Goal: Task Accomplishment & Management: Use online tool/utility

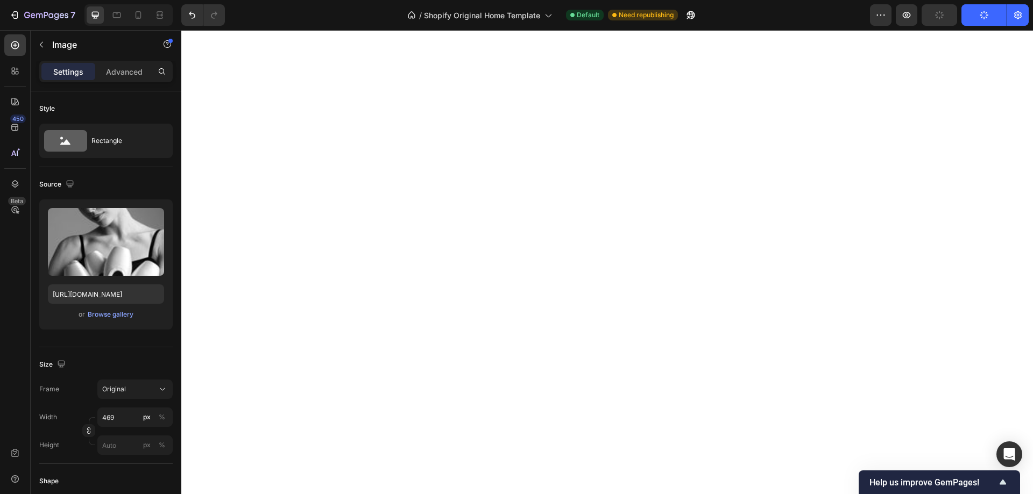
click at [117, 316] on div "Browse gallery" at bounding box center [111, 315] width 46 height 10
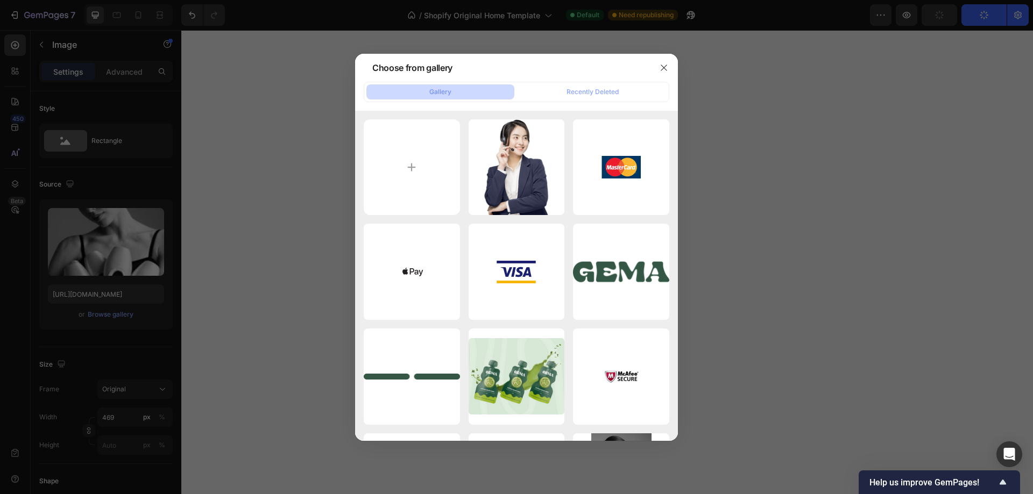
click at [391, 179] on input "file" at bounding box center [412, 167] width 96 height 96
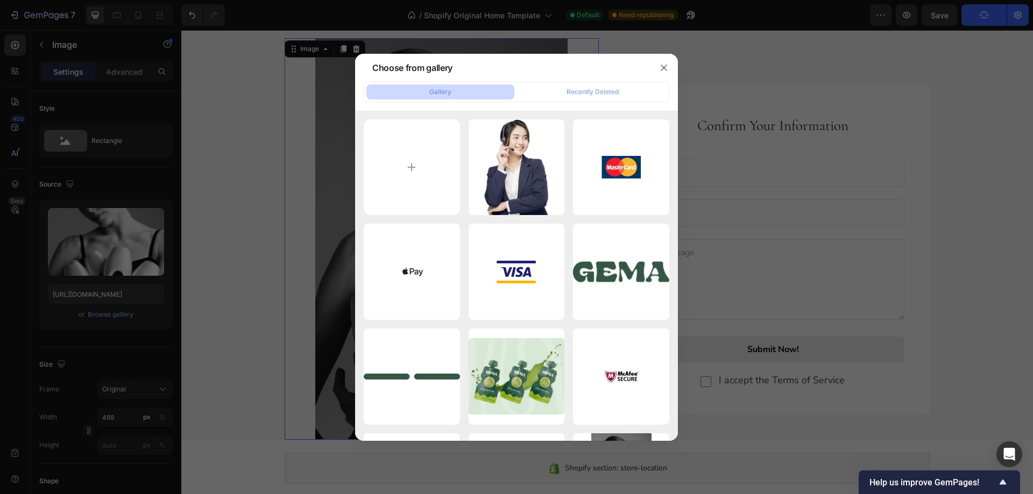
scroll to position [1391, 0]
type input "C:\fakepath\contact.jpg"
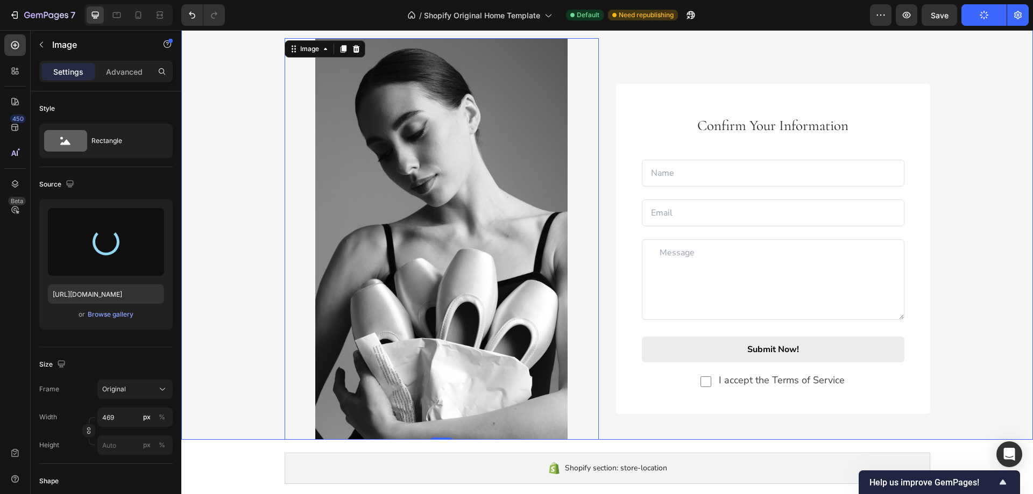
type input "https://cdn.shopify.com/s/files/1/0767/2594/4533/files/gempages_585832499490325…"
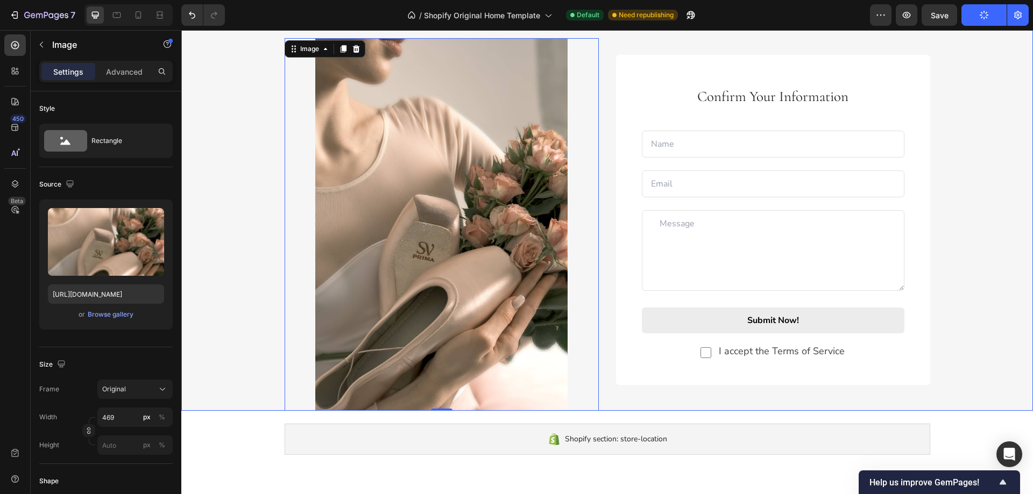
click at [233, 146] on div "Image 0 Confirm Your Information Text block Text Field Email Field Row Text Are…" at bounding box center [607, 224] width 852 height 373
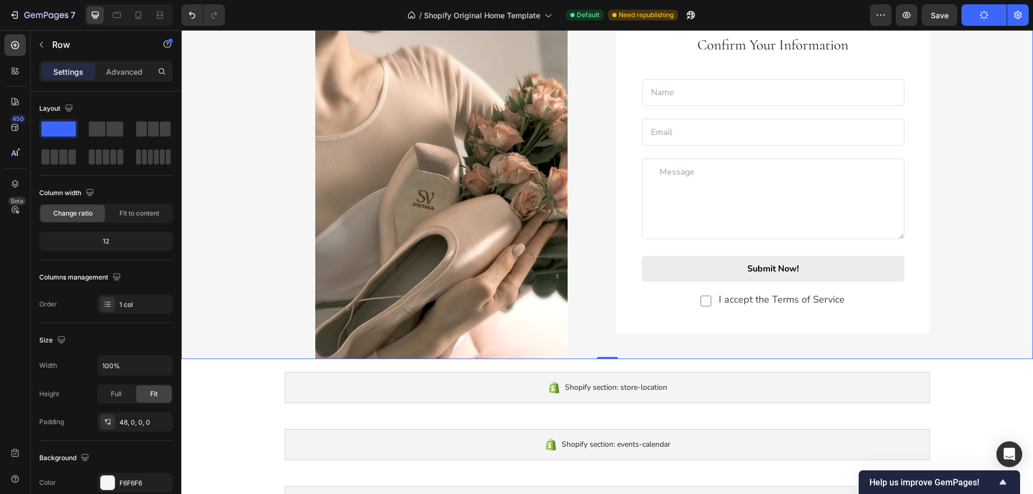
scroll to position [1445, 0]
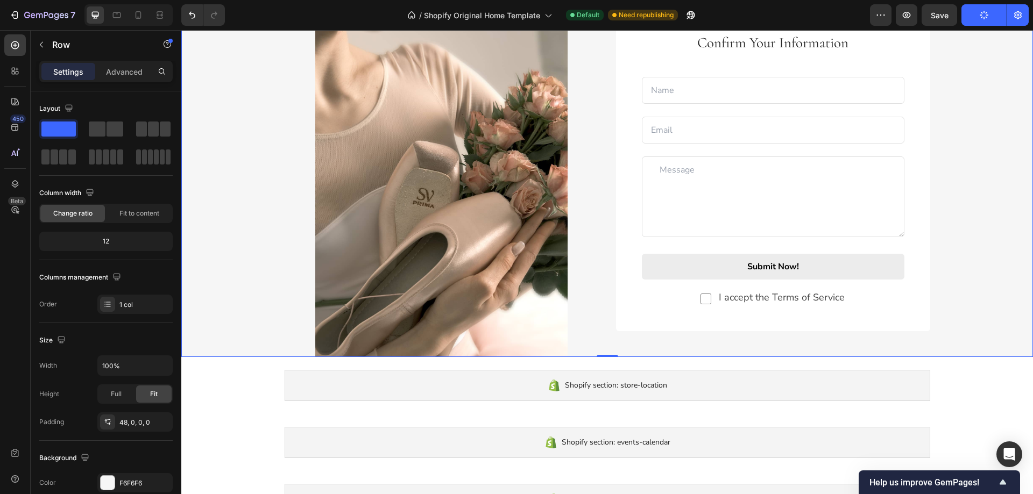
click at [251, 188] on div "Image Confirm Your Information Text block Text Field Email Field Row Text Area …" at bounding box center [607, 170] width 852 height 373
click at [120, 75] on p "Advanced" at bounding box center [124, 71] width 37 height 11
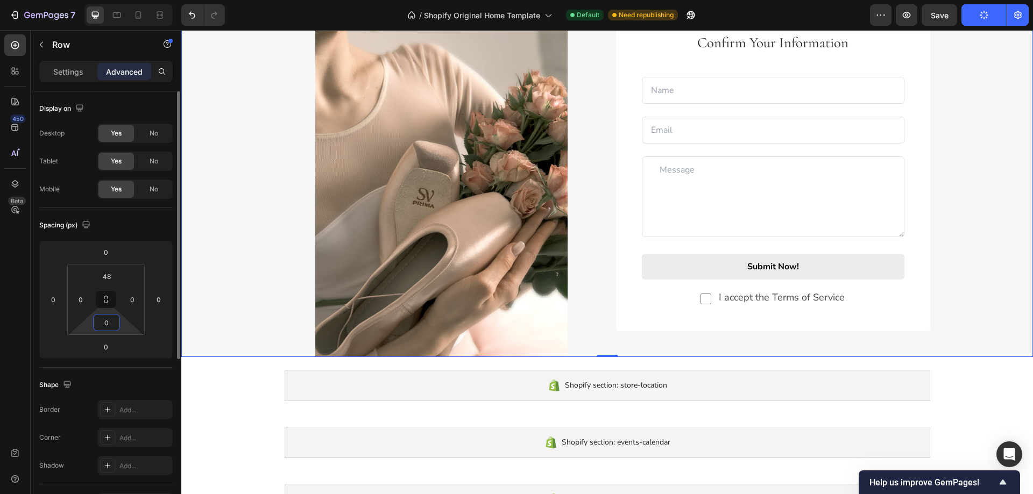
click at [100, 327] on input "0" at bounding box center [107, 323] width 22 height 16
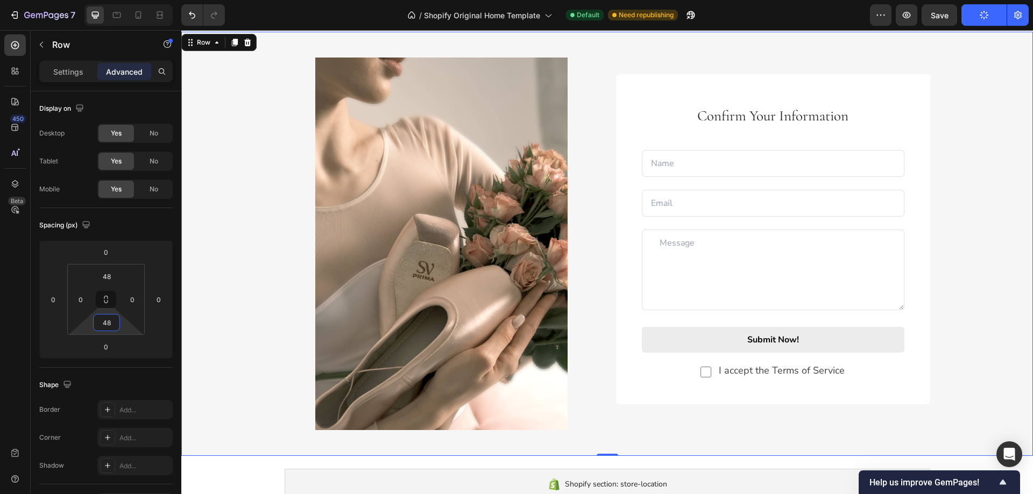
scroll to position [1391, 0]
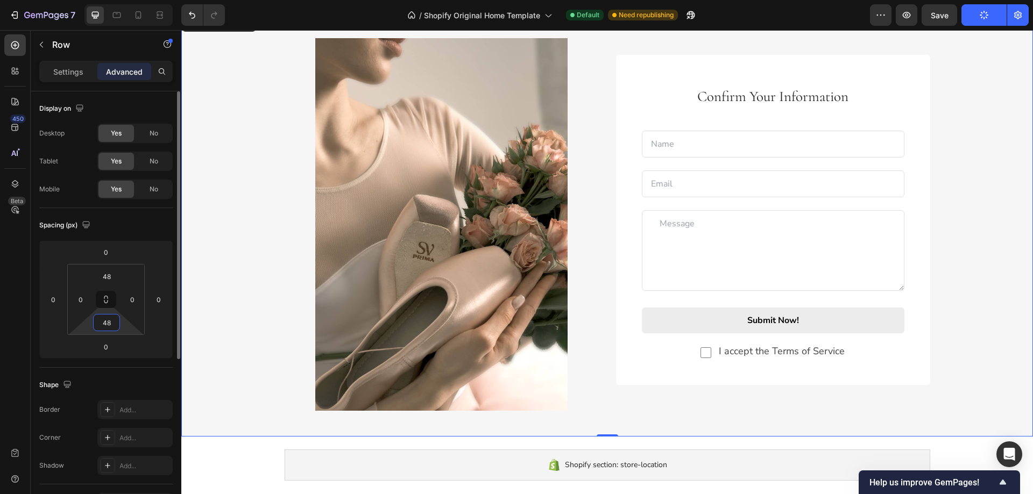
drag, startPoint x: 111, startPoint y: 321, endPoint x: 98, endPoint y: 322, distance: 13.0
click at [98, 322] on input "48" at bounding box center [107, 323] width 22 height 16
type input "50"
drag, startPoint x: 111, startPoint y: 280, endPoint x: 100, endPoint y: 280, distance: 11.8
click at [100, 280] on input "48" at bounding box center [107, 276] width 22 height 16
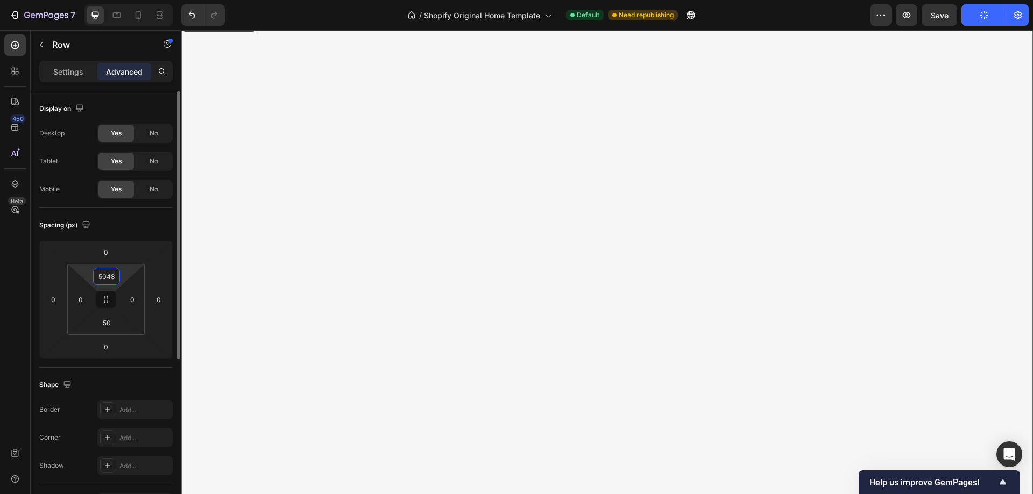
drag, startPoint x: 100, startPoint y: 277, endPoint x: 118, endPoint y: 278, distance: 18.3
click at [118, 278] on div "5048" at bounding box center [106, 276] width 27 height 17
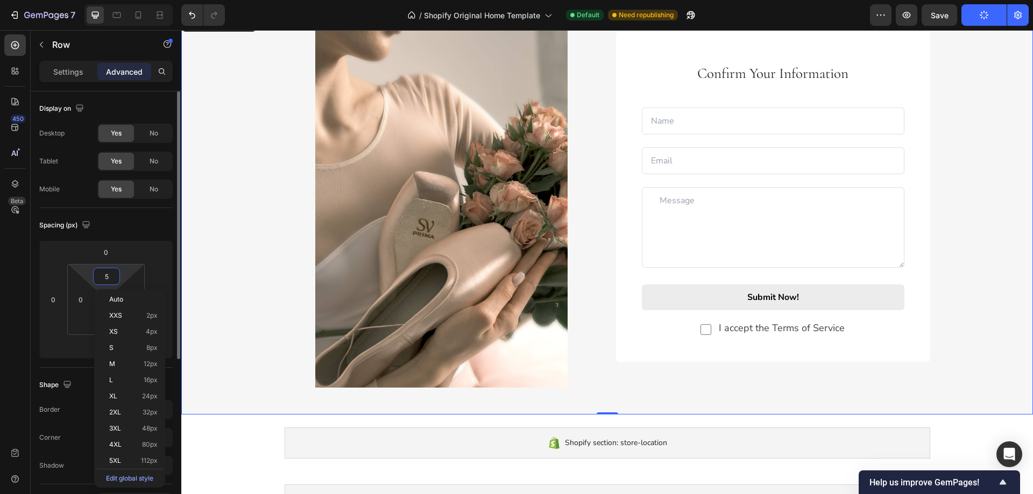
type input "50"
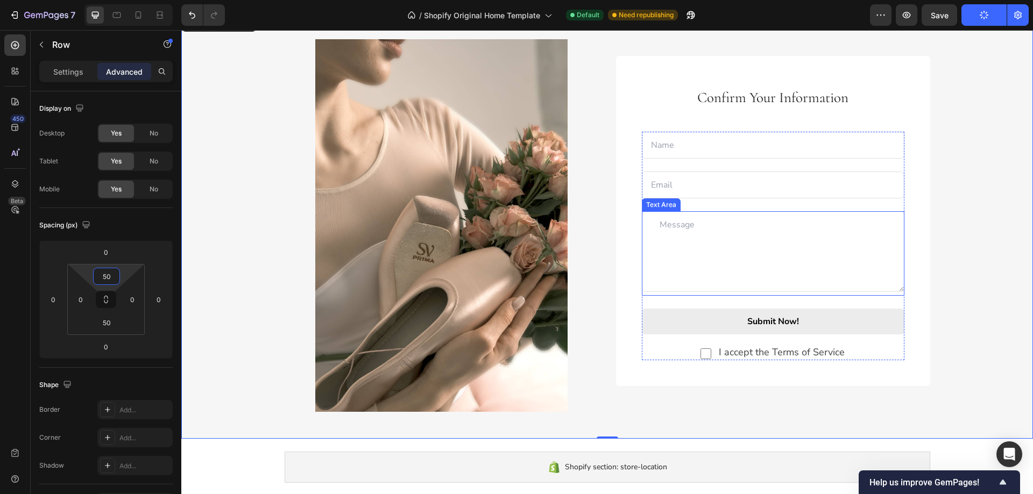
click at [653, 227] on textarea at bounding box center [773, 251] width 263 height 81
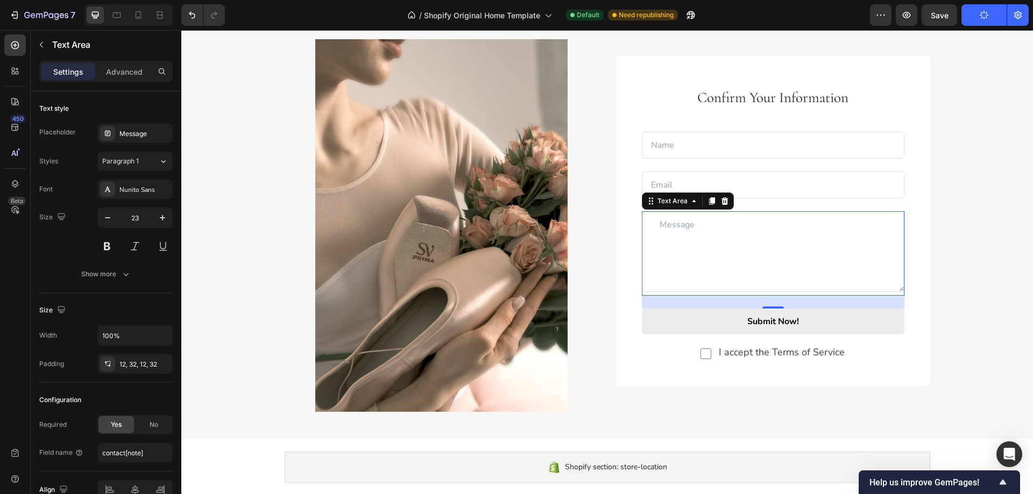
click at [650, 227] on textarea at bounding box center [773, 251] width 263 height 81
click at [645, 228] on textarea at bounding box center [773, 251] width 263 height 81
click at [676, 224] on textarea at bounding box center [773, 251] width 263 height 81
click at [675, 246] on textarea at bounding box center [773, 251] width 263 height 81
click at [687, 237] on textarea at bounding box center [773, 251] width 263 height 81
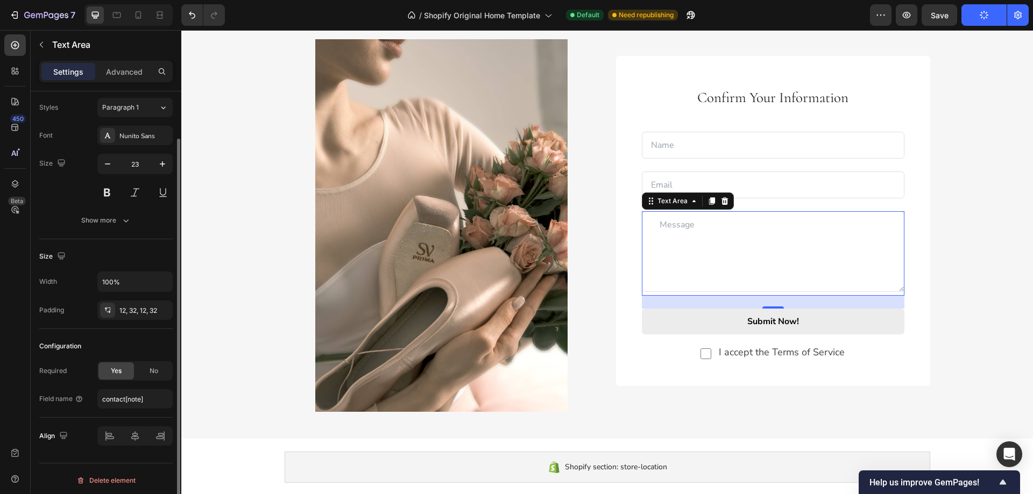
scroll to position [57, 0]
click at [106, 435] on div at bounding box center [134, 432] width 75 height 19
click at [678, 251] on textarea at bounding box center [773, 251] width 263 height 81
click at [683, 230] on textarea at bounding box center [773, 251] width 263 height 81
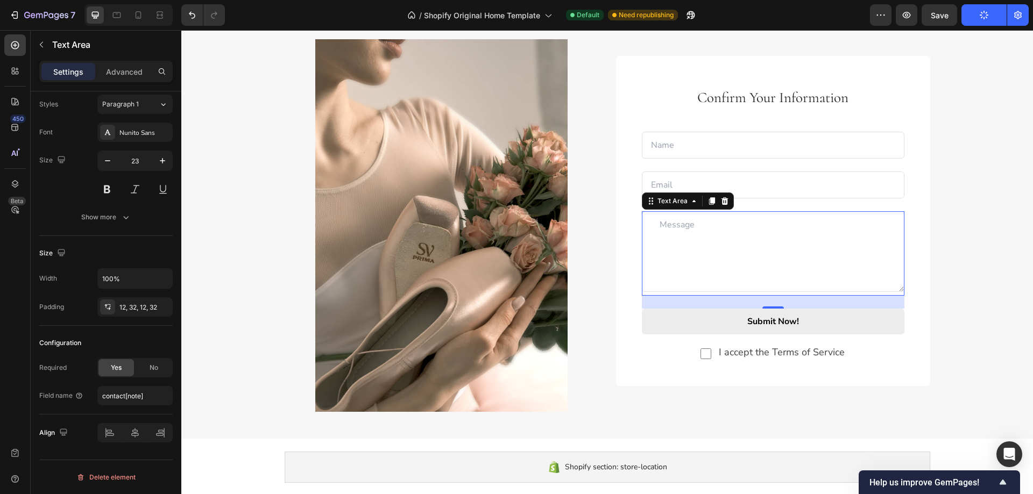
click at [683, 230] on textarea at bounding box center [773, 251] width 263 height 81
click at [692, 229] on textarea at bounding box center [773, 251] width 263 height 81
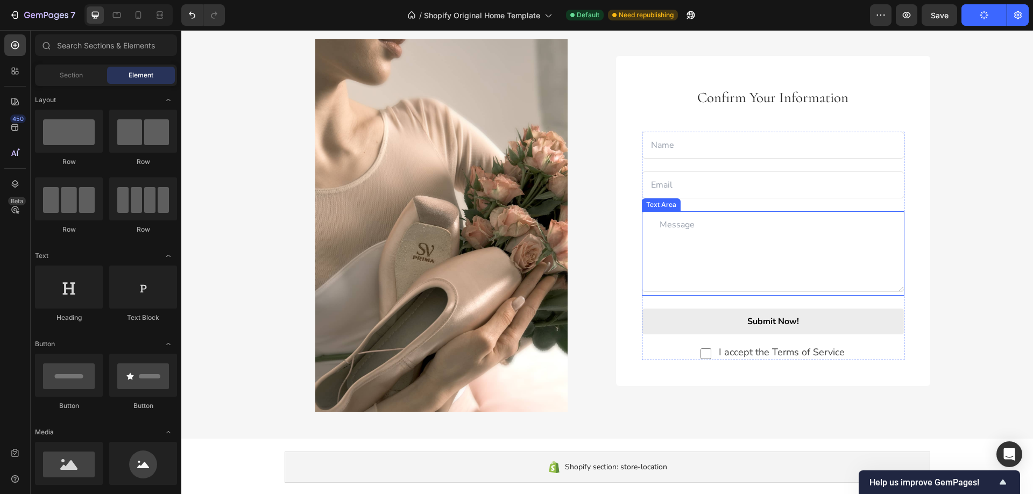
click at [671, 240] on textarea at bounding box center [773, 251] width 263 height 81
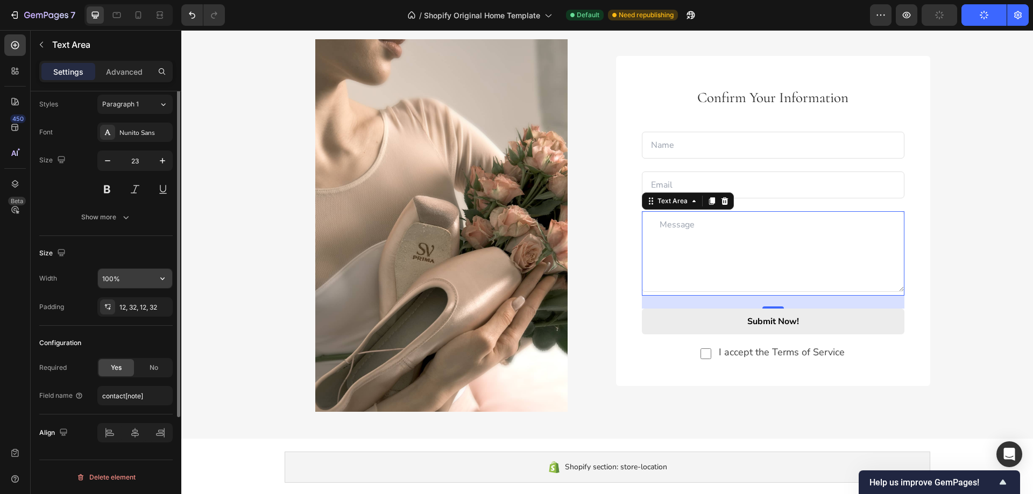
scroll to position [0, 0]
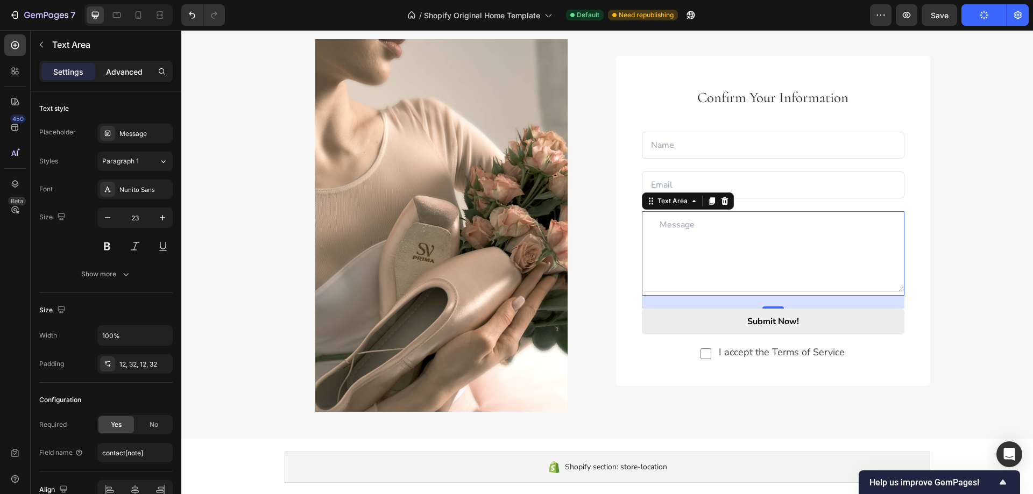
click at [117, 76] on p "Advanced" at bounding box center [124, 71] width 37 height 11
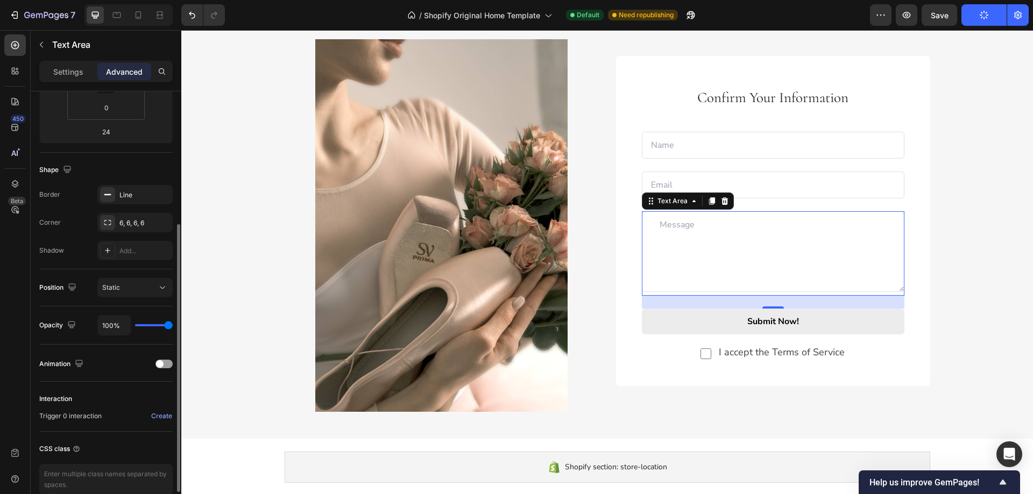
scroll to position [268, 0]
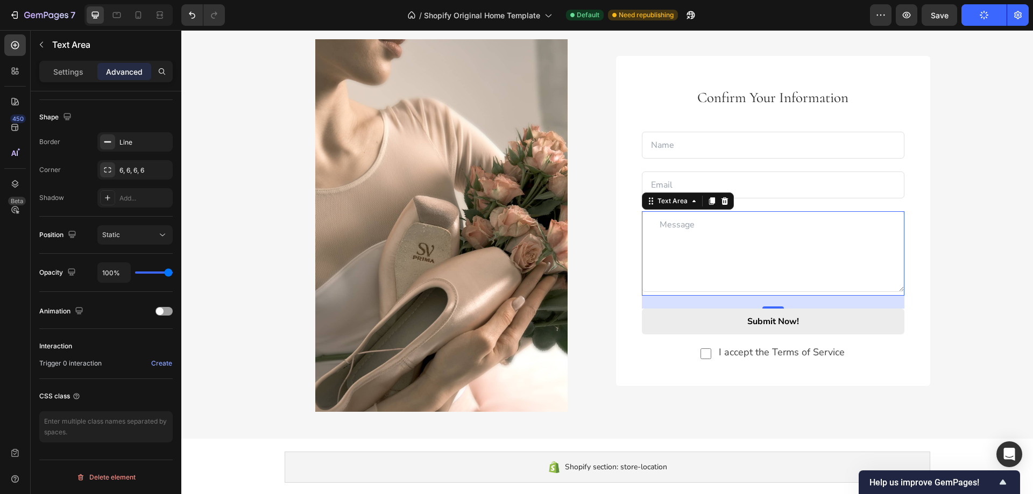
click at [682, 230] on textarea at bounding box center [773, 251] width 263 height 81
click at [682, 229] on textarea at bounding box center [773, 251] width 263 height 81
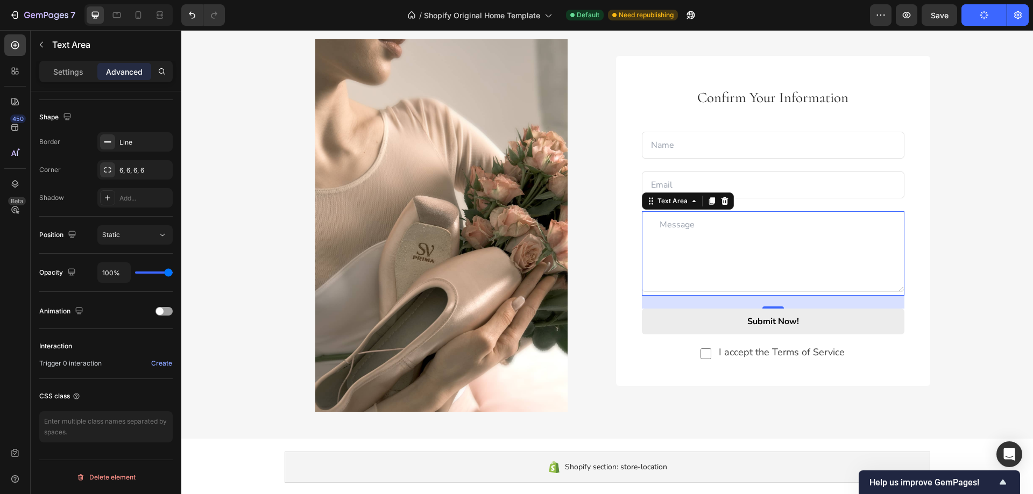
click at [682, 229] on textarea at bounding box center [773, 251] width 263 height 81
click at [760, 188] on input "email" at bounding box center [773, 185] width 263 height 27
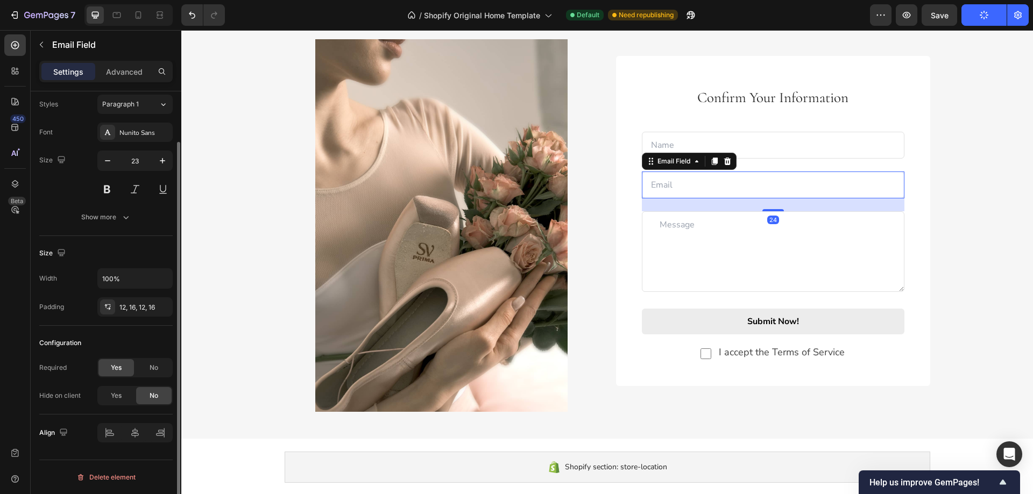
scroll to position [0, 0]
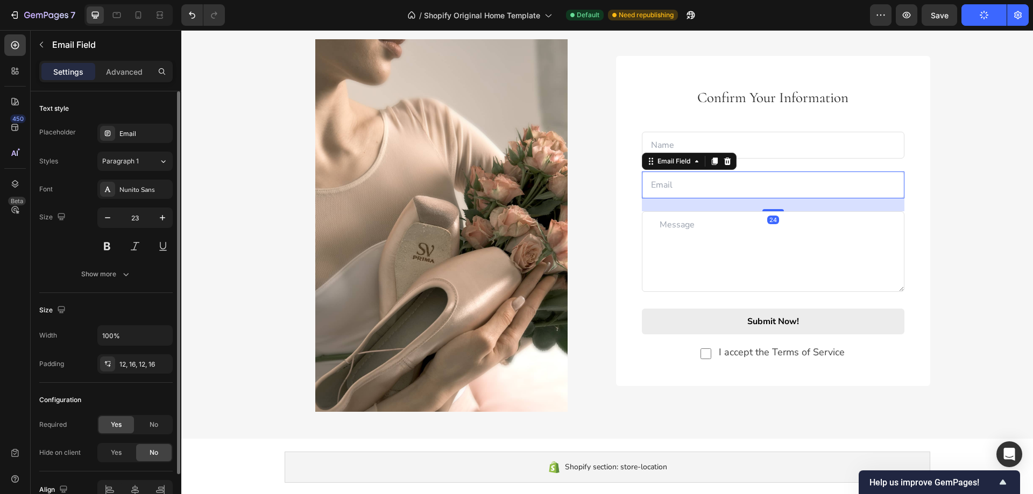
click at [679, 222] on textarea at bounding box center [773, 251] width 263 height 81
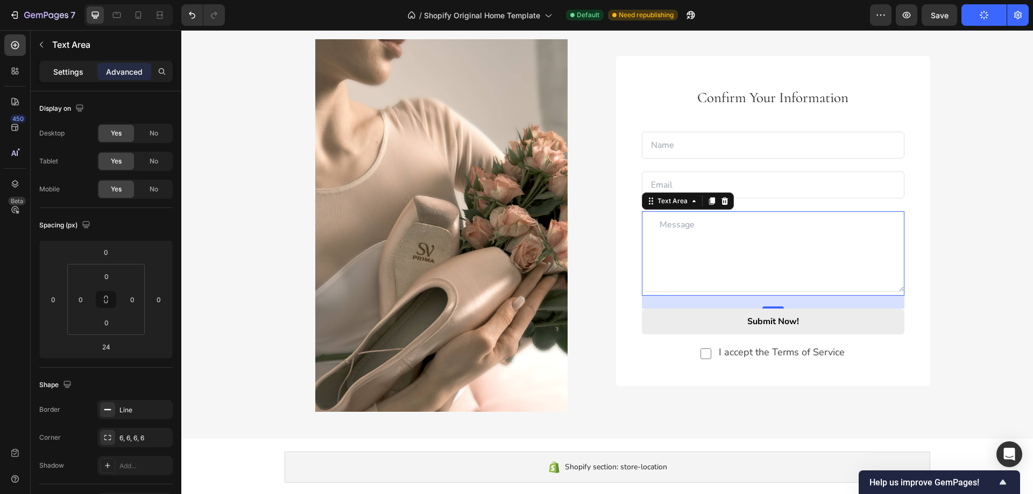
click at [61, 75] on p "Settings" at bounding box center [68, 71] width 30 height 11
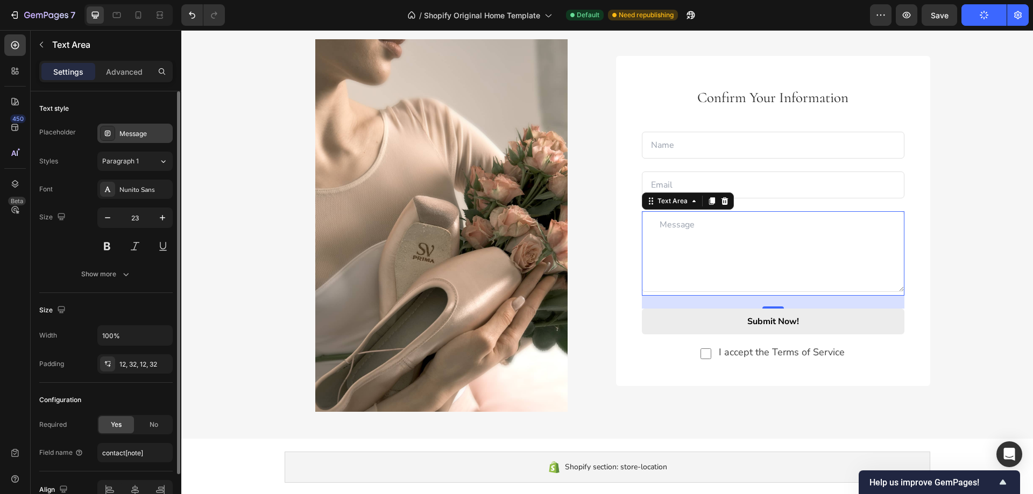
click at [139, 143] on div "Message" at bounding box center [134, 133] width 75 height 19
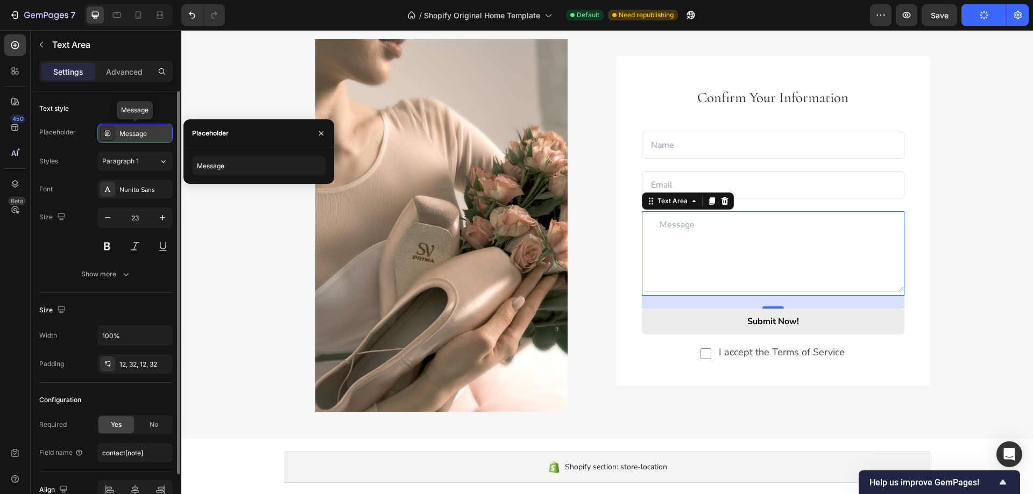
click at [141, 141] on div "Message" at bounding box center [134, 133] width 75 height 19
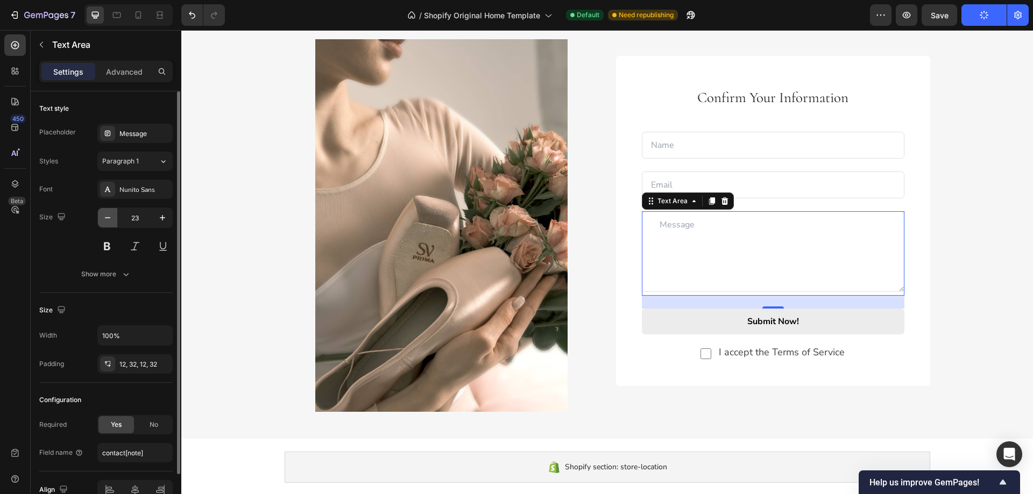
click at [110, 220] on icon "button" at bounding box center [107, 218] width 11 height 11
click at [108, 220] on icon "button" at bounding box center [107, 218] width 11 height 11
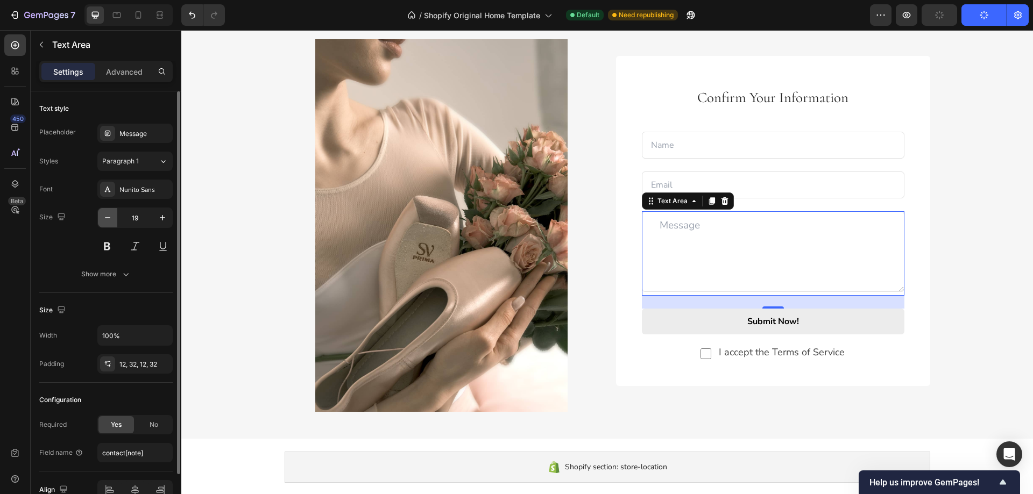
type input "18"
click at [120, 267] on button "Show more" at bounding box center [105, 274] width 133 height 19
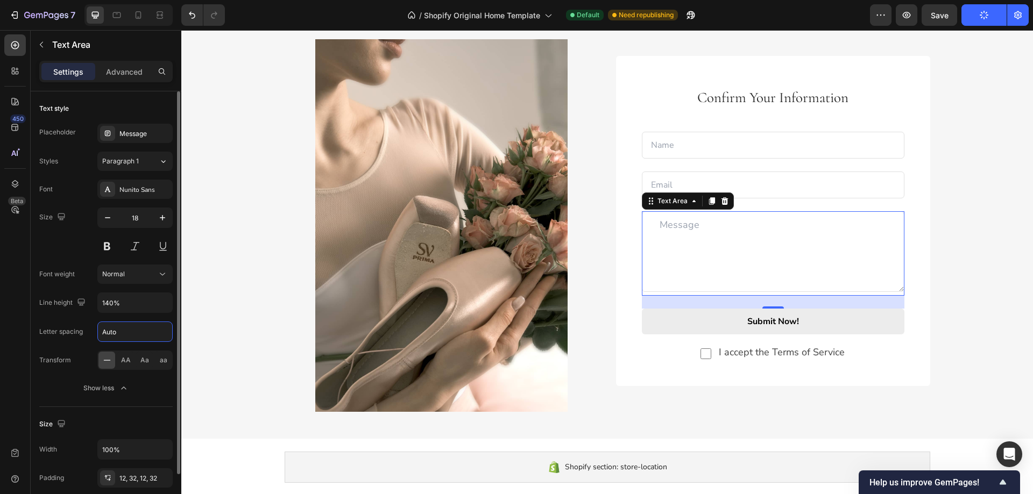
click at [131, 335] on input "Auto" at bounding box center [135, 331] width 74 height 19
click at [163, 161] on icon at bounding box center [163, 161] width 9 height 11
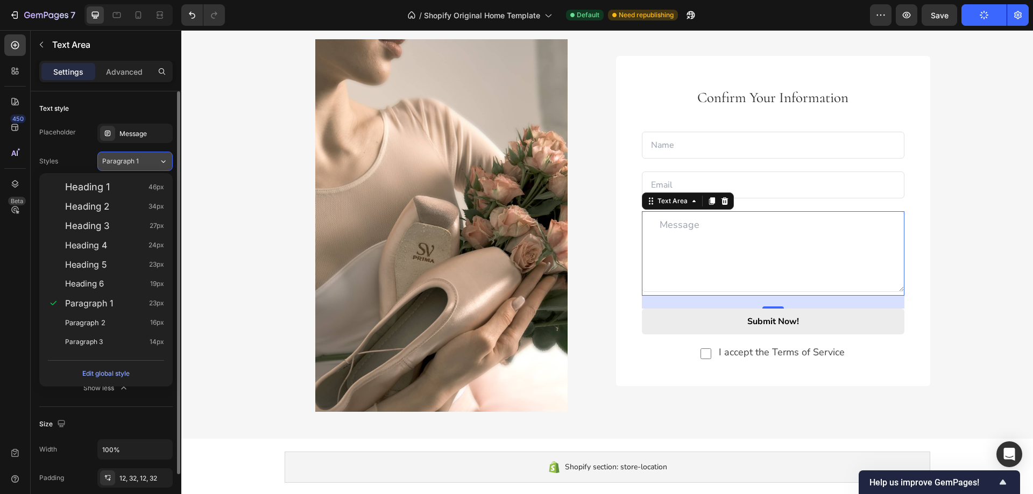
click at [163, 161] on icon at bounding box center [163, 161] width 9 height 11
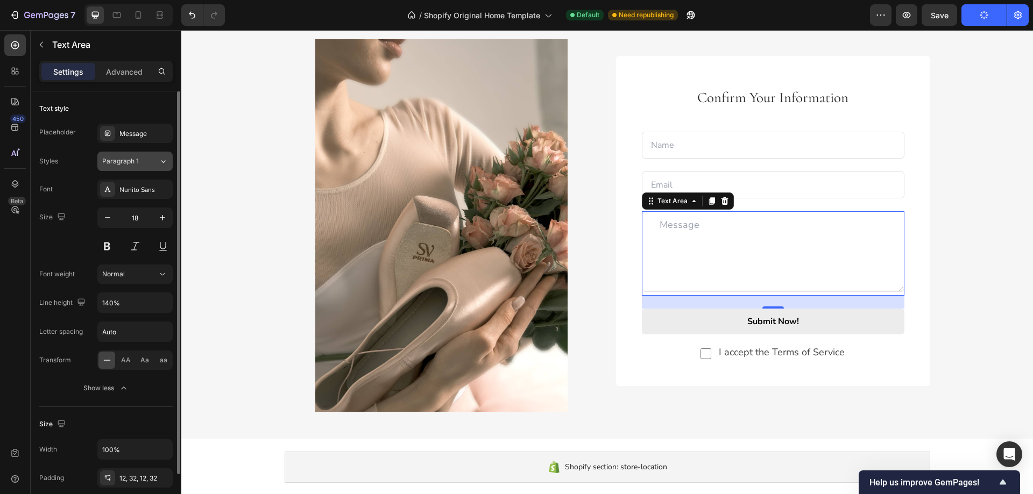
click at [163, 161] on icon at bounding box center [163, 161] width 9 height 11
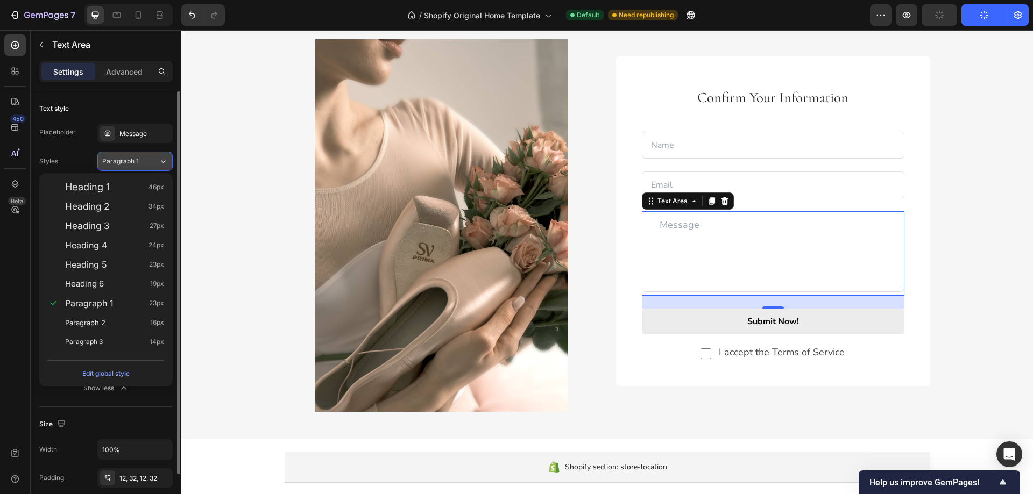
click at [163, 161] on icon at bounding box center [163, 161] width 9 height 11
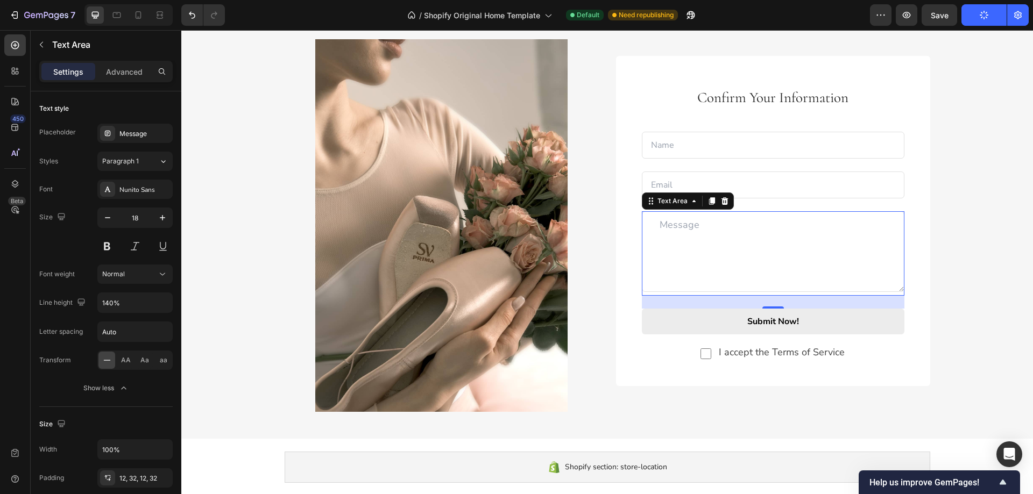
click at [661, 227] on textarea at bounding box center [773, 251] width 263 height 81
click at [123, 68] on p "Advanced" at bounding box center [124, 71] width 37 height 11
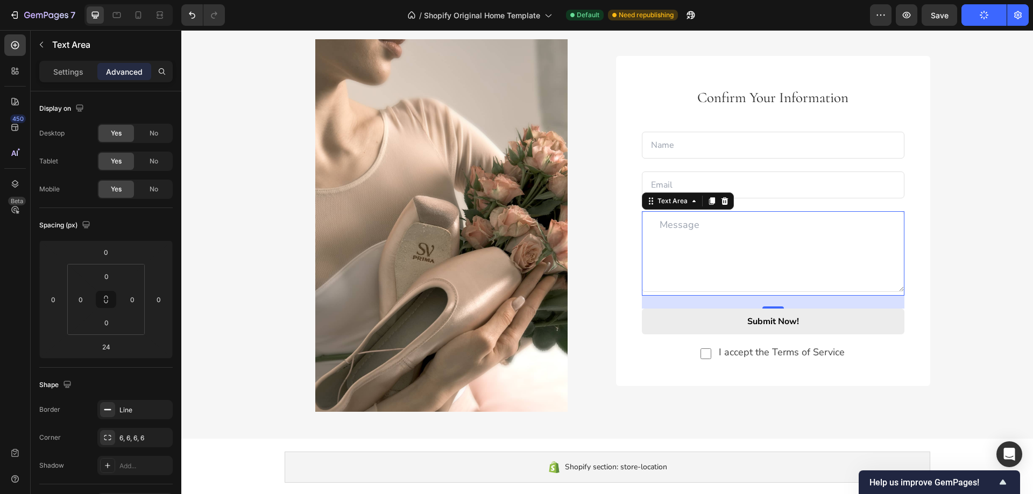
click at [657, 220] on textarea at bounding box center [773, 251] width 263 height 81
click at [74, 74] on p "Settings" at bounding box center [68, 71] width 30 height 11
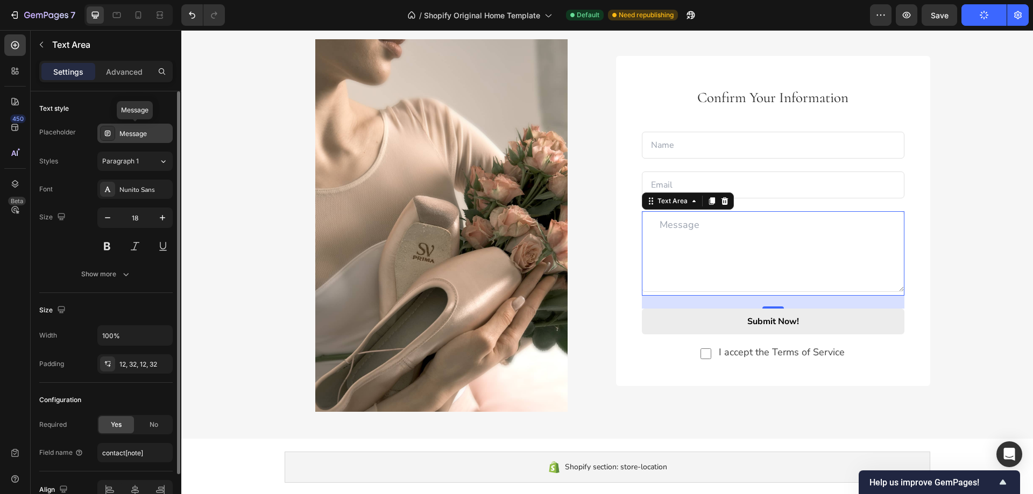
click at [156, 131] on div "Message" at bounding box center [144, 134] width 51 height 10
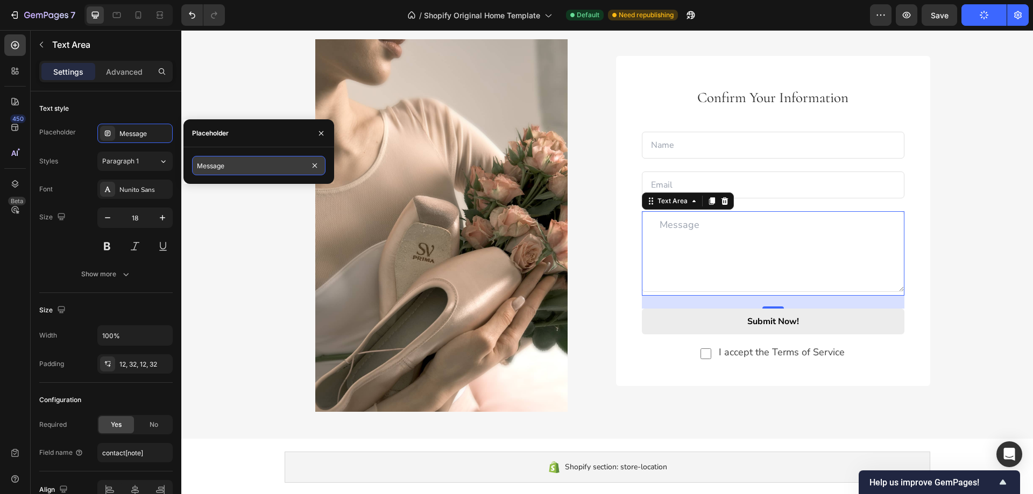
click at [211, 171] on input "Message" at bounding box center [258, 165] width 133 height 19
click at [325, 129] on button "button" at bounding box center [321, 133] width 17 height 17
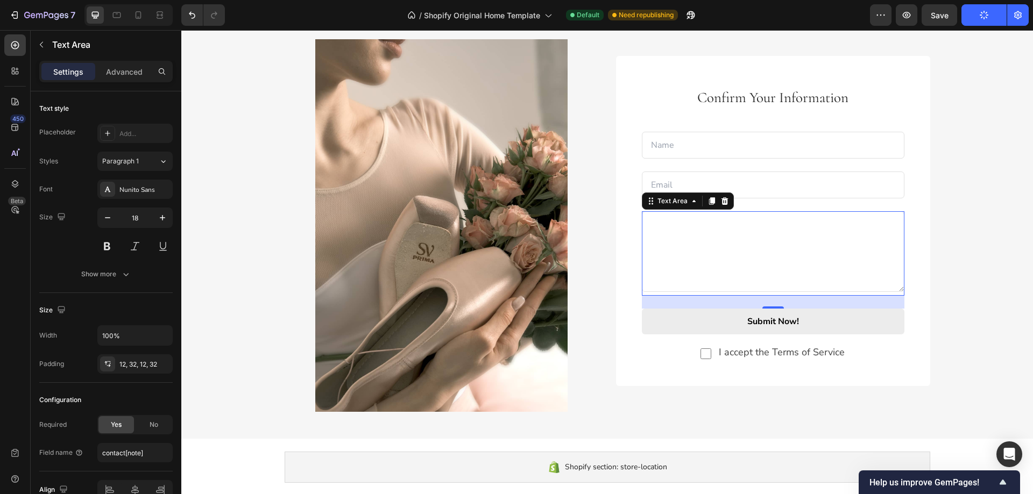
click at [654, 231] on textarea at bounding box center [773, 251] width 263 height 81
click at [600, 198] on div "Image Confirm Your Information Text block Text Field Email Field Row Text Area …" at bounding box center [608, 225] width 646 height 373
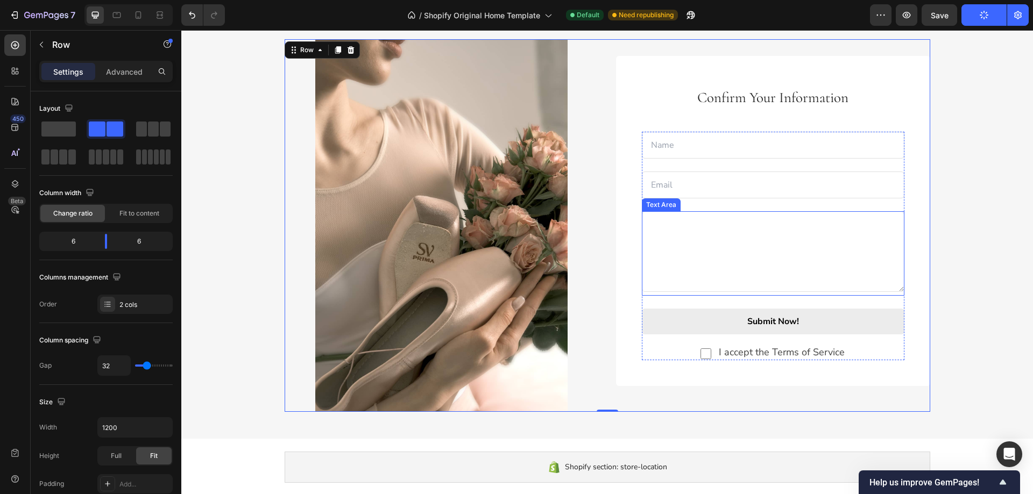
click at [711, 240] on textarea at bounding box center [773, 251] width 263 height 81
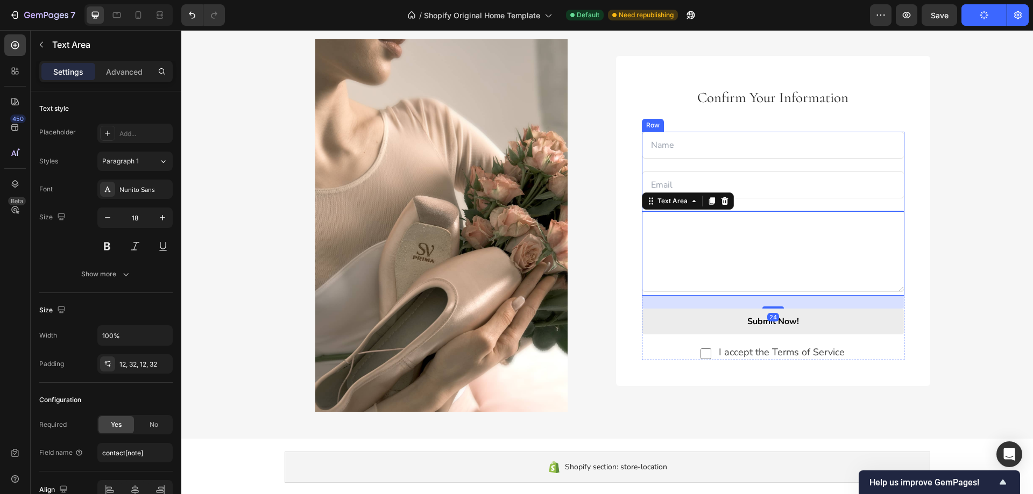
click at [799, 165] on div "Text Field Email Field" at bounding box center [773, 172] width 263 height 80
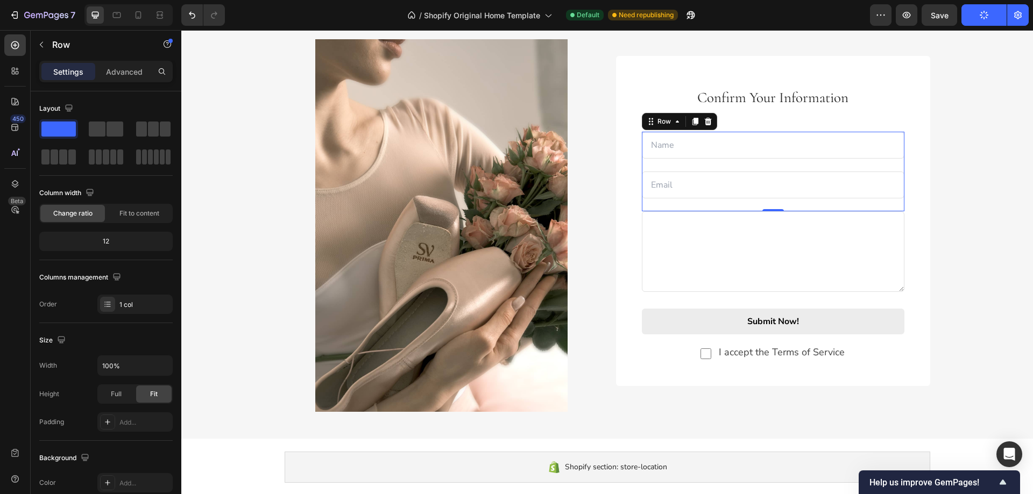
click at [795, 175] on input "email" at bounding box center [773, 185] width 263 height 27
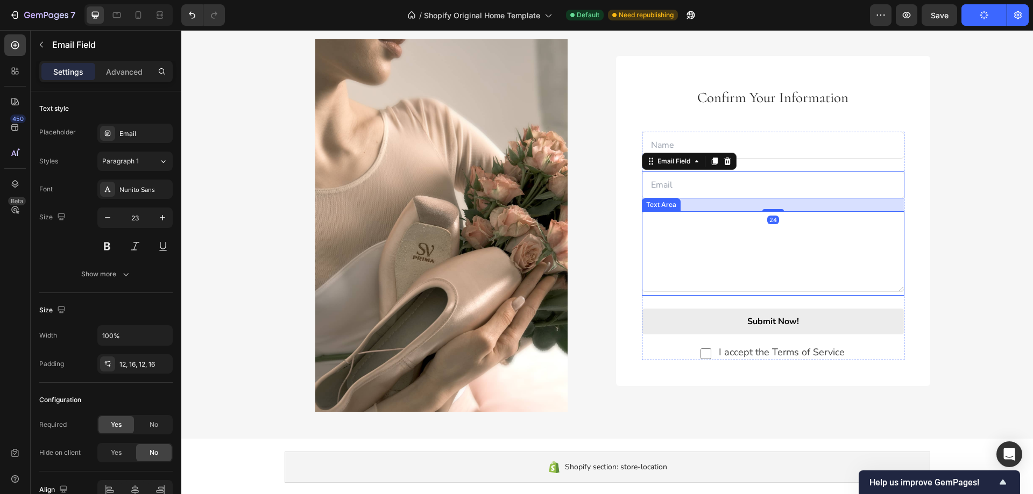
click at [687, 263] on textarea at bounding box center [773, 251] width 263 height 81
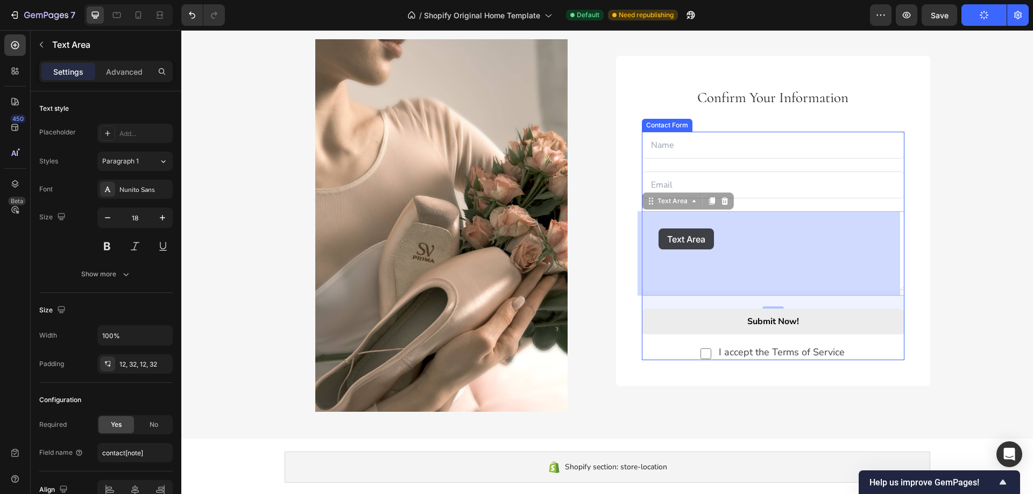
drag, startPoint x: 646, startPoint y: 227, endPoint x: 653, endPoint y: 228, distance: 7.7
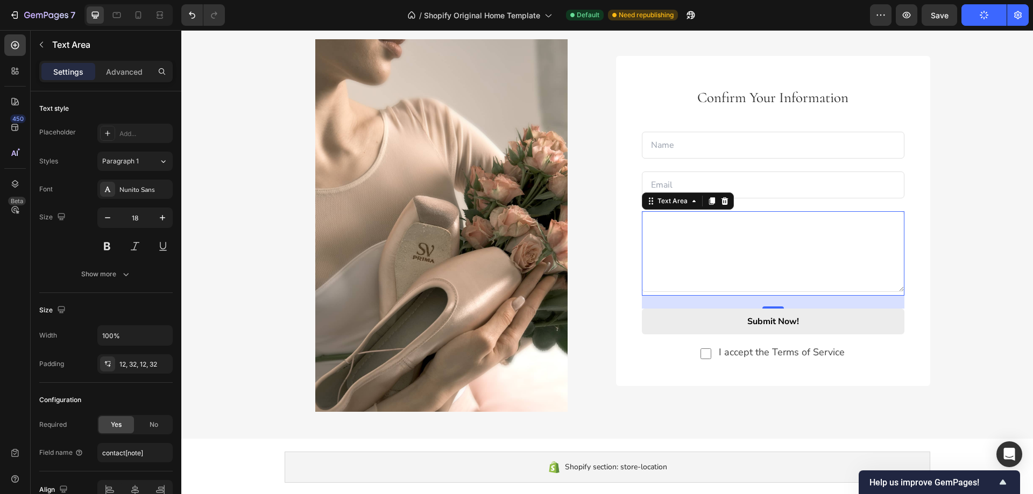
click at [654, 235] on textarea at bounding box center [773, 251] width 263 height 81
click at [875, 299] on div "24" at bounding box center [773, 302] width 263 height 13
click at [674, 246] on textarea at bounding box center [773, 251] width 263 height 81
click at [186, 15] on button "Undo/Redo" at bounding box center [192, 15] width 22 height 22
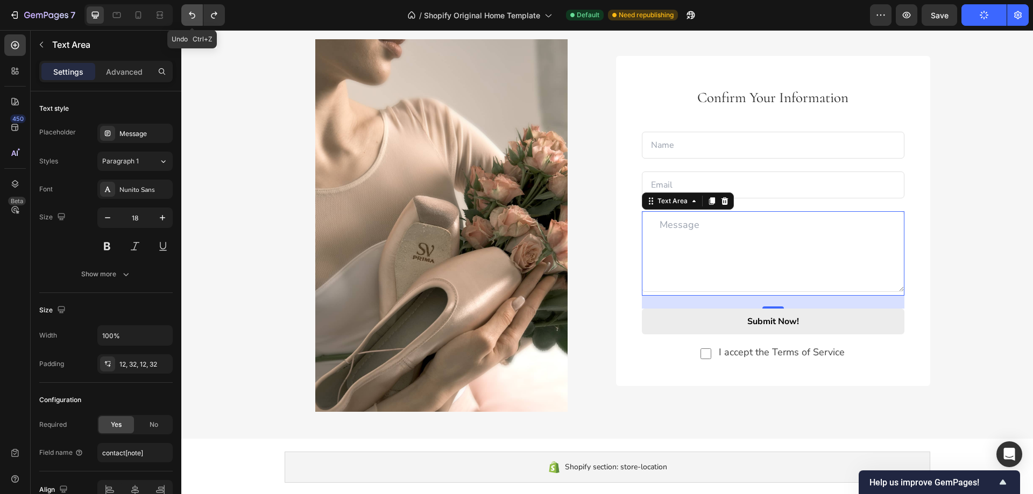
click at [186, 15] on button "Undo/Redo" at bounding box center [192, 15] width 22 height 22
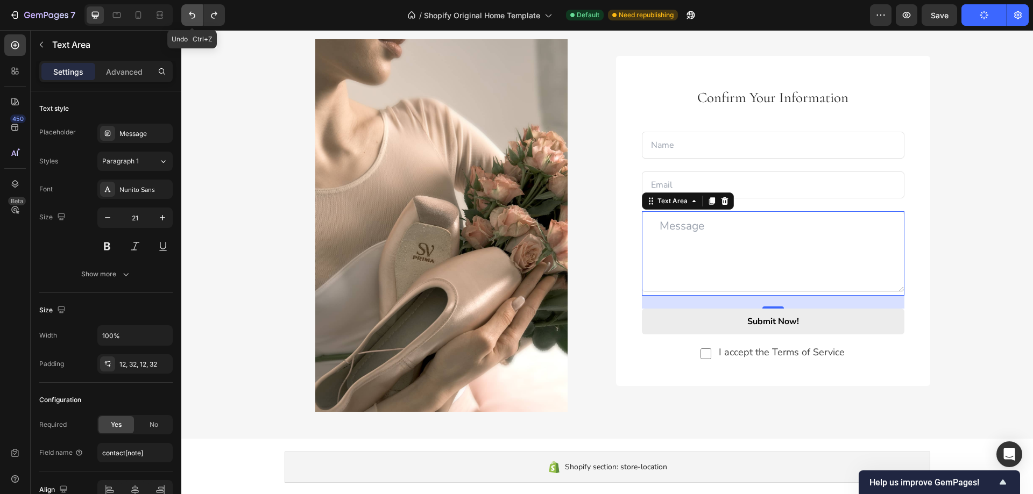
click at [186, 15] on button "Undo/Redo" at bounding box center [192, 15] width 22 height 22
type input "23"
click at [186, 15] on button "Undo/Redo" at bounding box center [192, 15] width 22 height 22
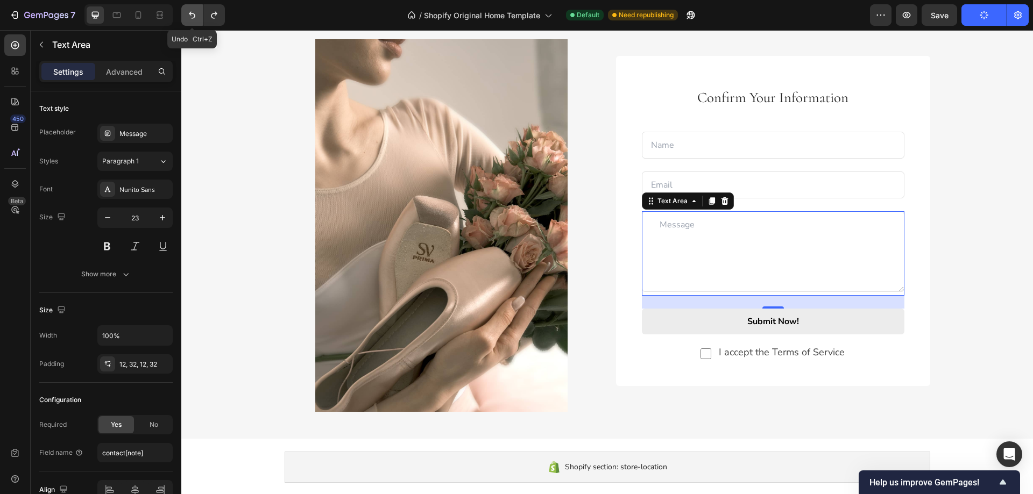
click at [186, 15] on button "Undo/Redo" at bounding box center [192, 15] width 22 height 22
click at [670, 234] on textarea at bounding box center [773, 251] width 263 height 81
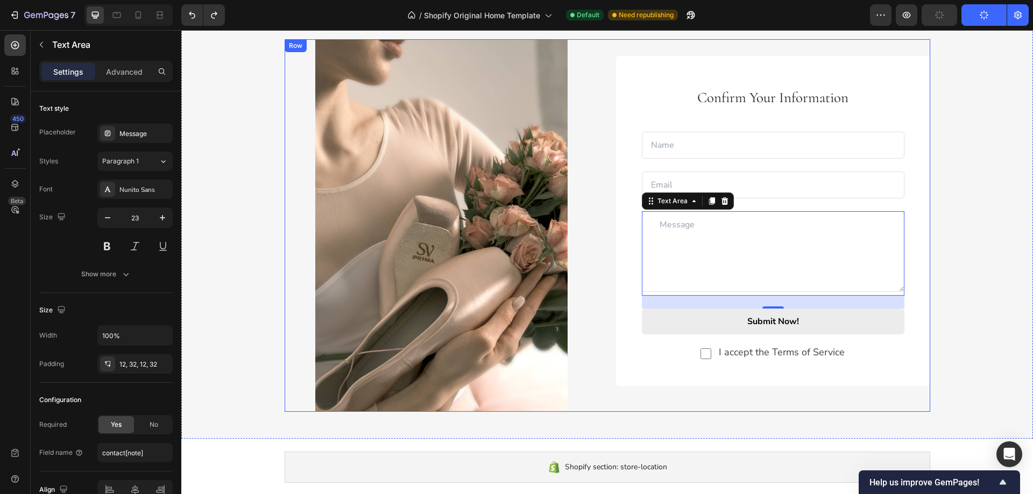
click at [600, 260] on div "Image Confirm Your Information Text block Text Field Email Field Row Text Area …" at bounding box center [608, 225] width 646 height 373
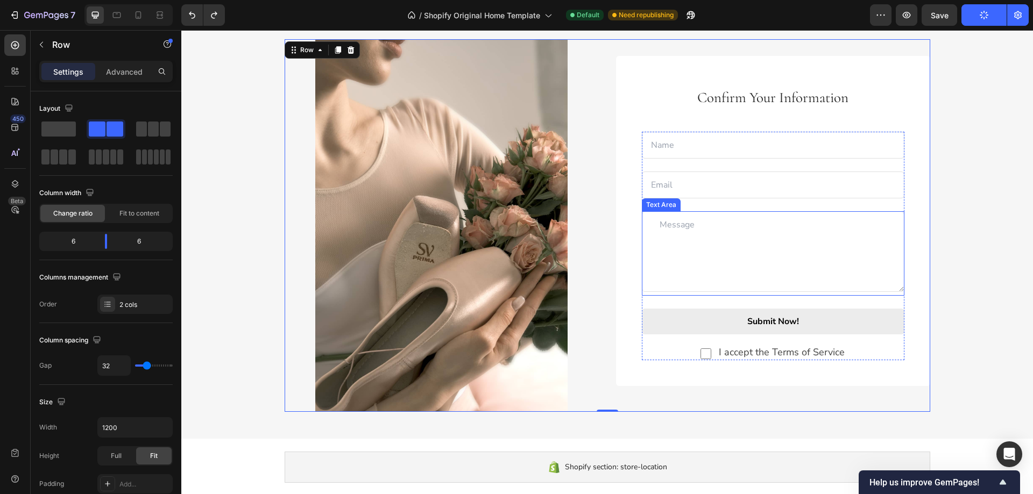
click at [692, 253] on textarea at bounding box center [773, 251] width 263 height 81
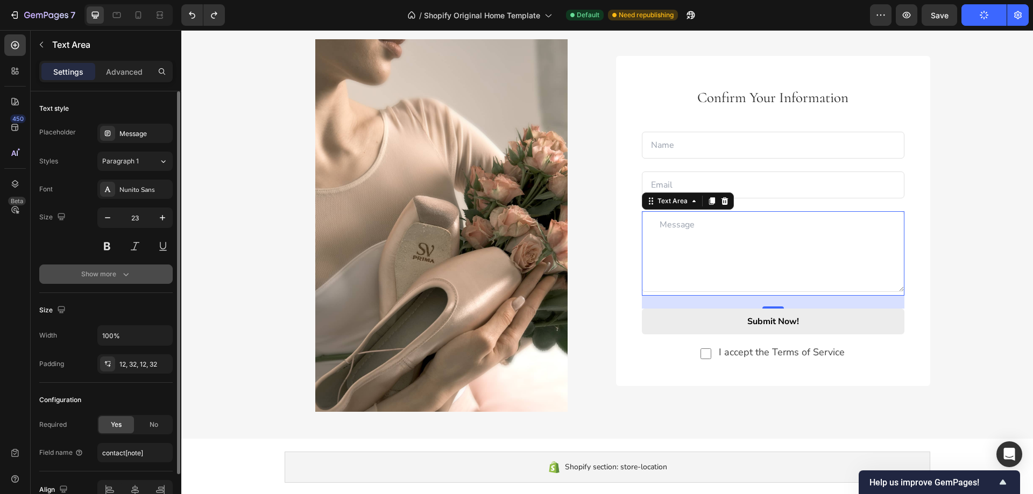
click at [117, 276] on div "Show more" at bounding box center [106, 274] width 50 height 11
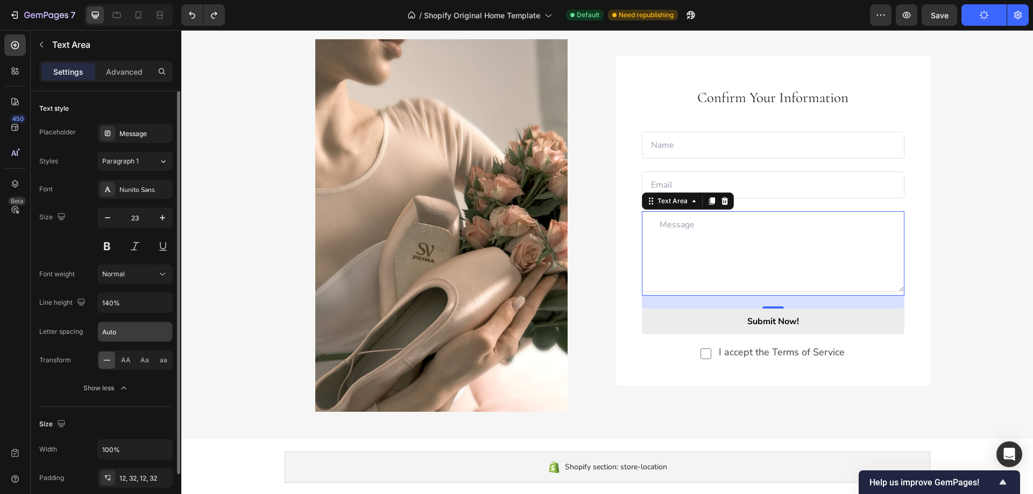
click at [126, 332] on input "Auto" at bounding box center [135, 331] width 74 height 19
click at [127, 304] on input "140%" at bounding box center [135, 302] width 74 height 19
click at [165, 302] on icon "button" at bounding box center [162, 303] width 11 height 11
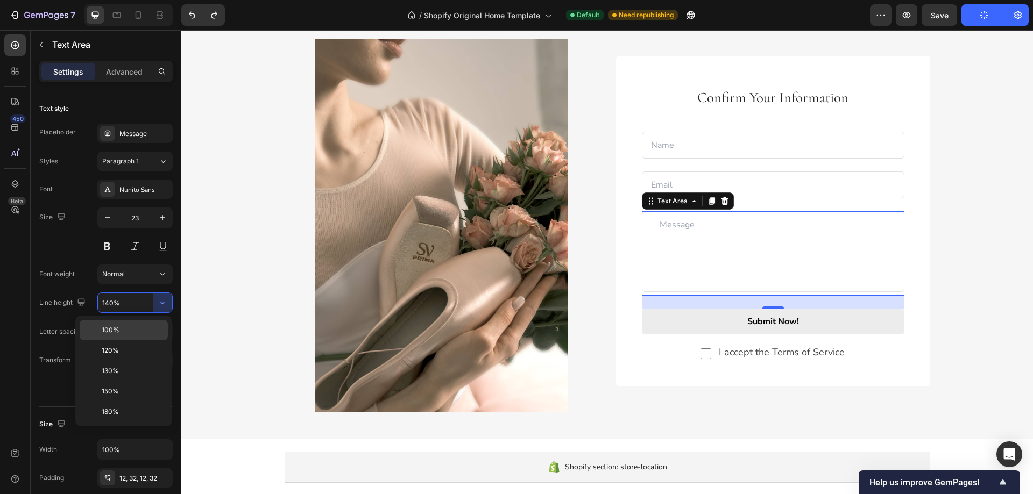
click at [145, 328] on p "100%" at bounding box center [132, 330] width 61 height 10
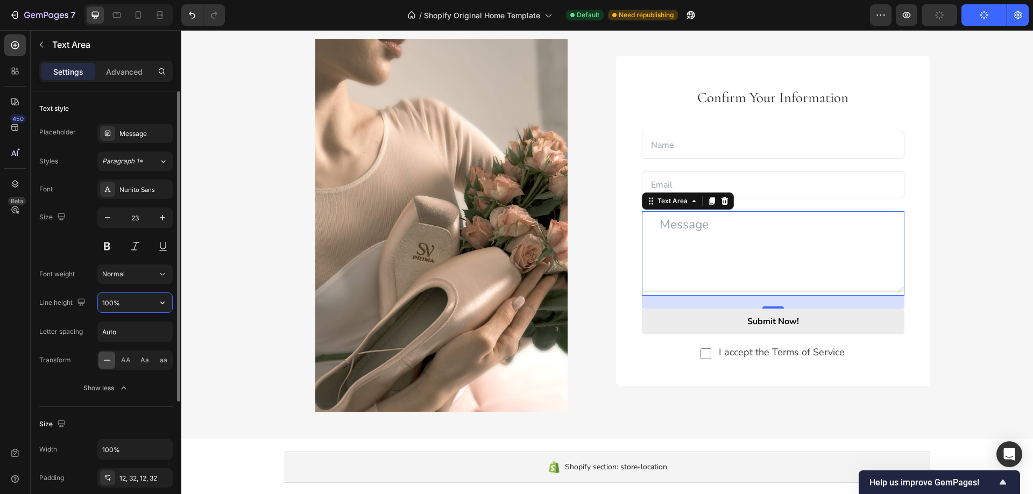
click at [146, 307] on input "100%" at bounding box center [135, 302] width 74 height 19
click at [144, 336] on input "Auto" at bounding box center [135, 331] width 74 height 19
click at [158, 305] on icon "button" at bounding box center [162, 303] width 11 height 11
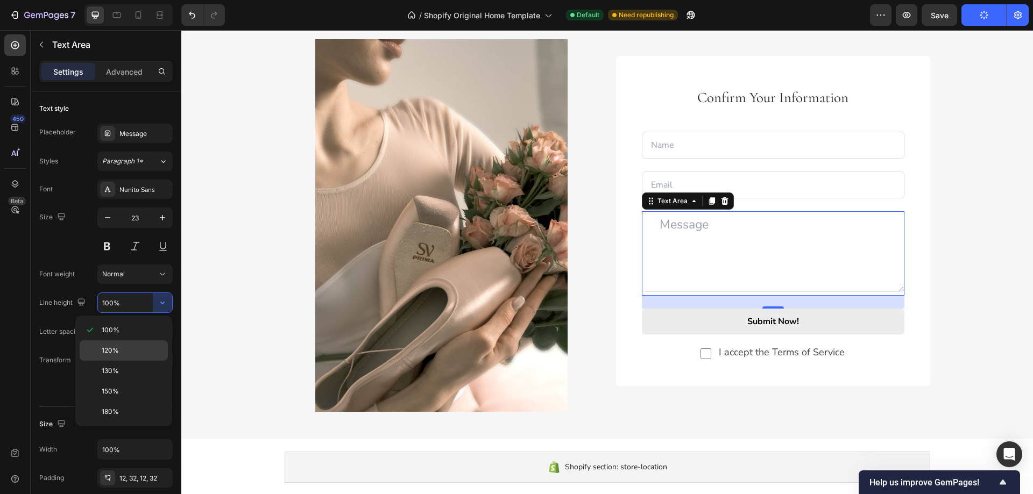
click at [144, 355] on p "120%" at bounding box center [132, 351] width 61 height 10
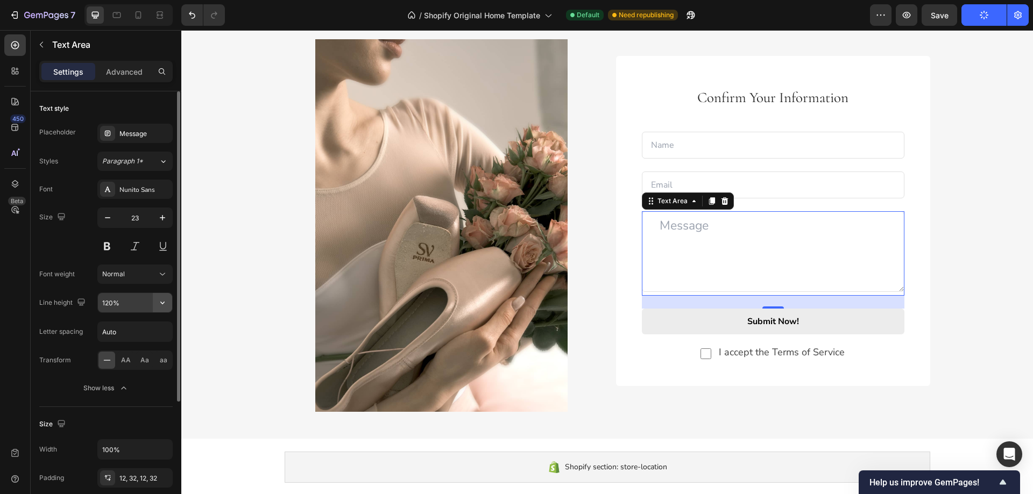
click at [160, 308] on icon "button" at bounding box center [162, 303] width 11 height 11
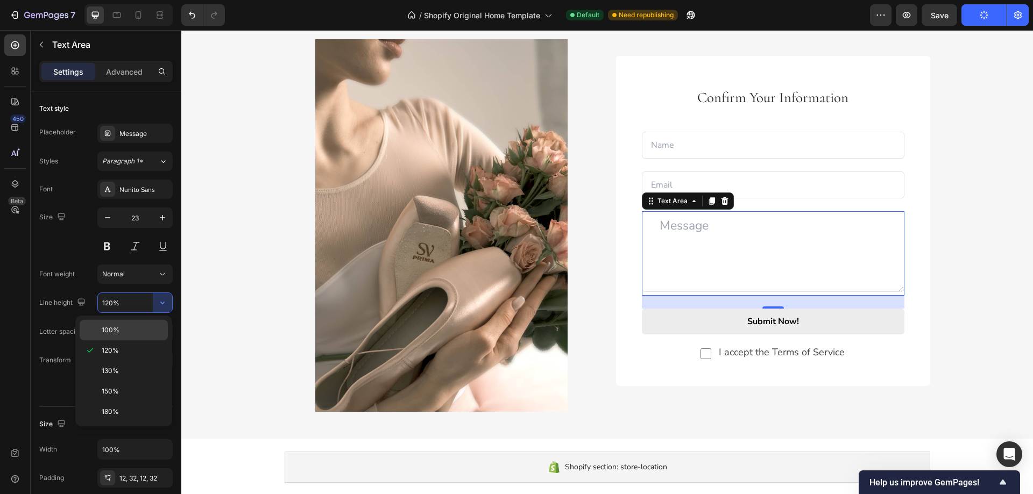
click at [146, 326] on p "100%" at bounding box center [132, 330] width 61 height 10
type input "100%"
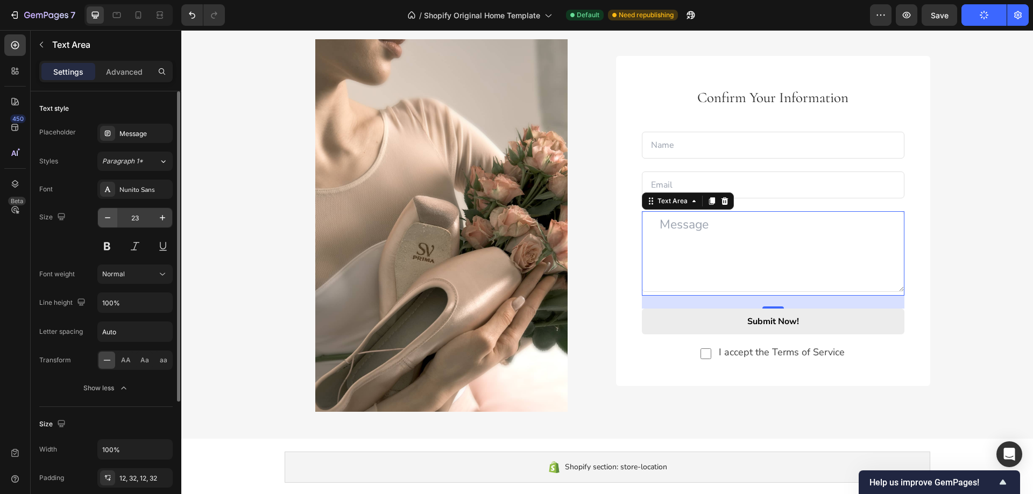
click at [106, 211] on button "button" at bounding box center [107, 217] width 19 height 19
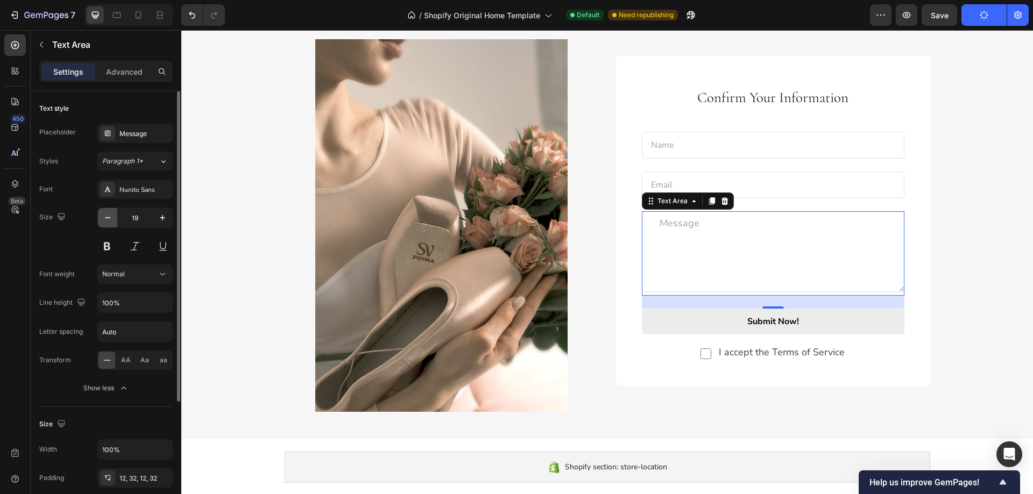
type input "18"
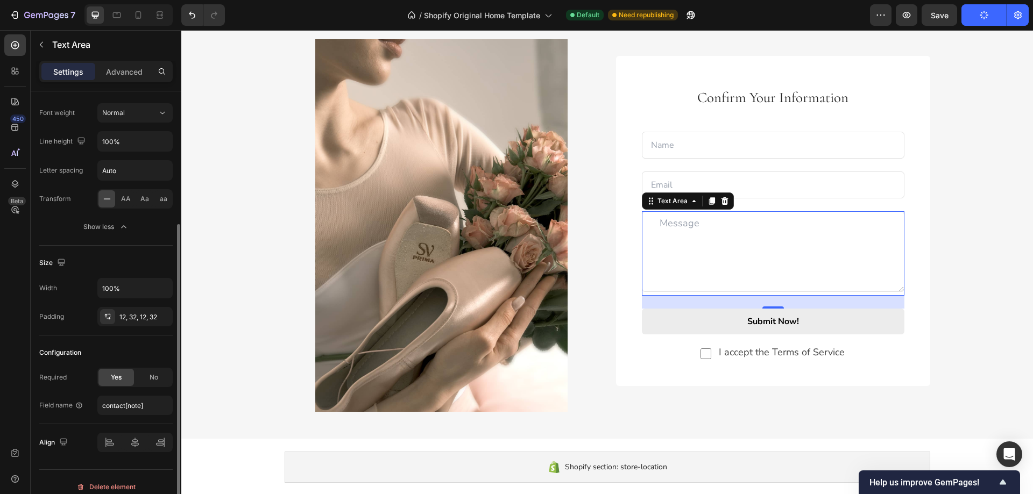
scroll to position [171, 0]
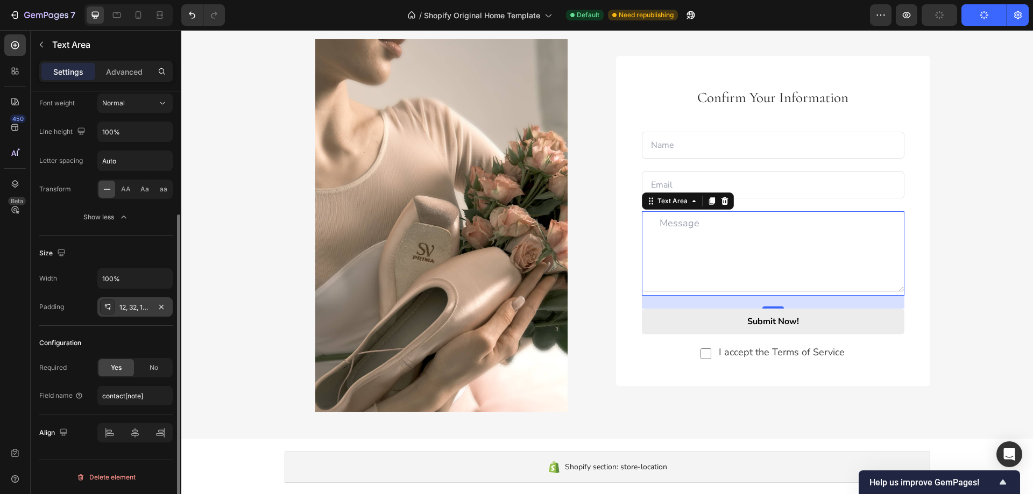
click at [133, 308] on div "12, 32, 12, 32" at bounding box center [134, 308] width 31 height 10
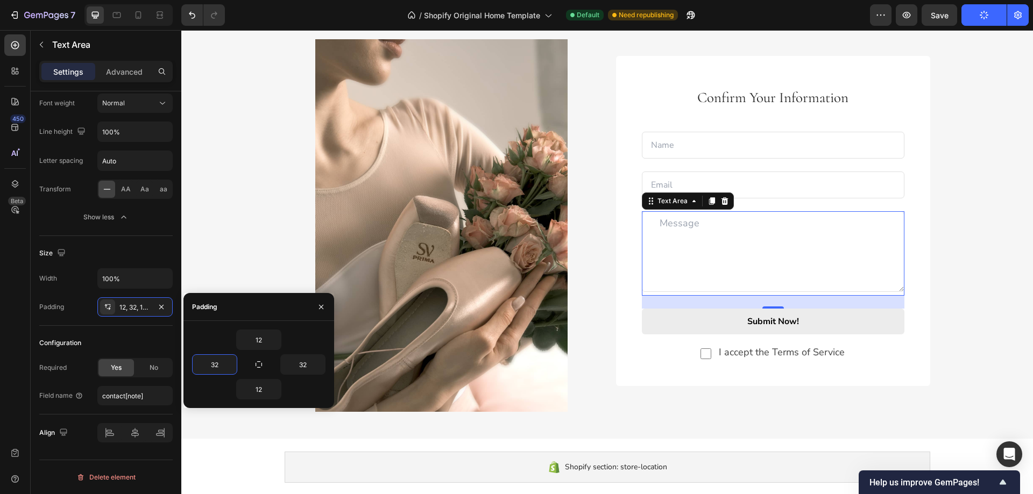
type input "0"
click at [737, 185] on input "email" at bounding box center [773, 185] width 263 height 27
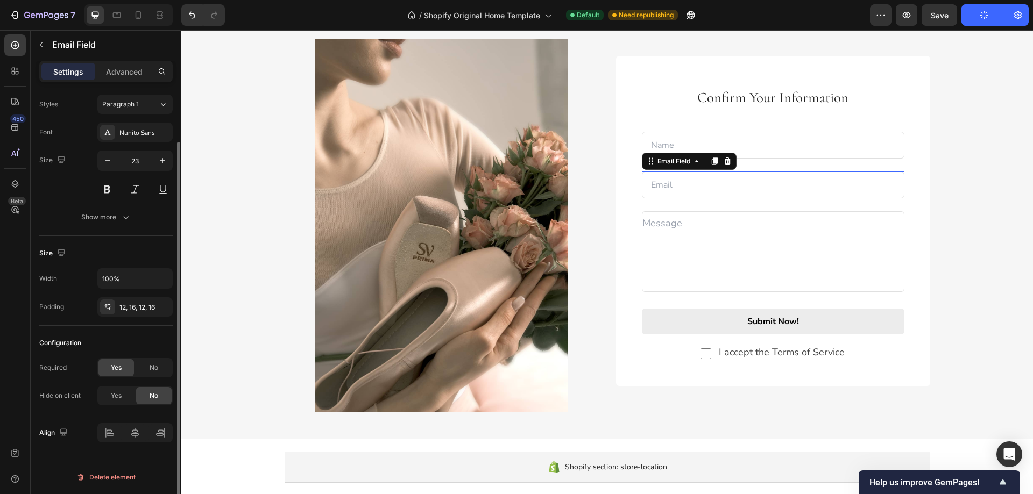
scroll to position [0, 0]
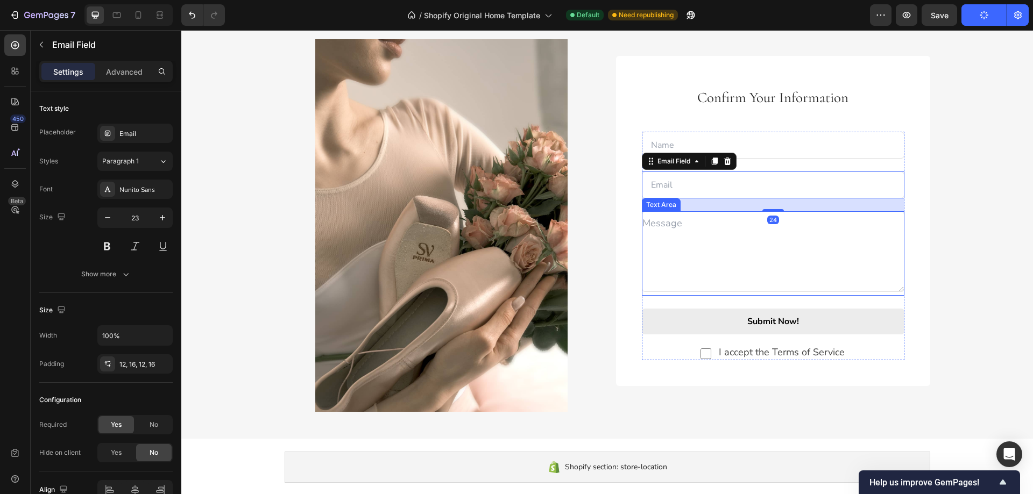
click at [685, 242] on textarea at bounding box center [773, 251] width 263 height 81
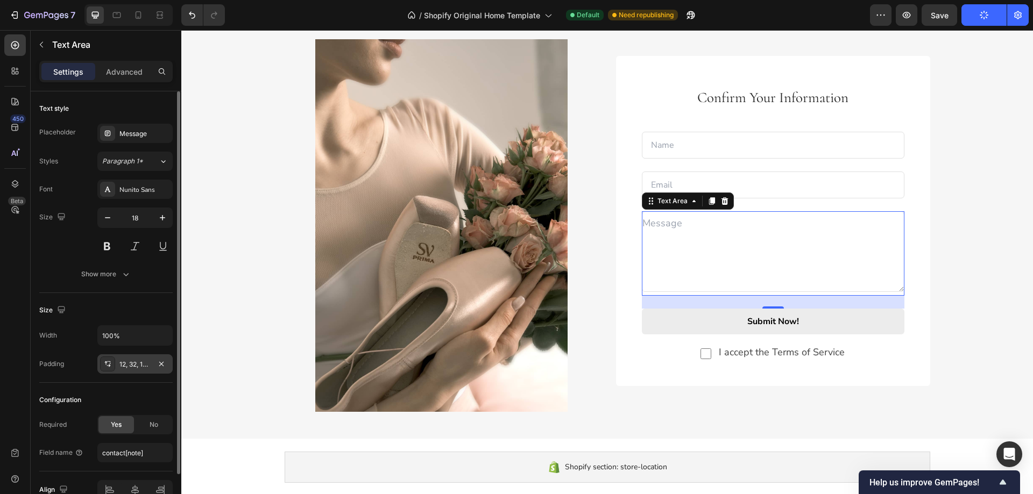
click at [132, 370] on div "12, 32, 12, 0" at bounding box center [134, 364] width 75 height 19
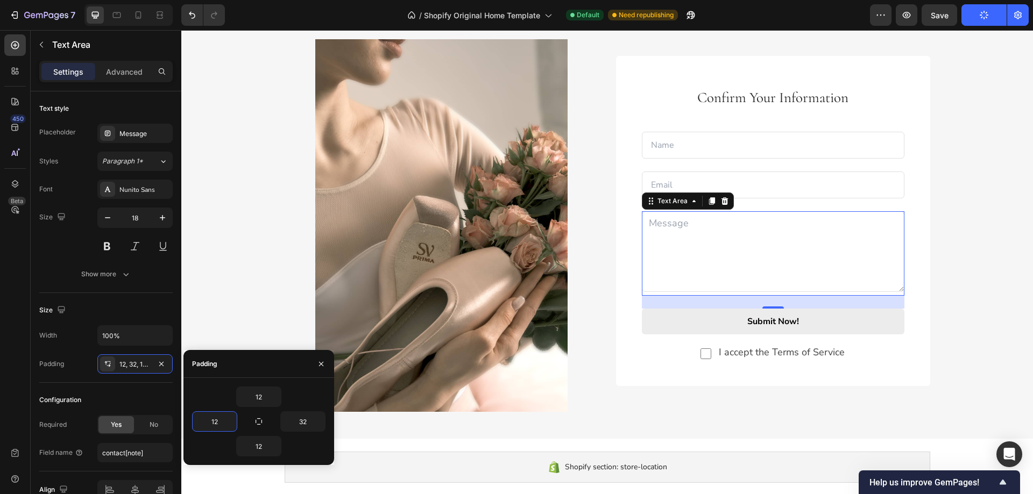
click at [710, 268] on textarea at bounding box center [773, 251] width 263 height 81
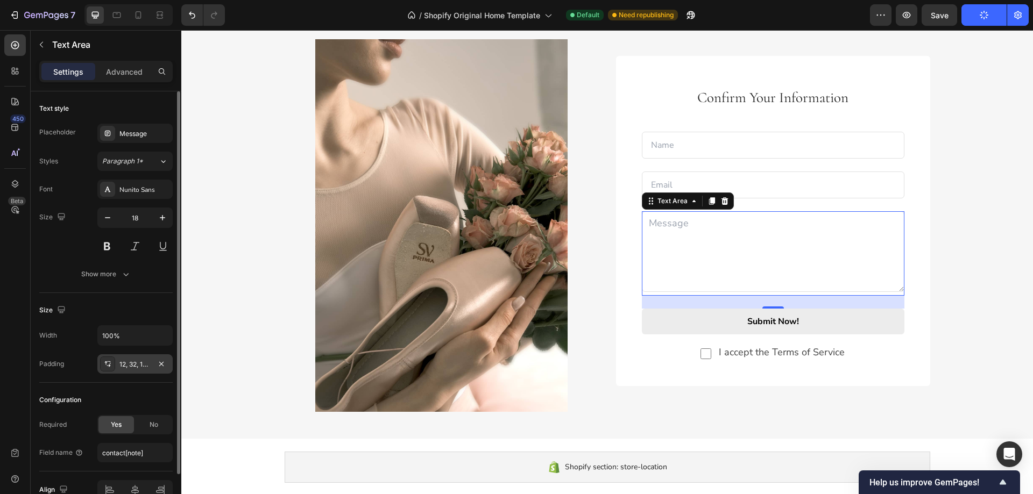
click at [130, 363] on div "12, 32, 12, 12" at bounding box center [134, 365] width 31 height 10
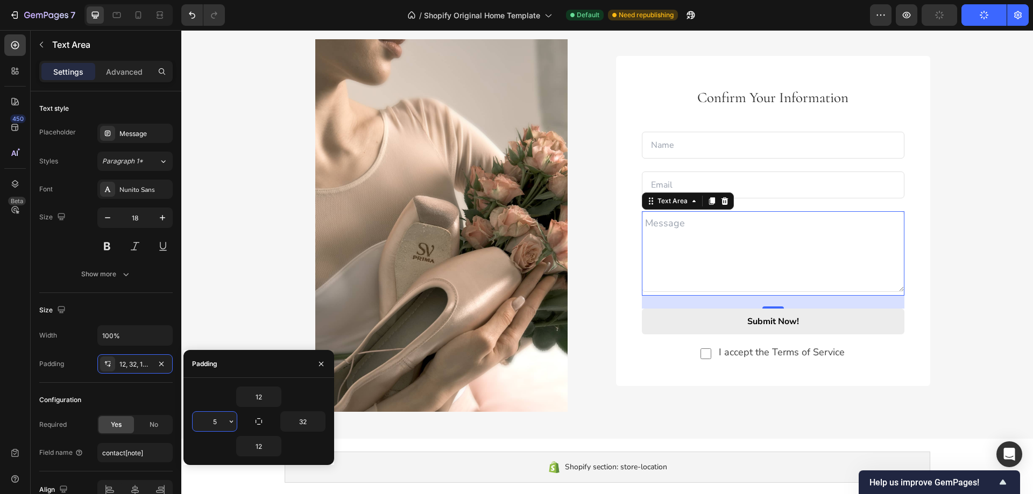
drag, startPoint x: 211, startPoint y: 424, endPoint x: 220, endPoint y: 424, distance: 8.6
click at [220, 424] on input "5" at bounding box center [215, 421] width 44 height 19
type input "2"
drag, startPoint x: 213, startPoint y: 421, endPoint x: 218, endPoint y: 422, distance: 5.4
click at [218, 422] on input "18" at bounding box center [215, 421] width 44 height 19
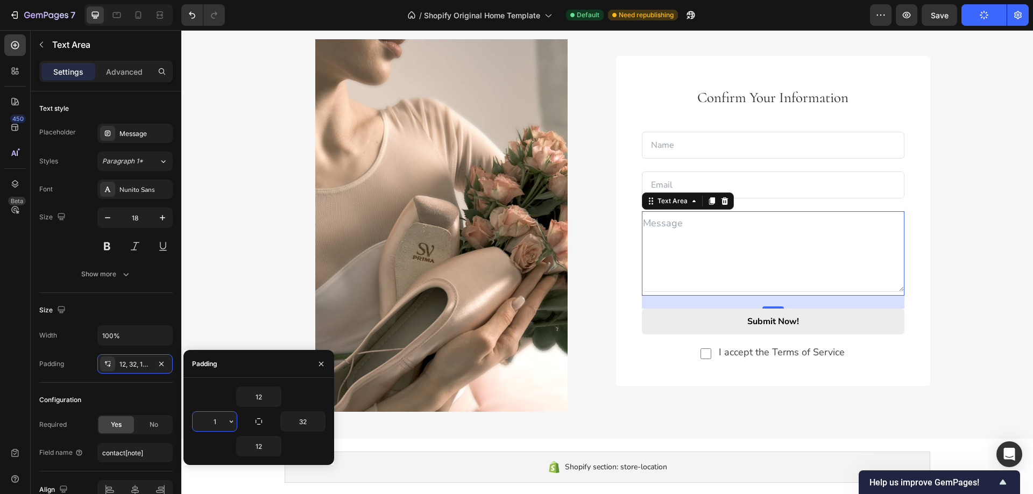
type input "16"
click at [923, 283] on div "Confirm Your Information Text block Text Field Email Field Row Text Area 24 Sub…" at bounding box center [773, 221] width 314 height 330
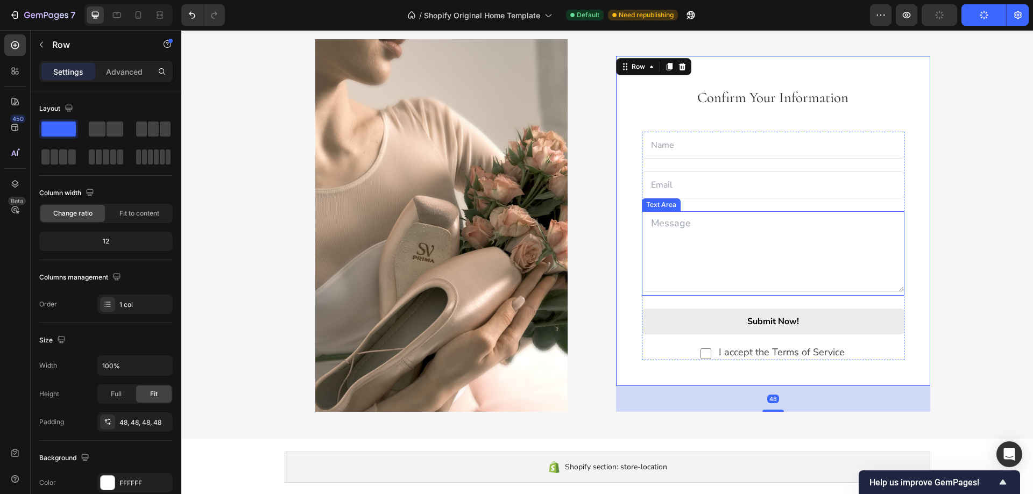
click at [747, 229] on textarea at bounding box center [773, 251] width 263 height 81
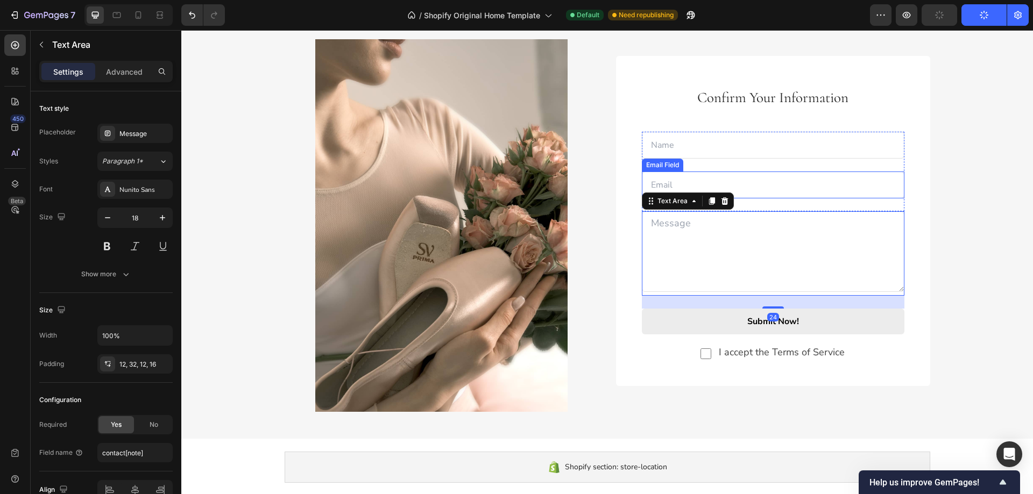
click at [750, 189] on input "email" at bounding box center [773, 185] width 263 height 27
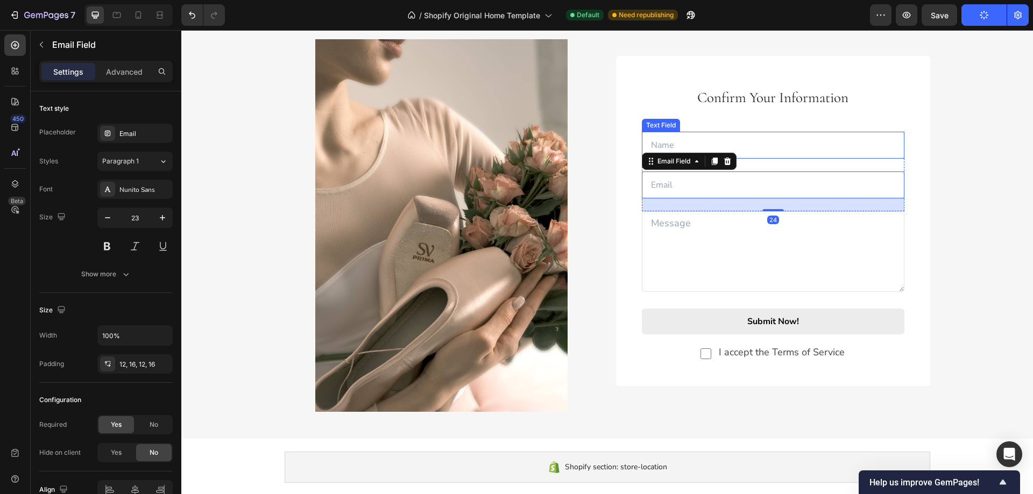
click at [751, 153] on input "text" at bounding box center [773, 145] width 263 height 27
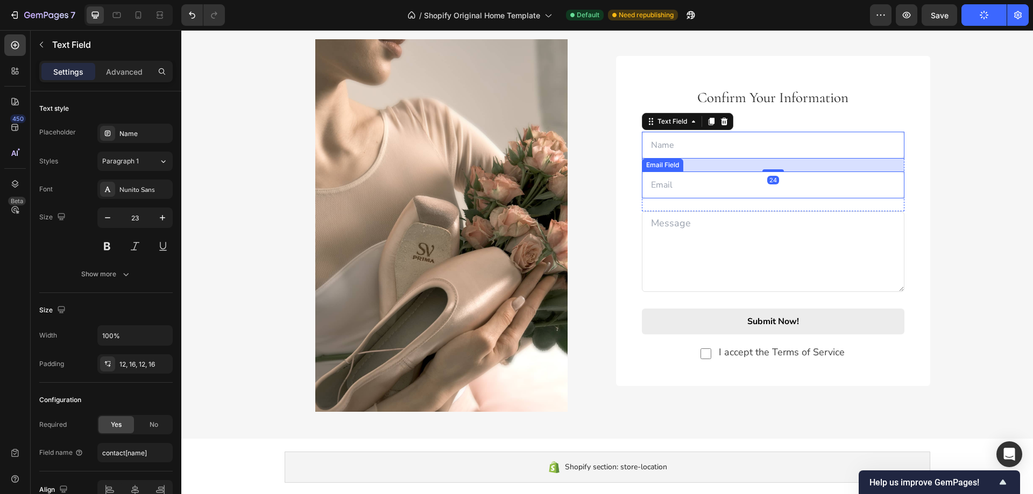
click at [740, 183] on input "email" at bounding box center [773, 185] width 263 height 27
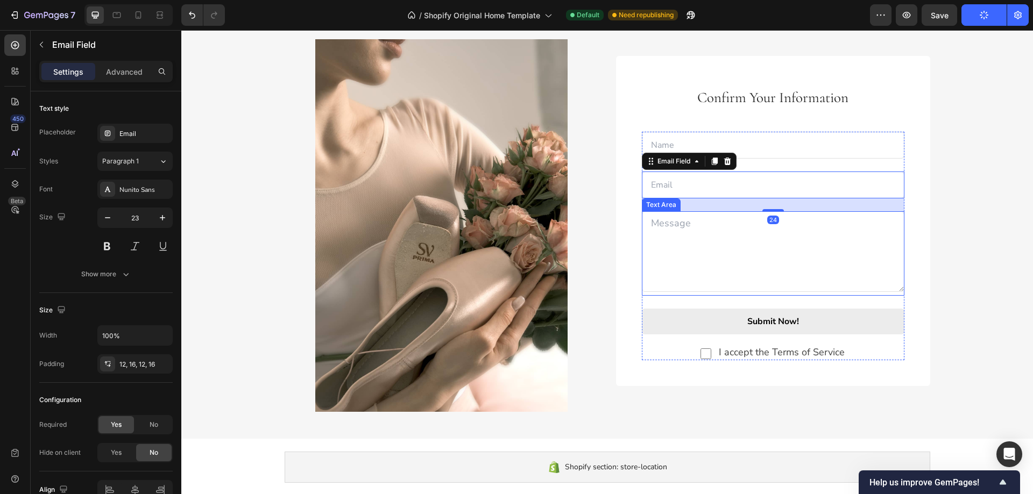
click at [700, 231] on textarea at bounding box center [773, 251] width 263 height 81
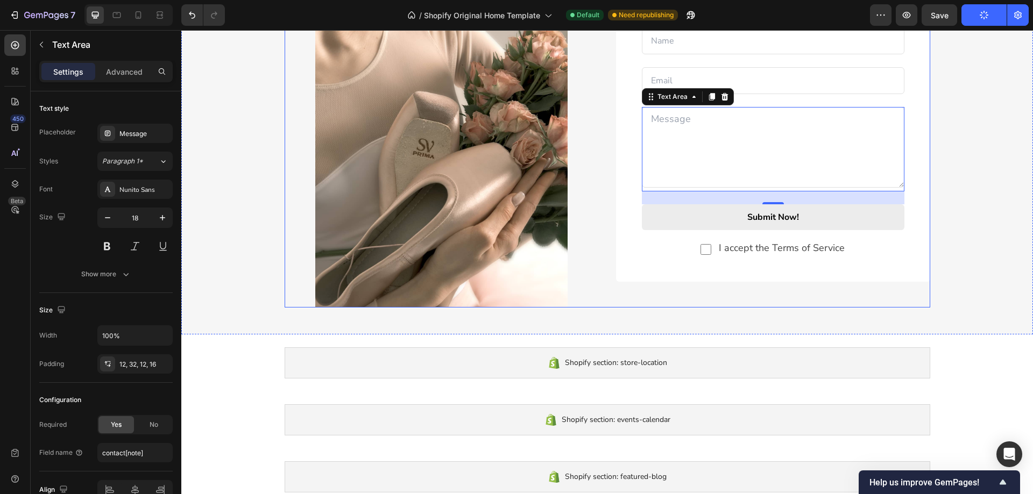
scroll to position [1499, 0]
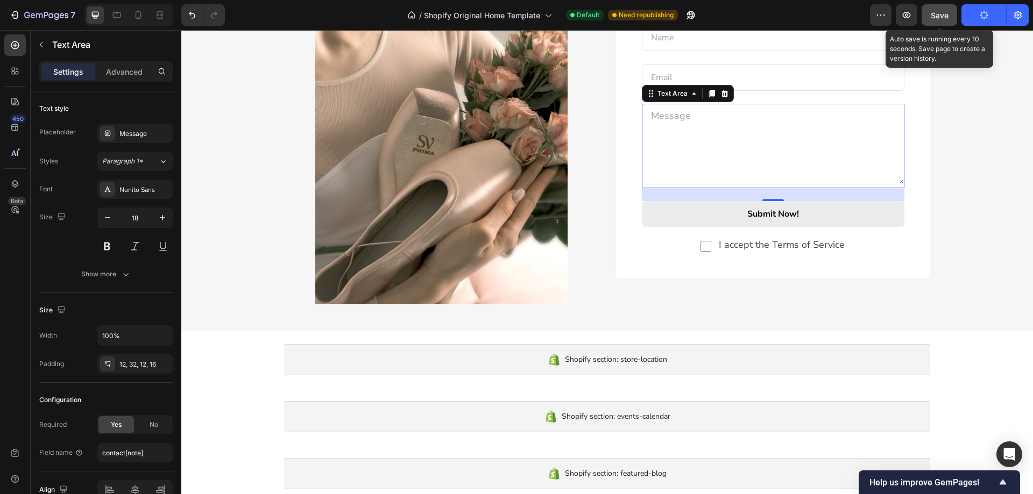
click at [931, 20] on div "Save" at bounding box center [940, 15] width 18 height 11
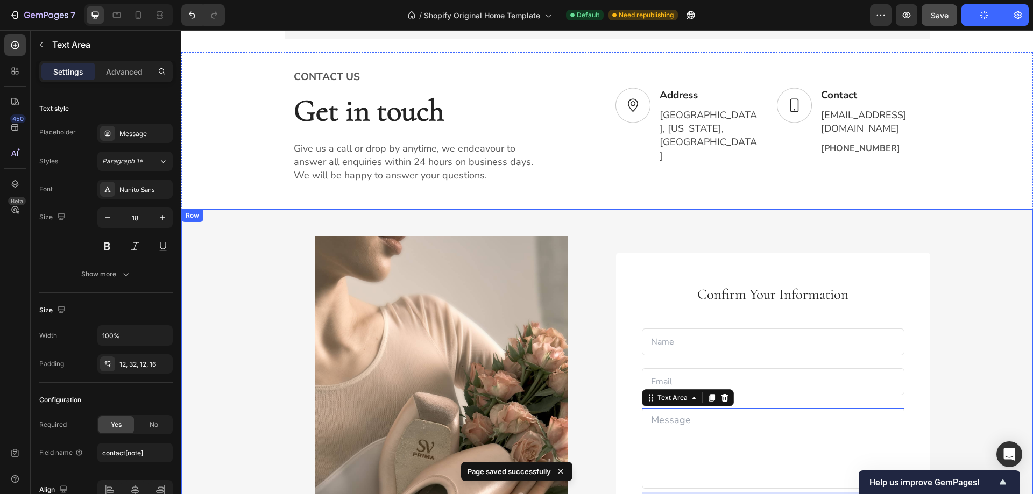
scroll to position [1122, 0]
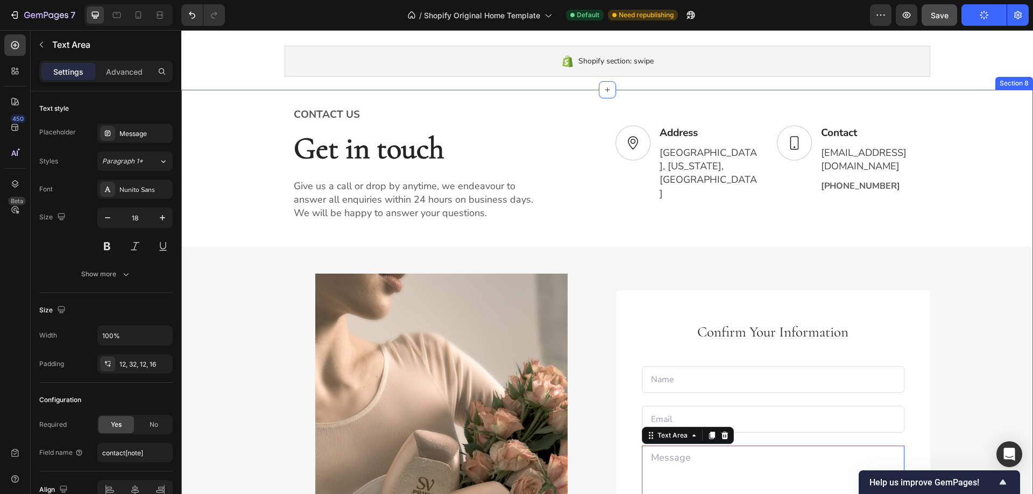
click at [536, 272] on div "CONTACT US Text block Get in touch Heading Give us a call or drop by anytime, w…" at bounding box center [607, 390] width 852 height 568
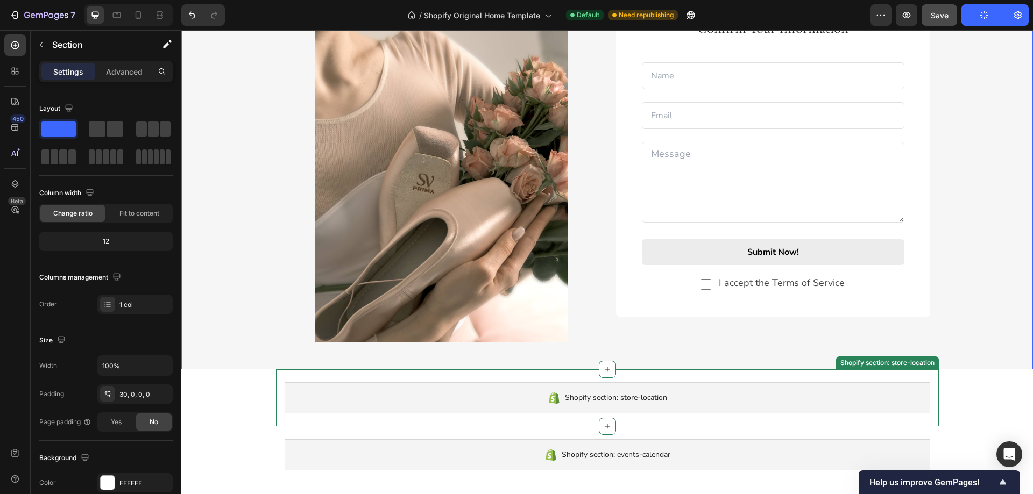
scroll to position [1445, 0]
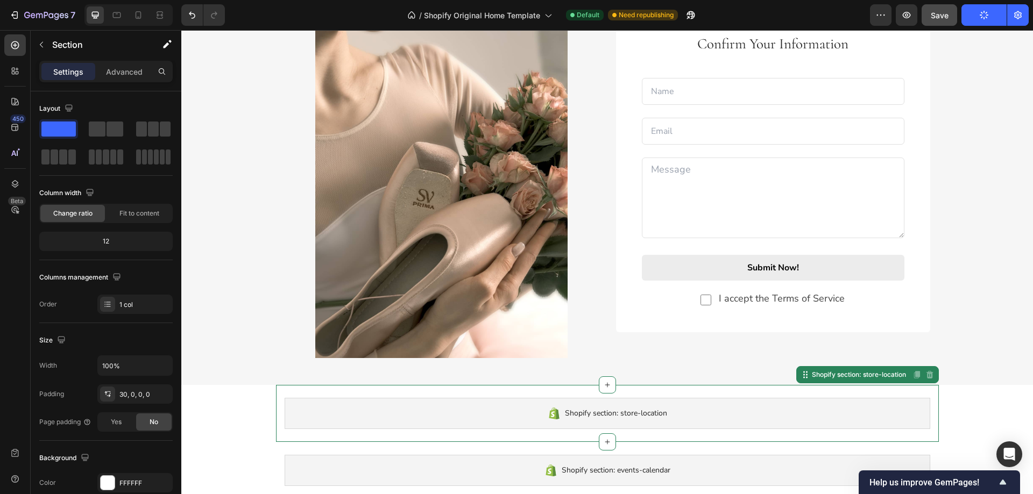
click at [614, 420] on span "Shopify section: store-location" at bounding box center [616, 413] width 102 height 13
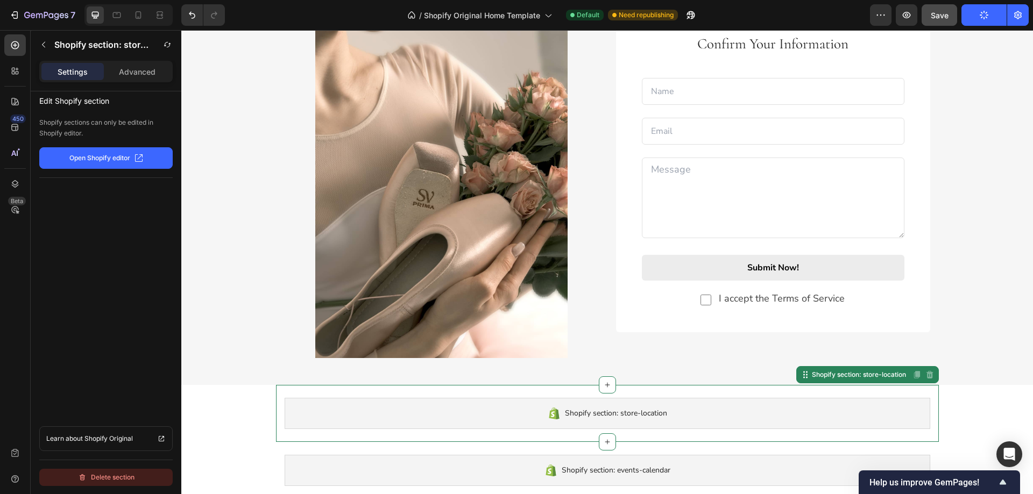
click at [131, 478] on div "Delete section" at bounding box center [106, 477] width 56 height 13
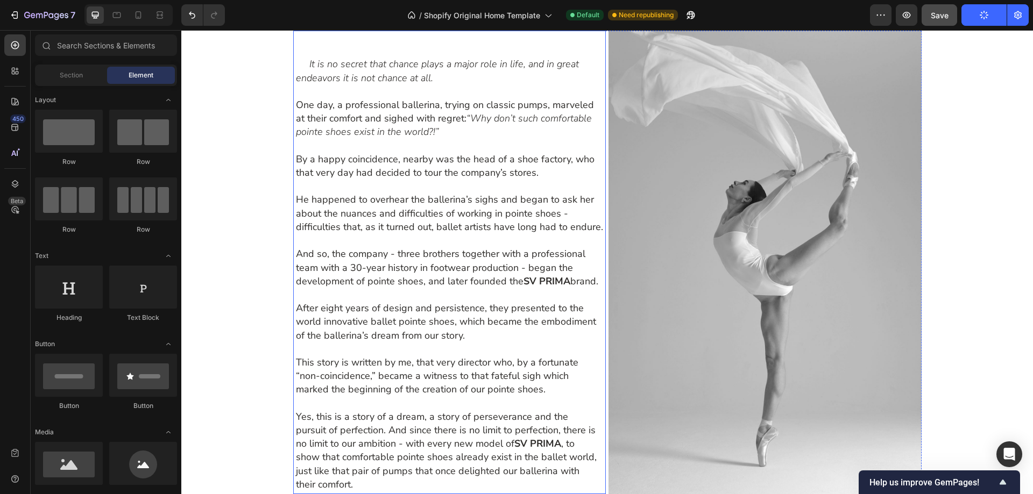
scroll to position [746, 0]
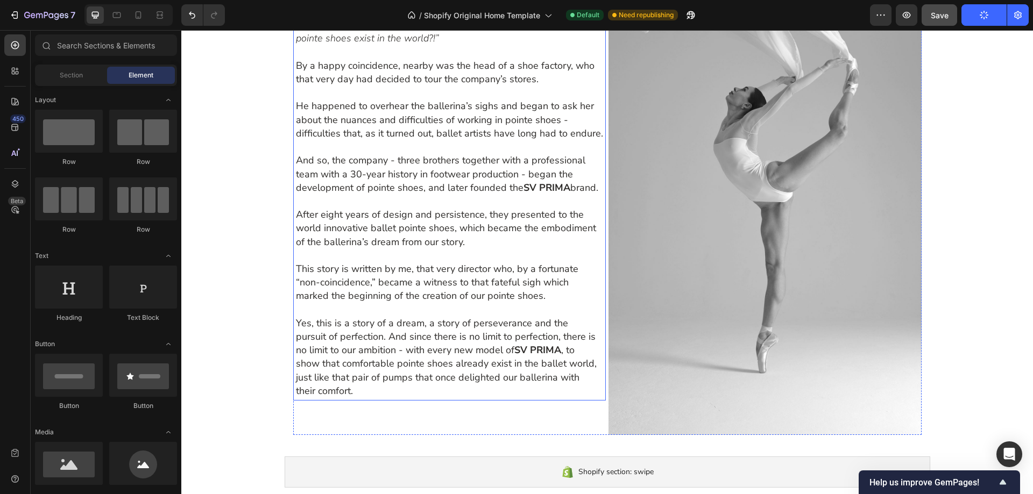
click at [426, 383] on p "Yes, this is a story of a dream, a story of perseverance and the pursuit of per…" at bounding box center [450, 357] width 308 height 81
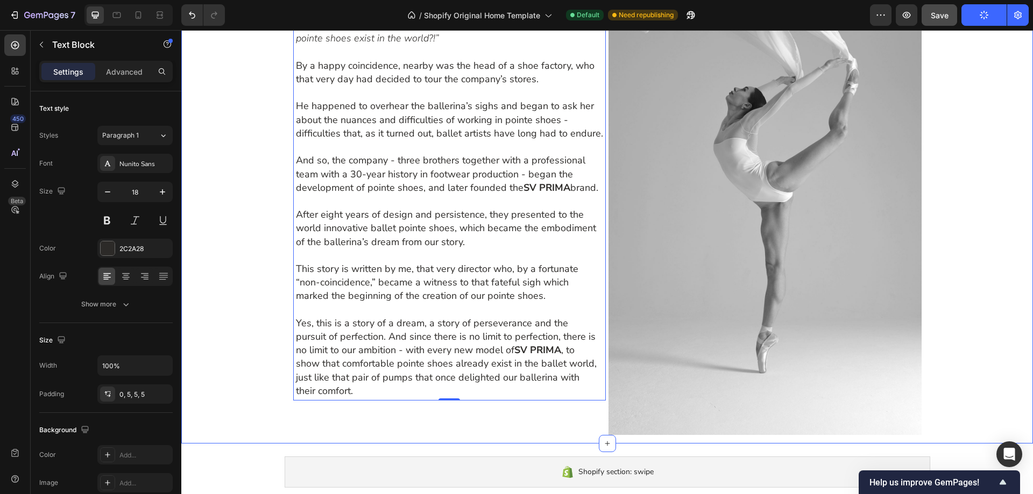
click at [260, 366] on div "From The Creators Why SV PRIMA? Pointe Shoe FAQ Fitting Info It is no secret th…" at bounding box center [607, 164] width 852 height 559
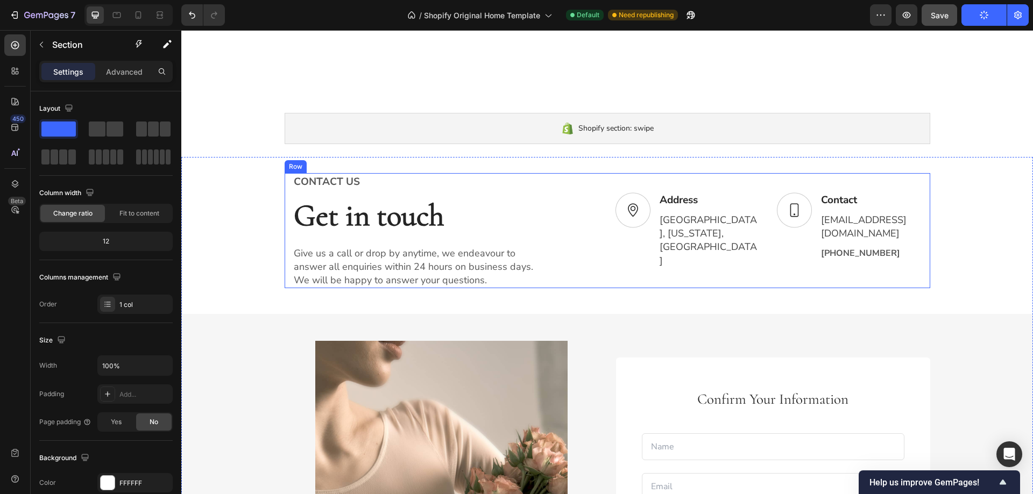
scroll to position [1176, 0]
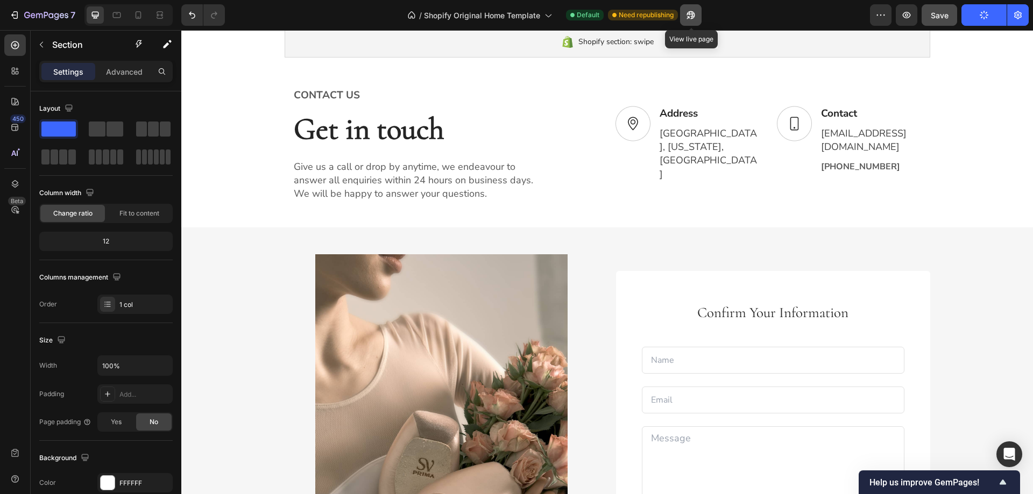
click at [694, 17] on icon "button" at bounding box center [690, 15] width 11 height 11
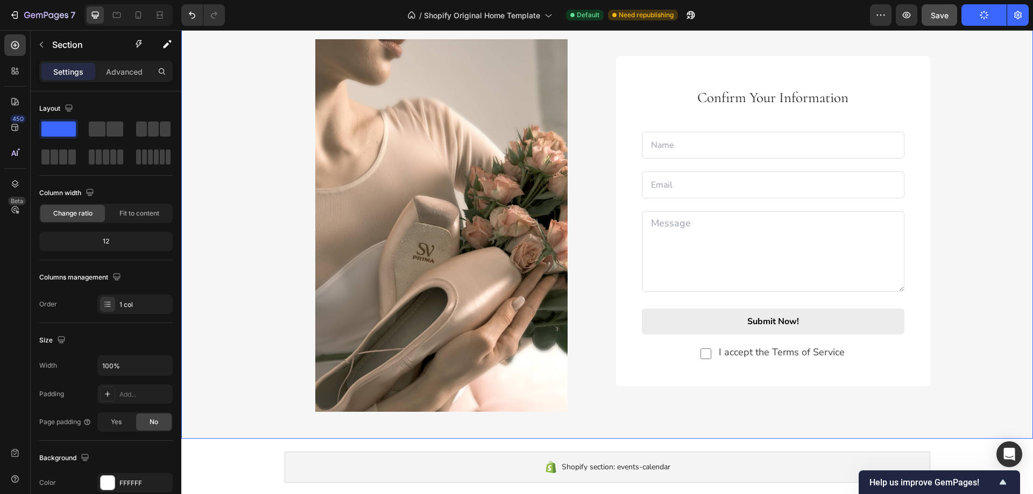
scroll to position [1337, 0]
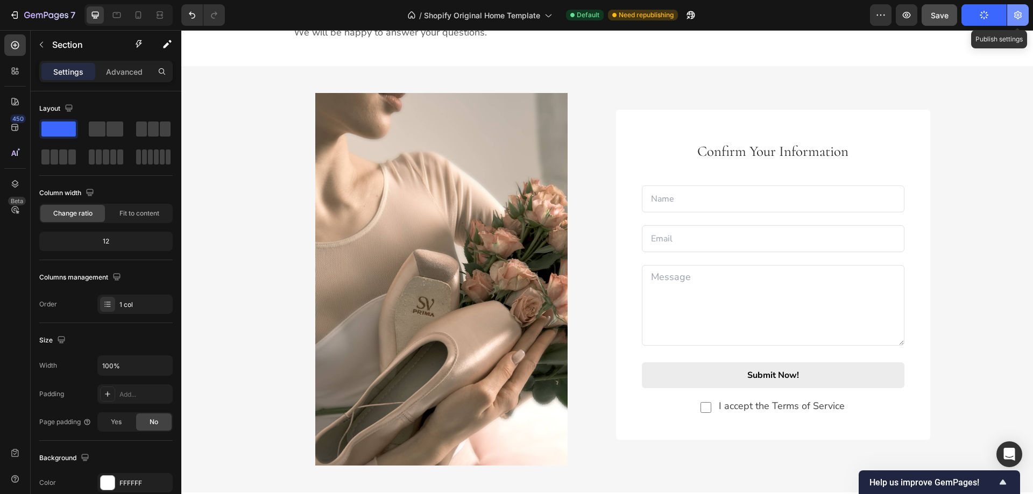
click at [1021, 12] on icon "button" at bounding box center [1018, 15] width 8 height 8
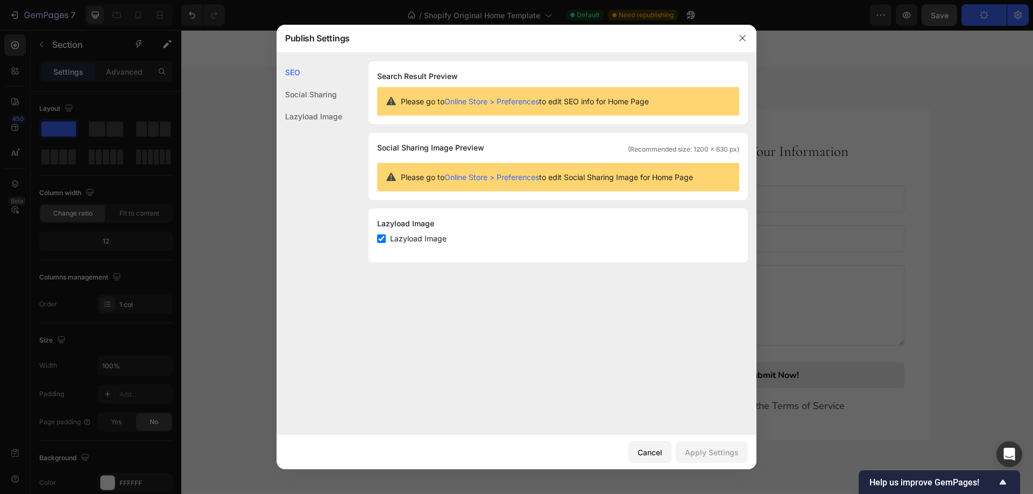
click at [321, 95] on div "Social Sharing" at bounding box center [310, 94] width 66 height 22
click at [308, 112] on div "Lazyload Image" at bounding box center [310, 116] width 66 height 22
click at [317, 96] on div "Social Sharing" at bounding box center [310, 94] width 66 height 22
click at [302, 77] on div "SEO" at bounding box center [310, 72] width 66 height 22
click at [655, 454] on div "Cancel" at bounding box center [650, 452] width 25 height 11
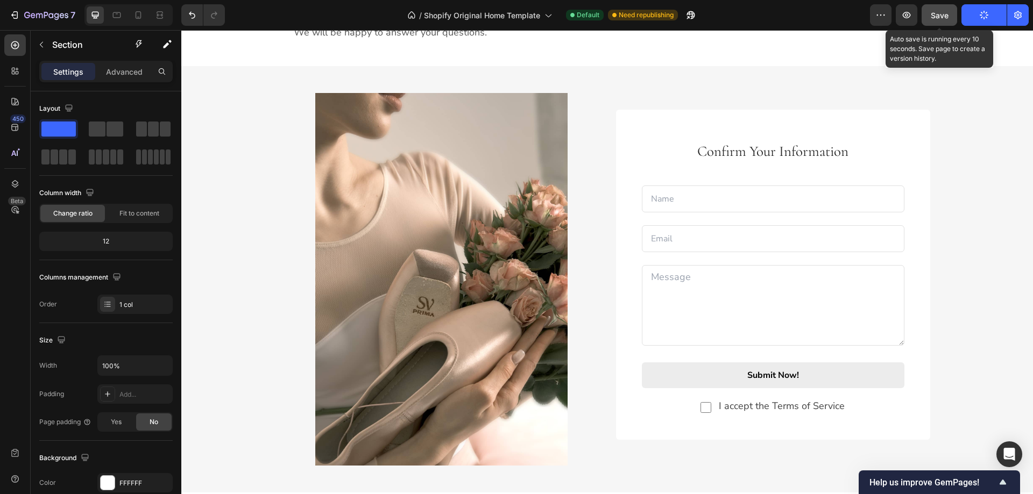
click at [951, 20] on button "Save" at bounding box center [940, 15] width 36 height 22
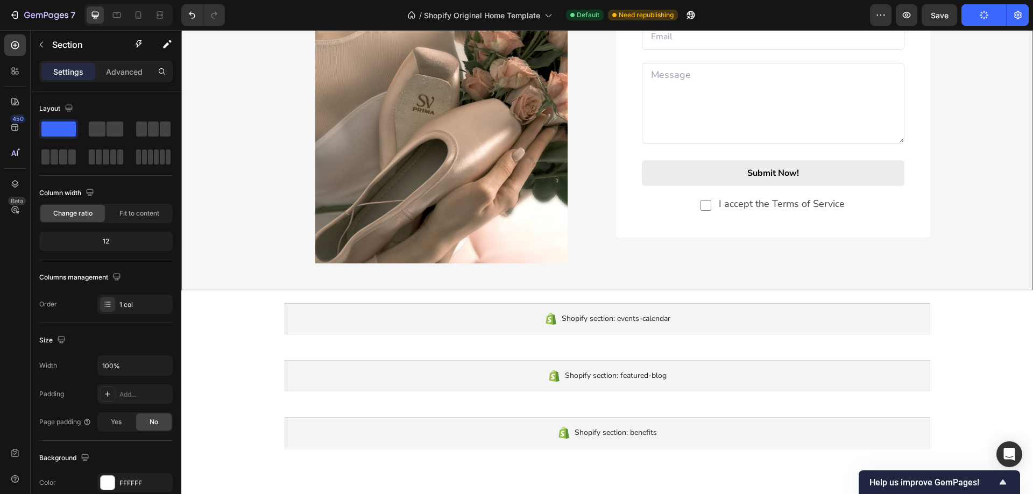
scroll to position [1606, 0]
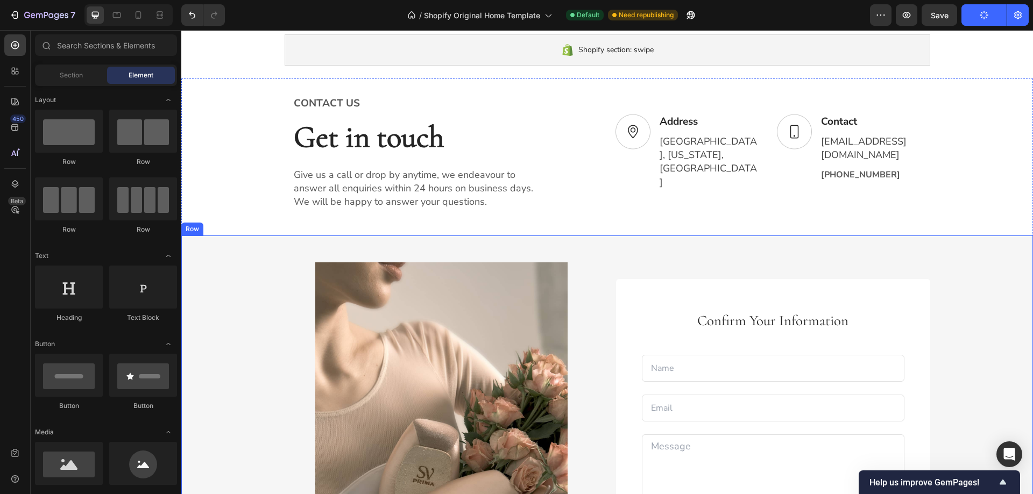
scroll to position [1015, 0]
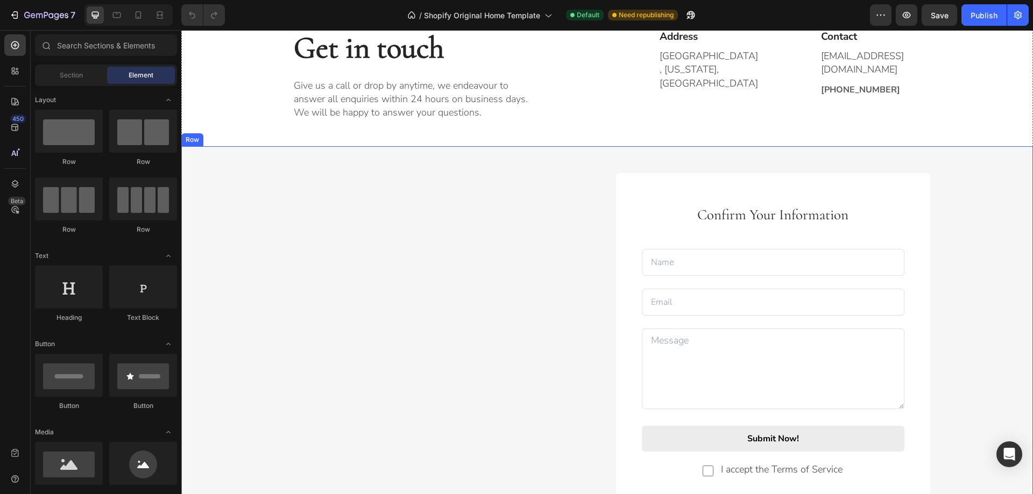
scroll to position [1345, 0]
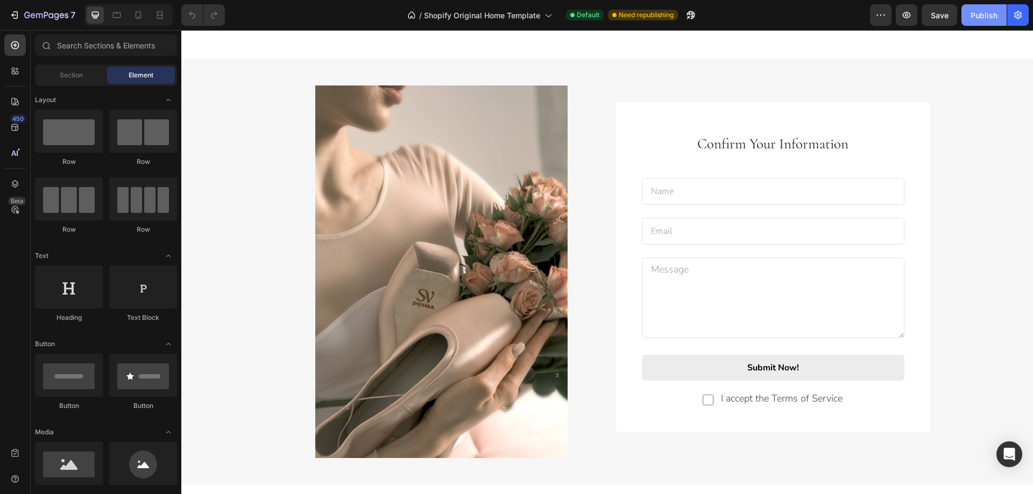
click at [981, 12] on div "Publish" at bounding box center [984, 15] width 27 height 11
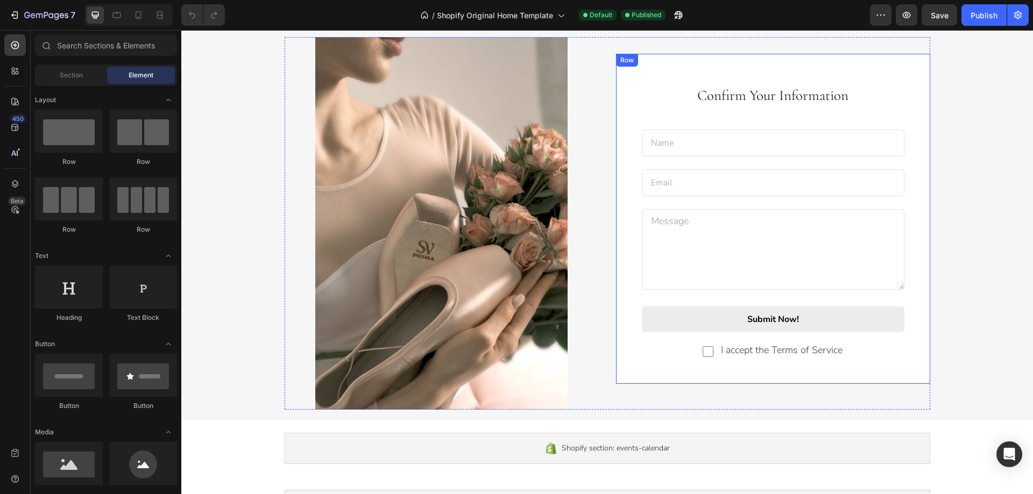
scroll to position [1345, 0]
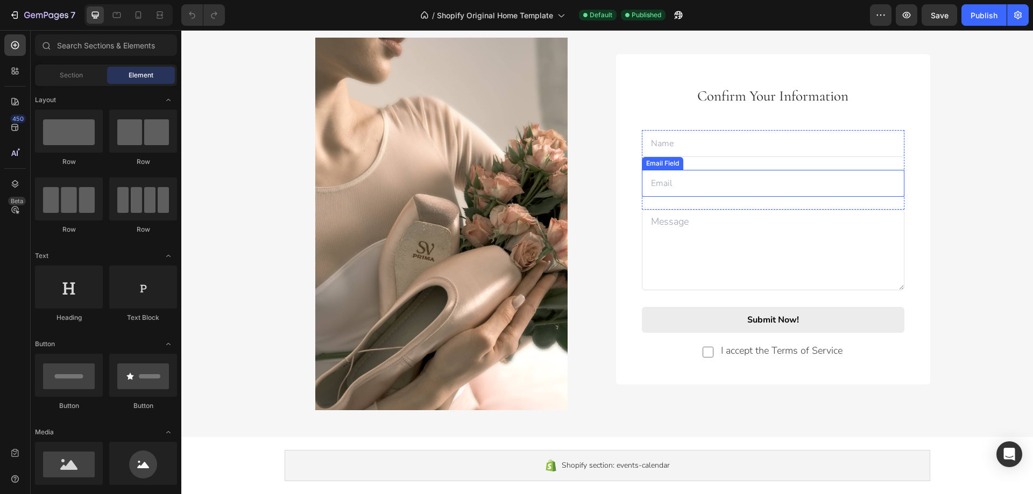
click at [691, 187] on input "email" at bounding box center [773, 183] width 263 height 27
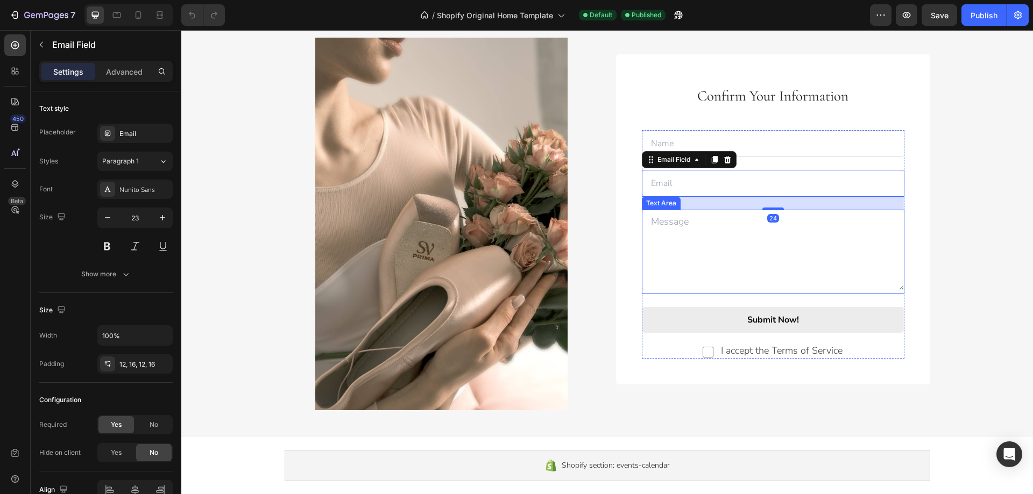
click at [674, 221] on textarea at bounding box center [773, 250] width 263 height 81
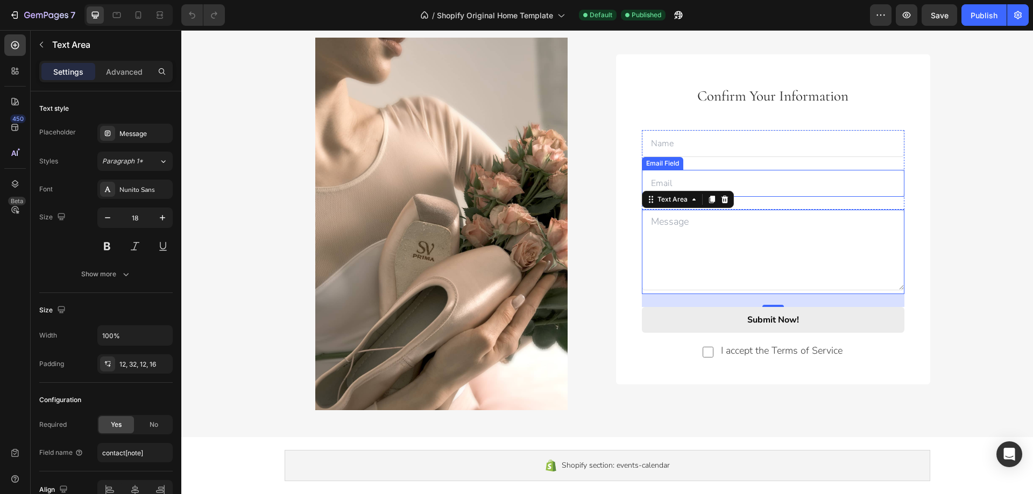
click at [764, 183] on input "email" at bounding box center [773, 183] width 263 height 27
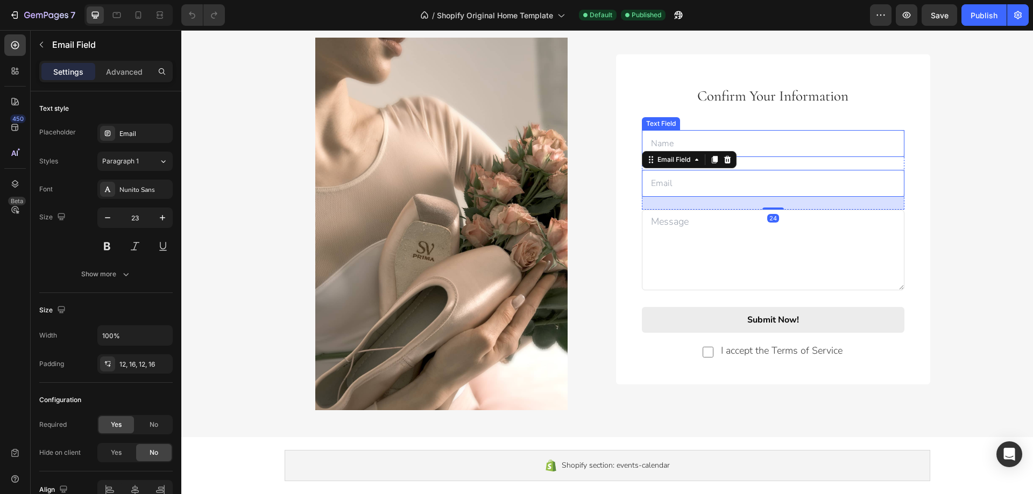
click at [758, 146] on input "text" at bounding box center [773, 143] width 263 height 27
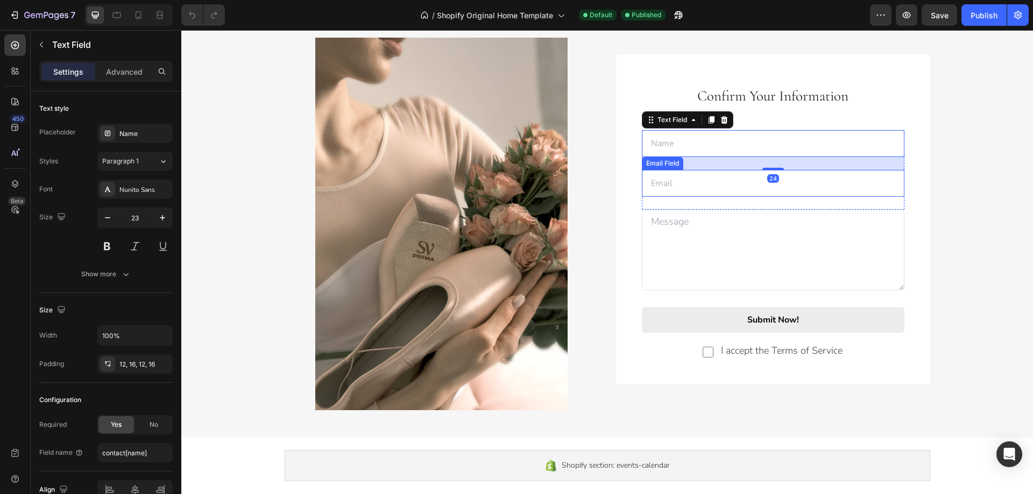
click at [710, 180] on input "email" at bounding box center [773, 183] width 263 height 27
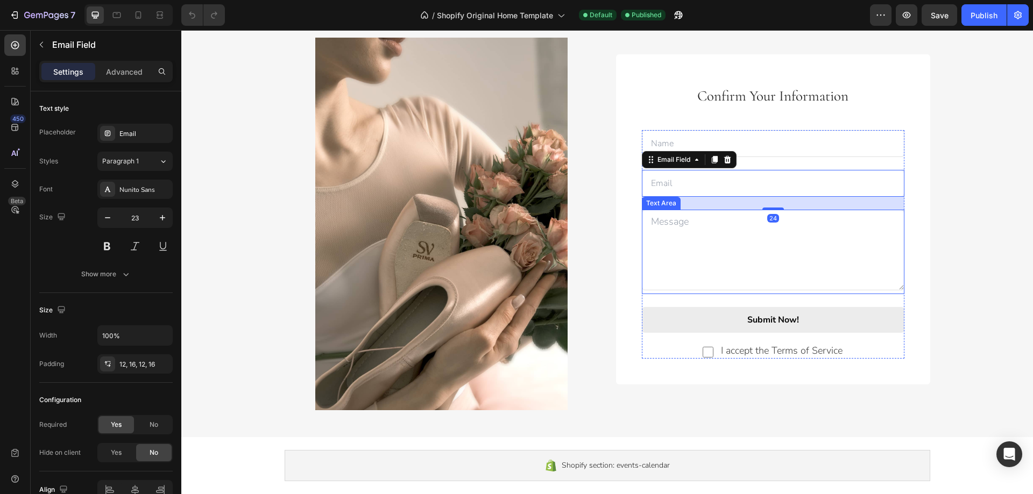
click at [694, 239] on textarea at bounding box center [773, 250] width 263 height 81
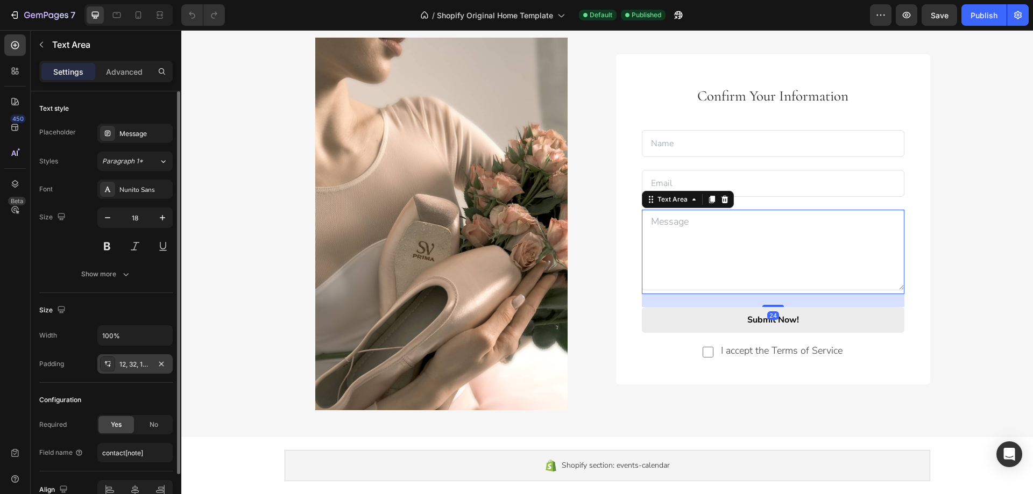
click at [131, 364] on div "12, 32, 12, 16" at bounding box center [134, 365] width 31 height 10
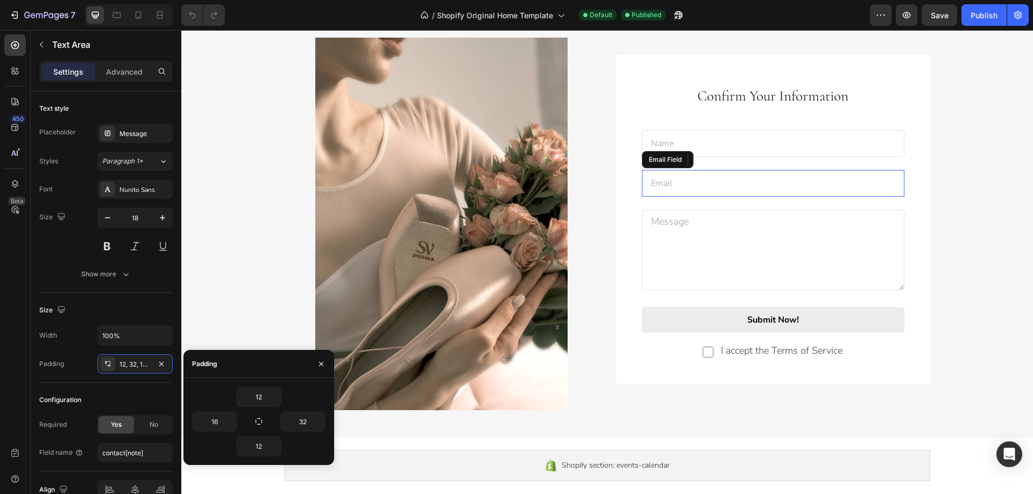
click at [745, 181] on input "email" at bounding box center [773, 183] width 263 height 27
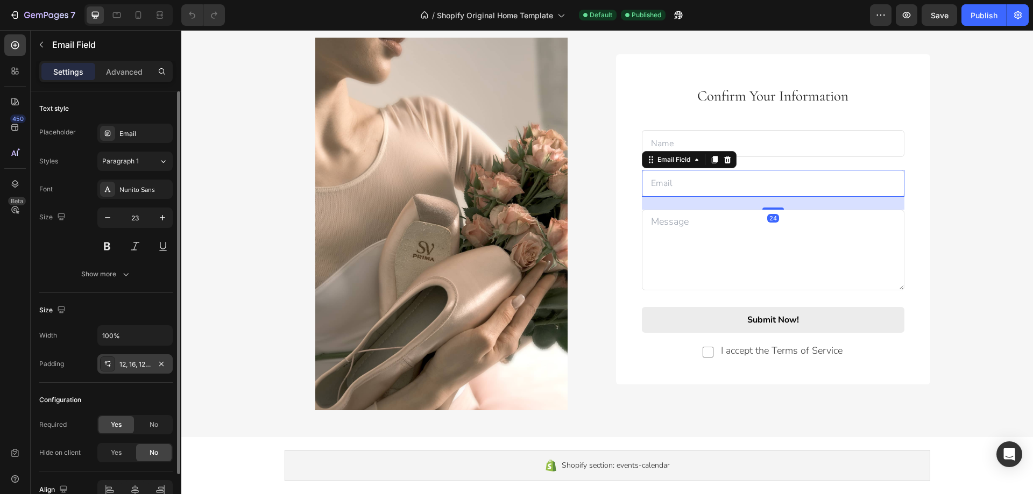
click at [124, 362] on div "12, 16, 12, 16" at bounding box center [134, 365] width 31 height 10
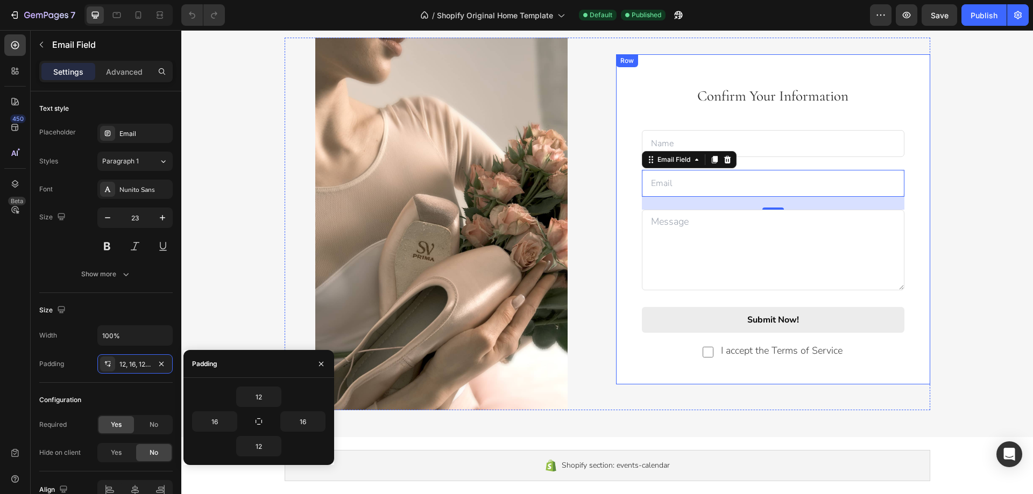
click at [744, 135] on input "text" at bounding box center [773, 143] width 263 height 27
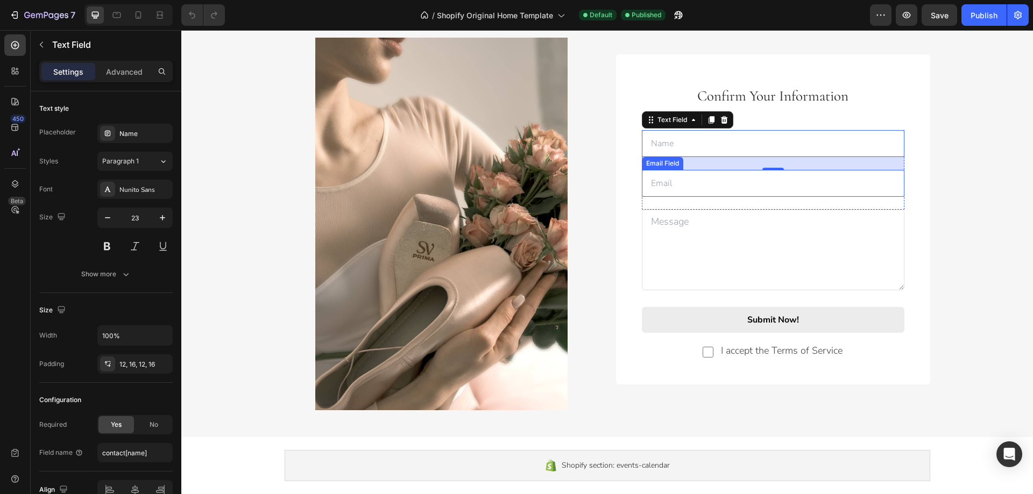
click at [661, 182] on input "email" at bounding box center [773, 183] width 263 height 27
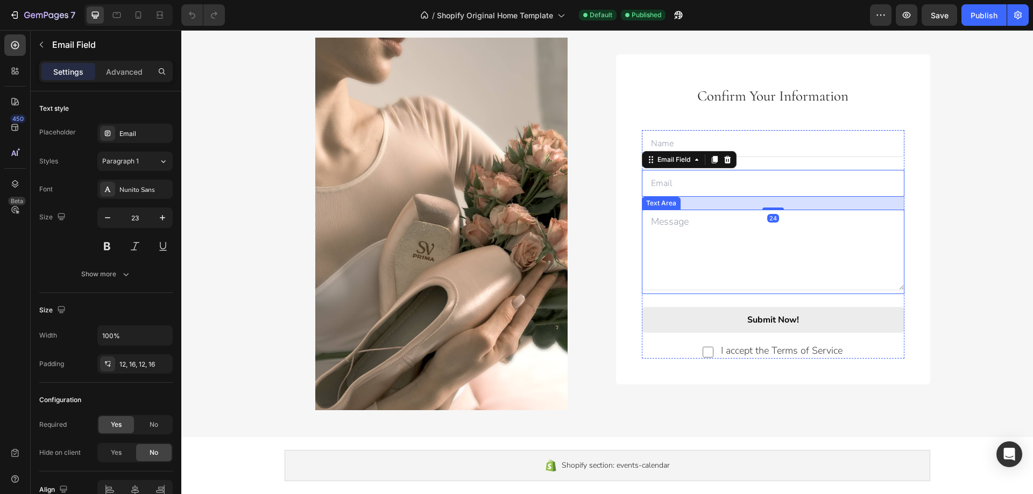
click at [655, 232] on textarea at bounding box center [773, 250] width 263 height 81
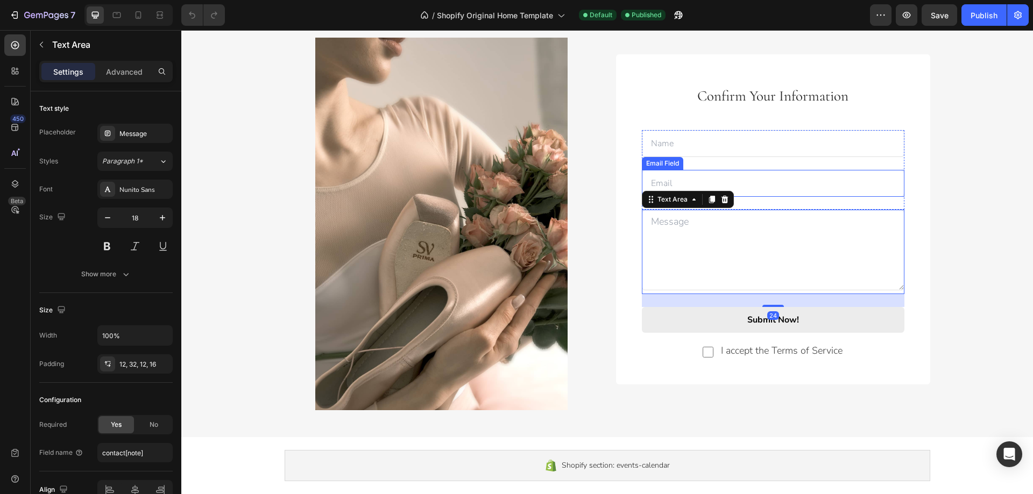
click at [773, 187] on input "email" at bounding box center [773, 183] width 263 height 27
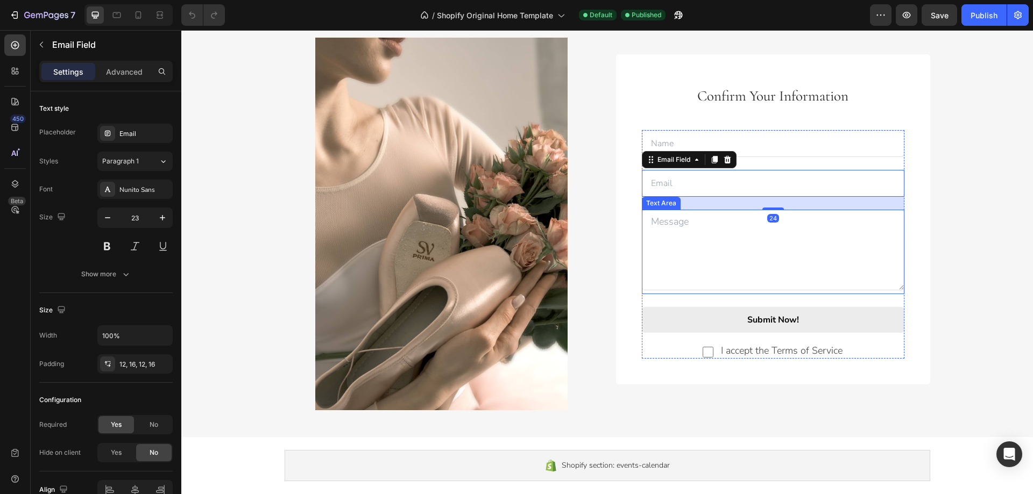
click at [755, 228] on textarea at bounding box center [773, 250] width 263 height 81
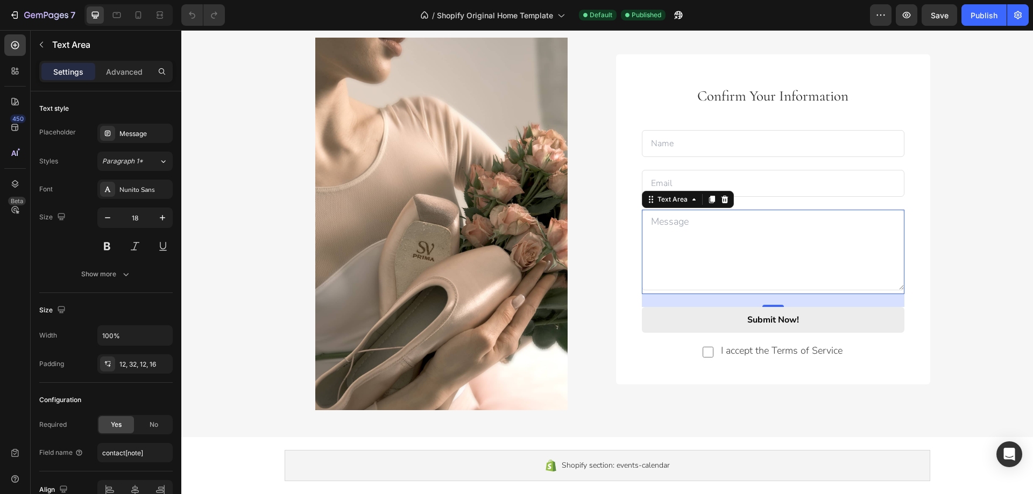
click at [711, 246] on textarea at bounding box center [773, 250] width 263 height 81
click at [713, 258] on textarea at bounding box center [773, 250] width 263 height 81
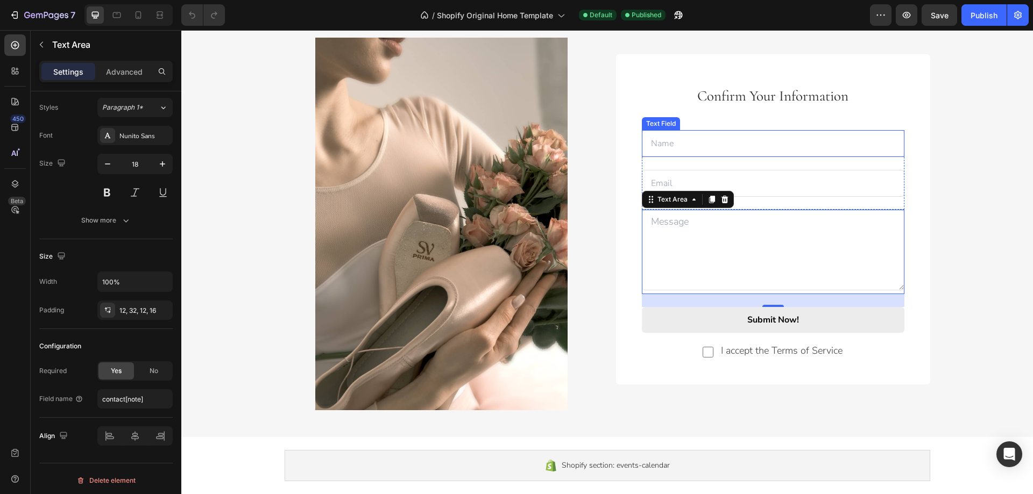
click at [686, 145] on input "text" at bounding box center [773, 143] width 263 height 27
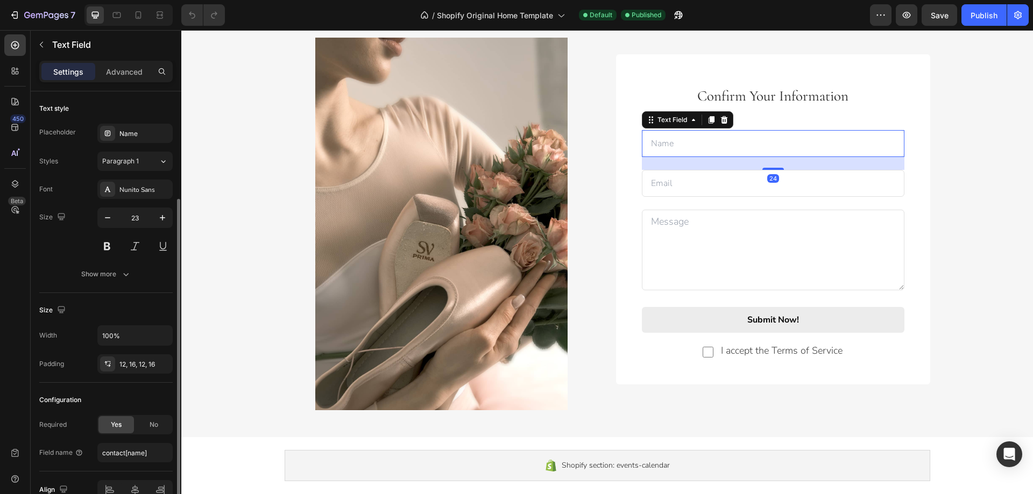
scroll to position [57, 0]
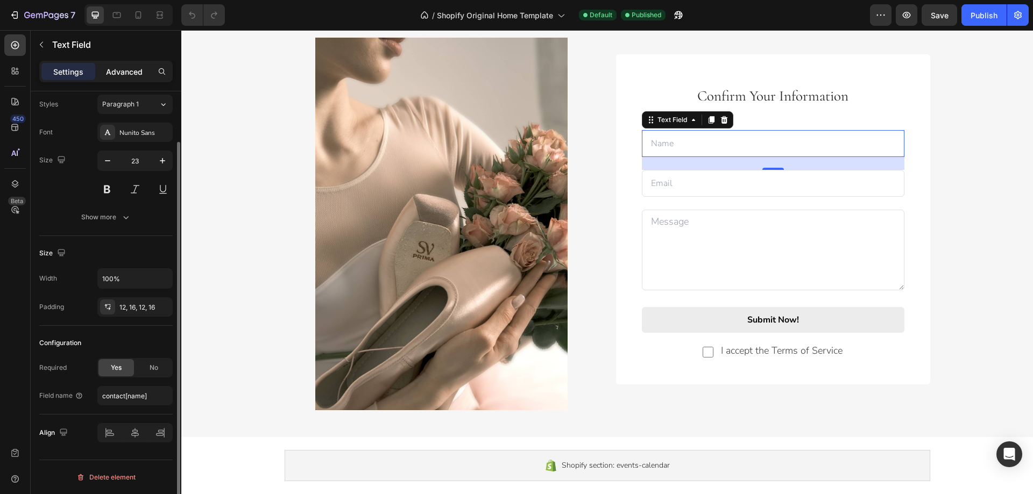
click at [131, 69] on p "Advanced" at bounding box center [124, 71] width 37 height 11
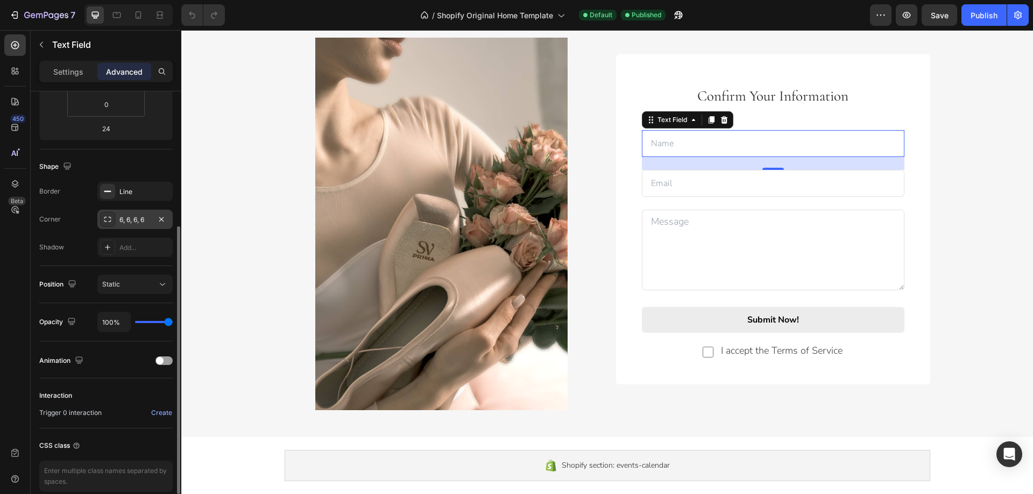
scroll to position [268, 0]
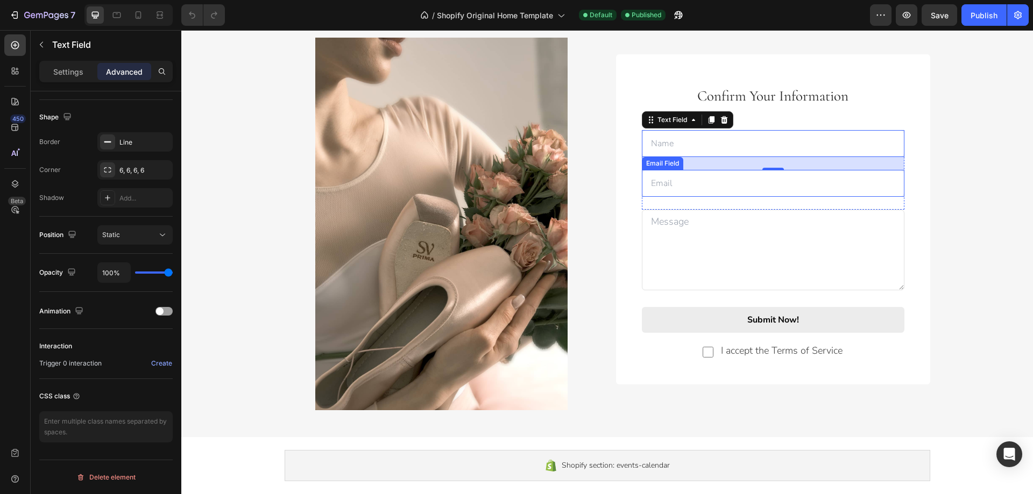
click at [721, 184] on input "email" at bounding box center [773, 183] width 263 height 27
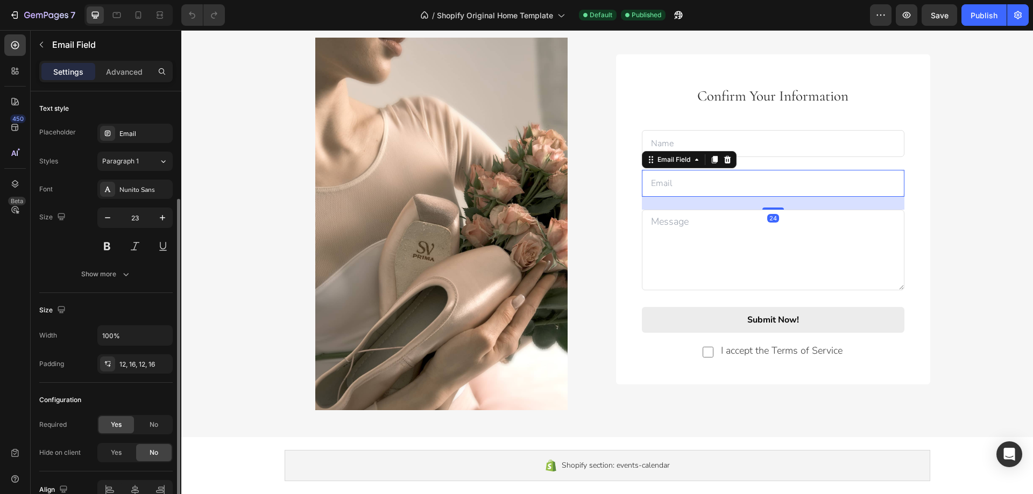
scroll to position [57, 0]
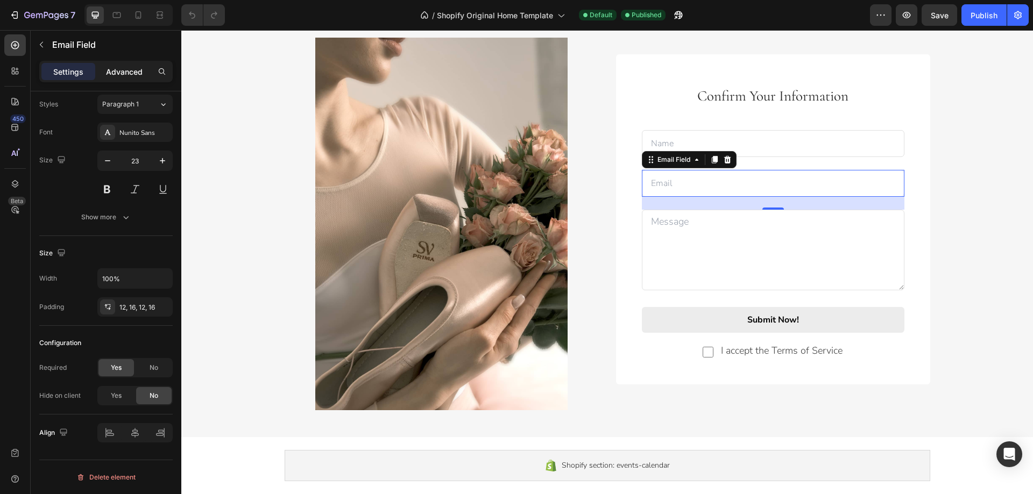
click at [133, 74] on p "Advanced" at bounding box center [124, 71] width 37 height 11
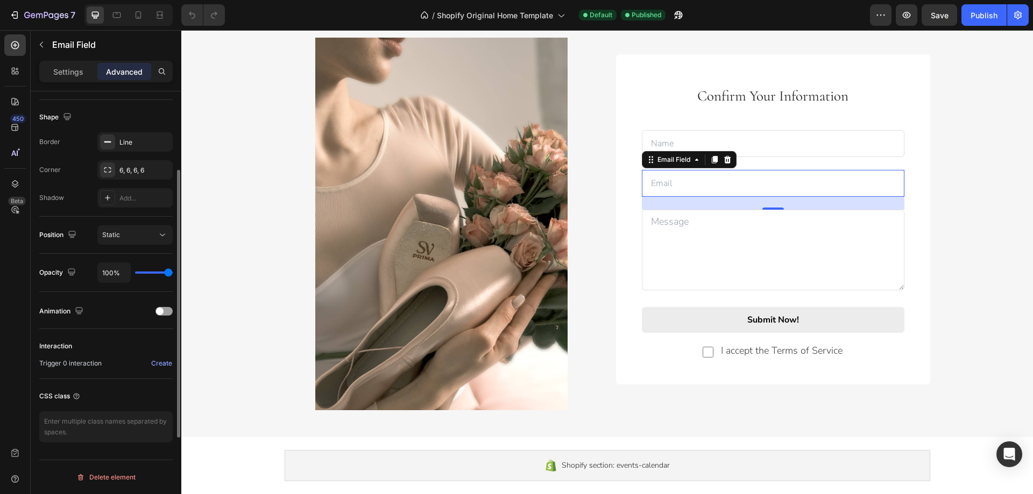
scroll to position [0, 0]
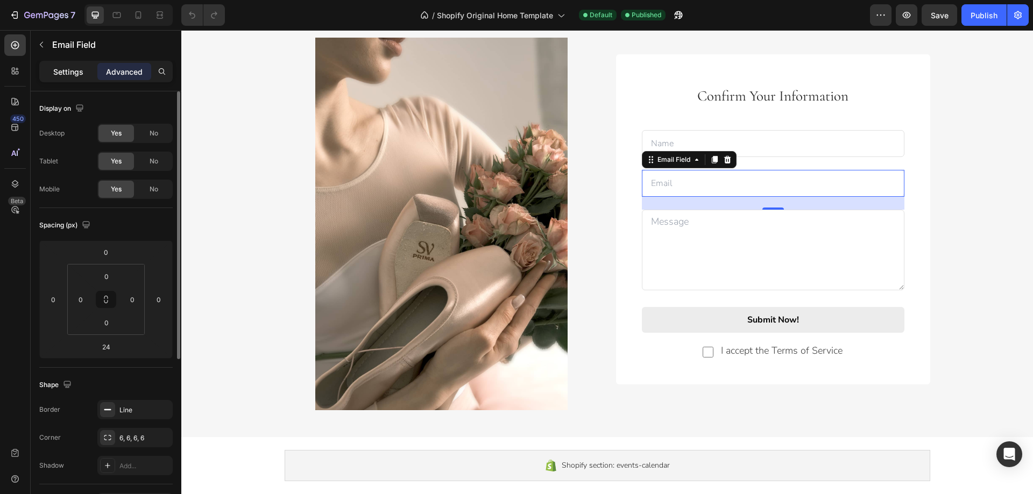
click at [70, 72] on p "Settings" at bounding box center [68, 71] width 30 height 11
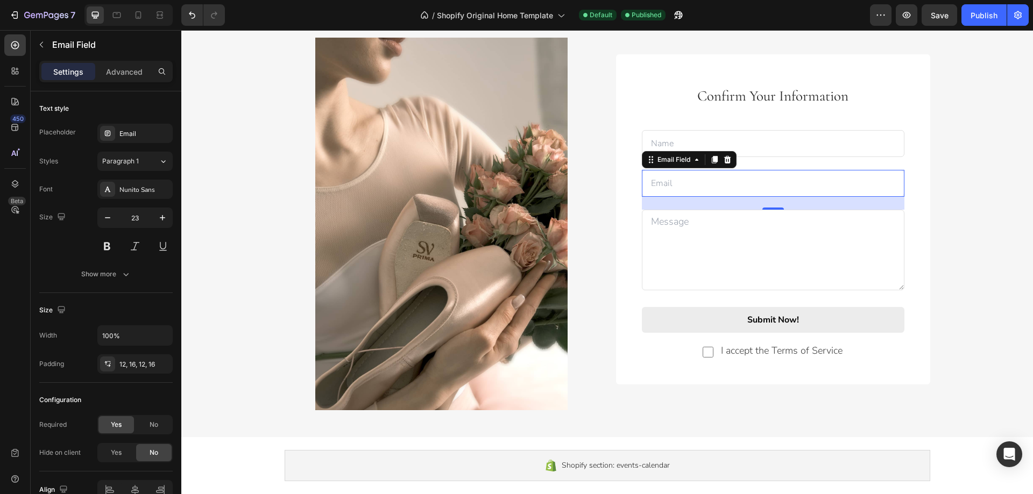
click at [74, 74] on p "Settings" at bounding box center [68, 71] width 30 height 11
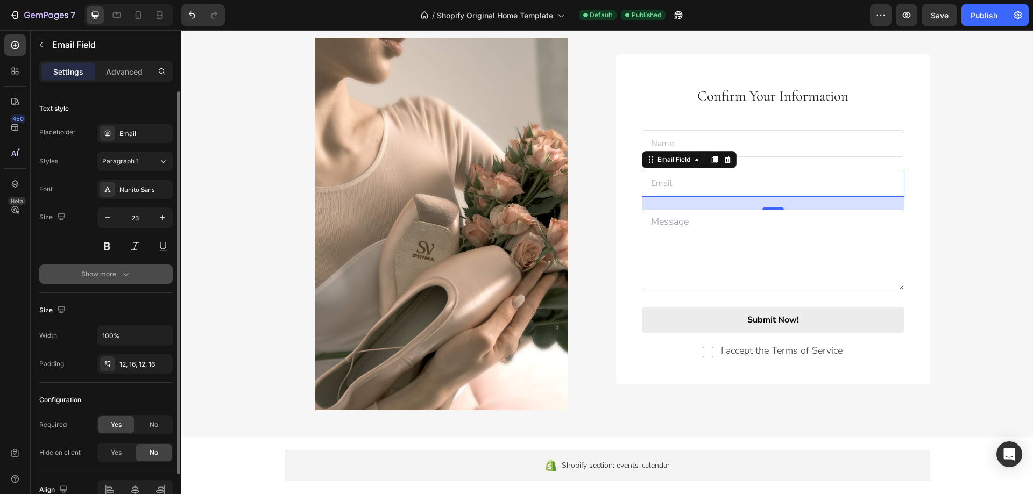
click at [128, 275] on icon "button" at bounding box center [126, 274] width 11 height 11
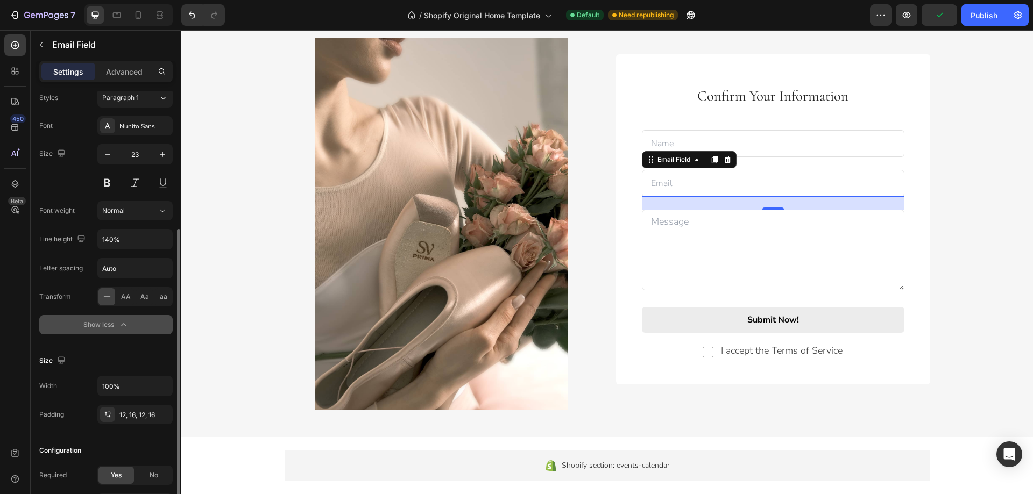
scroll to position [10, 0]
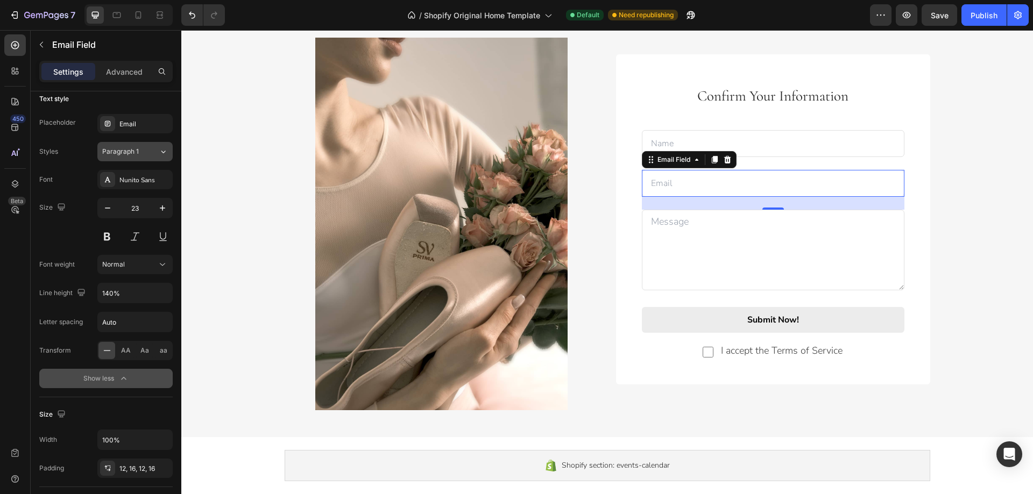
click at [164, 149] on icon at bounding box center [163, 151] width 9 height 11
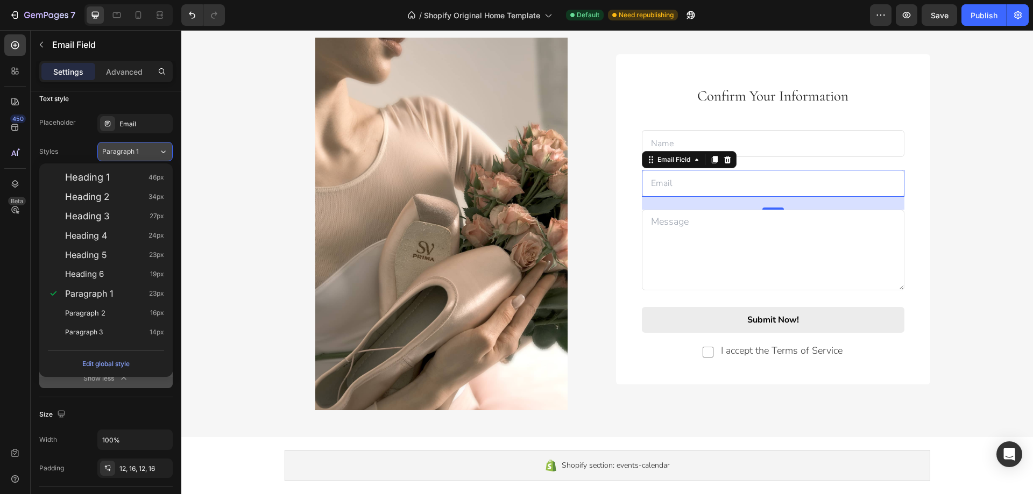
click at [164, 149] on icon at bounding box center [163, 151] width 9 height 11
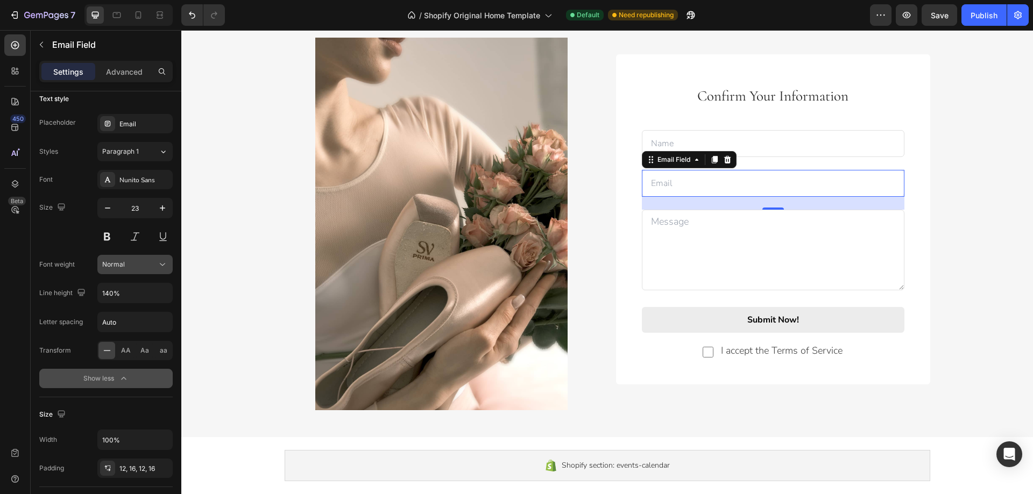
click at [158, 260] on icon at bounding box center [162, 264] width 11 height 11
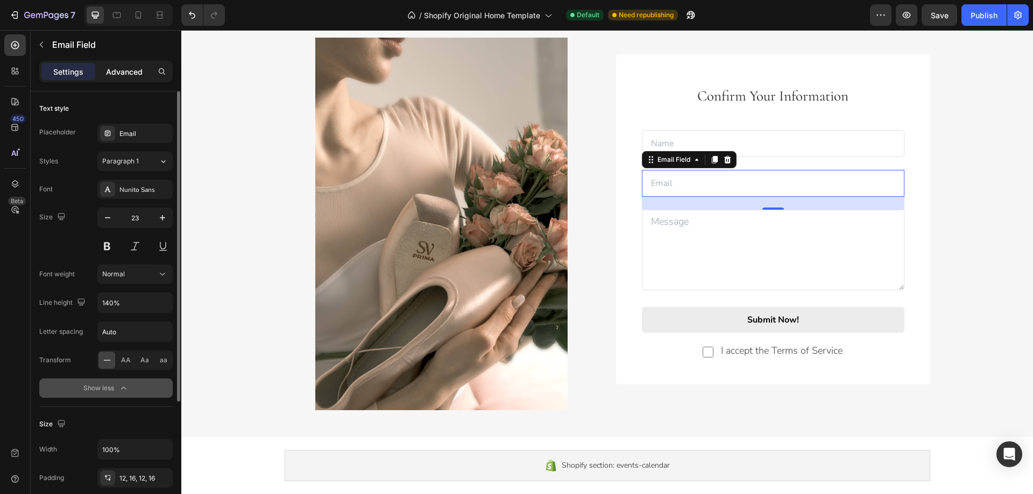
click at [133, 70] on p "Advanced" at bounding box center [124, 71] width 37 height 11
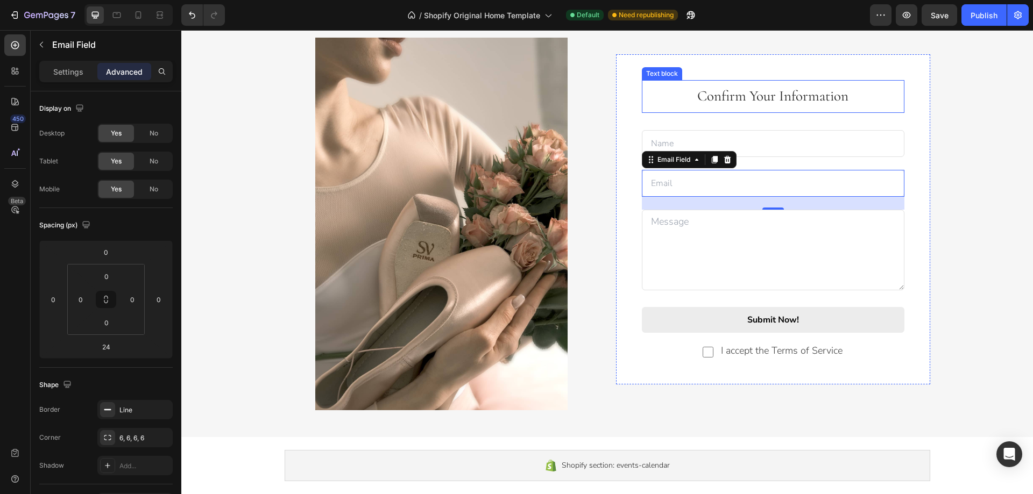
click at [635, 94] on div "Confirm Your Information Text block Text Field Email Field 24 Row Text Area Sub…" at bounding box center [773, 219] width 314 height 330
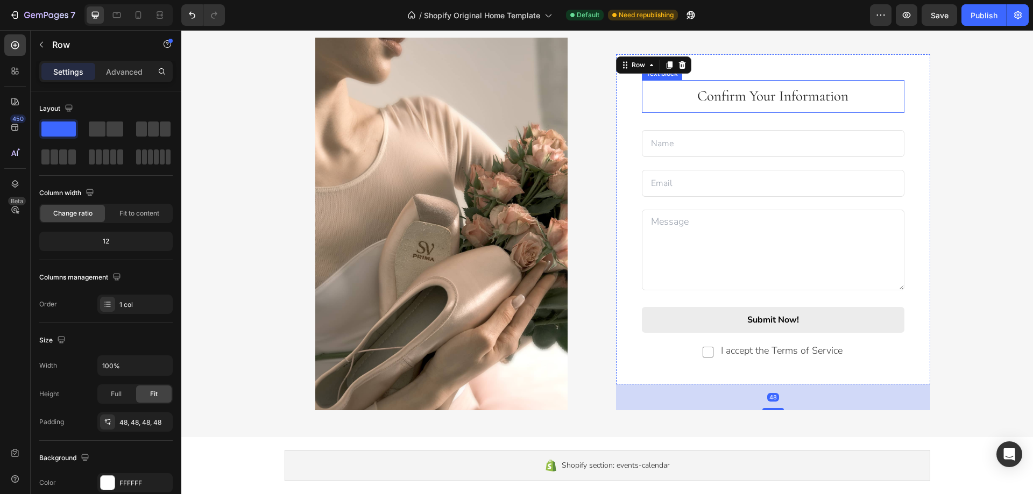
click at [698, 98] on p "Confirm Your Information" at bounding box center [773, 96] width 260 height 31
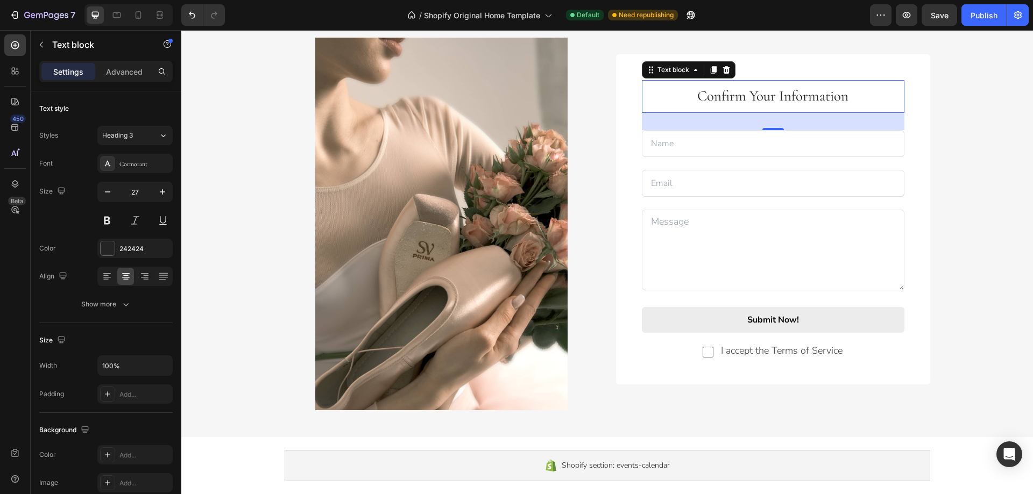
click at [694, 118] on div "32" at bounding box center [773, 121] width 263 height 17
click at [692, 135] on input "text" at bounding box center [773, 143] width 263 height 27
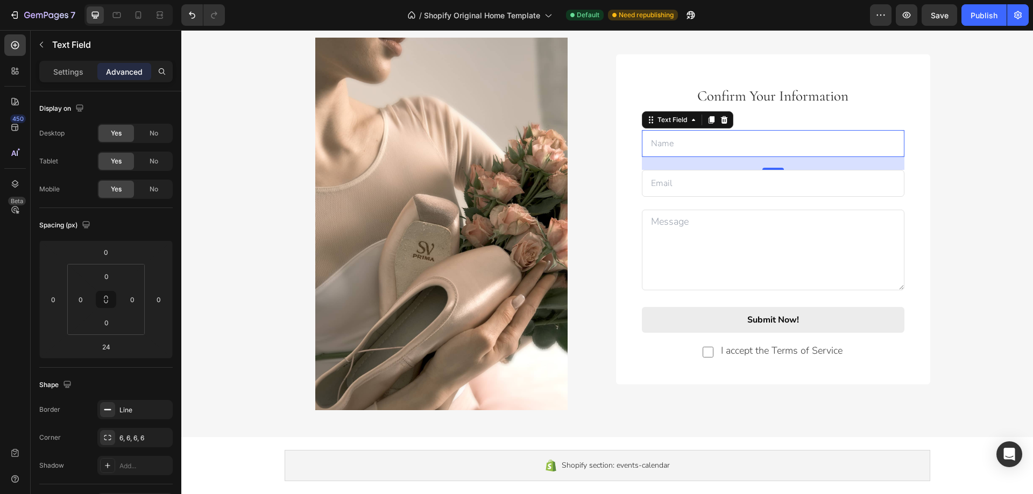
click at [704, 139] on input "text" at bounding box center [773, 143] width 263 height 27
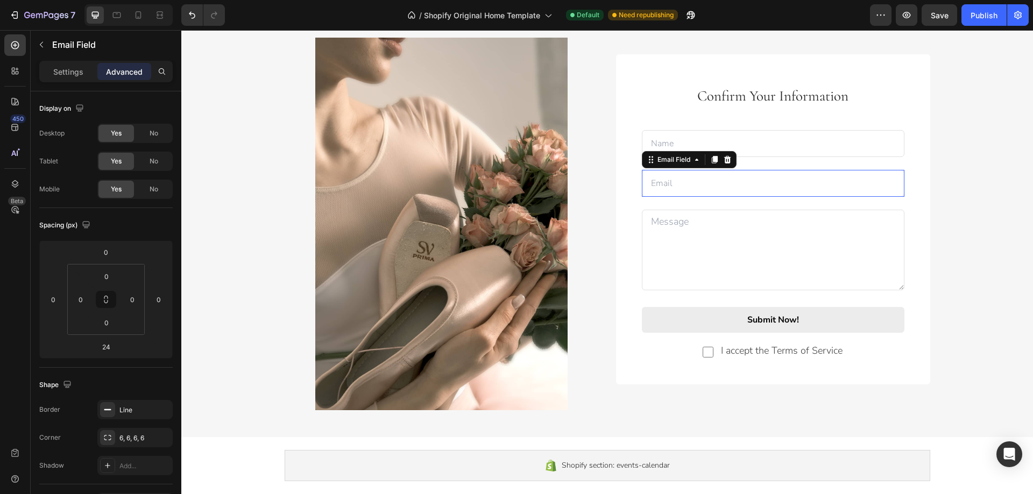
click at [794, 173] on input "email" at bounding box center [773, 183] width 263 height 27
click at [794, 138] on input "text" at bounding box center [773, 143] width 263 height 27
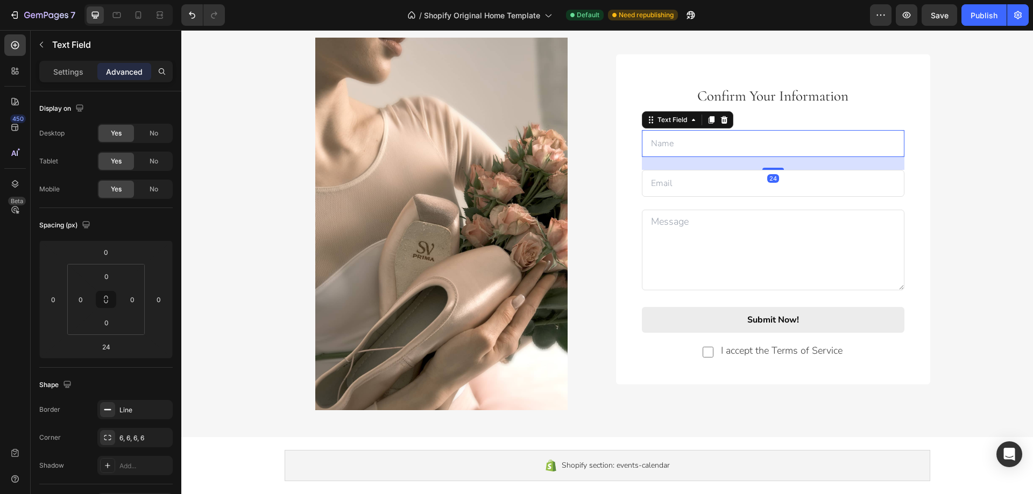
click at [800, 140] on input "text" at bounding box center [773, 143] width 263 height 27
click at [824, 144] on input "text" at bounding box center [773, 143] width 263 height 27
click at [813, 179] on input "email" at bounding box center [773, 183] width 263 height 27
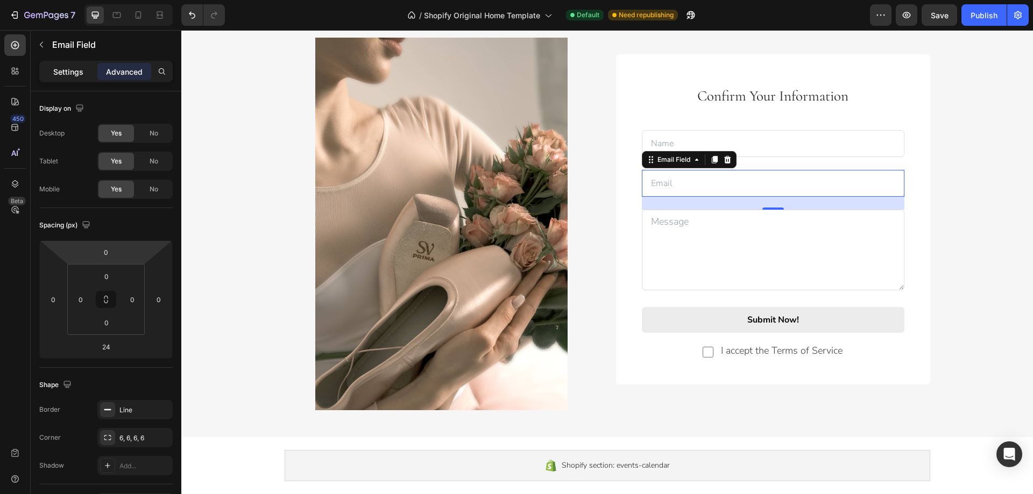
click at [72, 74] on p "Settings" at bounding box center [68, 71] width 30 height 11
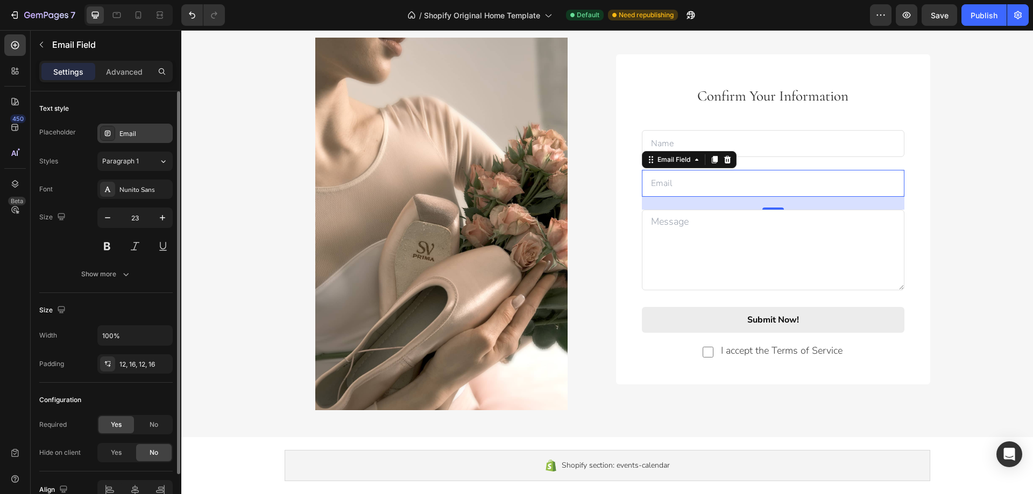
click at [153, 133] on div "Email" at bounding box center [144, 134] width 51 height 10
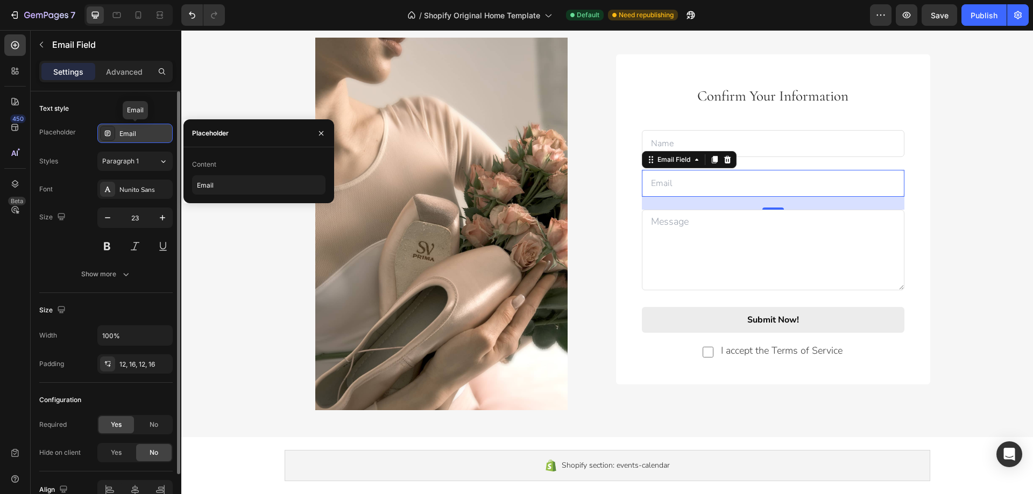
click at [148, 133] on div "Email" at bounding box center [144, 134] width 51 height 10
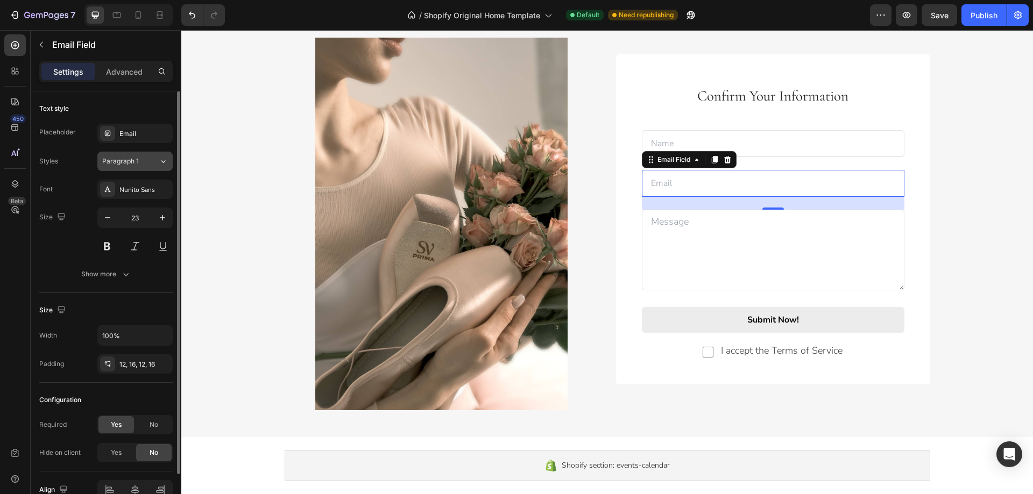
click at [138, 155] on button "Paragraph 1" at bounding box center [134, 161] width 75 height 19
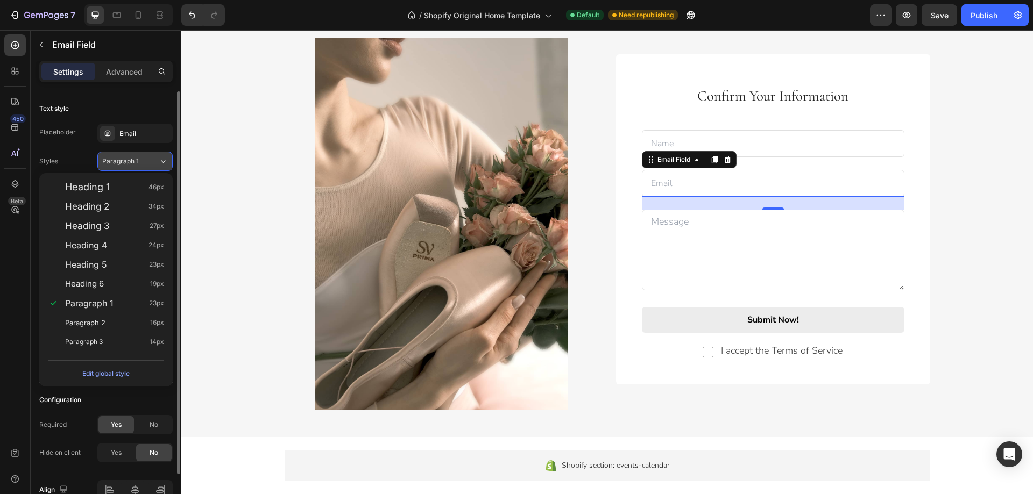
click at [138, 155] on button "Paragraph 1" at bounding box center [134, 161] width 75 height 19
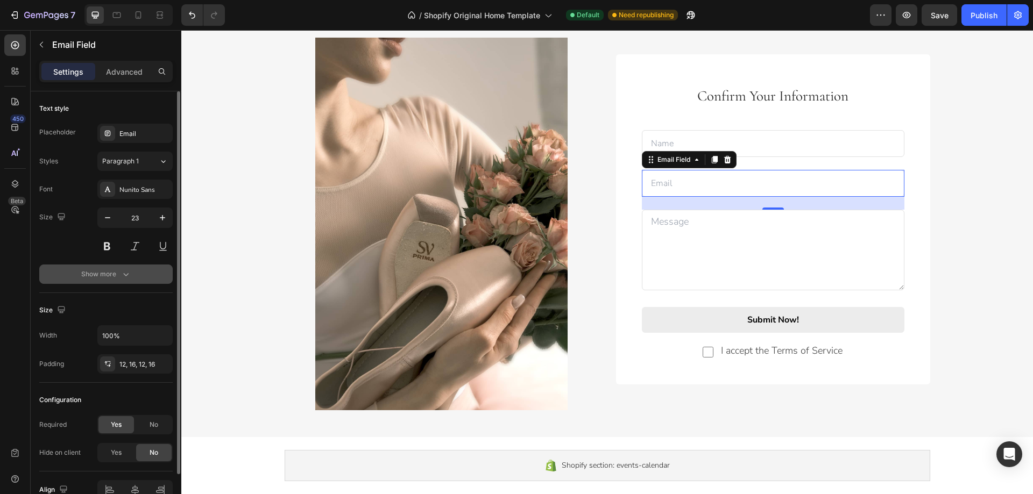
click at [126, 279] on icon "button" at bounding box center [126, 274] width 11 height 11
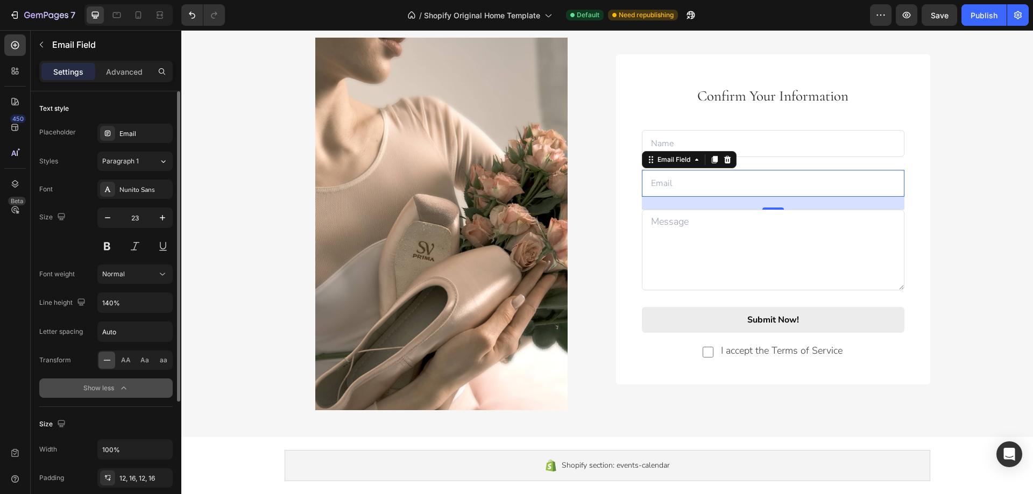
scroll to position [161, 0]
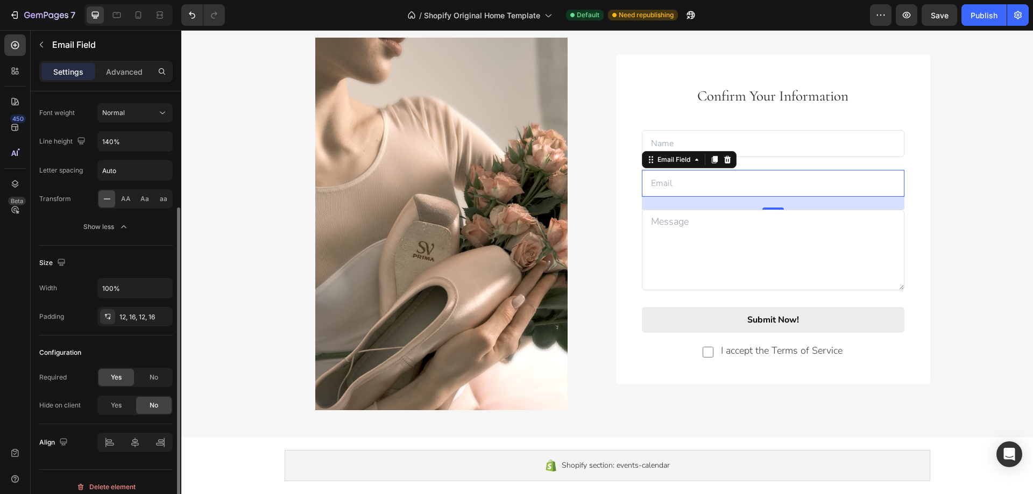
click at [146, 264] on div "Size" at bounding box center [105, 262] width 133 height 17
click at [132, 317] on div "12, 16, 12, 16" at bounding box center [134, 318] width 31 height 10
click at [135, 267] on div "Size" at bounding box center [105, 262] width 133 height 17
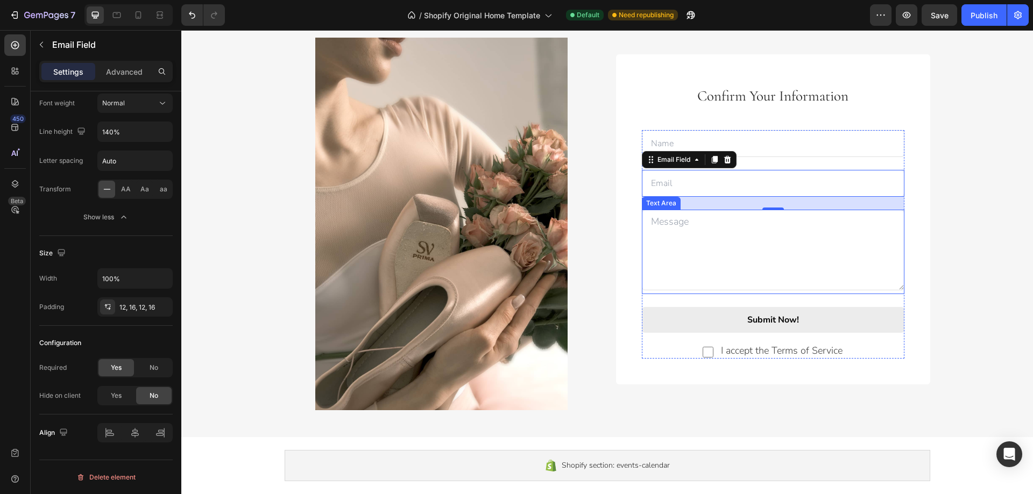
click at [675, 251] on textarea at bounding box center [773, 250] width 263 height 81
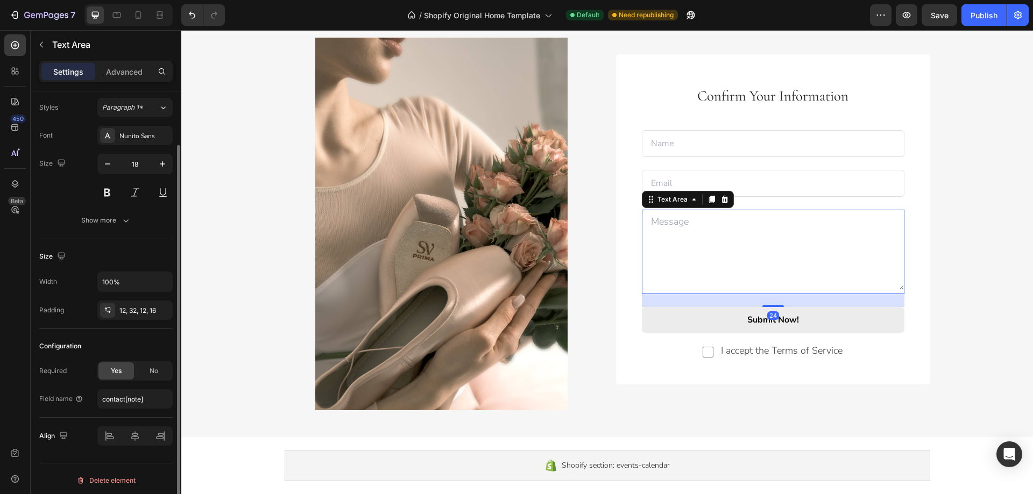
scroll to position [57, 0]
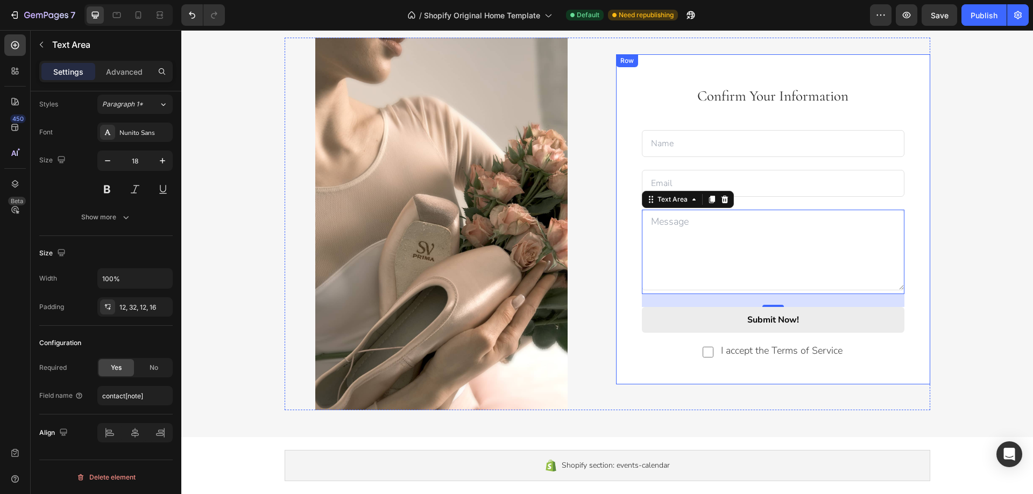
click at [675, 136] on input "text" at bounding box center [773, 143] width 263 height 27
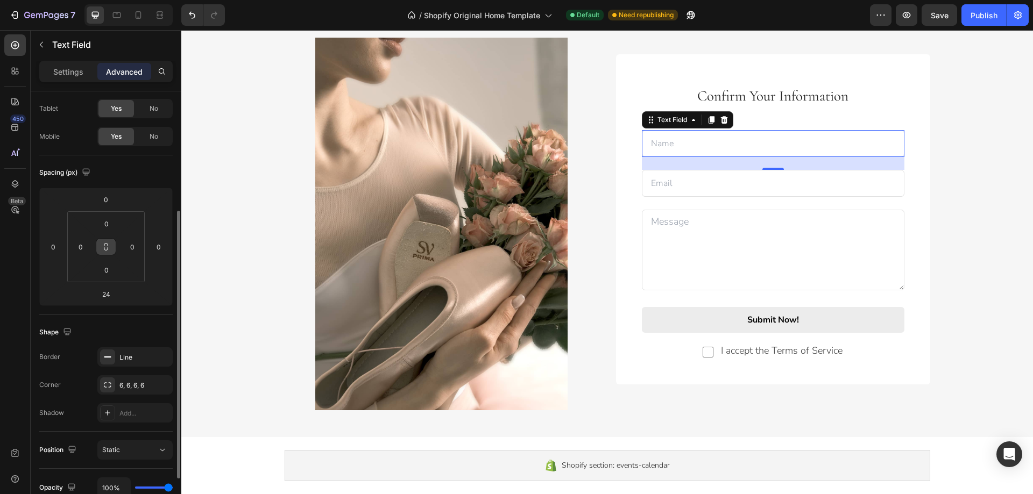
scroll to position [0, 0]
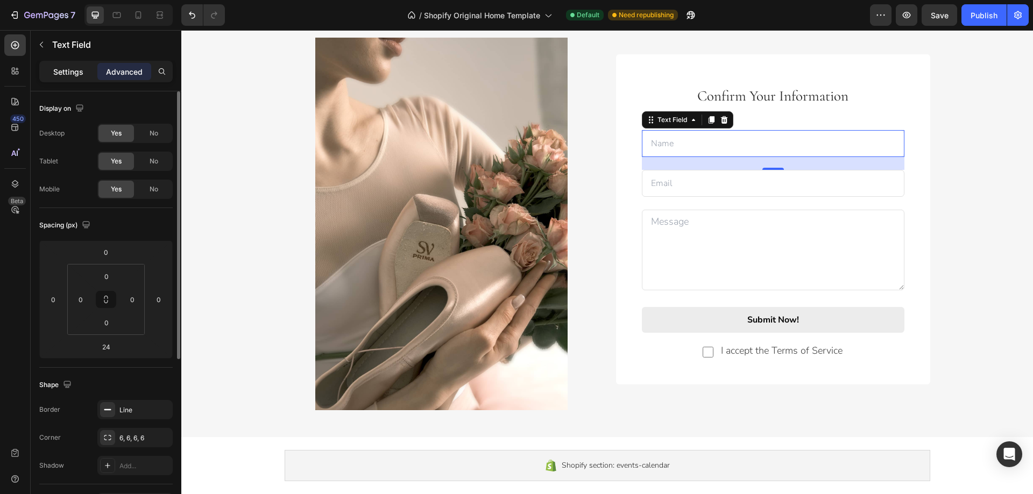
click at [67, 73] on p "Settings" at bounding box center [68, 71] width 30 height 11
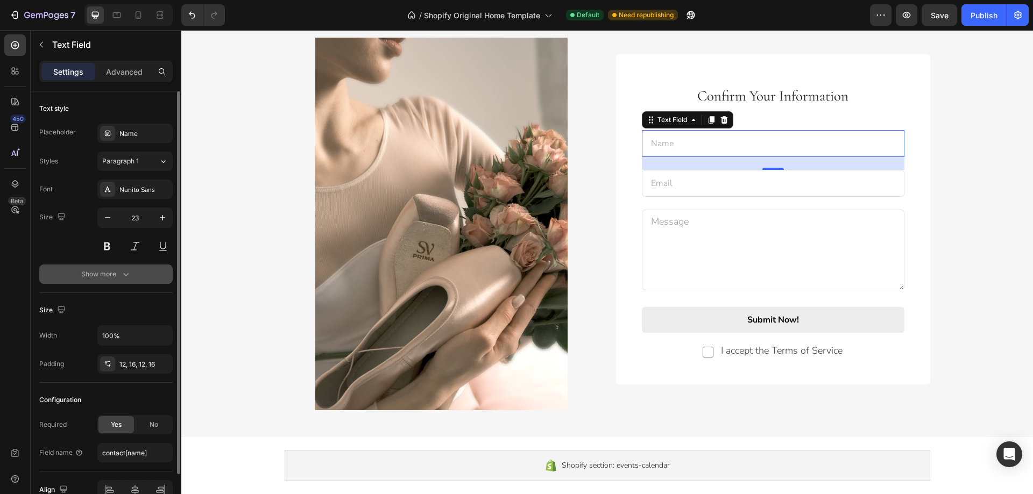
scroll to position [57, 0]
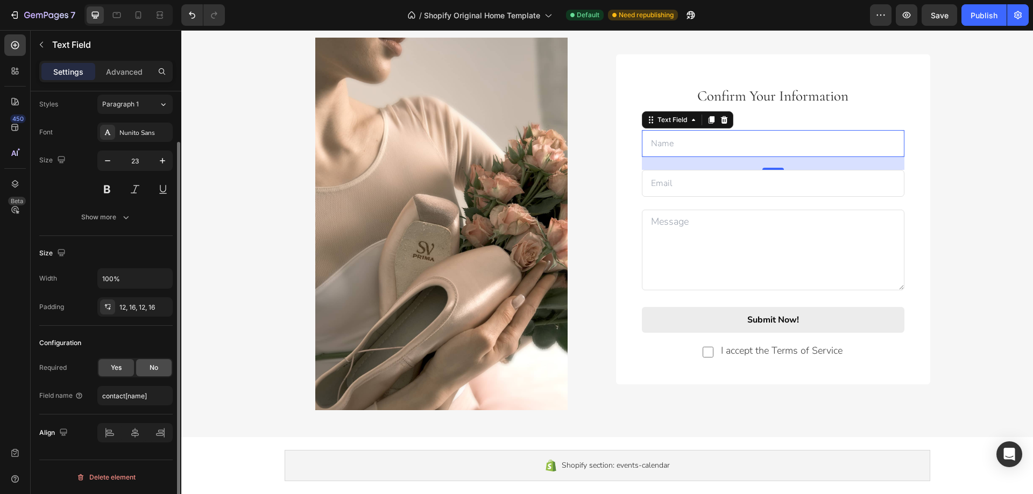
click at [146, 372] on div "No" at bounding box center [154, 367] width 36 height 17
click at [656, 225] on textarea at bounding box center [773, 250] width 263 height 81
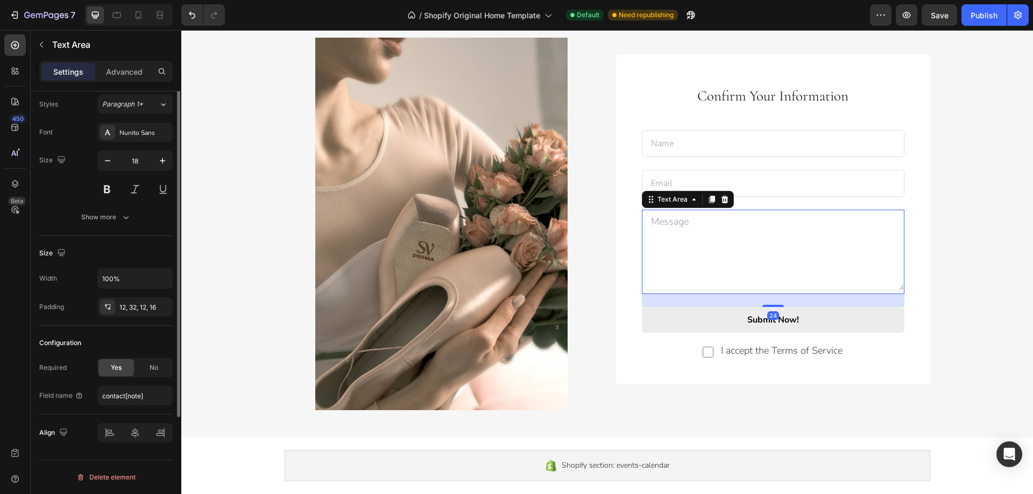
scroll to position [0, 0]
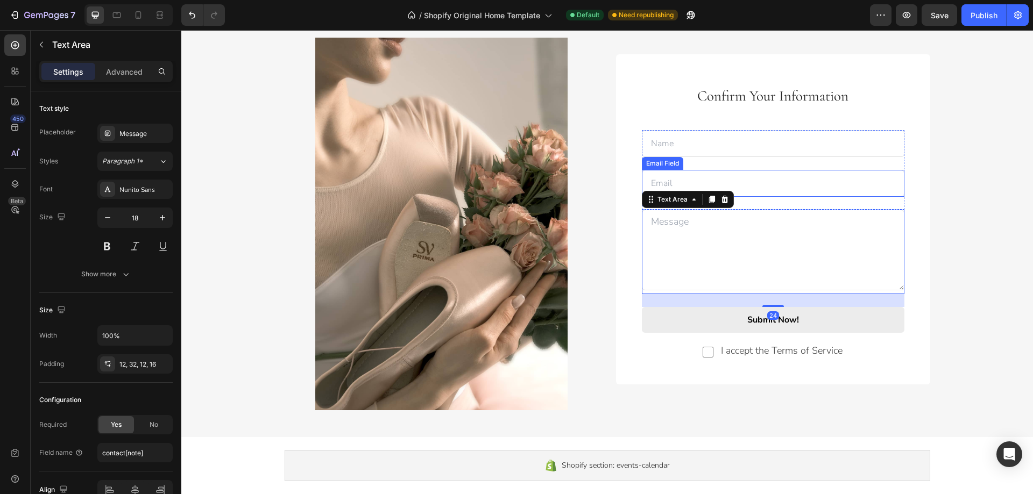
click at [662, 182] on input "email" at bounding box center [773, 183] width 263 height 27
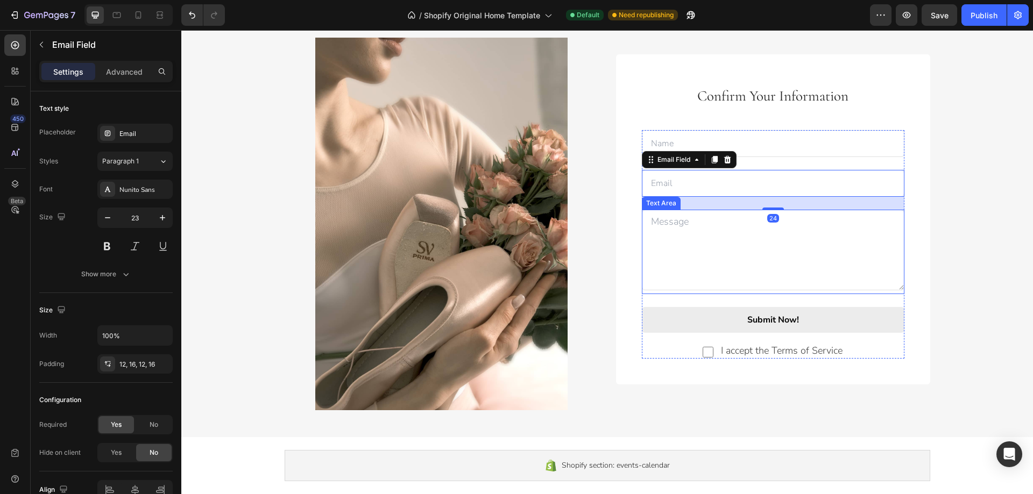
click at [661, 224] on textarea at bounding box center [773, 250] width 263 height 81
click at [660, 185] on input "email" at bounding box center [773, 183] width 263 height 27
click at [662, 230] on textarea at bounding box center [773, 250] width 263 height 81
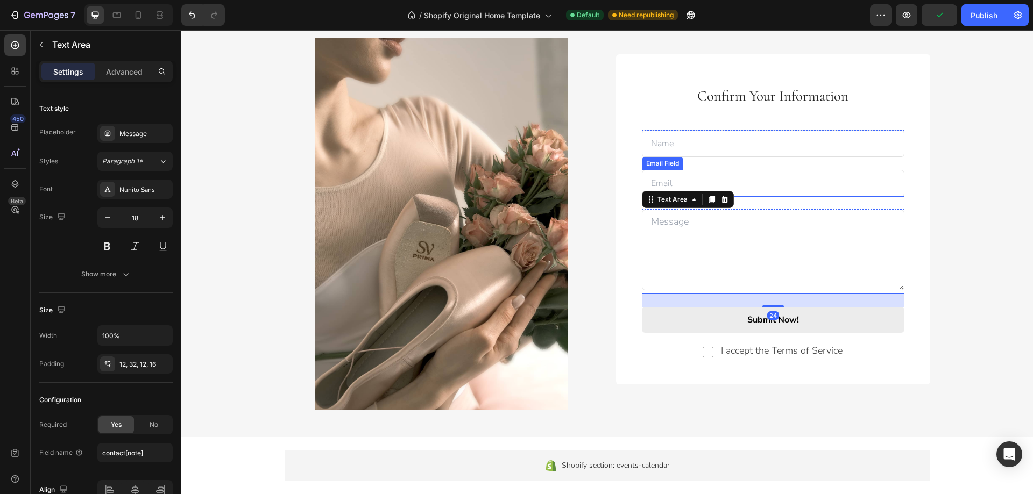
click at [661, 188] on input "email" at bounding box center [773, 183] width 263 height 27
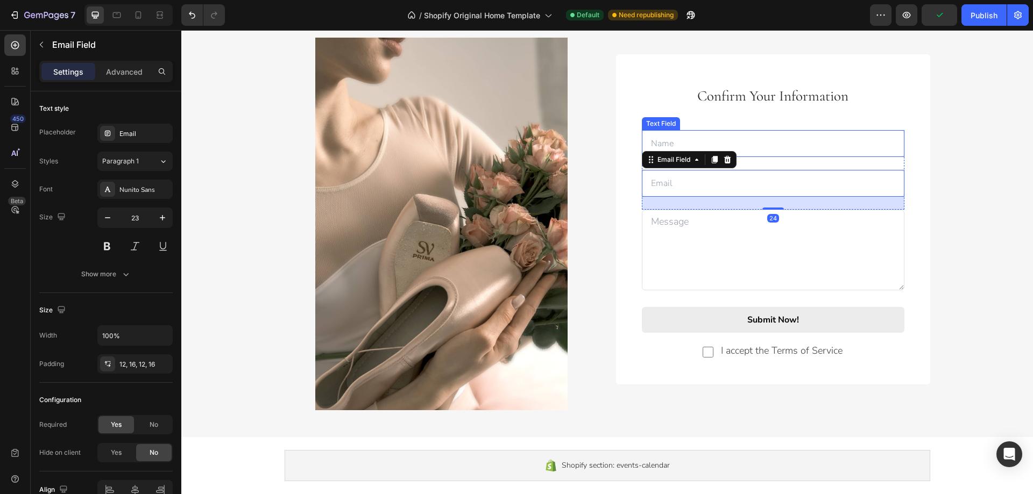
click at [659, 146] on input "text" at bounding box center [773, 143] width 263 height 27
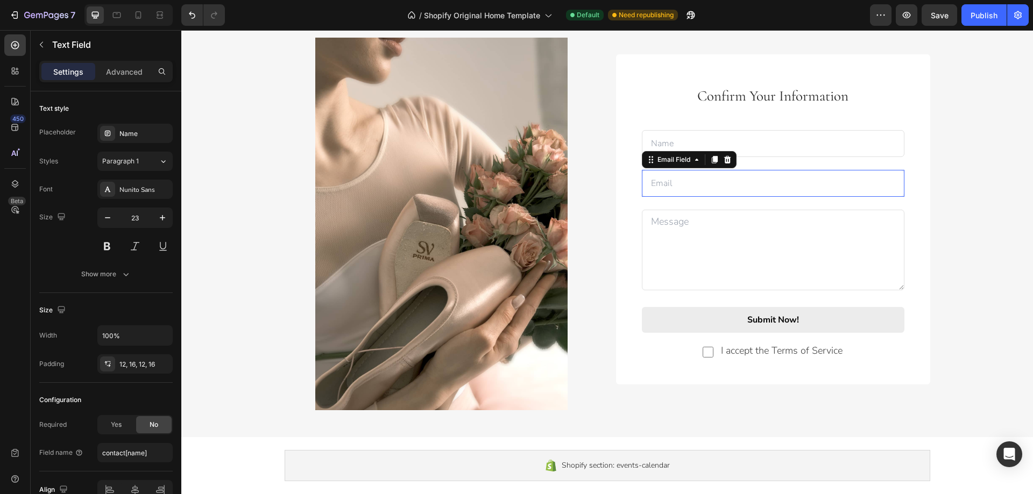
click at [657, 181] on input "email" at bounding box center [773, 183] width 263 height 27
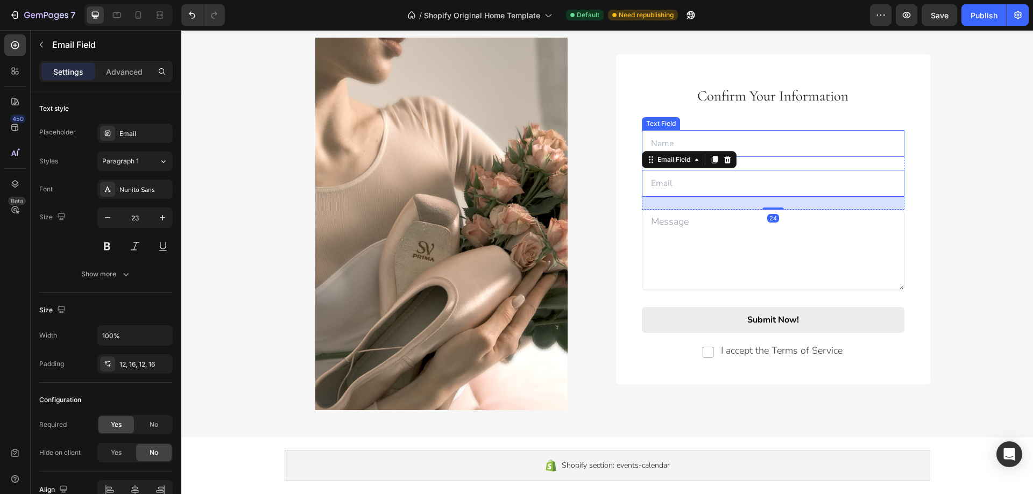
click at [659, 143] on input "text" at bounding box center [773, 143] width 263 height 27
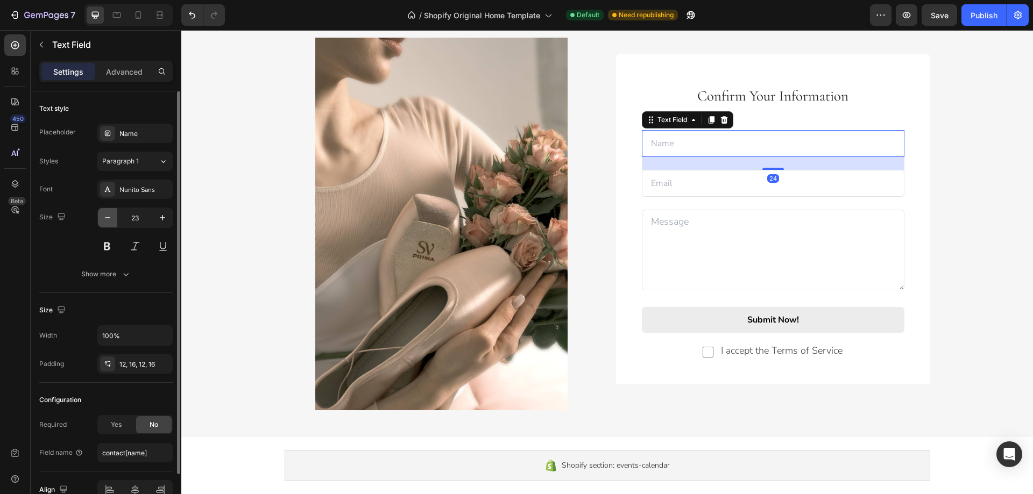
click at [107, 217] on icon "button" at bounding box center [107, 218] width 11 height 11
click at [107, 218] on icon "button" at bounding box center [107, 217] width 5 height 1
click at [107, 219] on icon "button" at bounding box center [107, 218] width 11 height 11
click at [107, 220] on icon "button" at bounding box center [107, 218] width 11 height 11
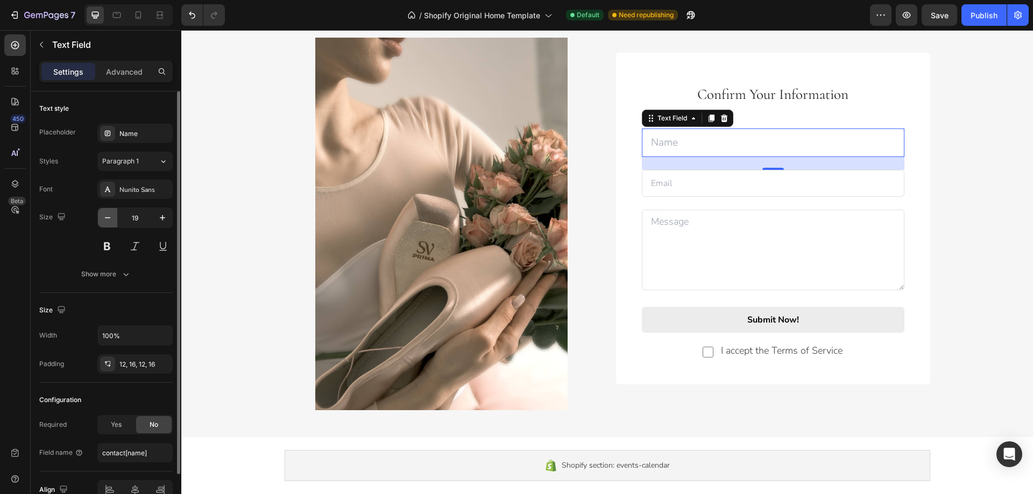
type input "18"
click at [98, 276] on div "Show more" at bounding box center [106, 274] width 50 height 11
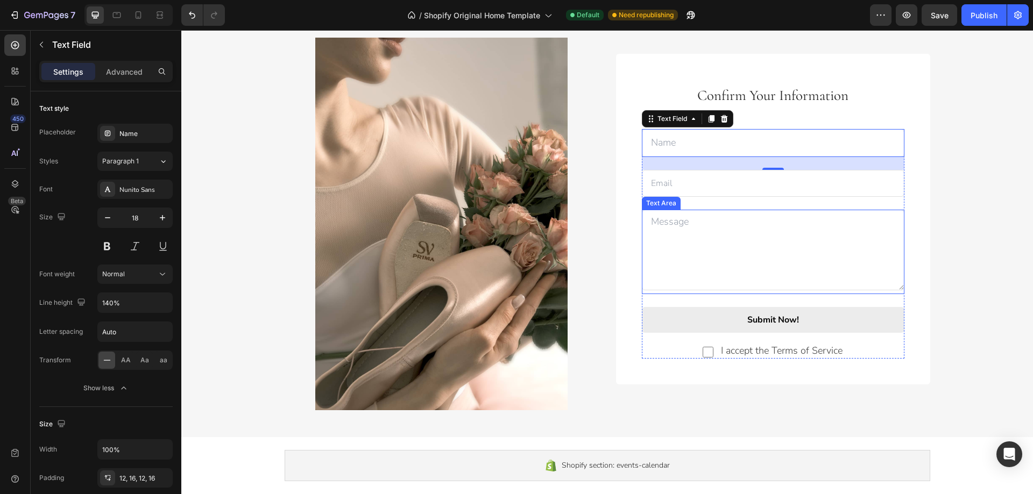
click at [675, 231] on textarea at bounding box center [773, 250] width 263 height 81
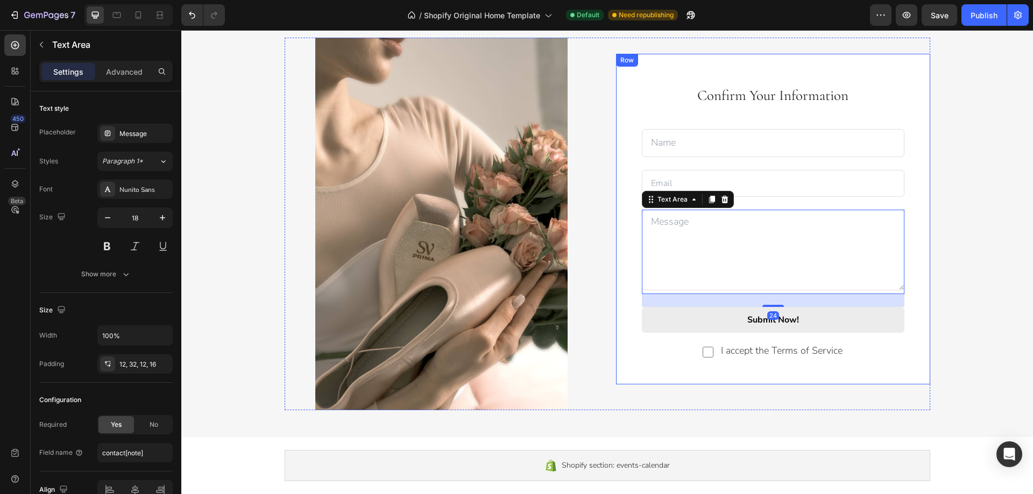
click at [656, 143] on input "text" at bounding box center [773, 142] width 263 height 27
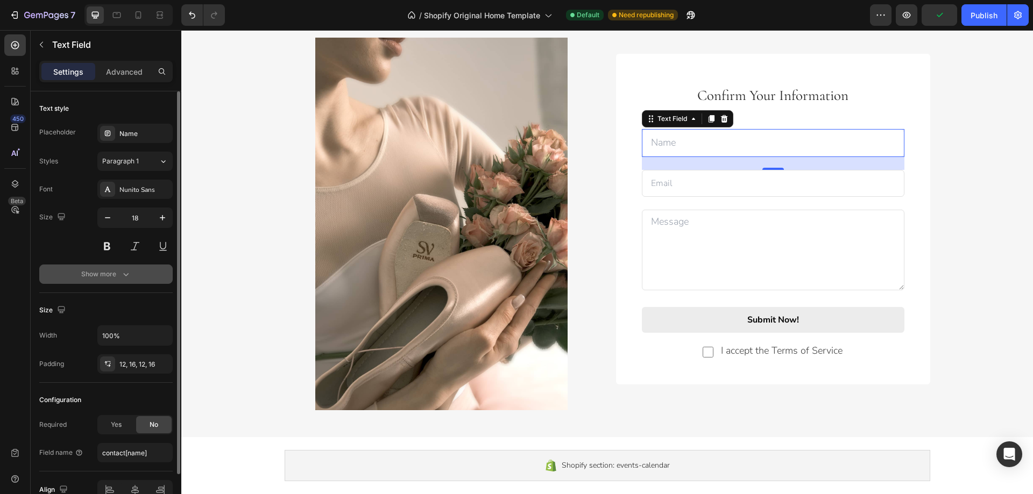
click at [135, 272] on button "Show more" at bounding box center [105, 274] width 133 height 19
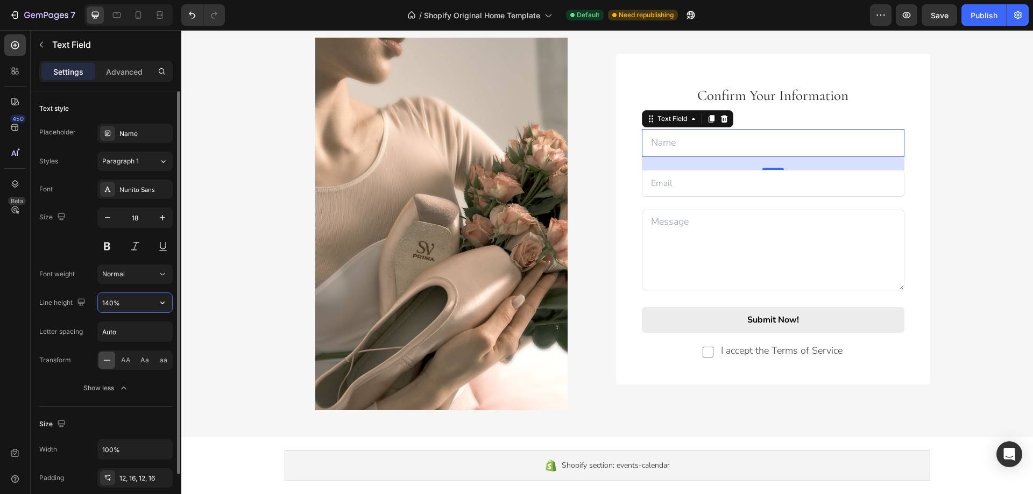
click at [130, 302] on input "140%" at bounding box center [135, 302] width 74 height 19
click at [167, 302] on icon "button" at bounding box center [162, 303] width 11 height 11
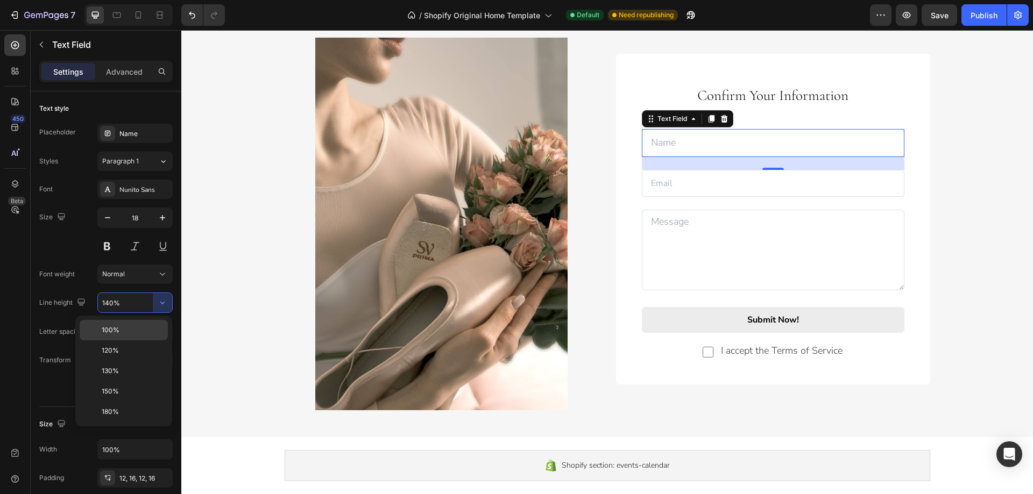
click at [150, 323] on div "100%" at bounding box center [124, 330] width 88 height 20
type input "100%"
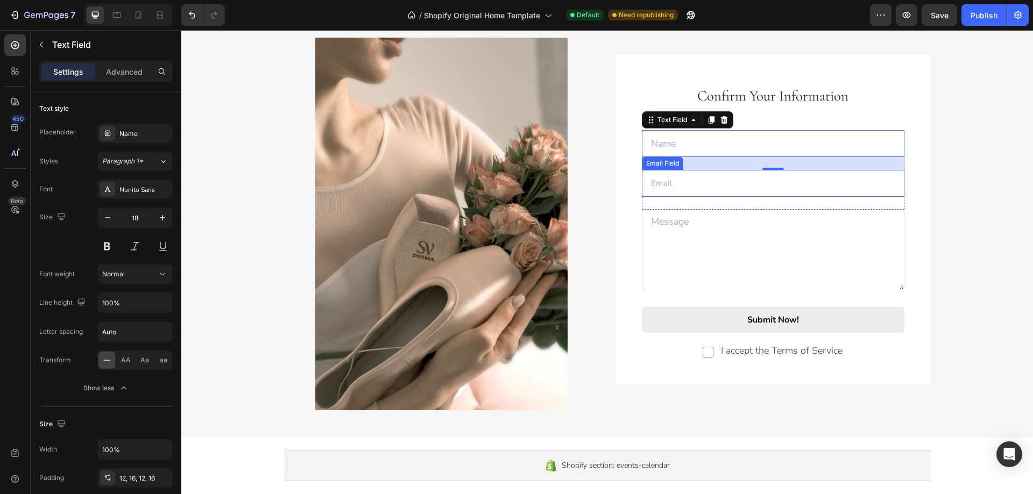
click at [659, 186] on input "email" at bounding box center [773, 183] width 263 height 27
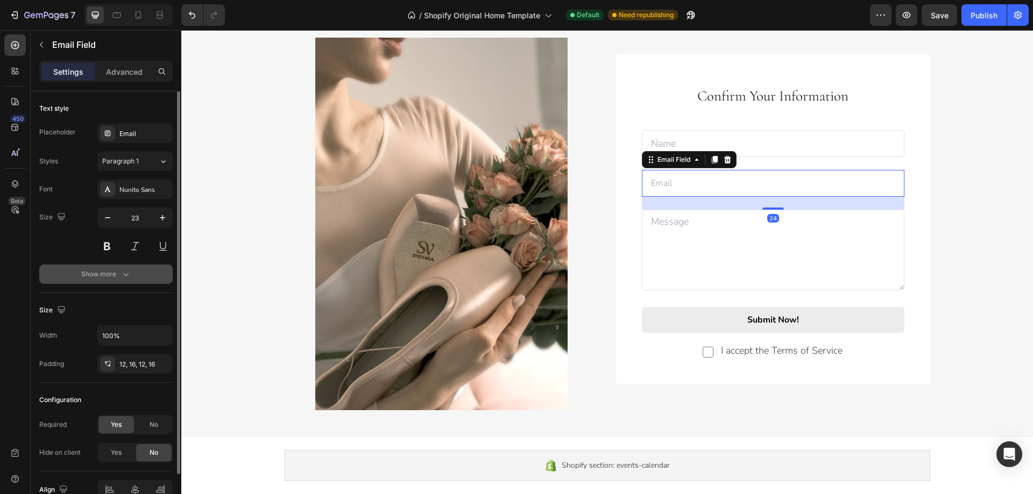
click at [119, 273] on div "Show more" at bounding box center [106, 274] width 50 height 11
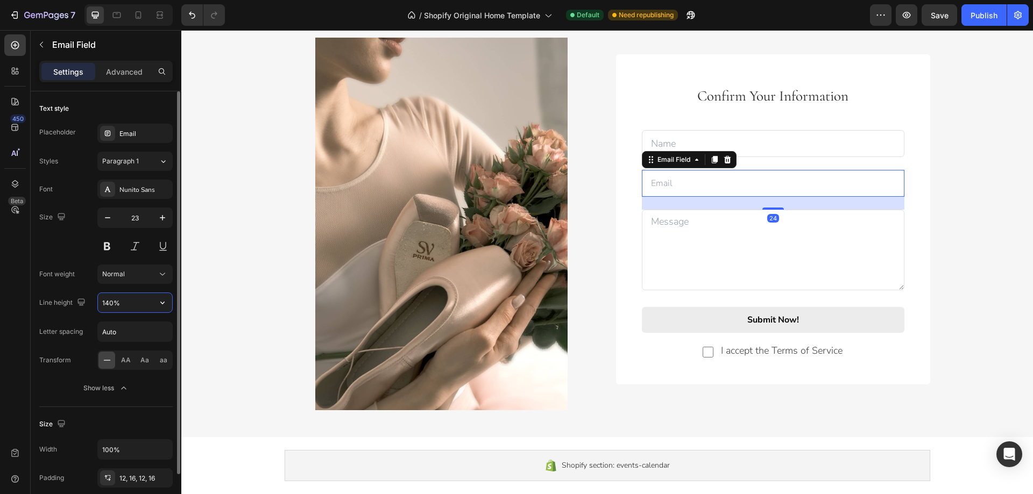
click at [136, 304] on input "140%" at bounding box center [135, 302] width 74 height 19
click at [165, 307] on icon "button" at bounding box center [162, 303] width 11 height 11
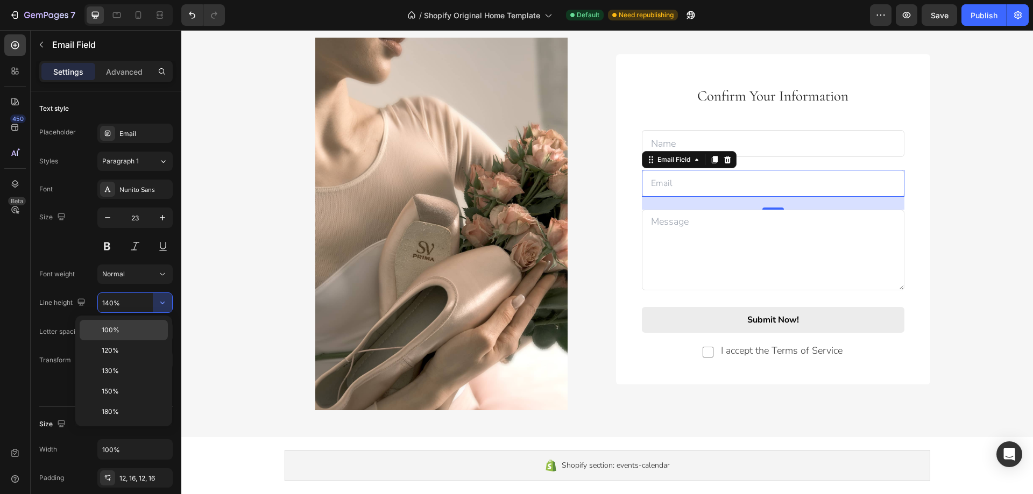
click at [137, 328] on p "100%" at bounding box center [132, 330] width 61 height 10
type input "100%"
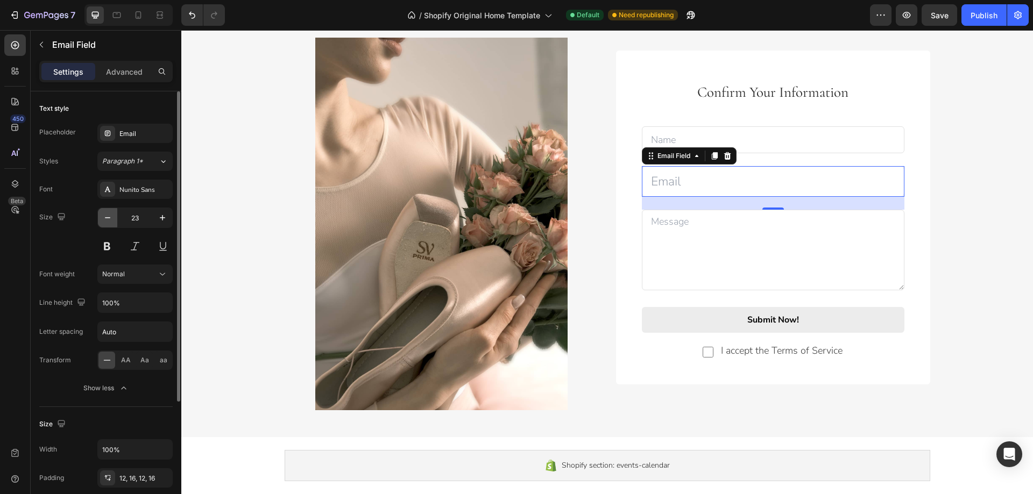
click at [110, 220] on icon "button" at bounding box center [107, 218] width 11 height 11
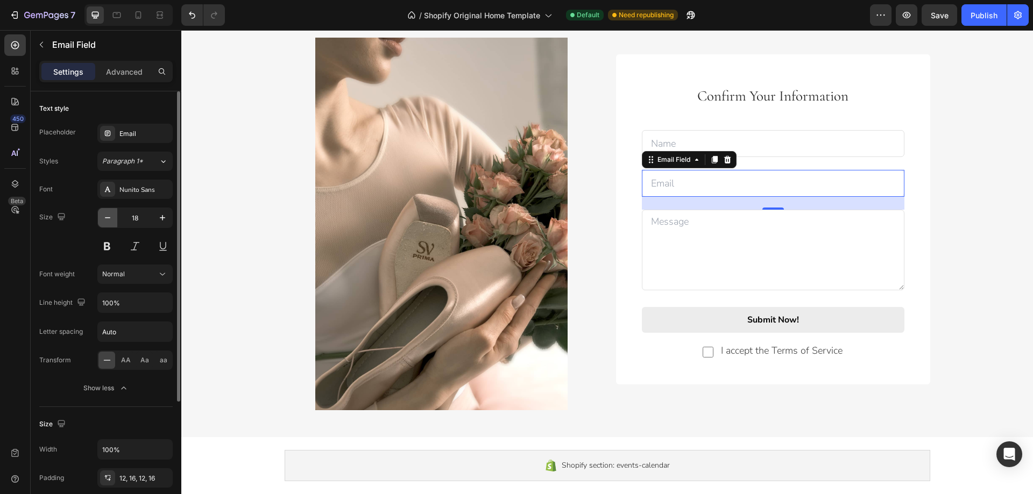
click at [110, 220] on icon "button" at bounding box center [107, 218] width 11 height 11
click at [160, 217] on icon "button" at bounding box center [162, 218] width 11 height 11
type input "18"
click at [663, 246] on textarea at bounding box center [773, 250] width 263 height 81
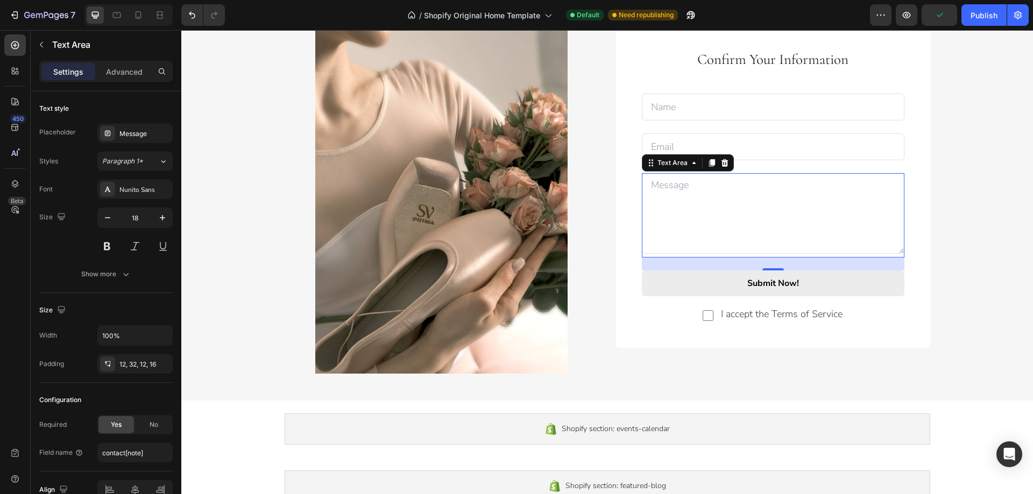
scroll to position [1399, 0]
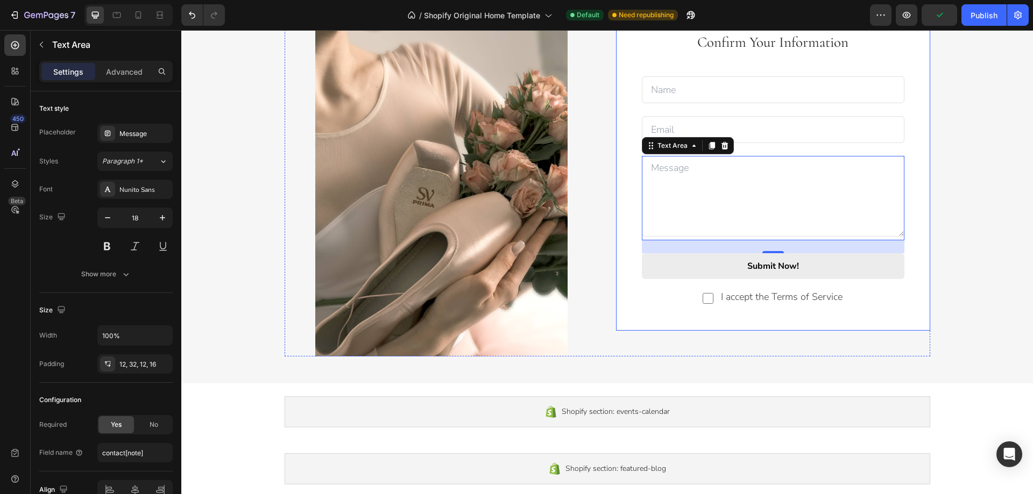
click at [643, 309] on div "Confirm Your Information Text block Text Field Email Field Row Text Area 24 Sub…" at bounding box center [773, 166] width 314 height 330
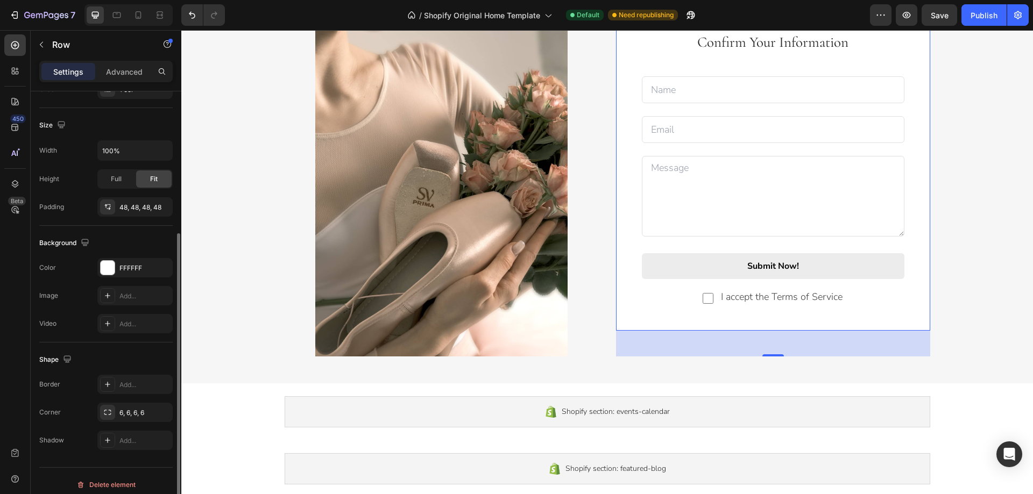
scroll to position [223, 0]
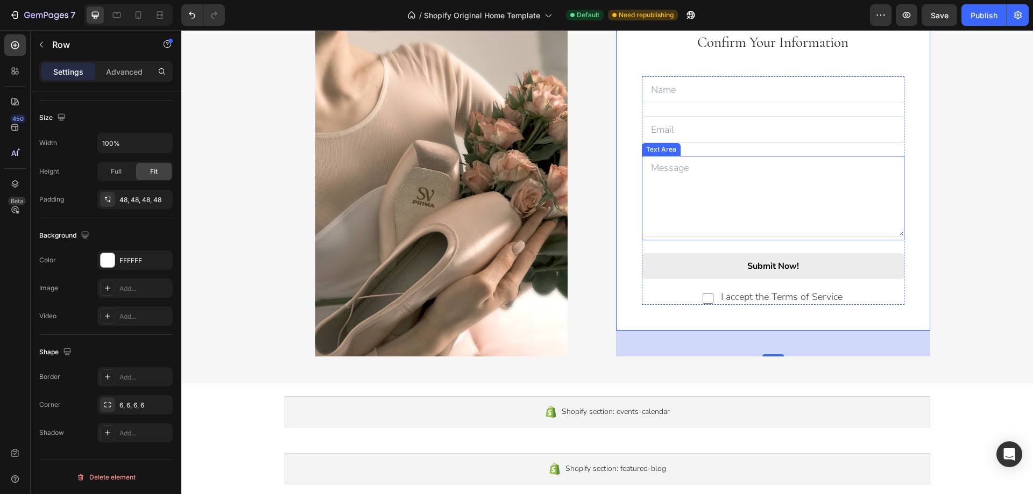
click at [677, 212] on textarea at bounding box center [773, 196] width 263 height 81
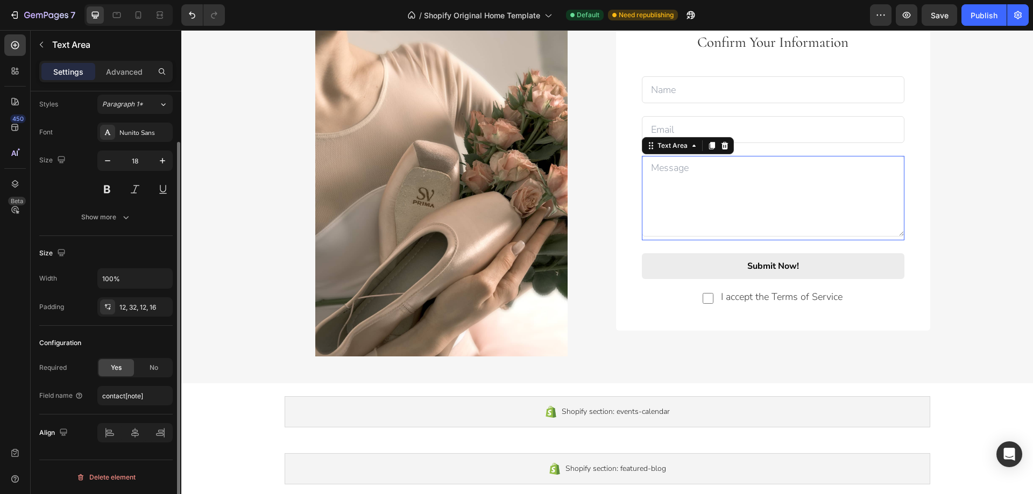
scroll to position [0, 0]
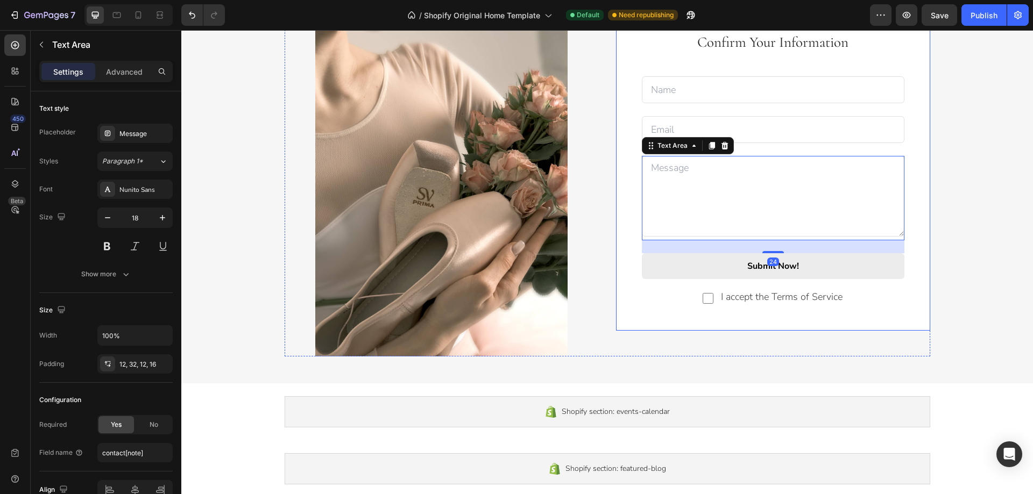
click at [641, 319] on div "Confirm Your Information Text block Text Field Email Field Row Text Area 24 Sub…" at bounding box center [773, 166] width 314 height 330
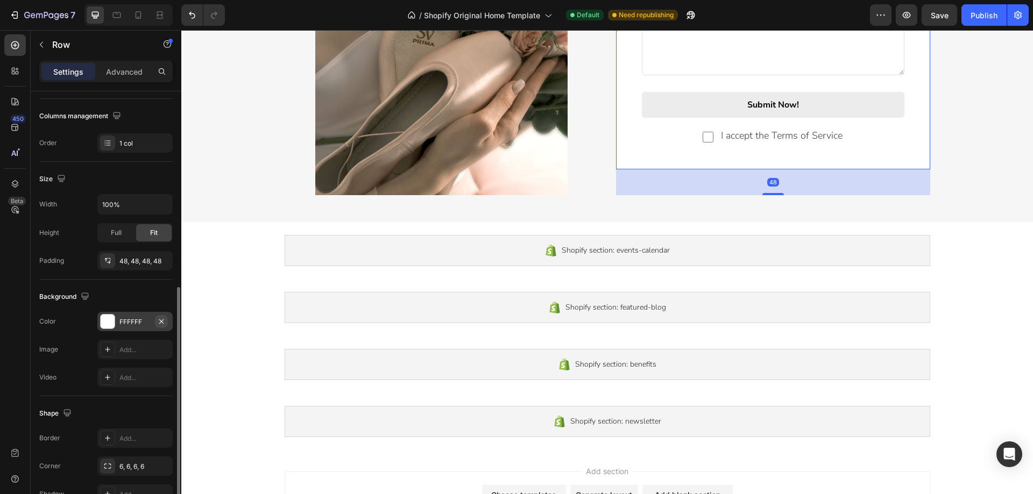
scroll to position [215, 0]
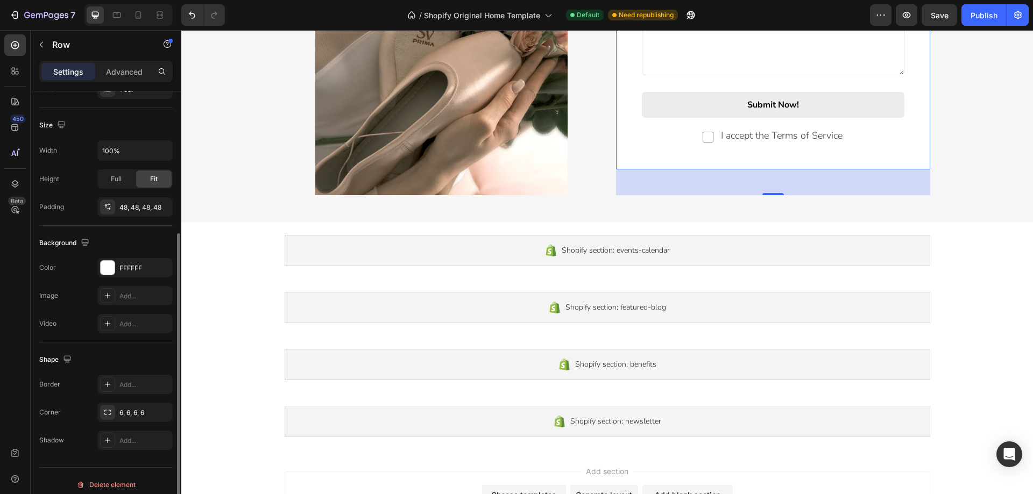
click at [171, 345] on div "Shape Border Add... Corner 6, 6, 6, 6 Shadow Add..." at bounding box center [105, 401] width 133 height 116
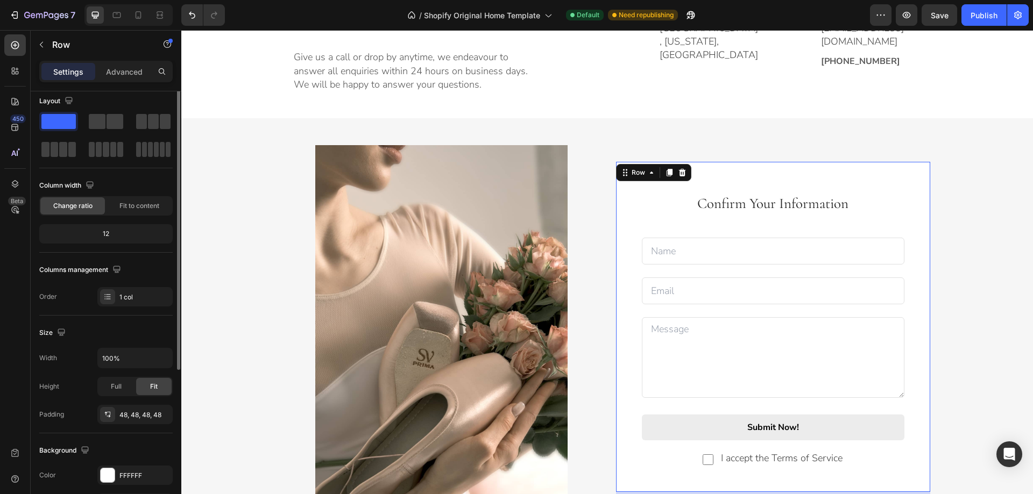
scroll to position [0, 0]
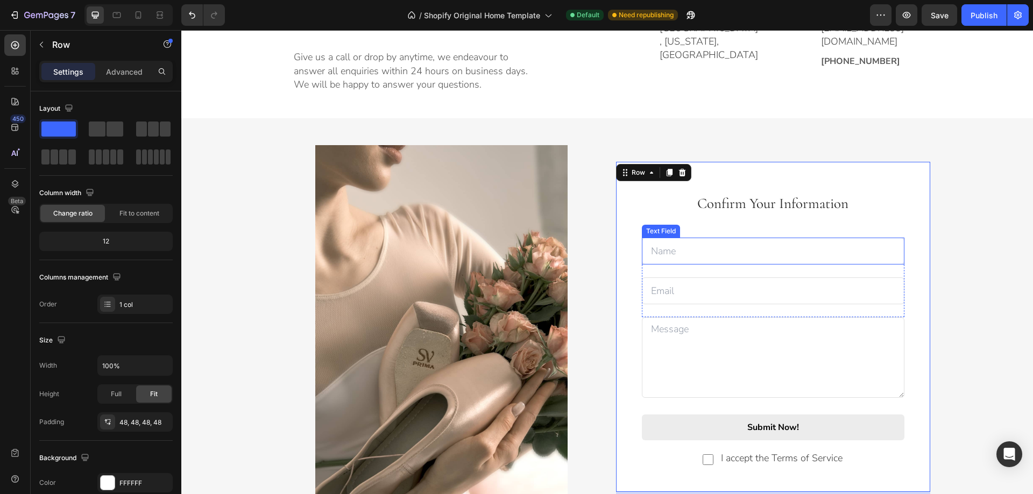
click at [670, 254] on input "text" at bounding box center [773, 251] width 263 height 27
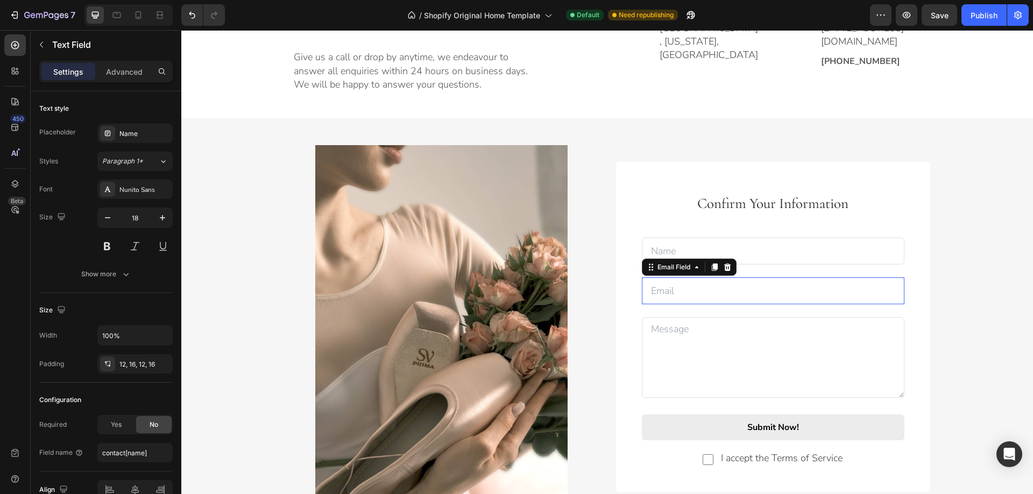
click at [676, 292] on input "email" at bounding box center [773, 291] width 263 height 27
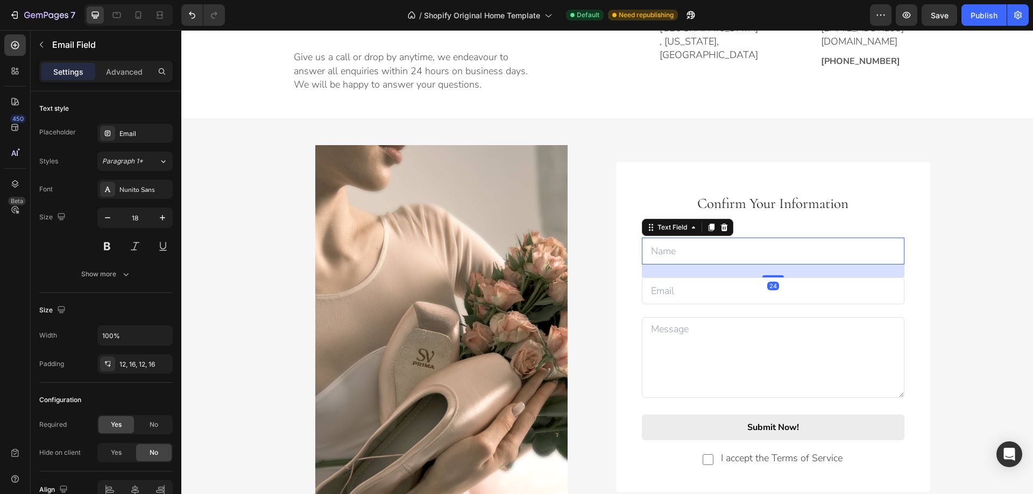
click at [681, 249] on input "text" at bounding box center [773, 251] width 263 height 27
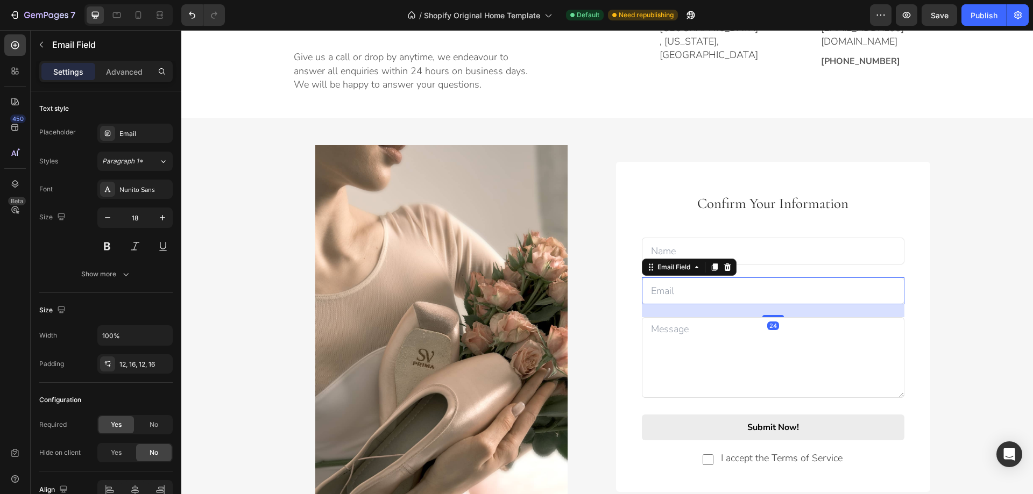
click at [673, 289] on input "email" at bounding box center [773, 291] width 263 height 27
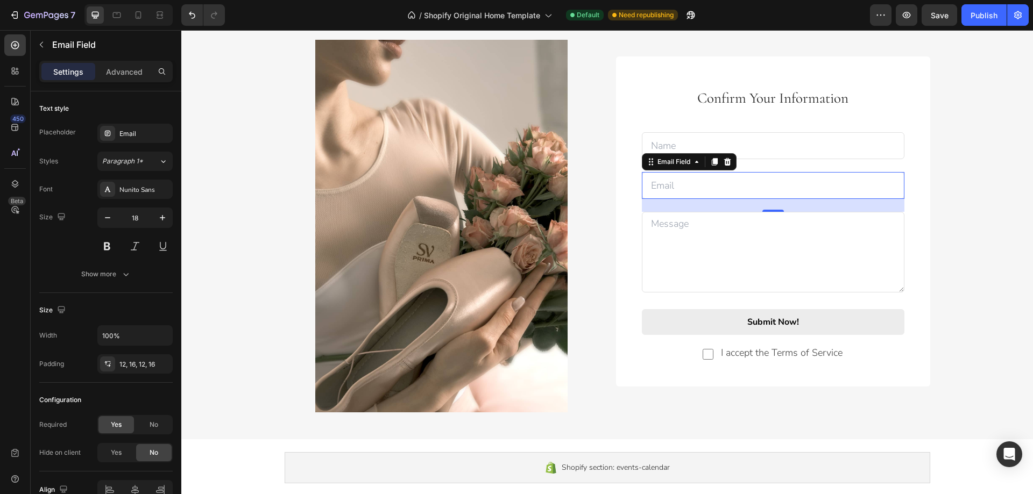
scroll to position [1345, 0]
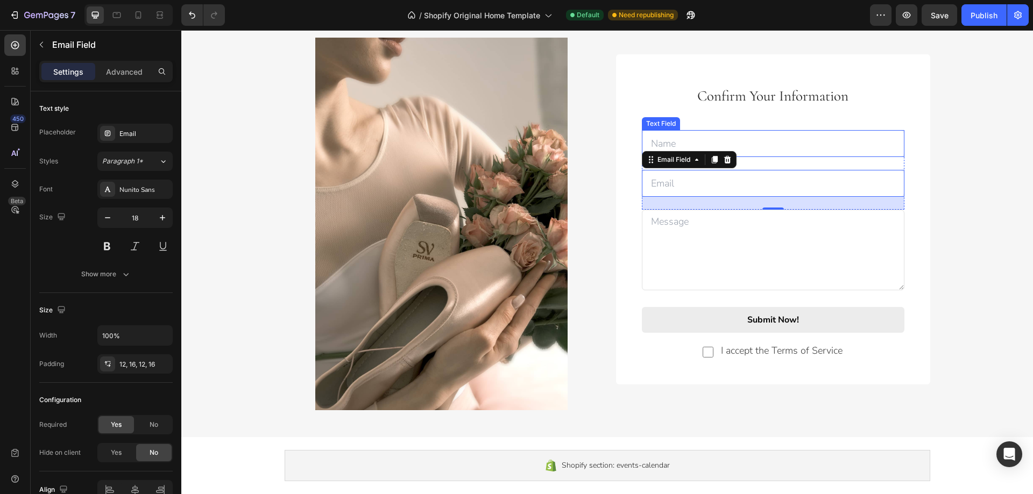
click at [678, 140] on input "text" at bounding box center [773, 143] width 263 height 27
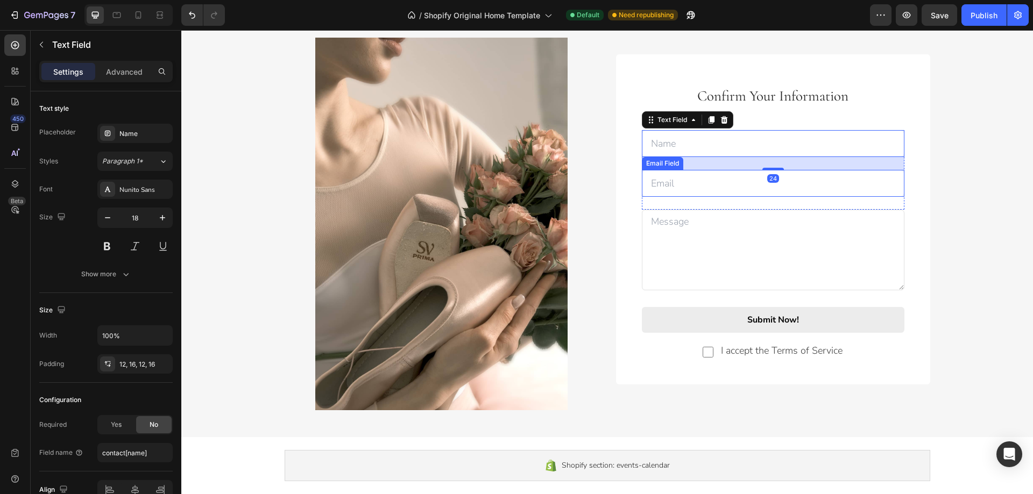
click at [664, 183] on input "email" at bounding box center [773, 183] width 263 height 27
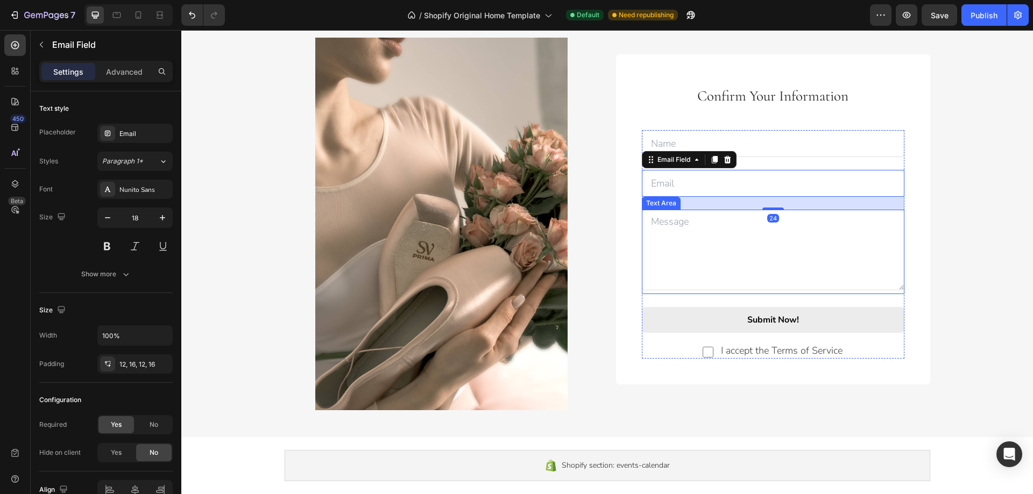
click at [663, 246] on textarea at bounding box center [773, 250] width 263 height 81
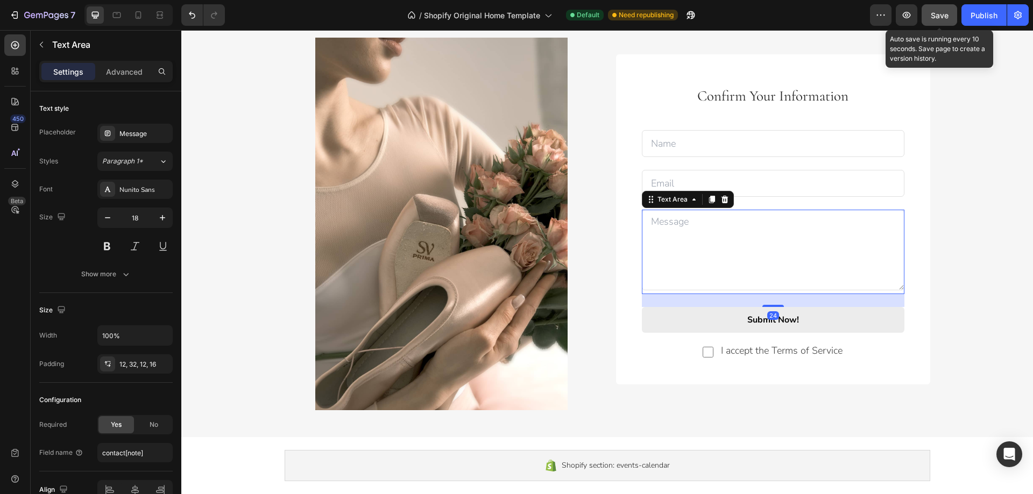
click at [932, 21] on button "Save" at bounding box center [940, 15] width 36 height 22
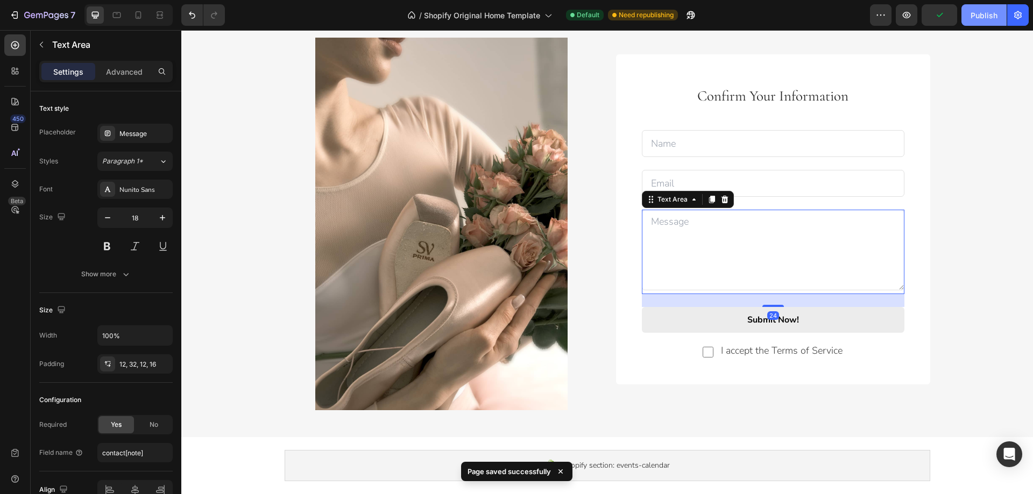
click at [974, 17] on div "Publish" at bounding box center [984, 15] width 27 height 11
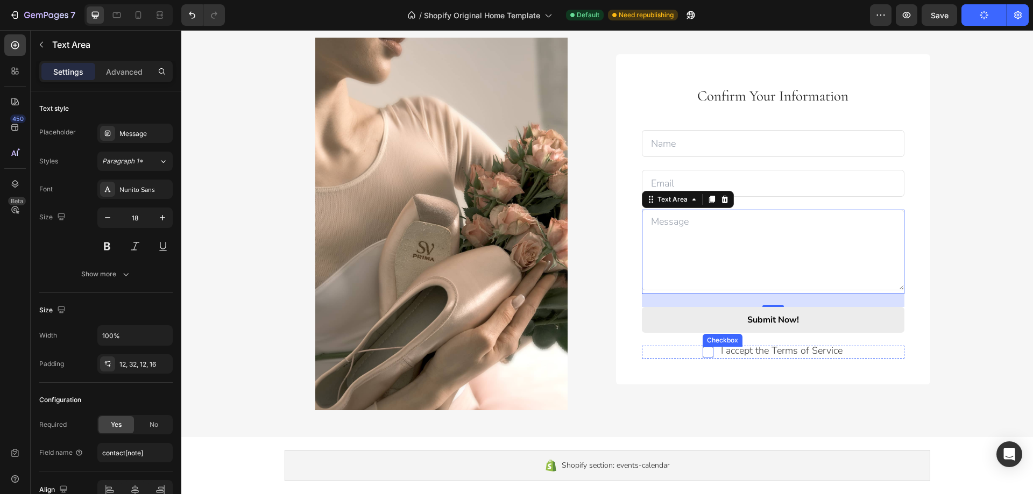
click at [704, 351] on input "checkbox" at bounding box center [708, 352] width 11 height 11
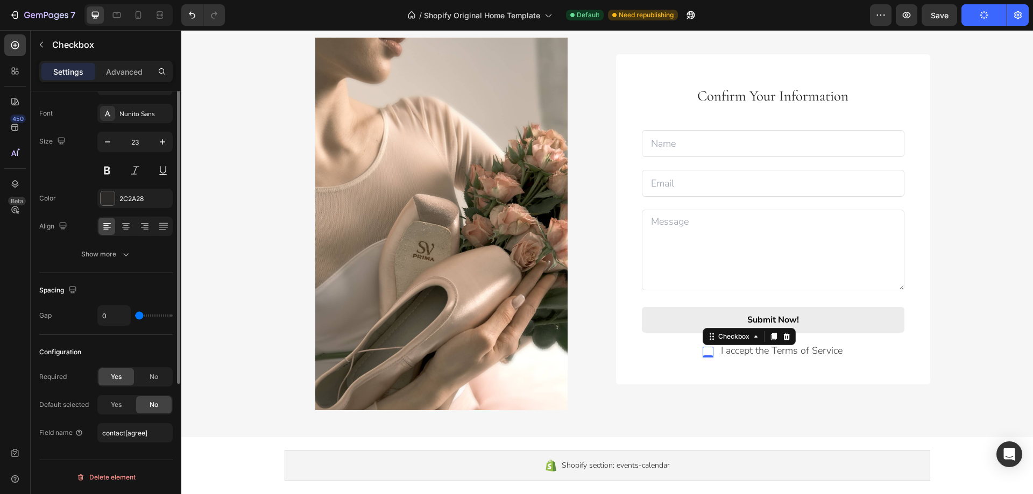
scroll to position [0, 0]
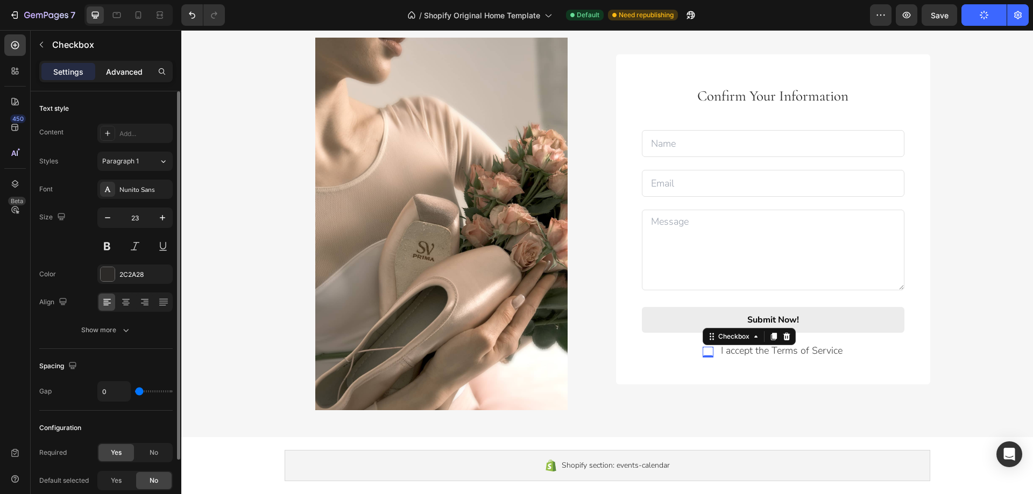
click at [121, 70] on p "Advanced" at bounding box center [124, 71] width 37 height 11
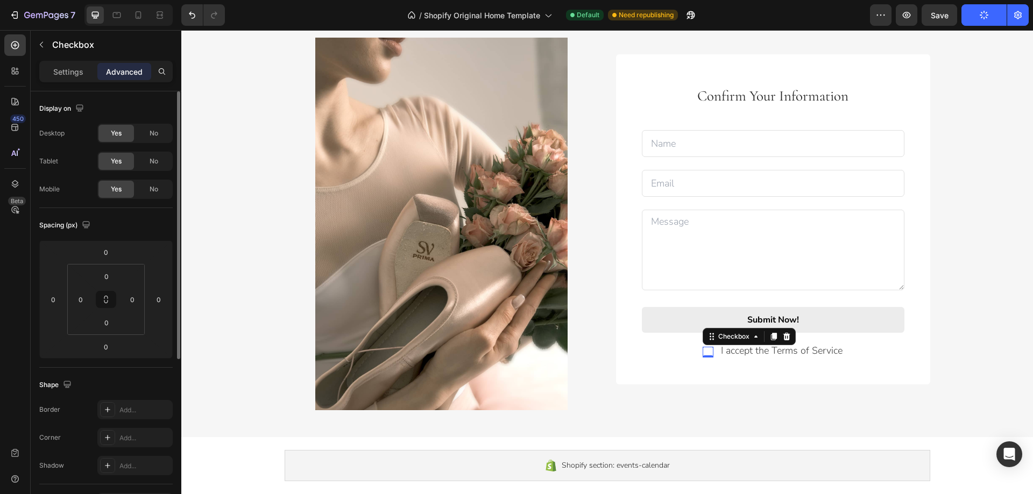
click at [73, 70] on p "Settings" at bounding box center [68, 71] width 30 height 11
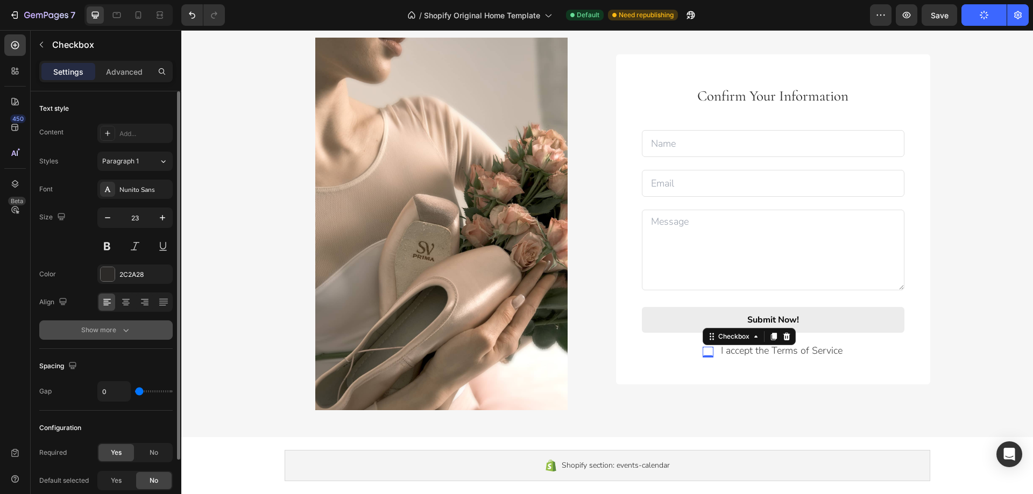
click at [143, 327] on button "Show more" at bounding box center [105, 330] width 133 height 19
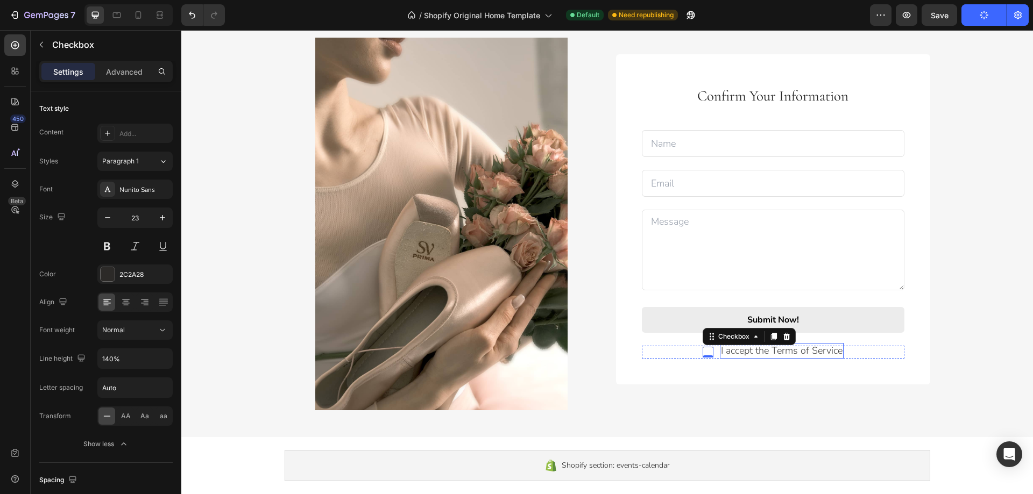
click at [743, 354] on p "I accept the Terms of Service" at bounding box center [782, 350] width 122 height 13
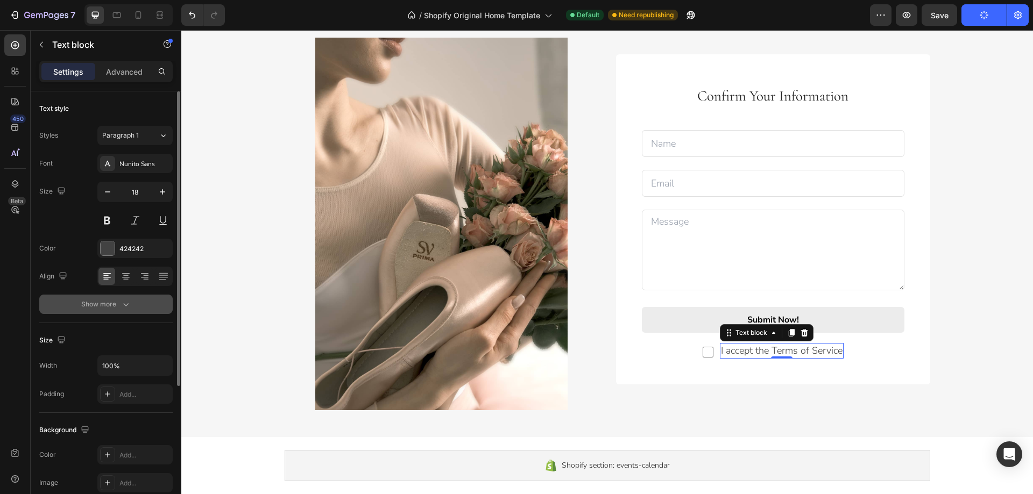
click at [115, 298] on button "Show more" at bounding box center [105, 304] width 133 height 19
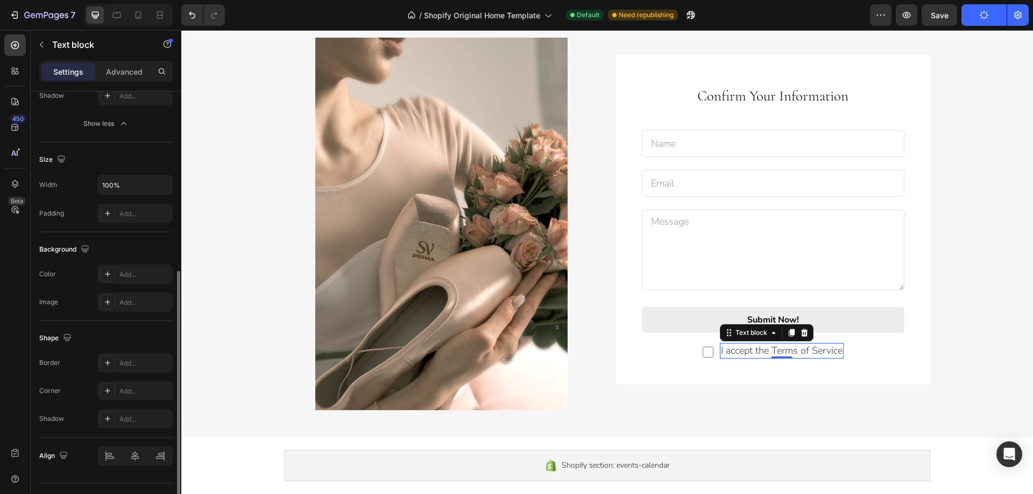
scroll to position [346, 0]
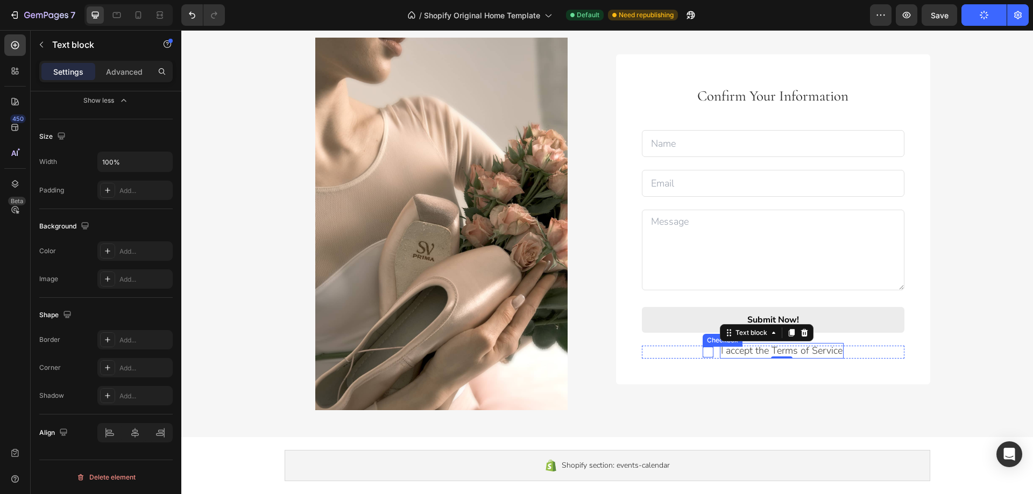
click at [704, 353] on input "checkbox" at bounding box center [708, 352] width 11 height 11
checkbox input "false"
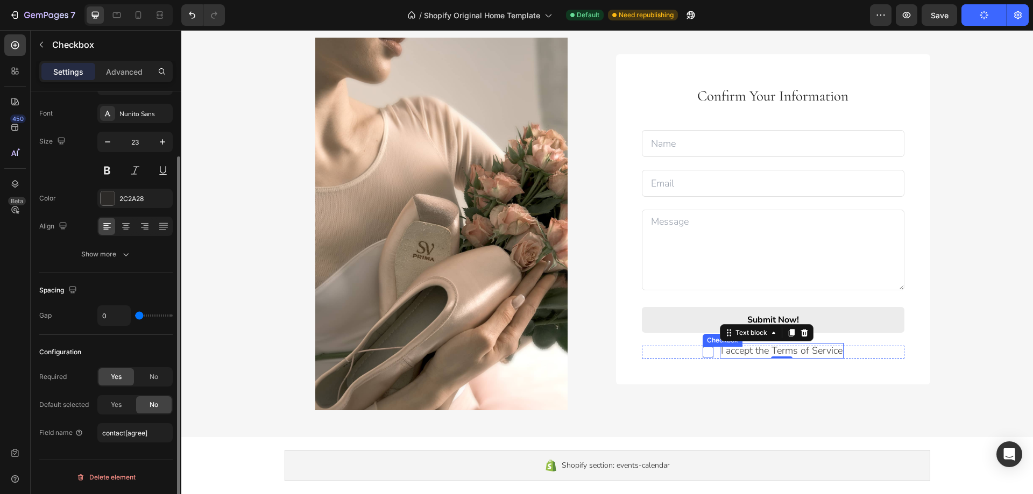
scroll to position [0, 0]
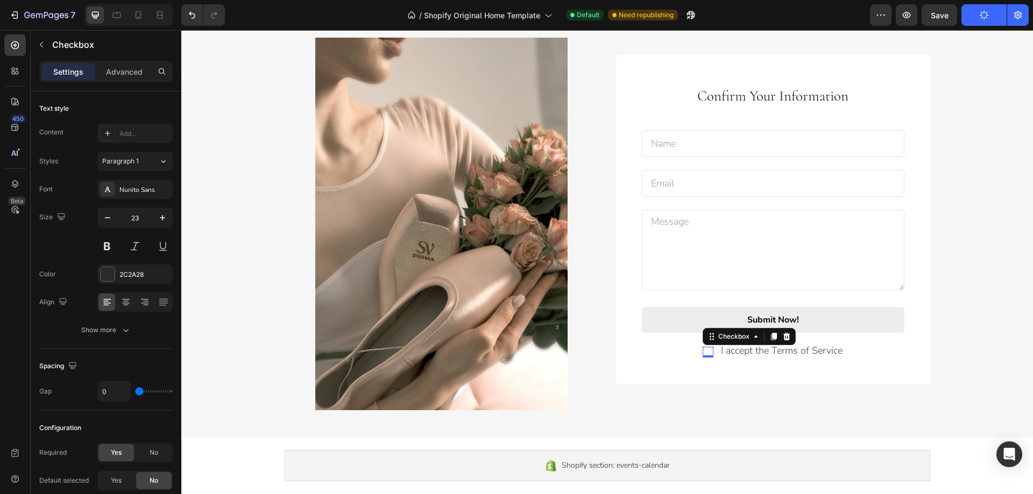
click at [703, 353] on div "0" at bounding box center [708, 357] width 11 height 9
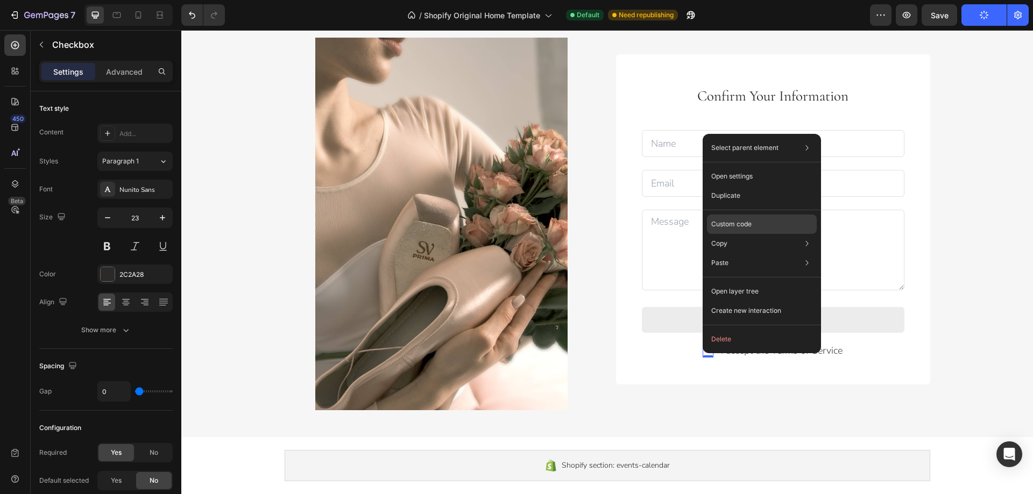
click at [742, 224] on p "Custom code" at bounding box center [731, 225] width 40 height 10
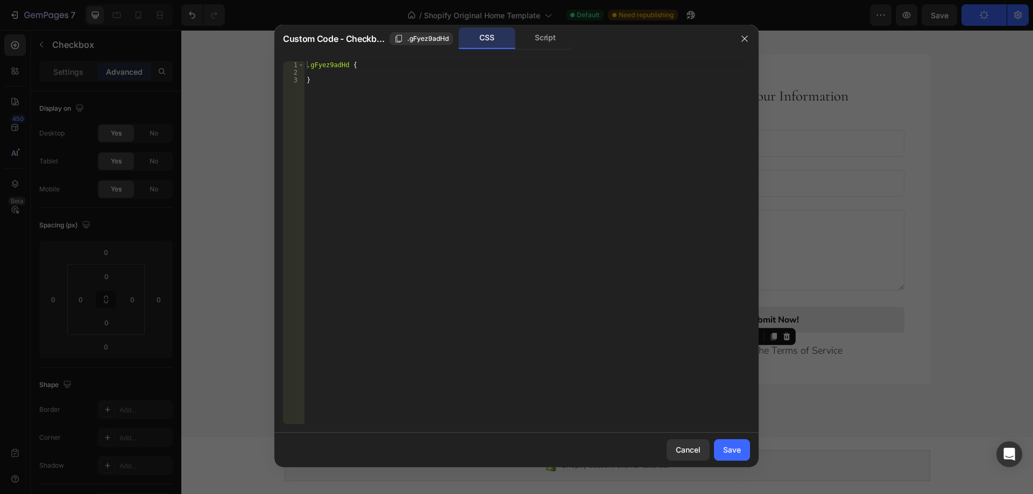
click at [480, 46] on div "CSS" at bounding box center [487, 38] width 56 height 22
click at [535, 39] on div "Script" at bounding box center [545, 38] width 56 height 22
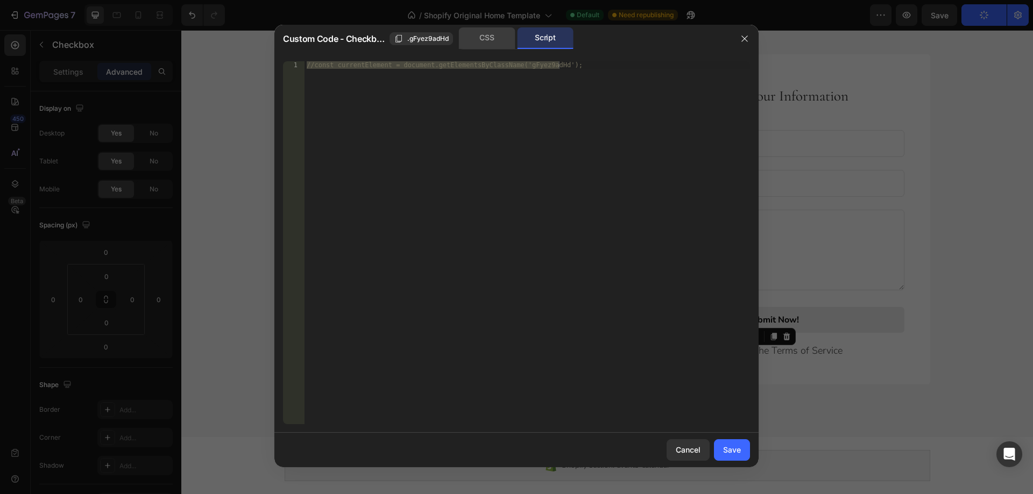
click at [498, 38] on div "CSS" at bounding box center [487, 38] width 56 height 22
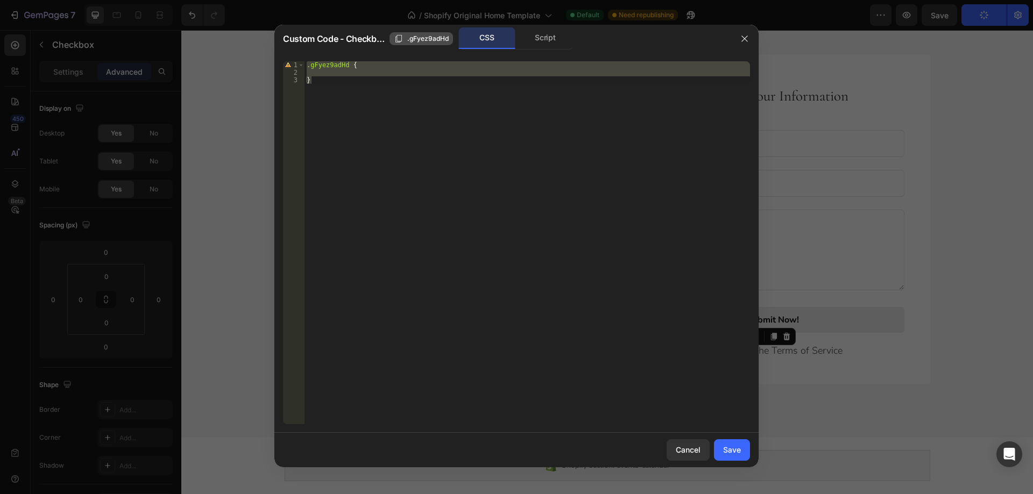
click at [445, 39] on span ".gFyez9adHd" at bounding box center [427, 39] width 41 height 10
click at [741, 38] on icon "button" at bounding box center [744, 38] width 9 height 9
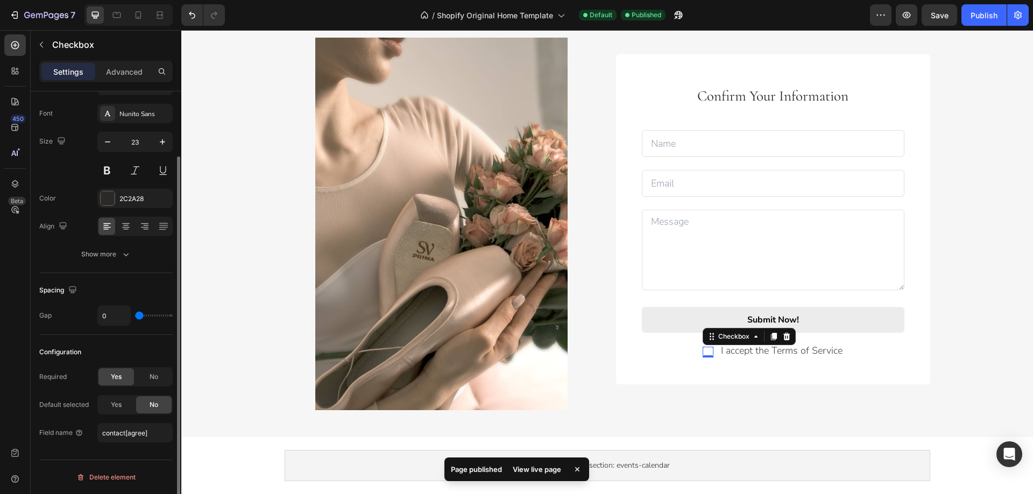
scroll to position [22, 0]
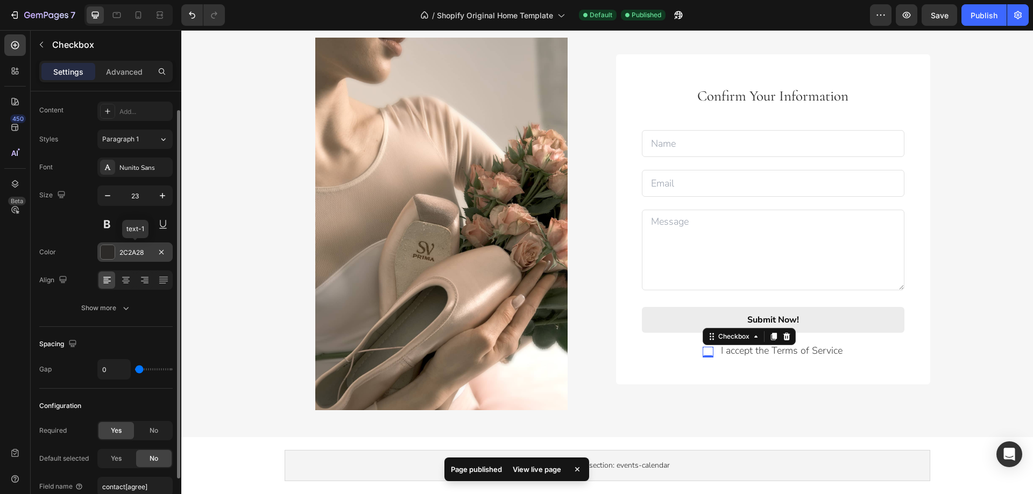
click at [140, 252] on div "2C2A28" at bounding box center [134, 253] width 31 height 10
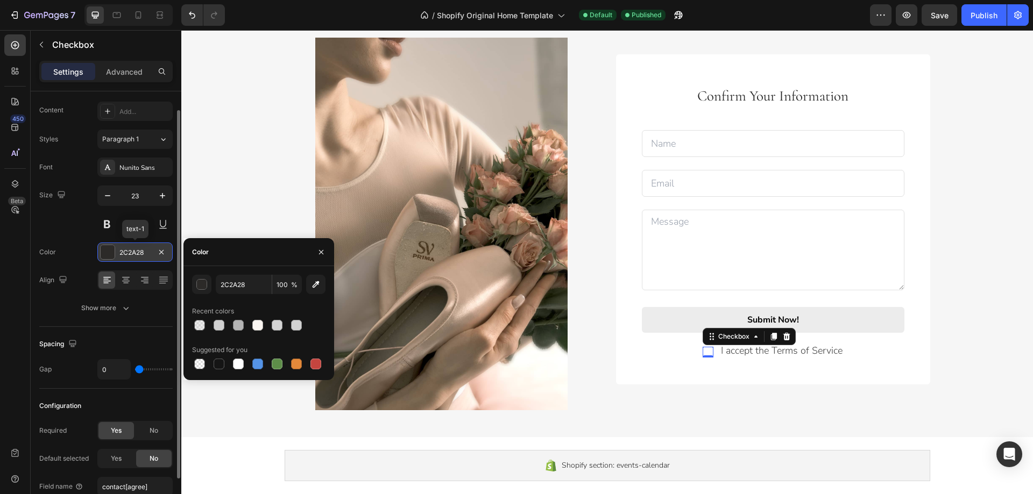
click at [140, 252] on div "2C2A28" at bounding box center [134, 253] width 31 height 10
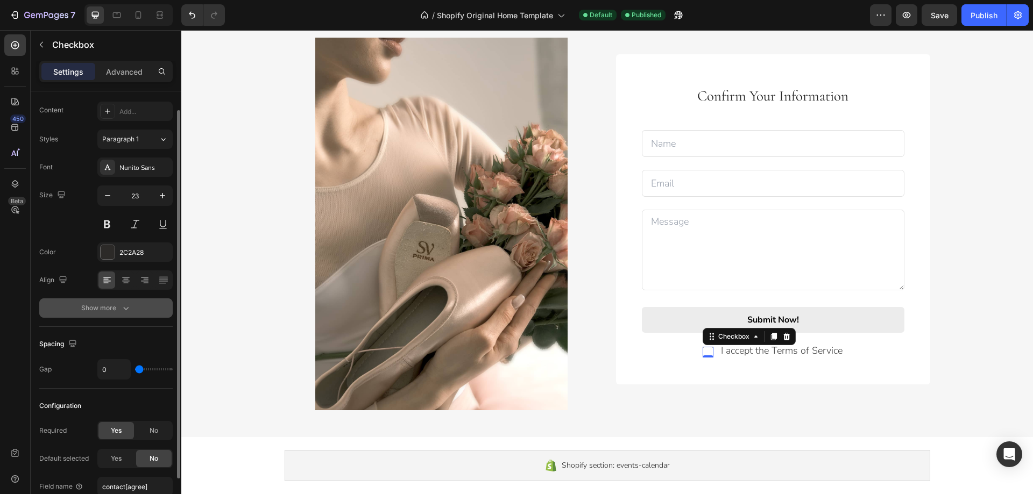
click at [125, 310] on icon "button" at bounding box center [125, 308] width 5 height 3
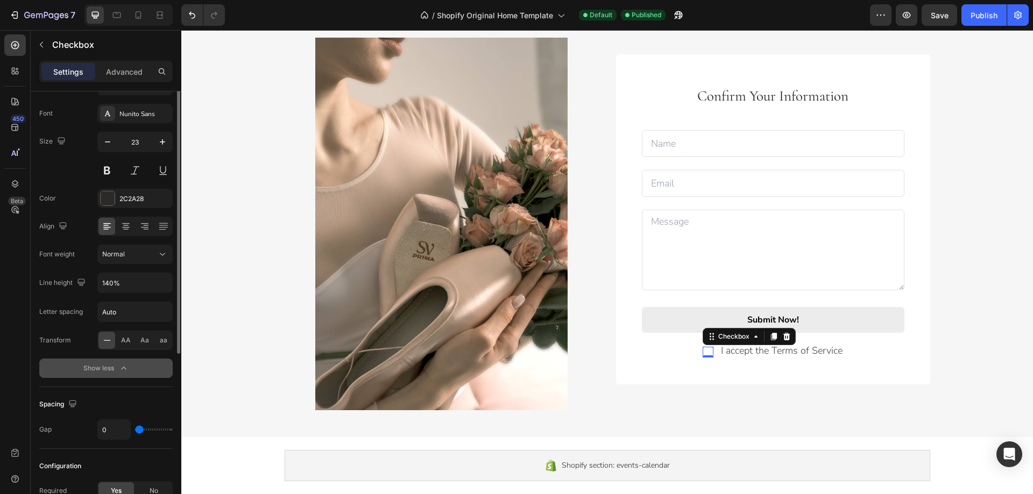
scroll to position [0, 0]
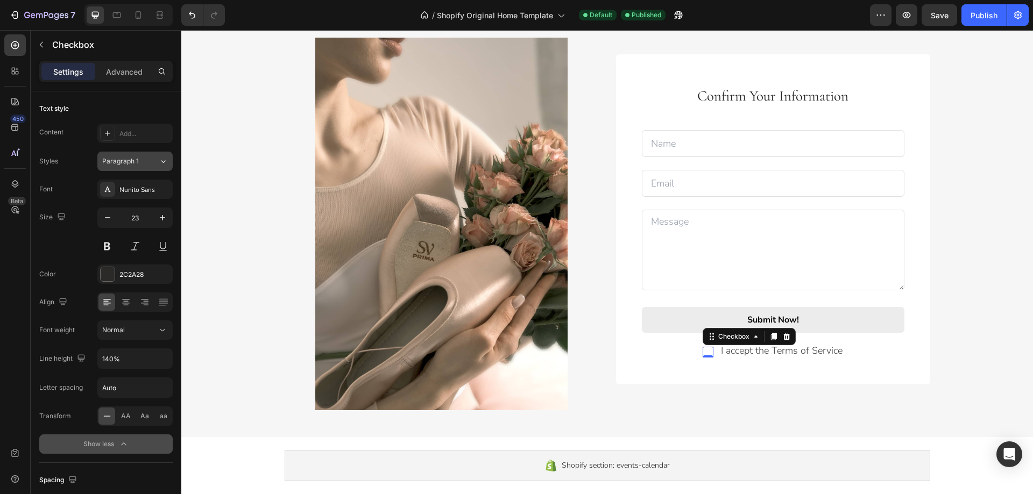
click at [166, 167] on button "Paragraph 1" at bounding box center [134, 161] width 75 height 19
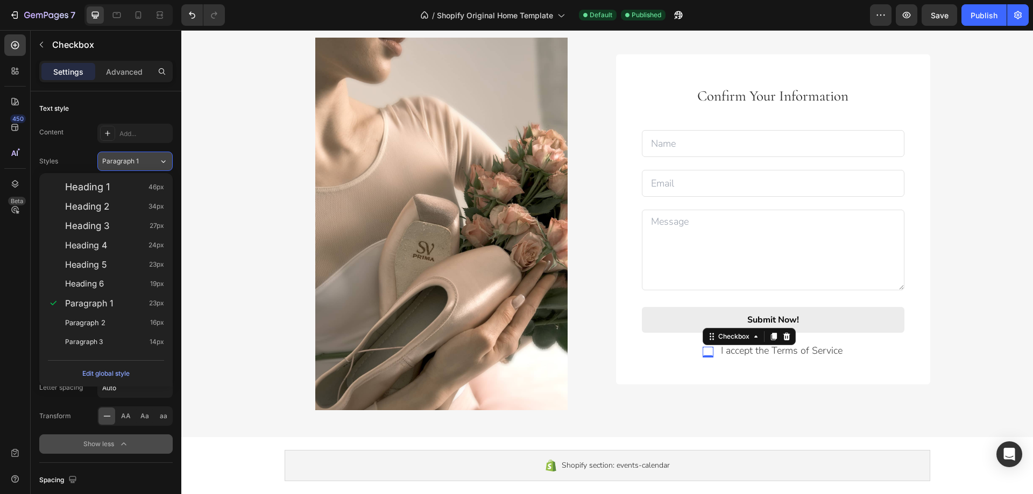
click at [166, 167] on button "Paragraph 1" at bounding box center [134, 161] width 75 height 19
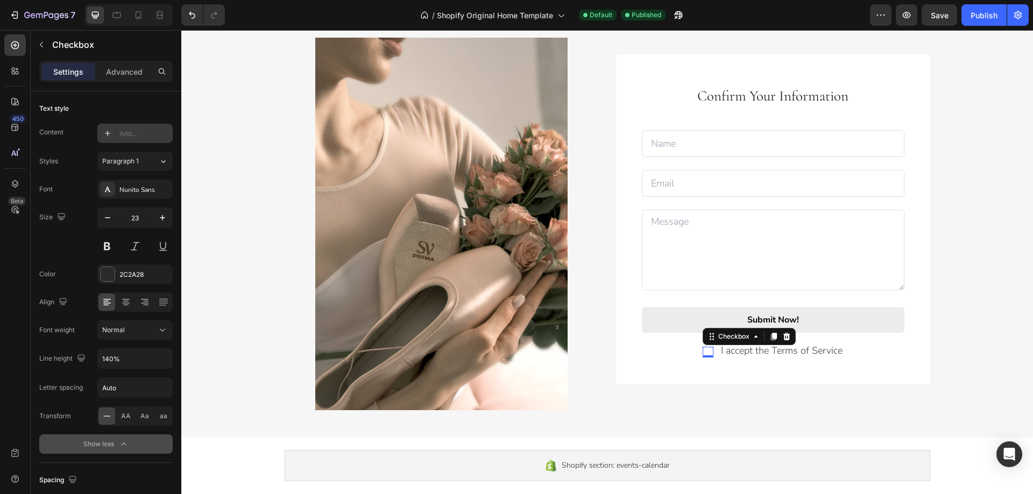
click at [135, 129] on div "Add..." at bounding box center [144, 134] width 51 height 10
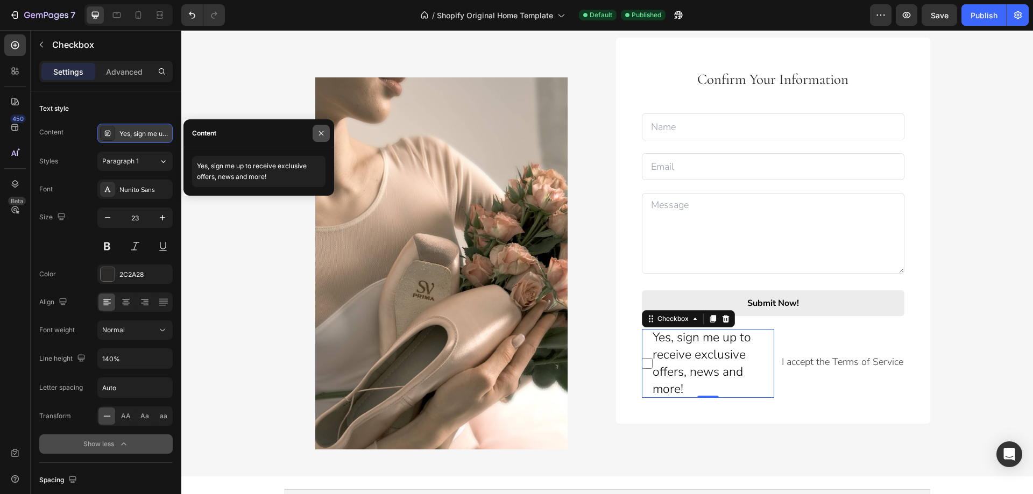
click at [321, 134] on icon "button" at bounding box center [321, 133] width 4 height 4
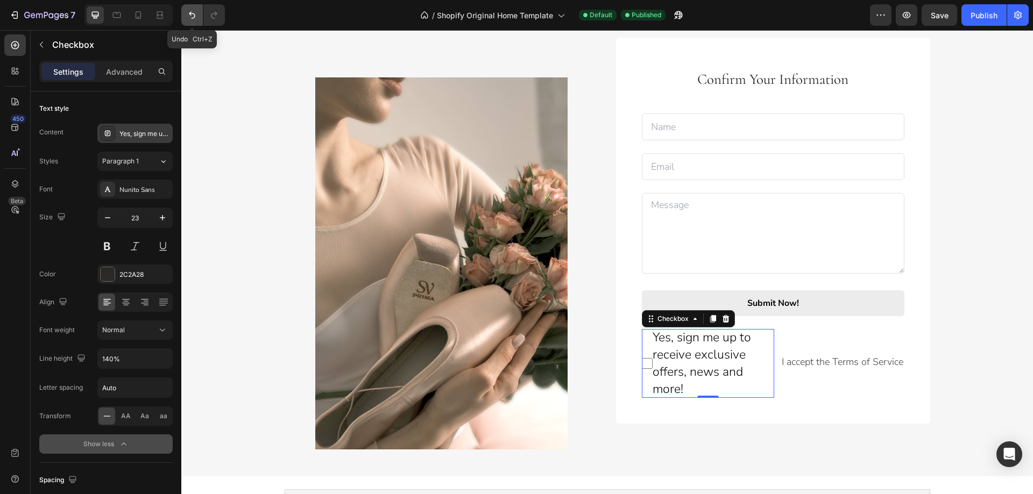
click at [190, 17] on icon "Undo/Redo" at bounding box center [192, 15] width 11 height 11
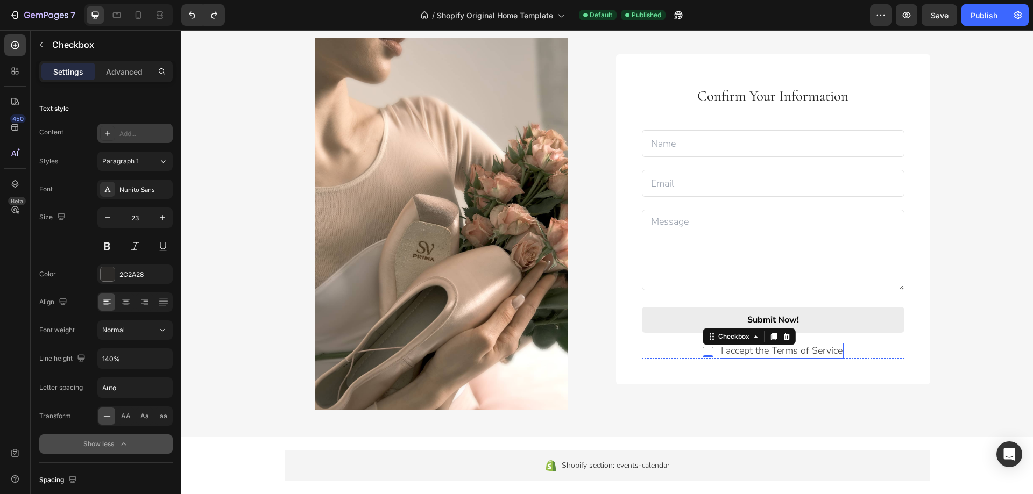
click at [724, 355] on p "I accept the Terms of Service" at bounding box center [782, 350] width 122 height 13
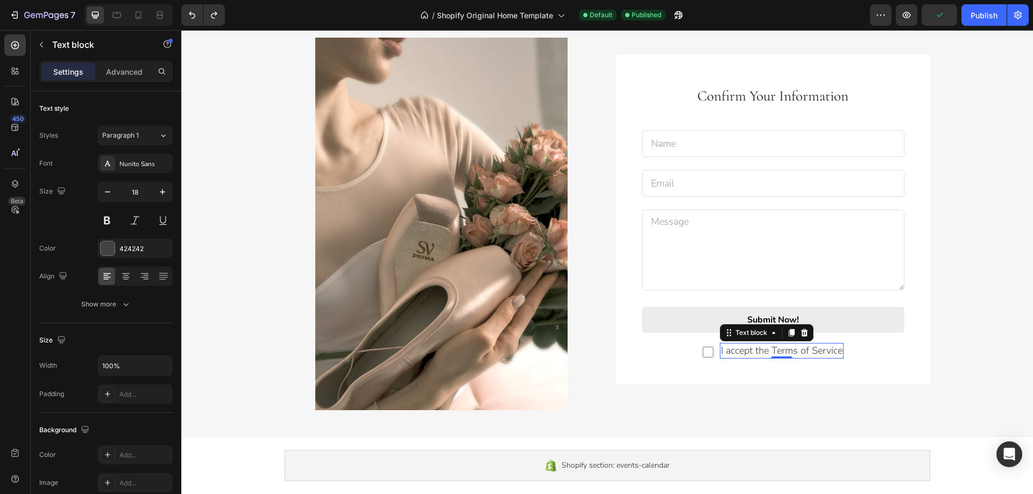
click at [734, 354] on p "I accept the Terms of Service" at bounding box center [782, 350] width 122 height 13
click at [721, 371] on div "Confirm Your Information Text block Text Field Email Field Row Text Area Submit…" at bounding box center [773, 219] width 314 height 330
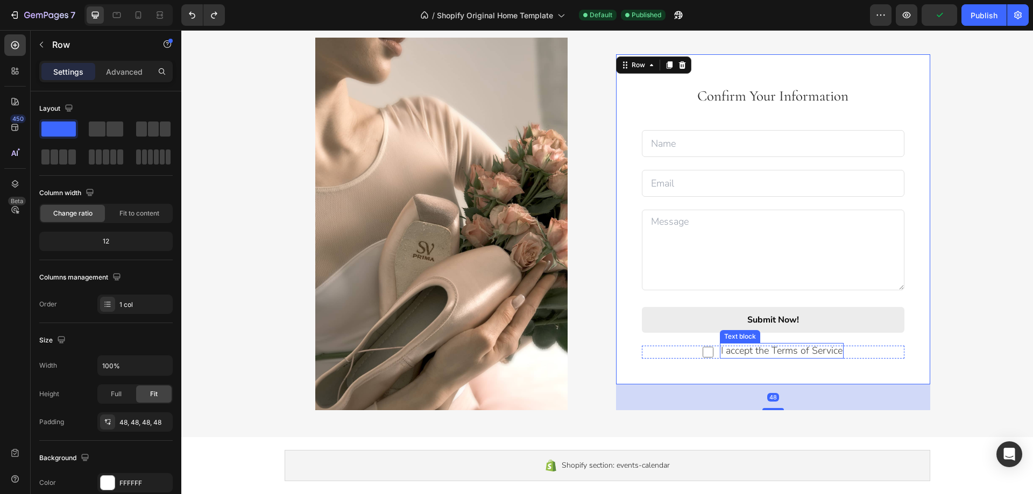
click at [734, 353] on p "I accept the Terms of Service" at bounding box center [782, 350] width 122 height 13
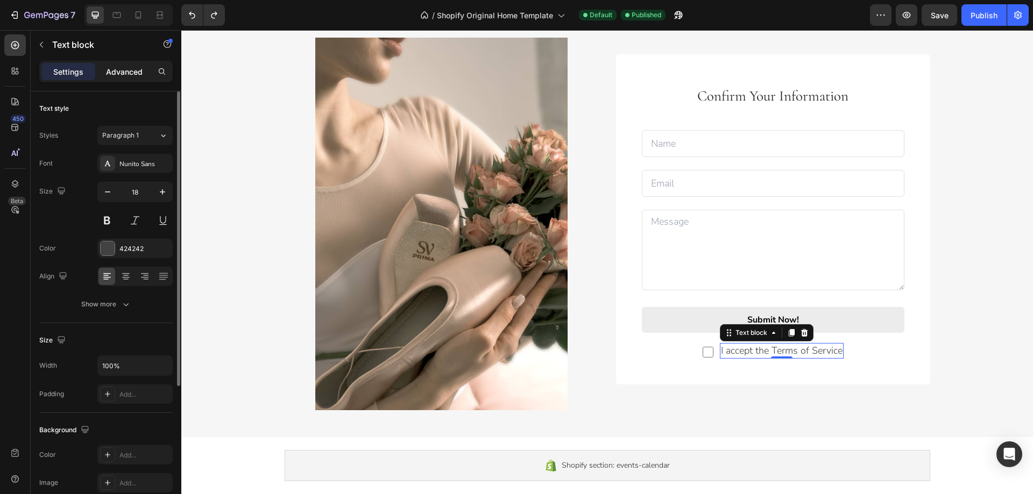
click at [126, 69] on p "Advanced" at bounding box center [124, 71] width 37 height 11
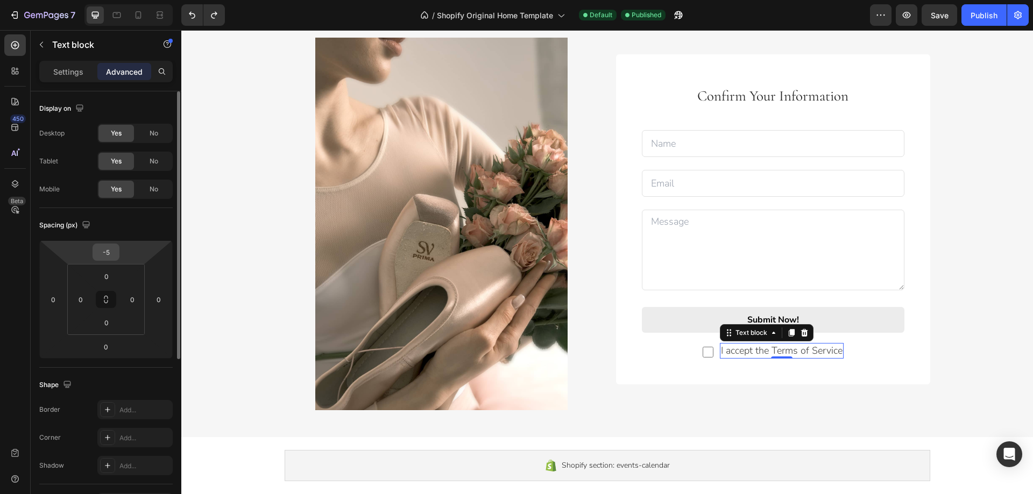
click at [108, 256] on input "-5" at bounding box center [106, 252] width 22 height 16
type input "0"
click at [145, 220] on div "Spacing (px)" at bounding box center [105, 225] width 133 height 17
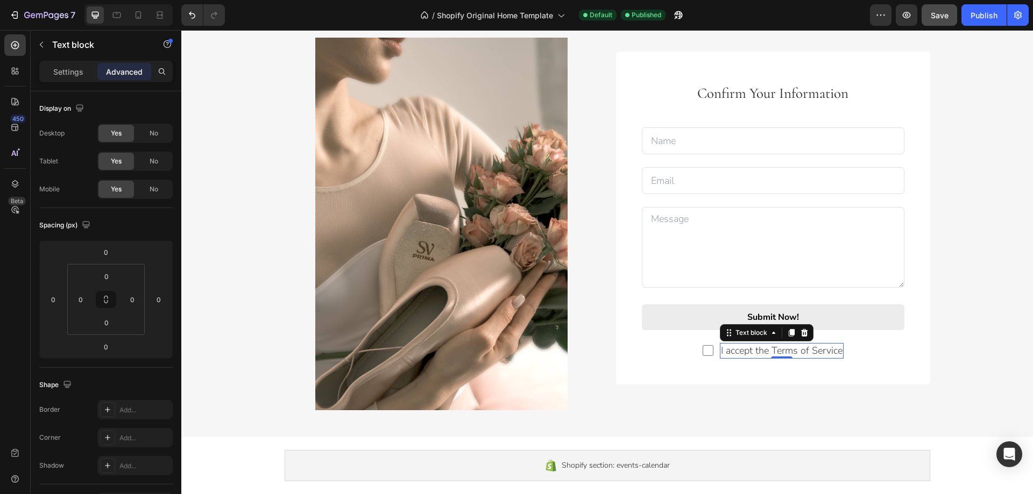
click at [934, 15] on span "Save" at bounding box center [940, 15] width 18 height 9
drag, startPoint x: 978, startPoint y: 19, endPoint x: 821, endPoint y: 27, distance: 157.3
click at [978, 19] on div "Publish" at bounding box center [984, 15] width 27 height 11
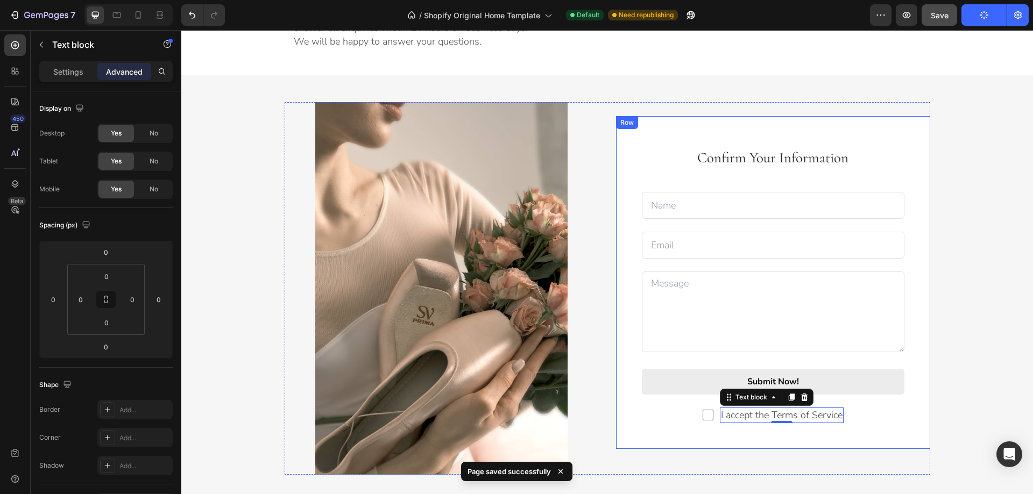
scroll to position [1184, 0]
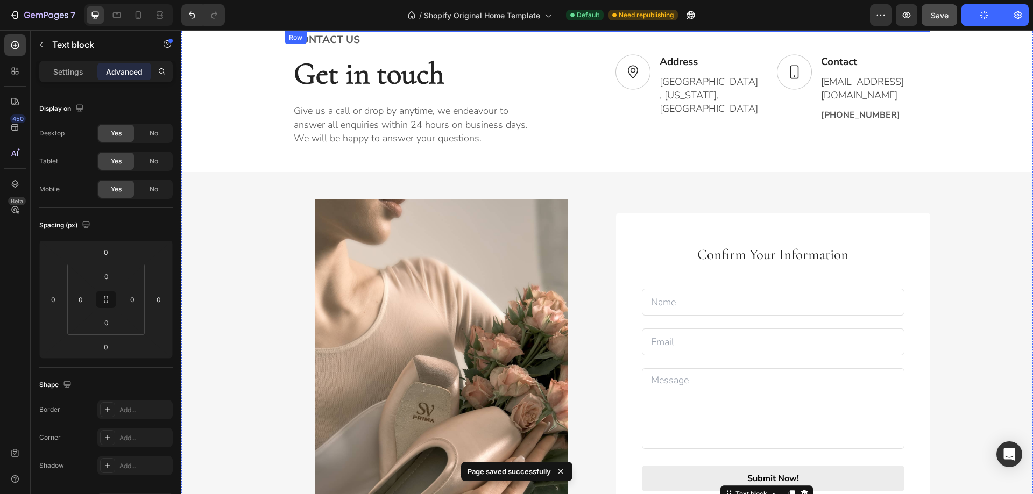
click at [661, 137] on div "Image Address Text block [GEOGRAPHIC_DATA][US_STATE] Text block Row Image Conta…" at bounding box center [768, 88] width 307 height 115
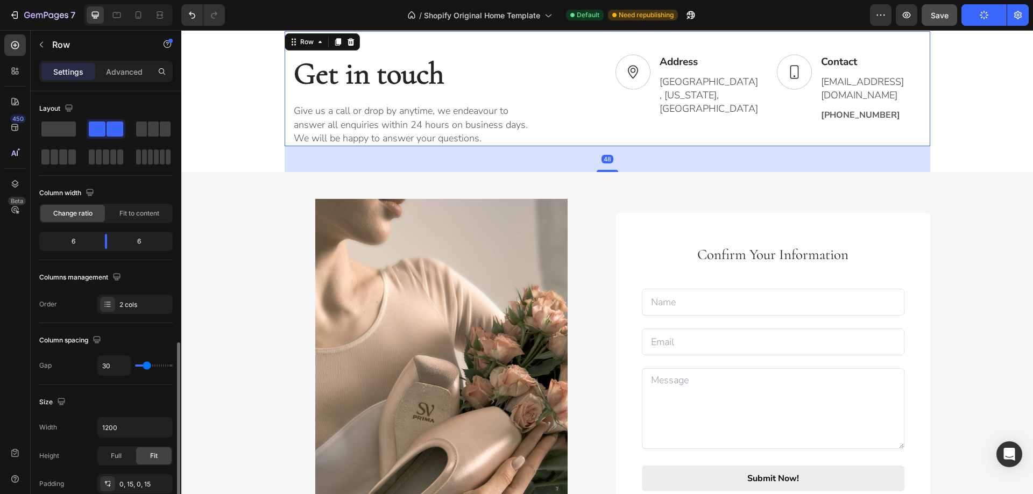
scroll to position [161, 0]
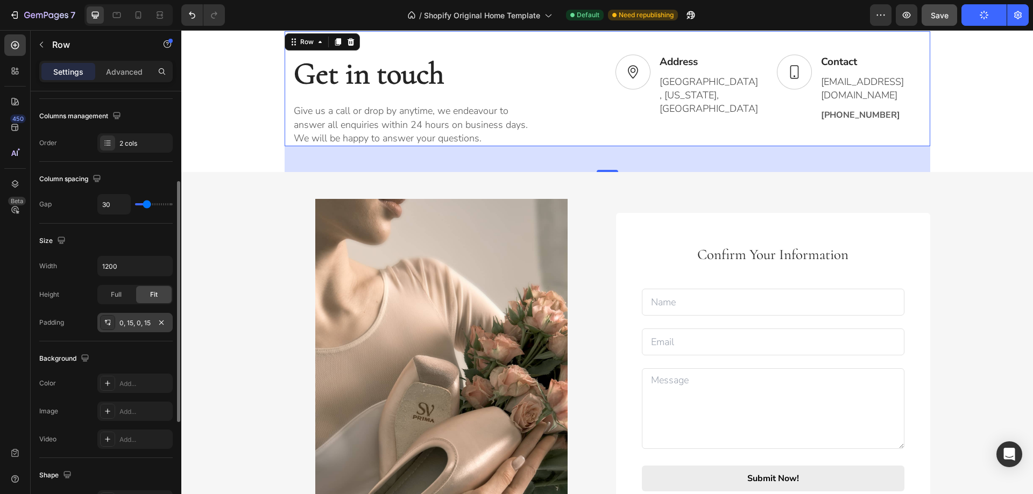
click at [129, 323] on div "0, 15, 0, 15" at bounding box center [134, 323] width 31 height 10
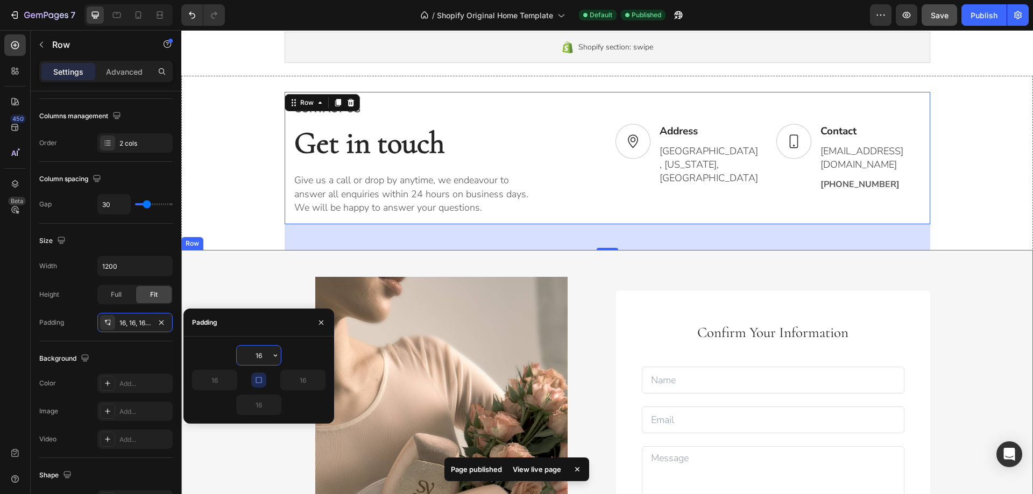
scroll to position [1022, 0]
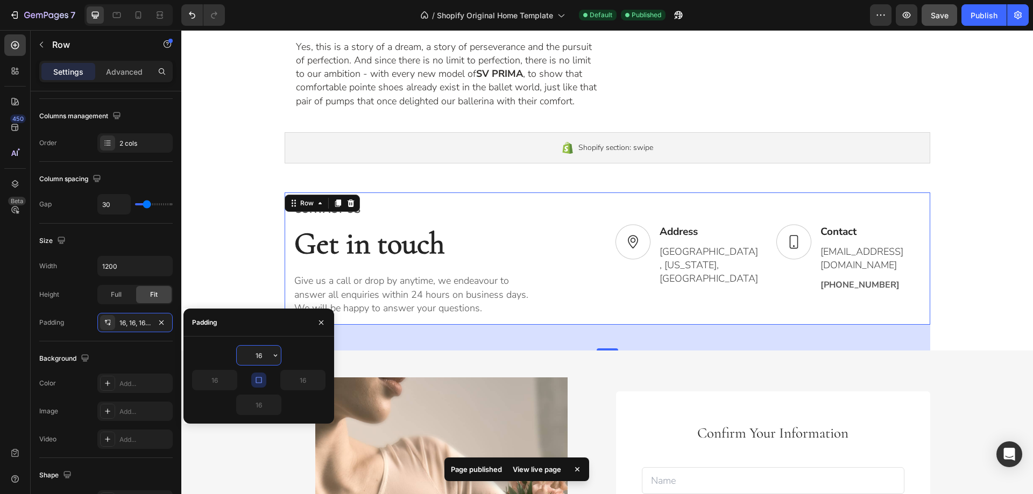
click at [218, 167] on div "From The Creators Why SV PRIMA? Pointe Shoe FAQ Fitting Info It is no secret th…" at bounding box center [607, 18] width 852 height 1976
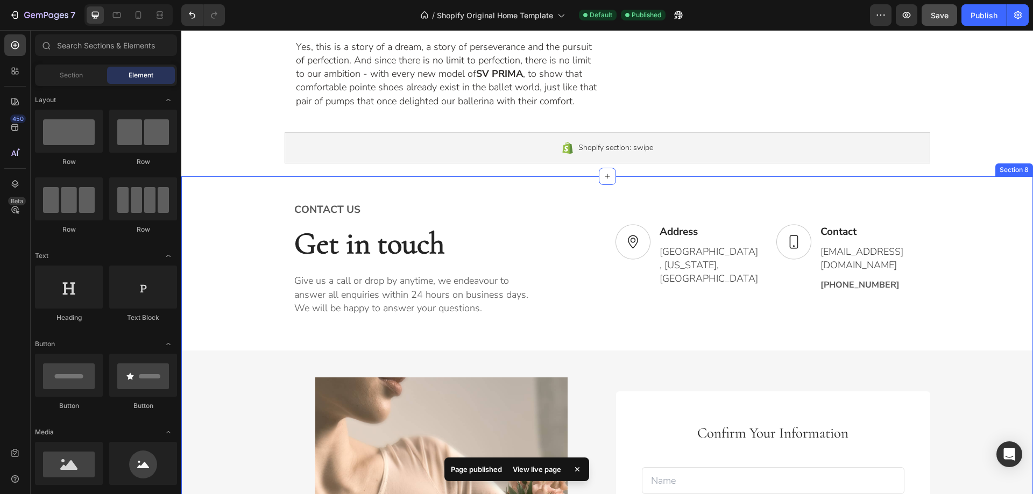
click at [230, 279] on div "CONTACT US Text block Get in touch Heading Give us a call or drop by anytime, w…" at bounding box center [607, 485] width 852 height 585
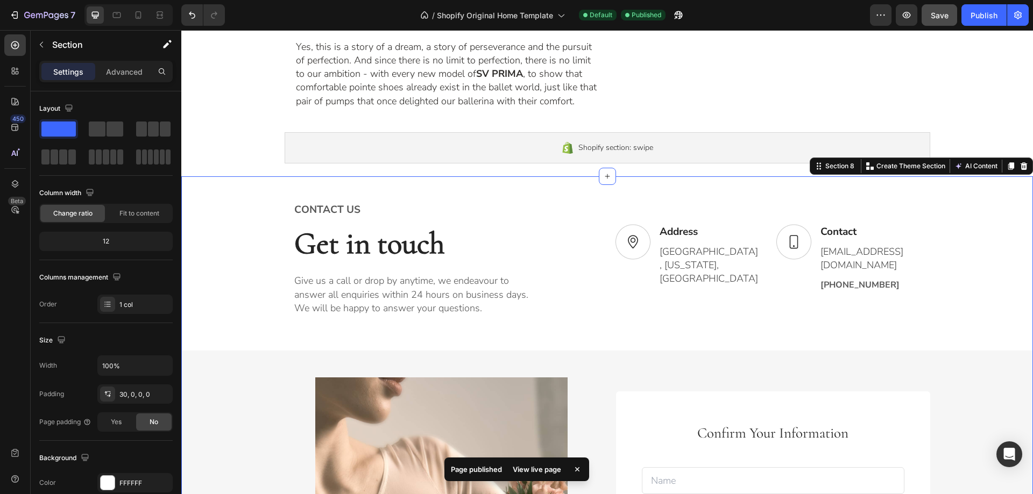
click at [233, 304] on div "CONTACT US Text block Get in touch Heading Give us a call or drop by anytime, w…" at bounding box center [607, 485] width 852 height 585
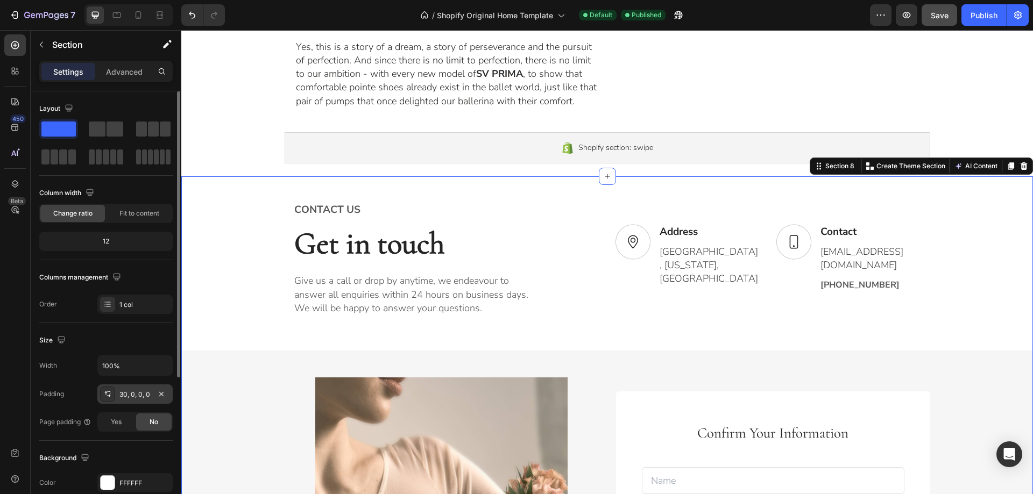
click at [135, 391] on div "30, 0, 0, 0" at bounding box center [134, 395] width 31 height 10
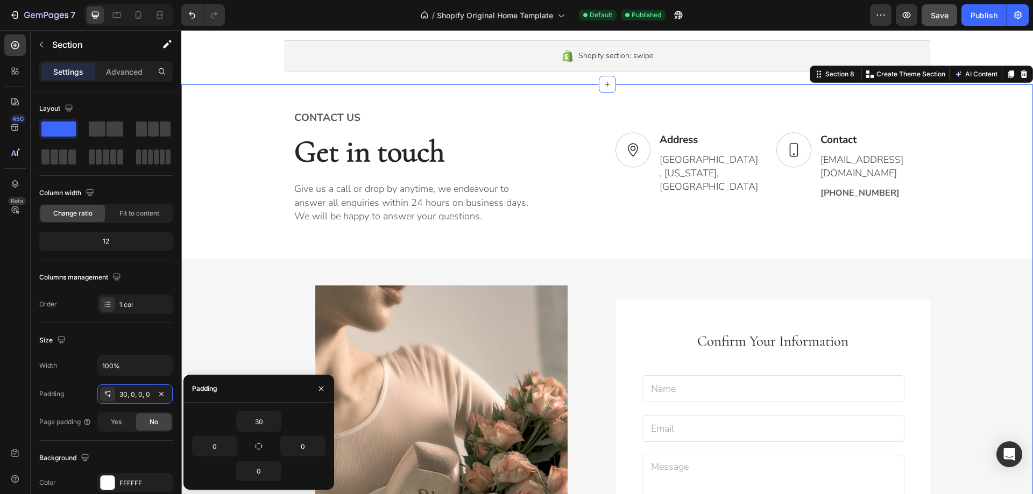
scroll to position [1130, 0]
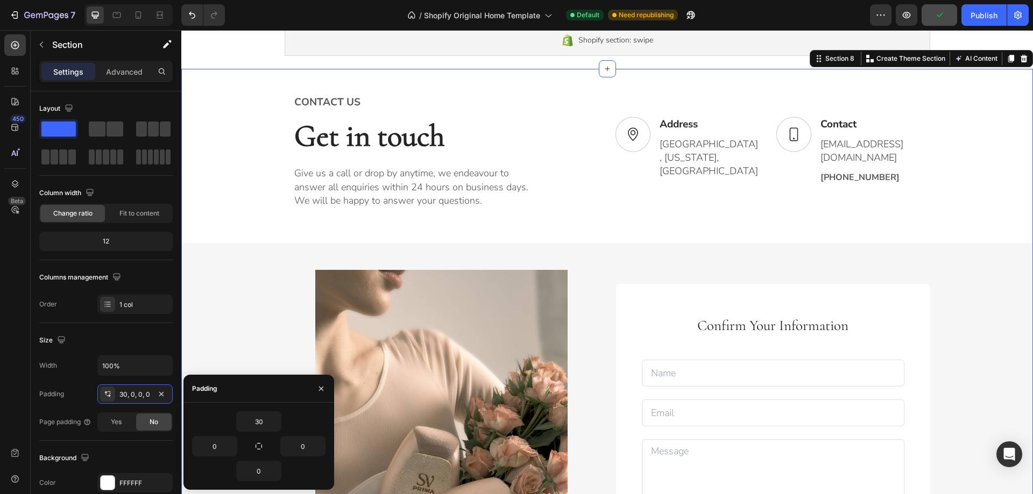
click at [256, 265] on div "CONTACT US Text block Get in touch Heading Give us a call or drop by anytime, w…" at bounding box center [607, 377] width 852 height 585
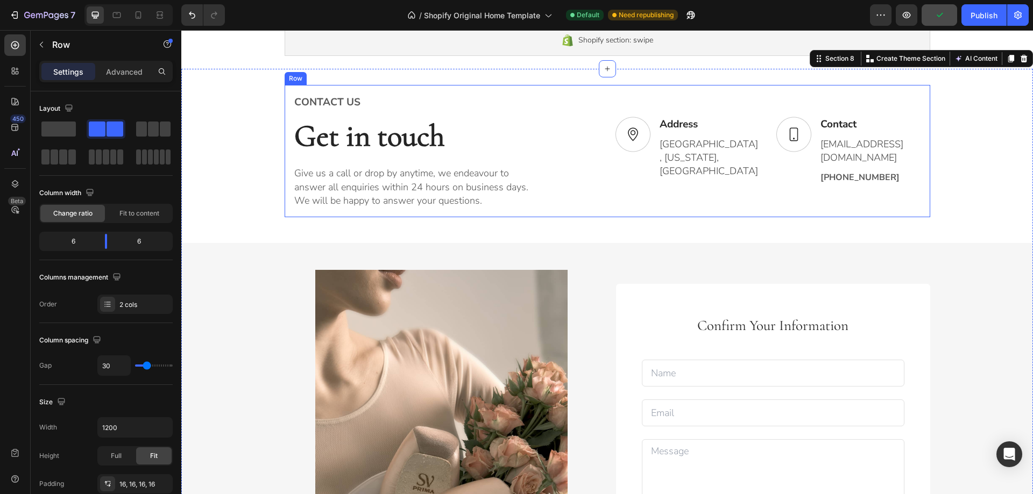
click at [383, 217] on div "CONTACT US Text block Get in touch Heading Give us a call or drop by anytime, w…" at bounding box center [608, 151] width 646 height 132
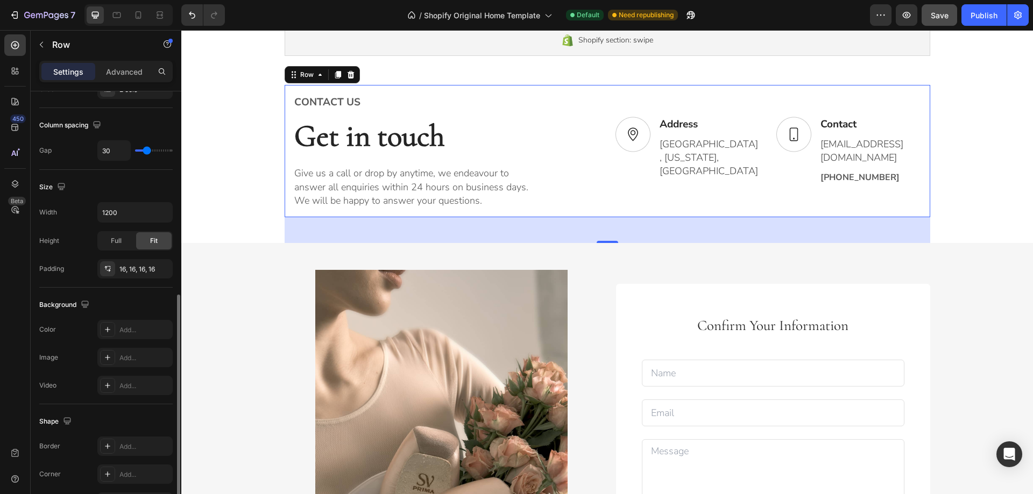
scroll to position [269, 0]
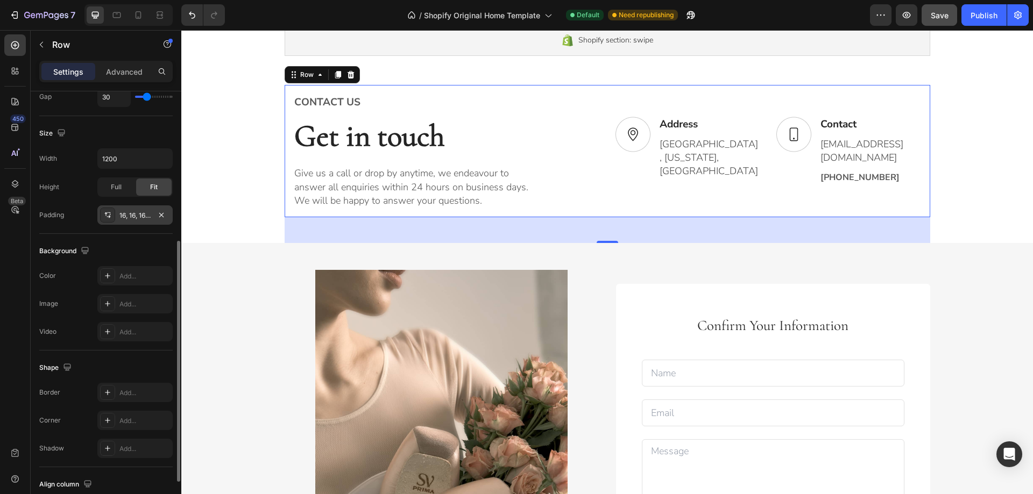
click at [131, 215] on div "16, 16, 16, 16" at bounding box center [134, 216] width 31 height 10
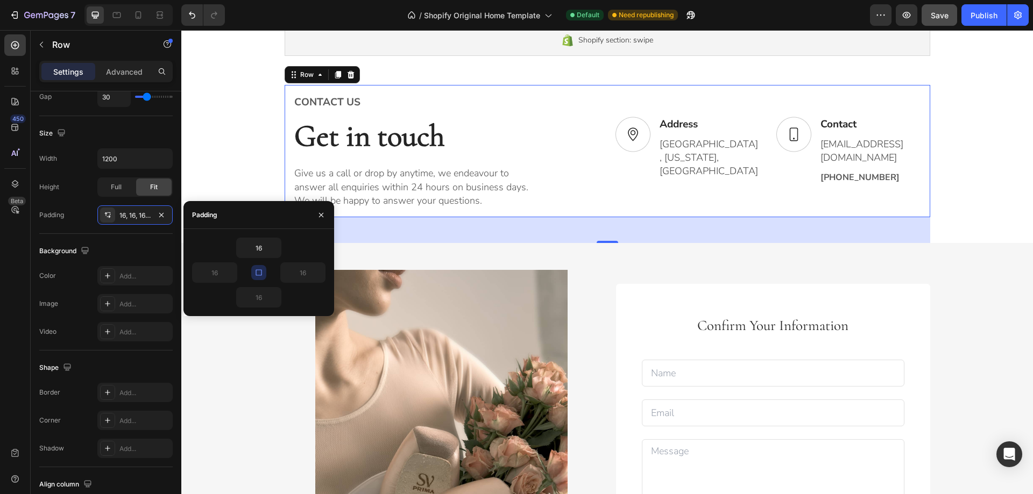
click at [260, 270] on icon "button" at bounding box center [259, 273] width 6 height 6
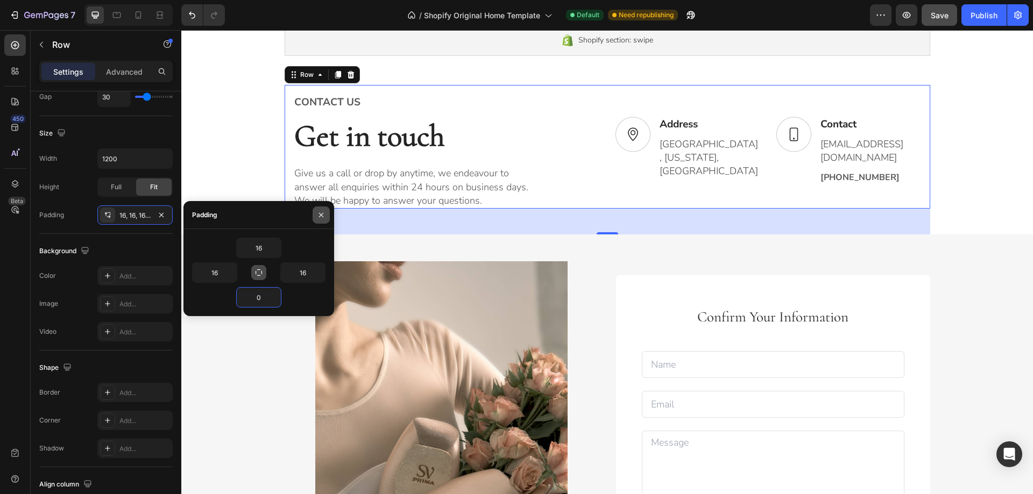
type input "0"
drag, startPoint x: 318, startPoint y: 216, endPoint x: 137, endPoint y: 186, distance: 183.7
click at [318, 216] on icon "button" at bounding box center [321, 215] width 9 height 9
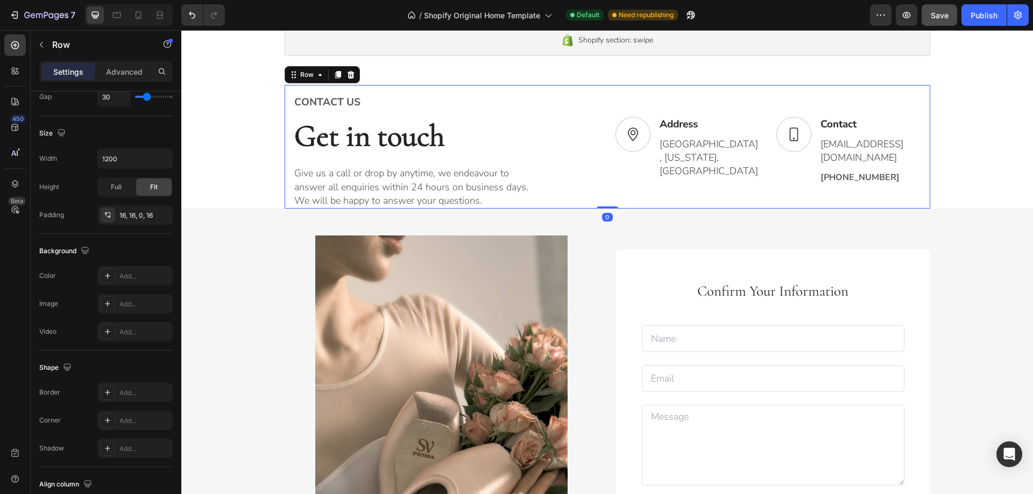
drag, startPoint x: 605, startPoint y: 281, endPoint x: 610, endPoint y: 249, distance: 32.6
click at [610, 209] on div "CONTACT US Text block Get in touch Heading Give us a call or drop by anytime, w…" at bounding box center [608, 147] width 646 height 124
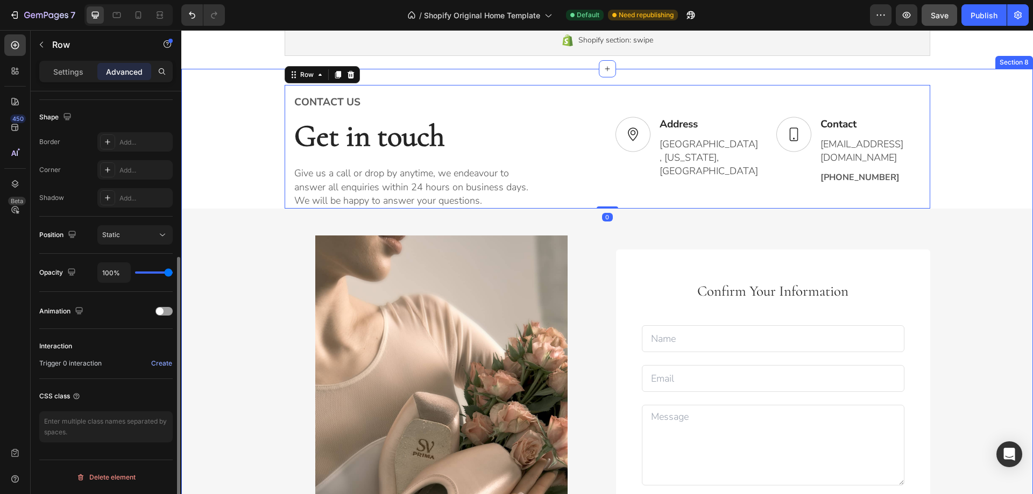
scroll to position [268, 0]
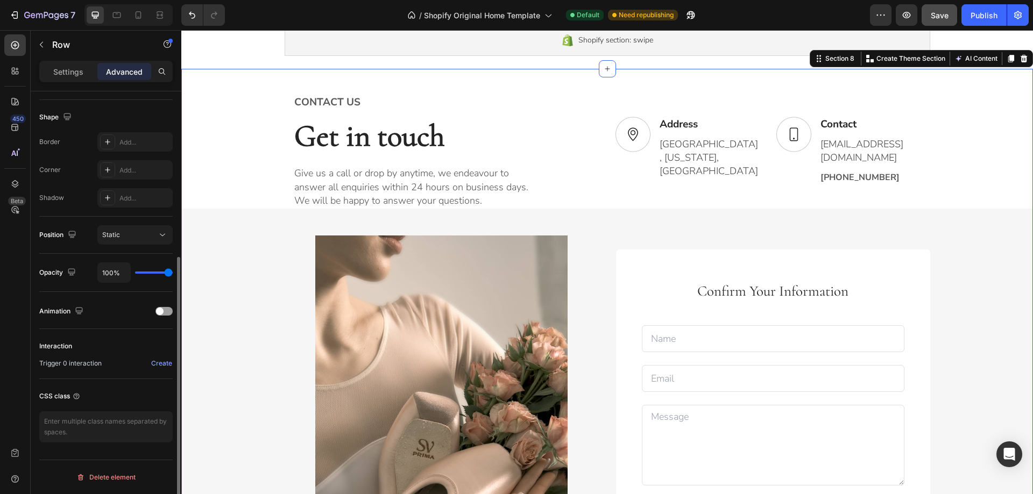
click at [223, 191] on div "CONTACT US Text block Get in touch Heading Give us a call or drop by anytime, w…" at bounding box center [607, 360] width 852 height 550
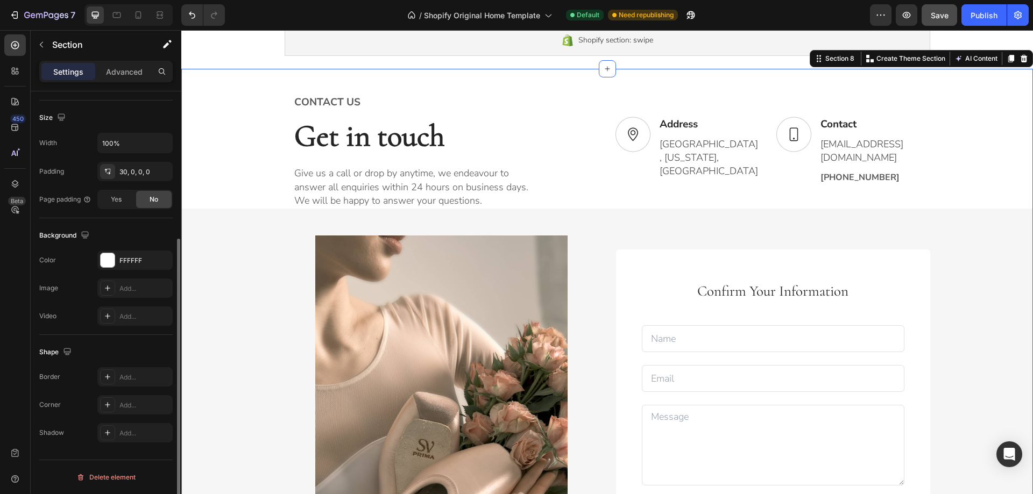
scroll to position [0, 0]
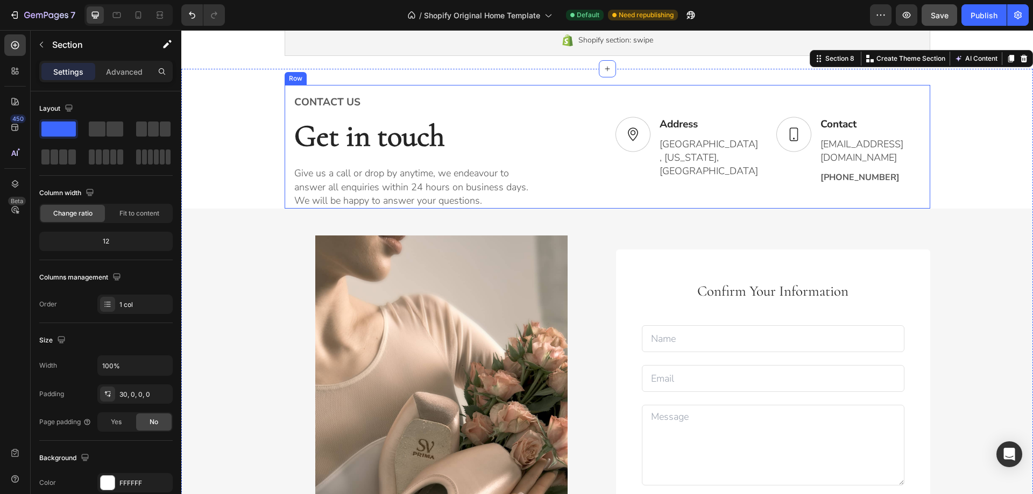
click at [607, 209] on div "CONTACT US Text block Get in touch Heading Give us a call or drop by anytime, w…" at bounding box center [608, 147] width 646 height 124
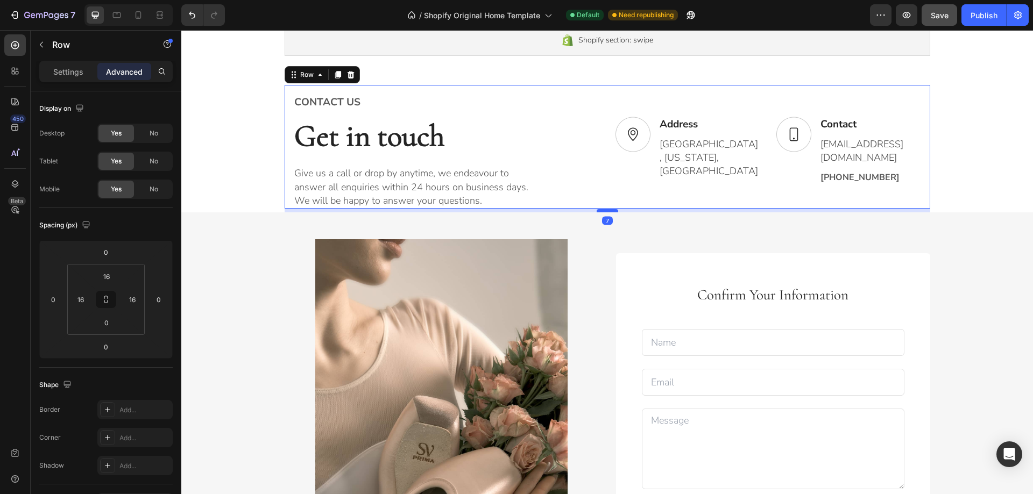
click at [607, 213] on div at bounding box center [608, 210] width 22 height 3
type input "7"
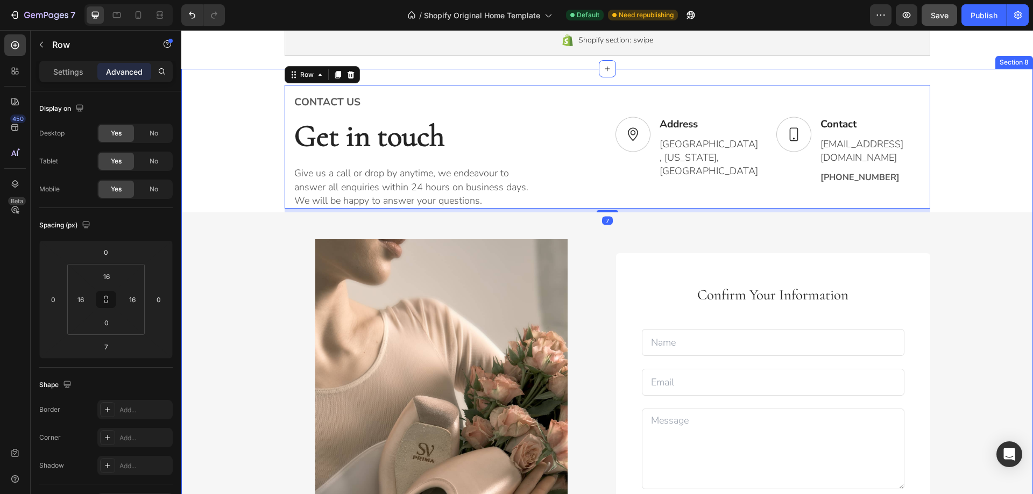
click at [250, 239] on div "CONTACT US Text block Get in touch Heading Give us a call or drop by anytime, w…" at bounding box center [607, 362] width 852 height 554
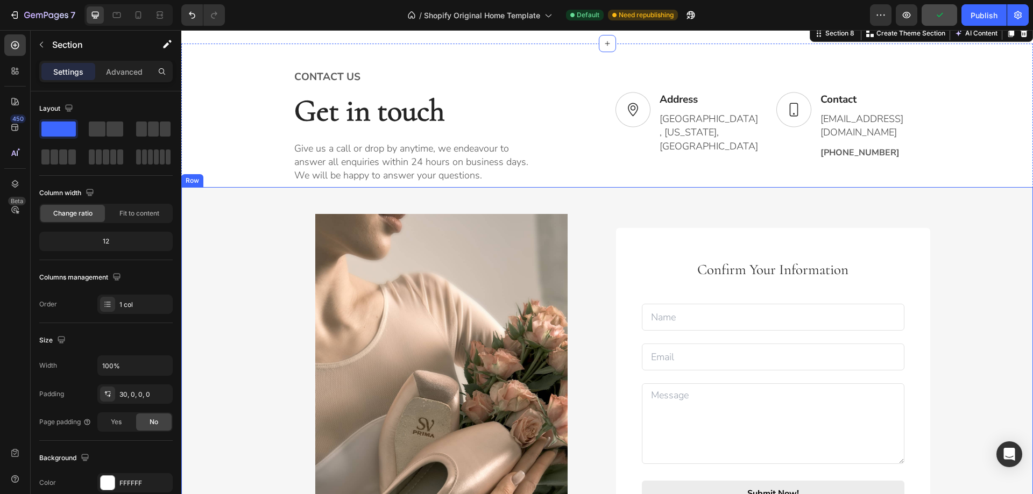
scroll to position [1076, 0]
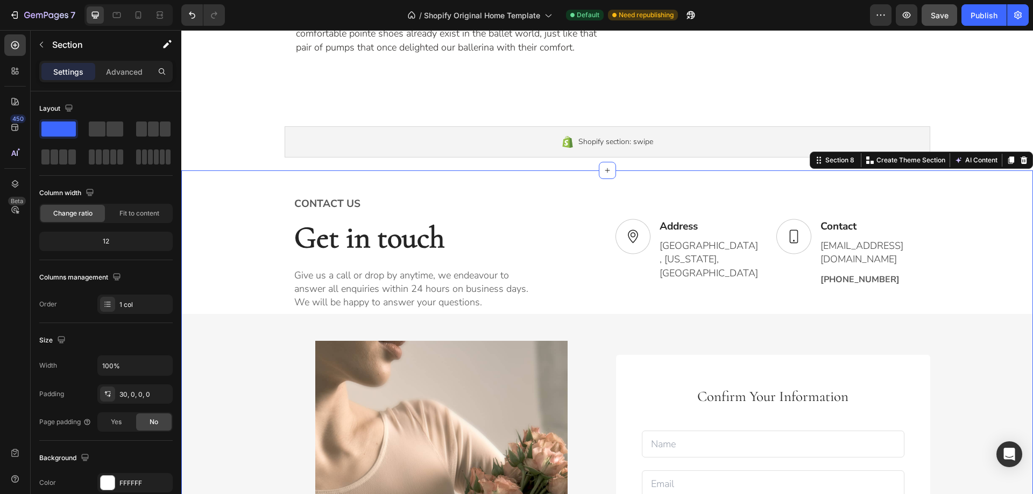
click at [947, 16] on span "Save" at bounding box center [940, 15] width 18 height 9
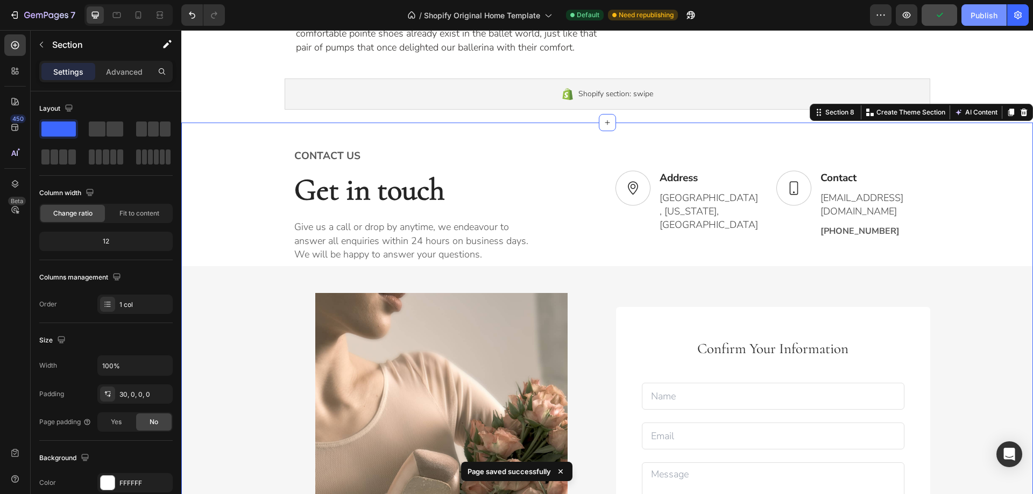
click at [972, 16] on div "Publish" at bounding box center [984, 15] width 27 height 11
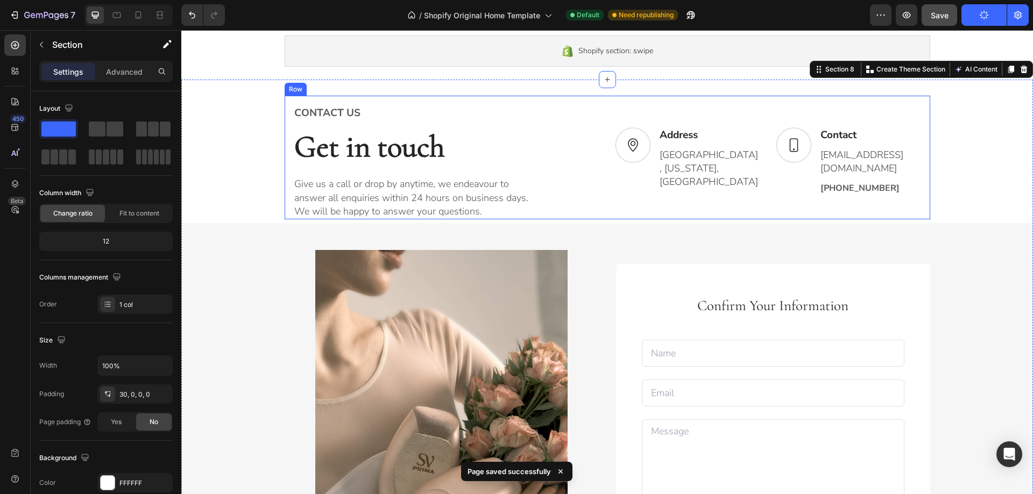
scroll to position [1184, 0]
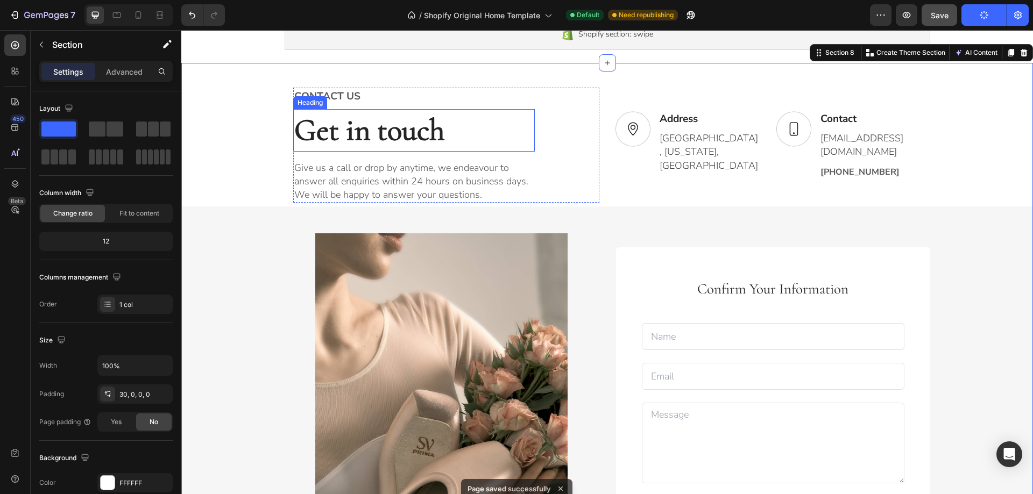
click at [394, 129] on p "Get in touch" at bounding box center [413, 130] width 239 height 40
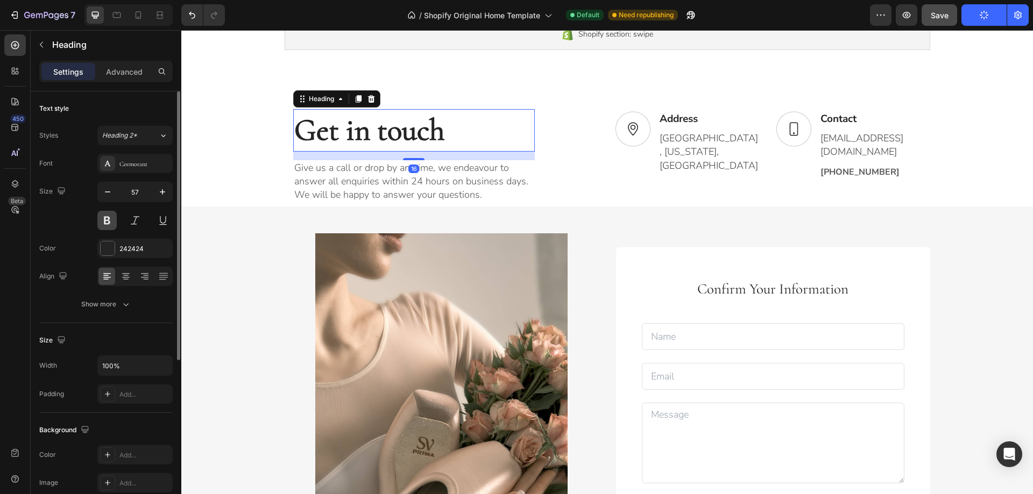
click at [106, 223] on button at bounding box center [106, 220] width 19 height 19
click at [332, 118] on p "Get in touch" at bounding box center [413, 130] width 239 height 40
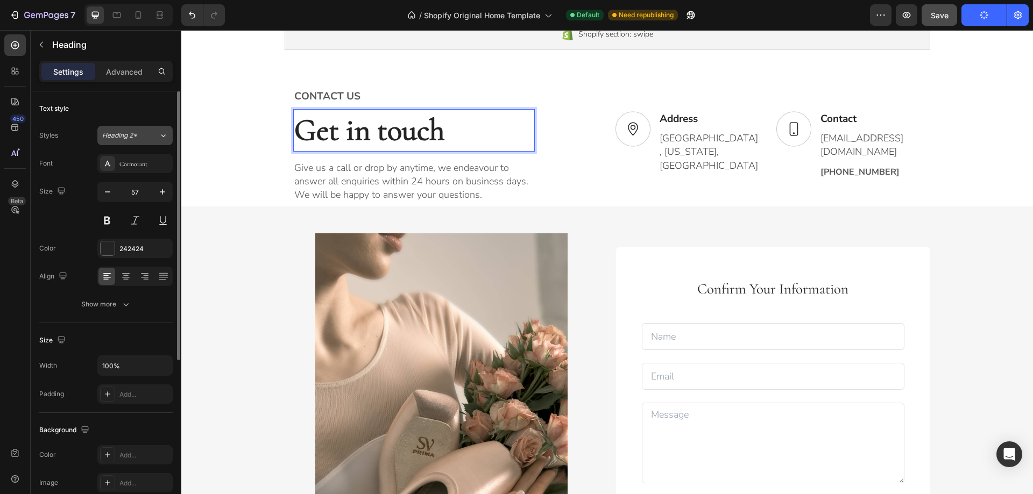
click at [163, 139] on icon at bounding box center [163, 135] width 9 height 11
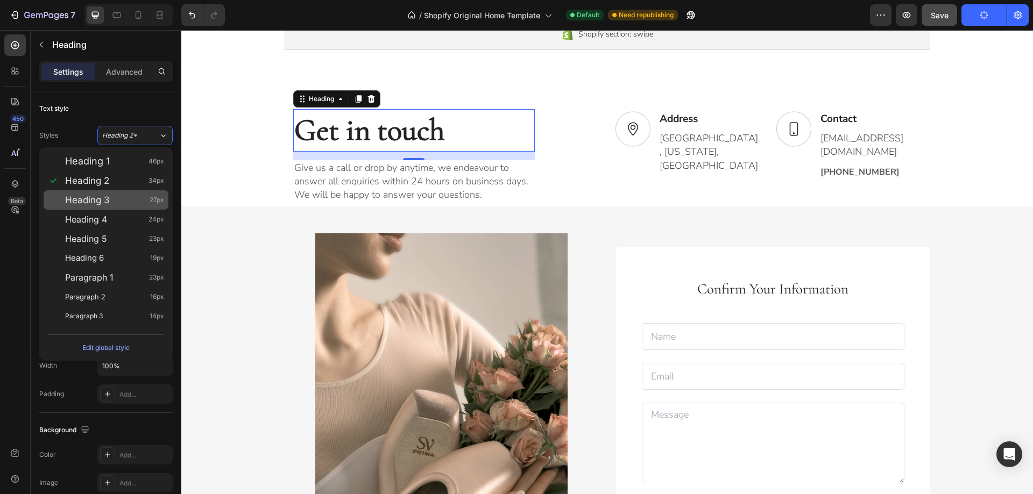
click at [133, 196] on div "Heading 3 27px" at bounding box center [114, 200] width 99 height 11
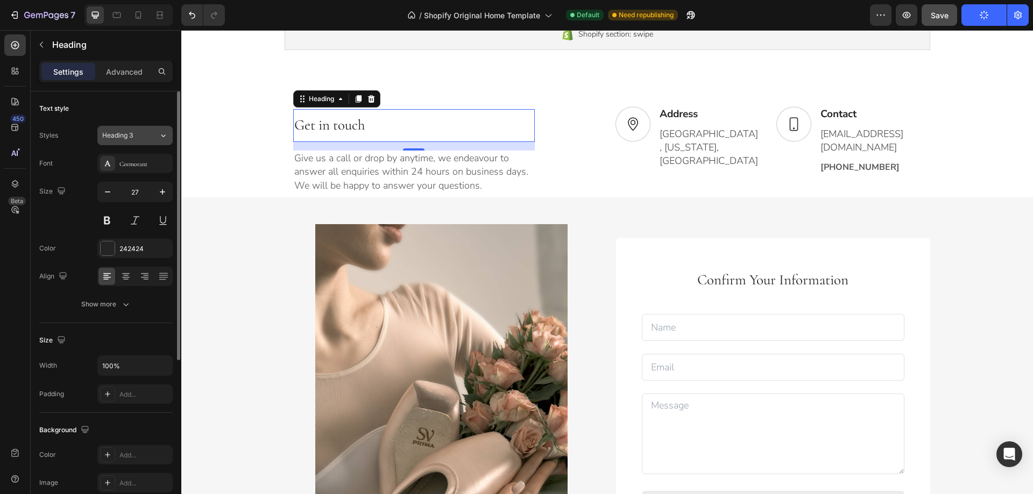
click at [161, 139] on icon at bounding box center [163, 135] width 9 height 11
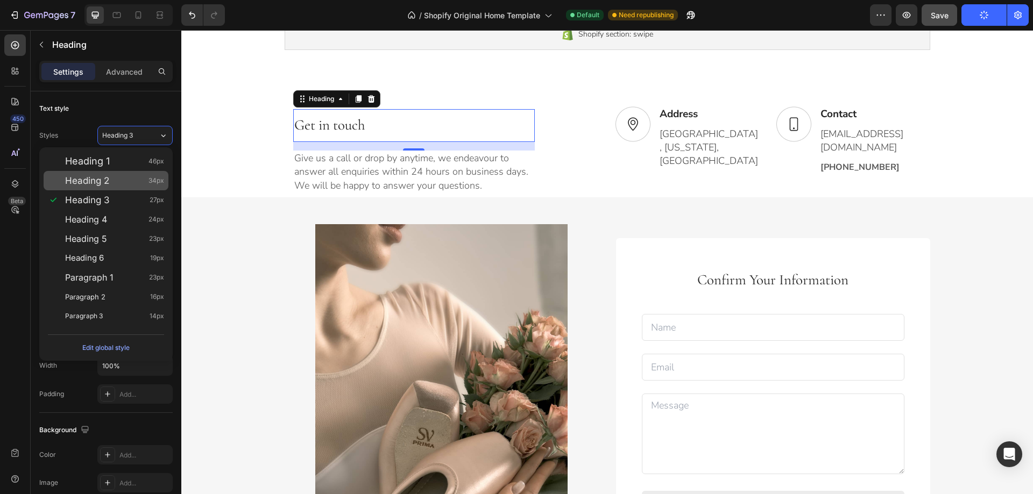
click at [141, 177] on div "Heading 2 34px" at bounding box center [114, 180] width 99 height 11
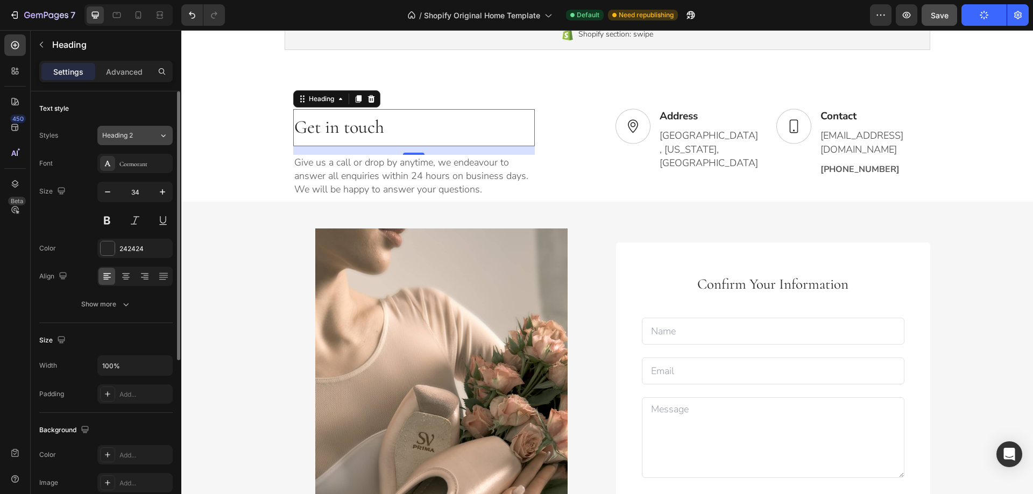
click at [166, 133] on icon at bounding box center [163, 135] width 9 height 11
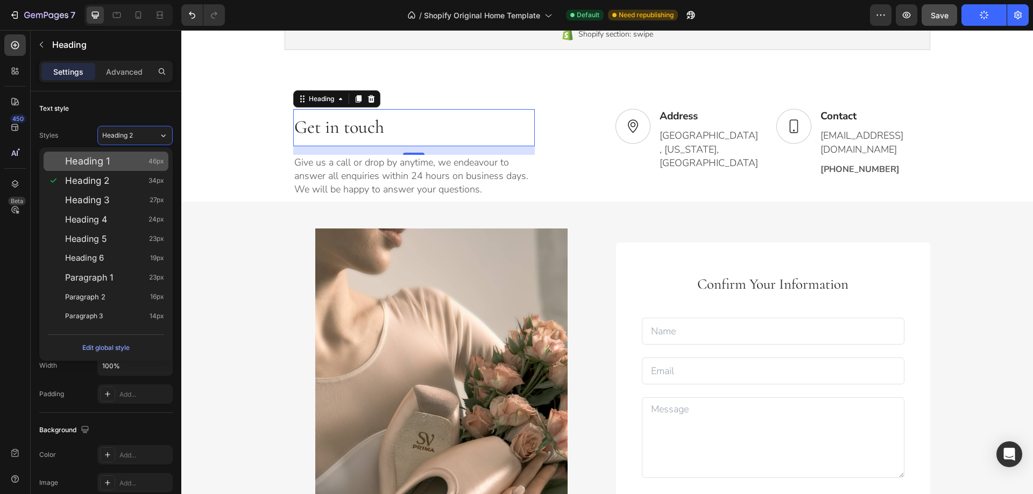
click at [139, 159] on div "Heading 1 46px" at bounding box center [114, 161] width 99 height 11
type input "46"
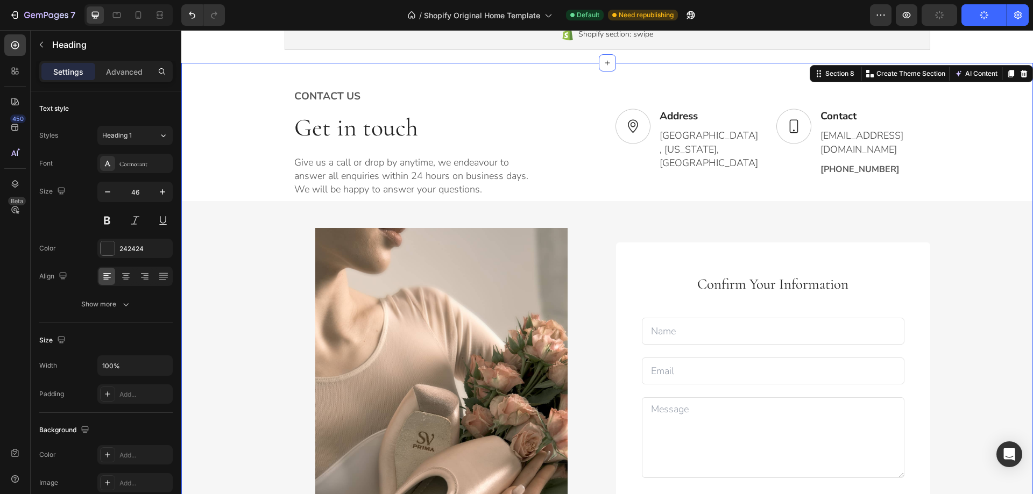
click at [220, 155] on div "CONTACT US Text block Get in touch Heading Give us a call or drop by anytime, w…" at bounding box center [607, 353] width 852 height 549
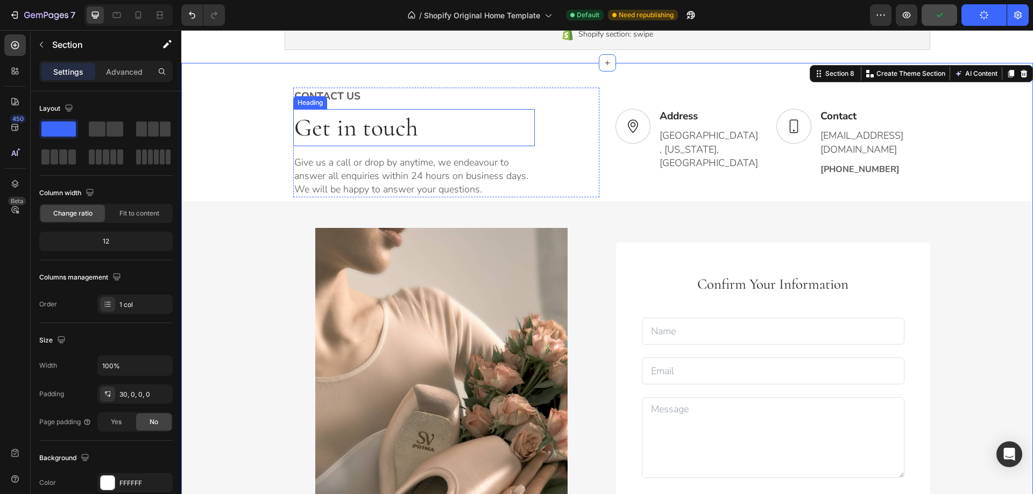
click at [316, 97] on div "Heading" at bounding box center [310, 102] width 34 height 13
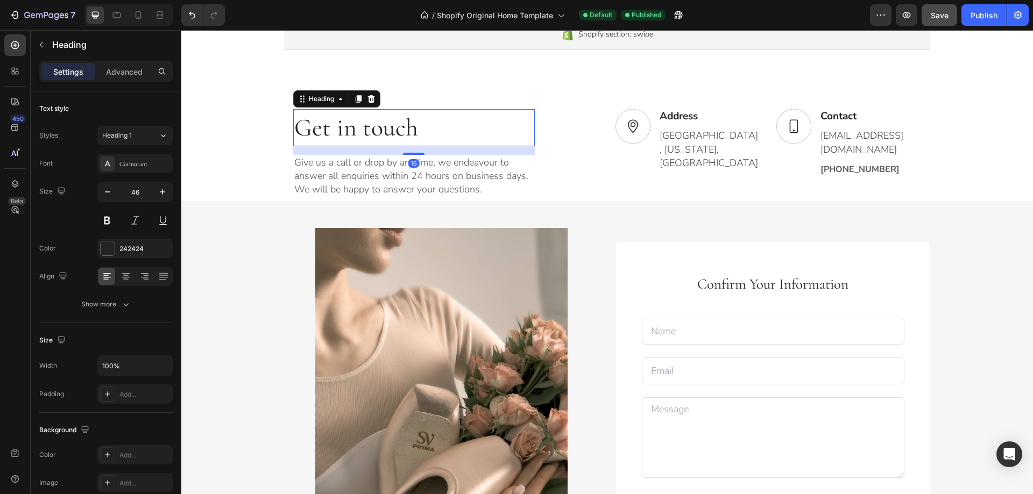
click at [257, 122] on div "CONTACT US Text block Get in touch Heading 16 Give us a call or drop by anytime…" at bounding box center [607, 353] width 852 height 549
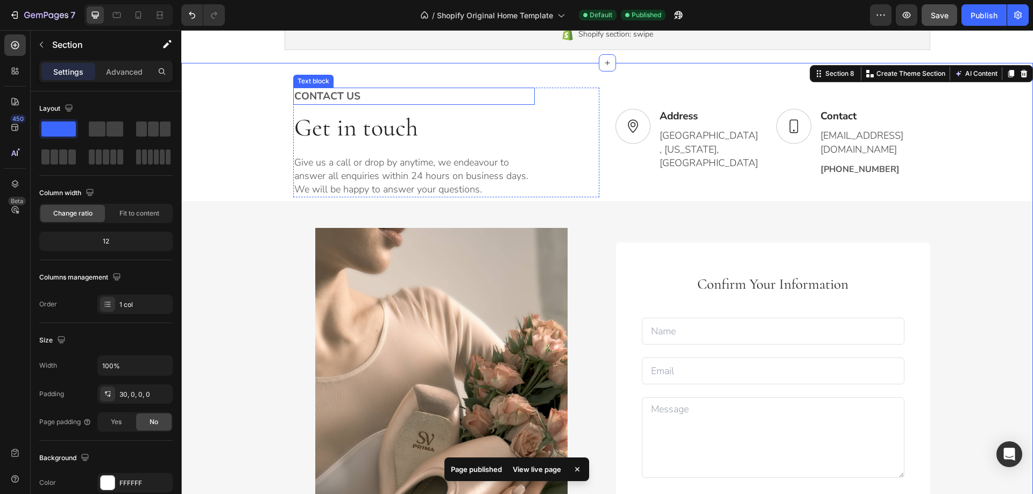
click at [316, 93] on p "CONTACT US" at bounding box center [413, 97] width 239 height 16
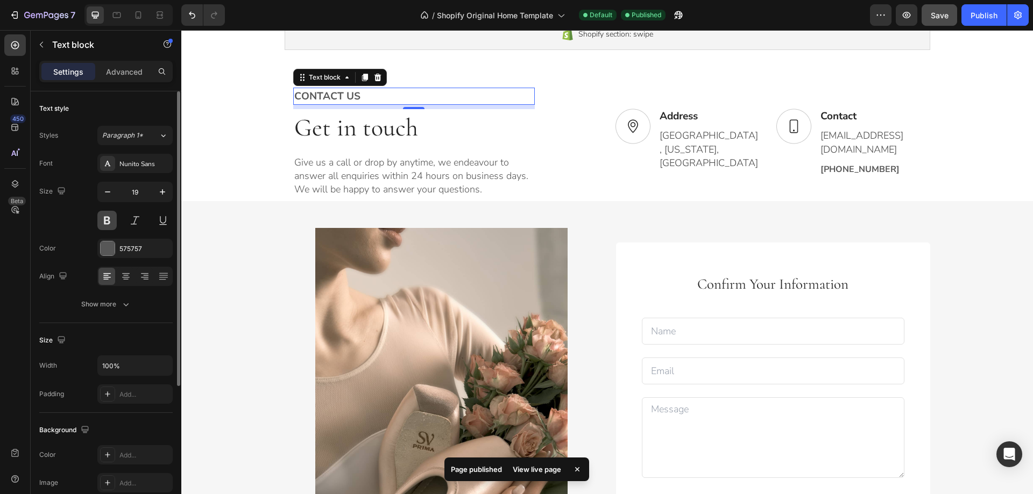
click at [108, 221] on button at bounding box center [106, 220] width 19 height 19
click at [167, 137] on icon at bounding box center [163, 135] width 9 height 11
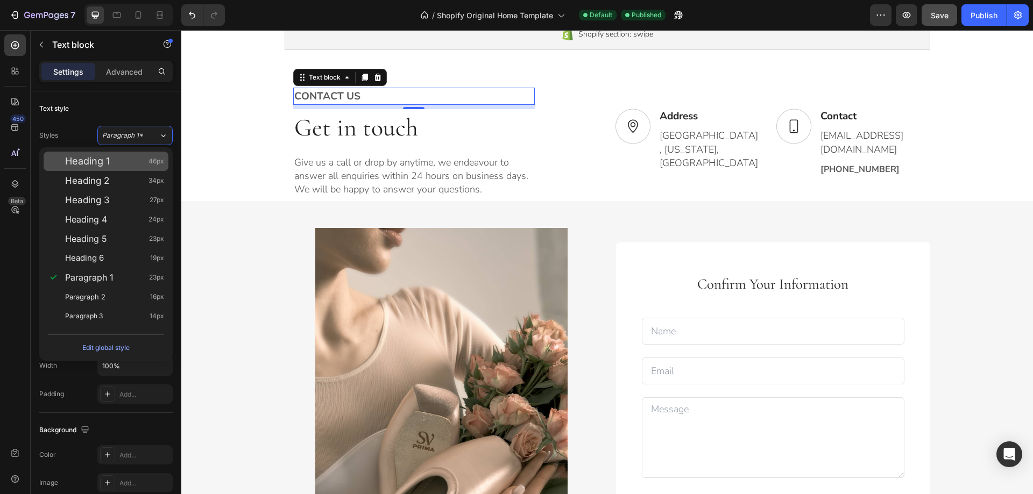
click at [144, 158] on div "Heading 1 46px" at bounding box center [114, 161] width 99 height 11
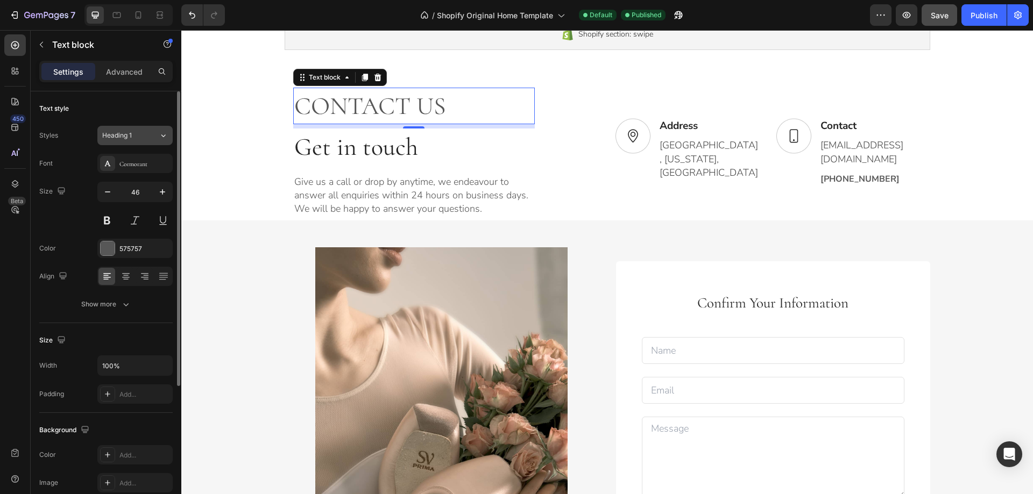
click at [169, 135] on button "Heading 1" at bounding box center [134, 135] width 75 height 19
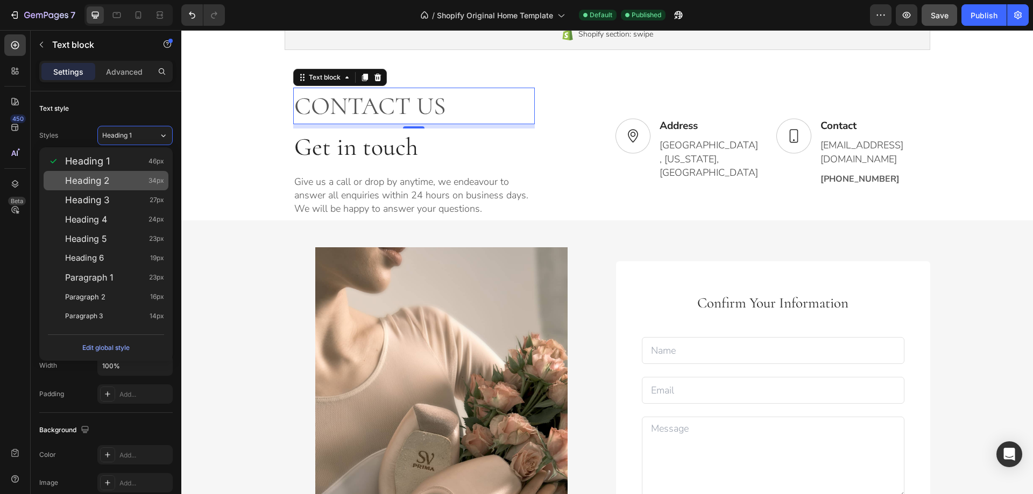
click at [141, 181] on div "Heading 2 34px" at bounding box center [114, 180] width 99 height 11
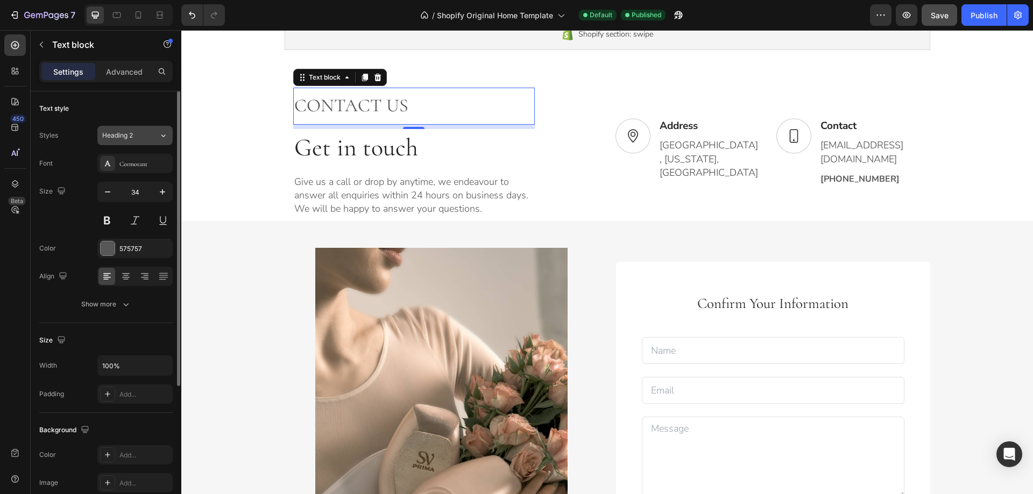
click at [166, 136] on icon at bounding box center [163, 135] width 9 height 11
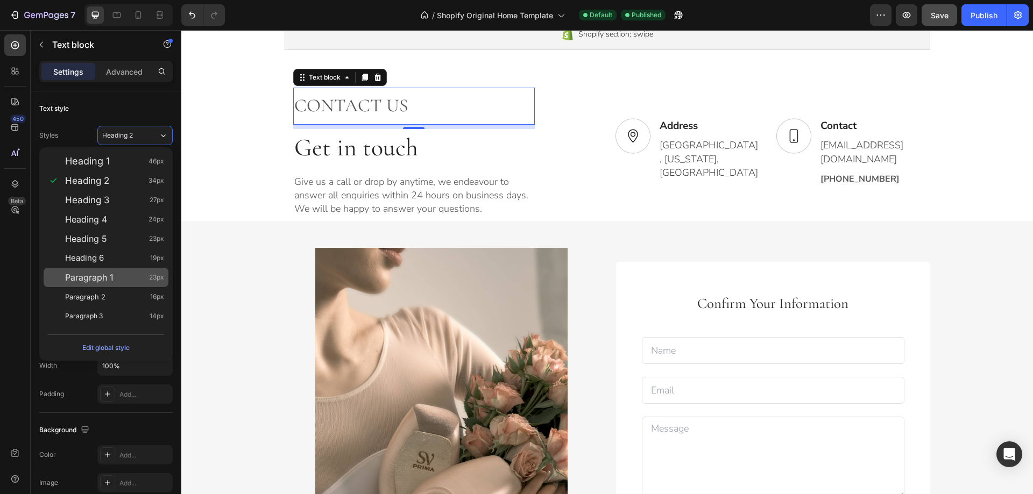
click at [123, 273] on div "Paragraph 1 23px" at bounding box center [114, 277] width 99 height 11
type input "23"
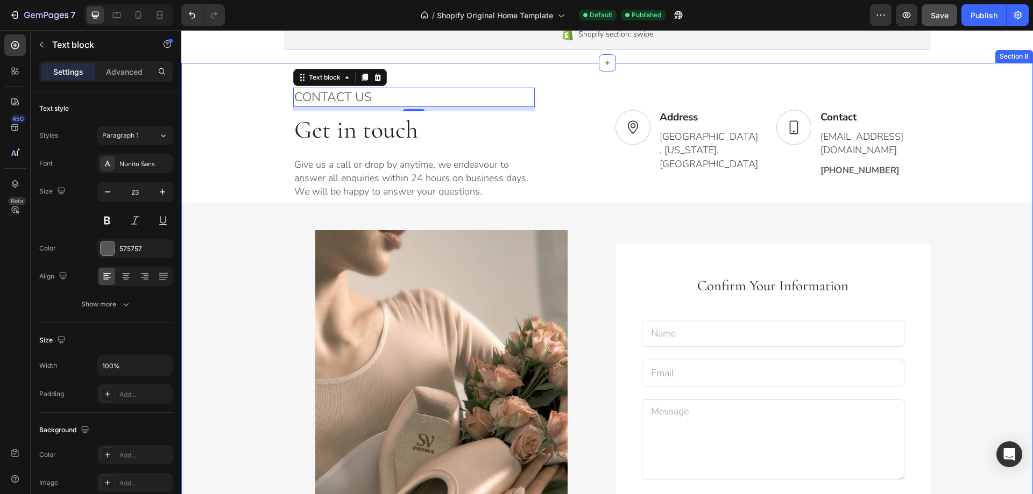
click at [197, 168] on div "CONTACT US Text block 8 Get in touch Heading Give us a call or drop by anytime,…" at bounding box center [607, 354] width 852 height 551
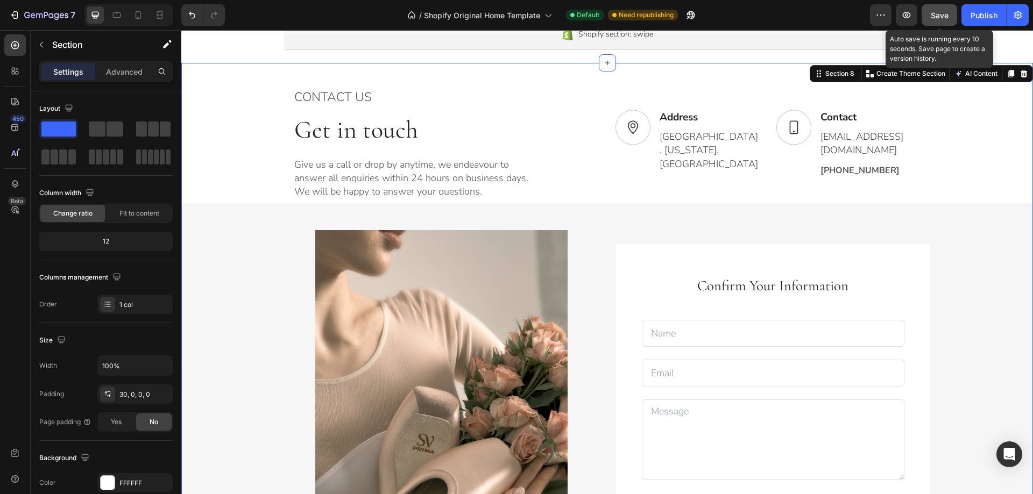
click at [945, 13] on span "Save" at bounding box center [940, 15] width 18 height 9
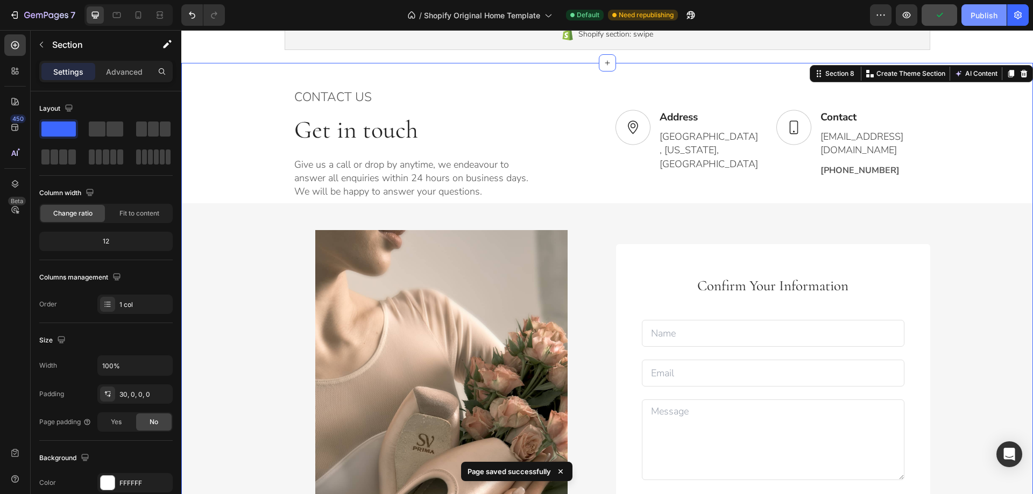
click at [974, 13] on div "Publish" at bounding box center [984, 15] width 27 height 11
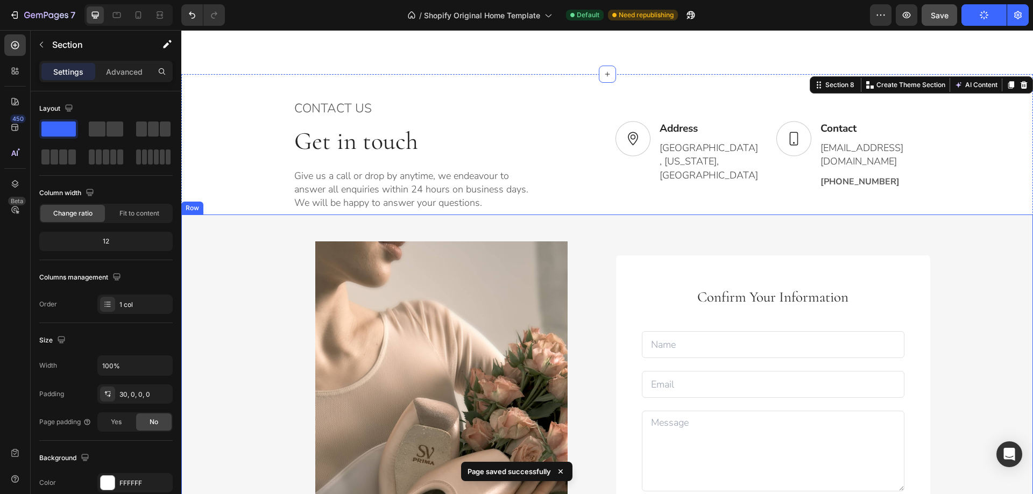
scroll to position [1130, 0]
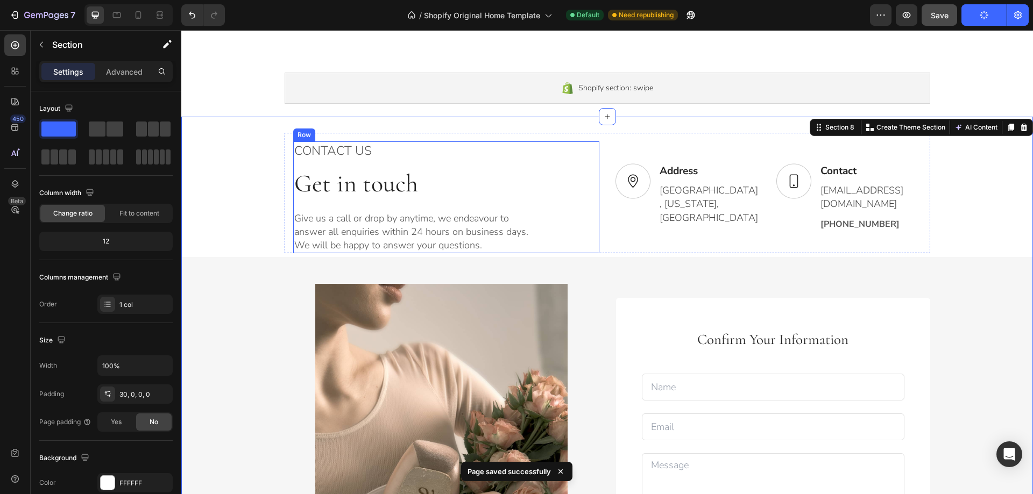
click at [449, 228] on p "Give us a call or drop by anytime, we endeavour to answer all enquiries within …" at bounding box center [413, 232] width 239 height 41
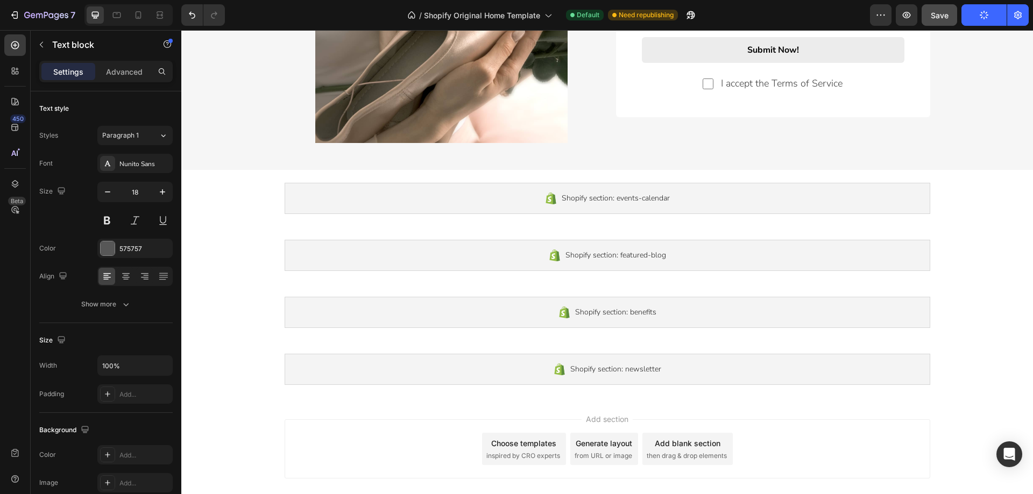
scroll to position [1668, 0]
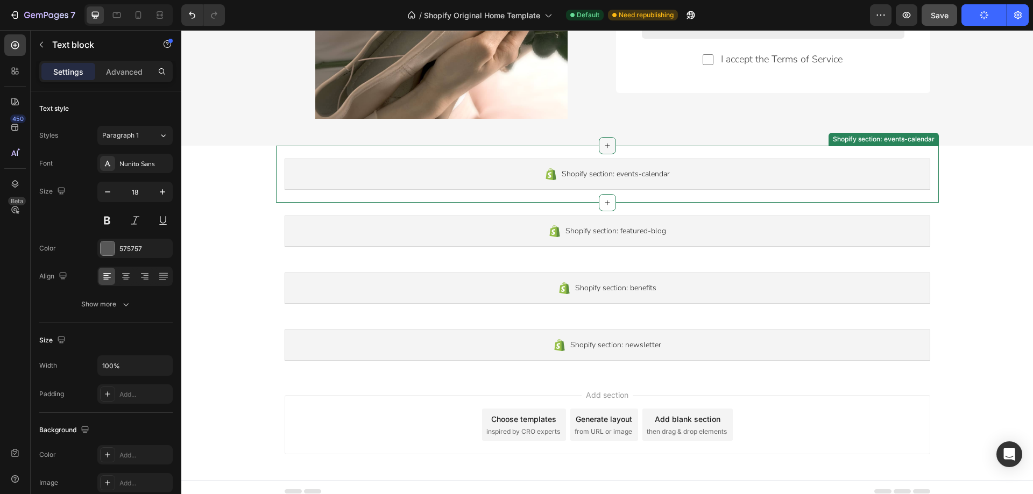
click at [604, 144] on icon at bounding box center [607, 145] width 9 height 9
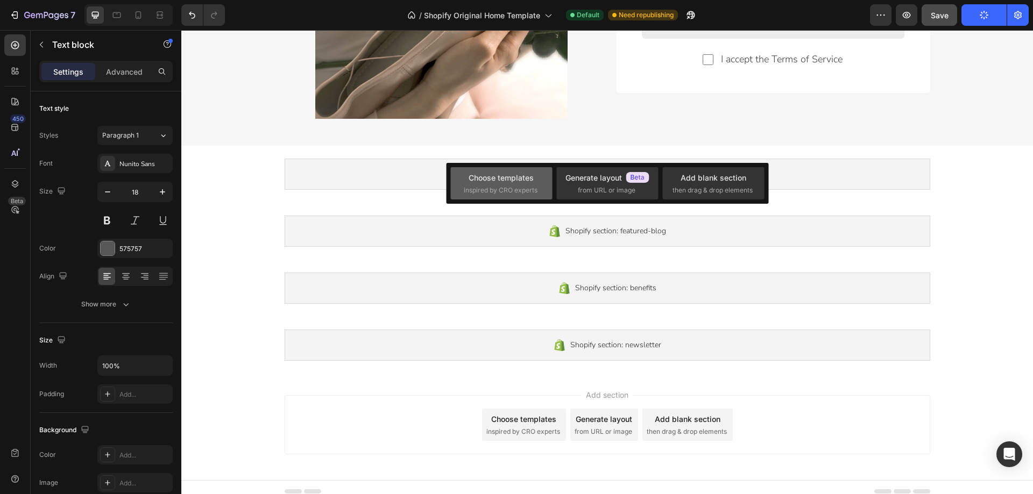
click at [529, 189] on span "inspired by CRO experts" at bounding box center [501, 191] width 74 height 10
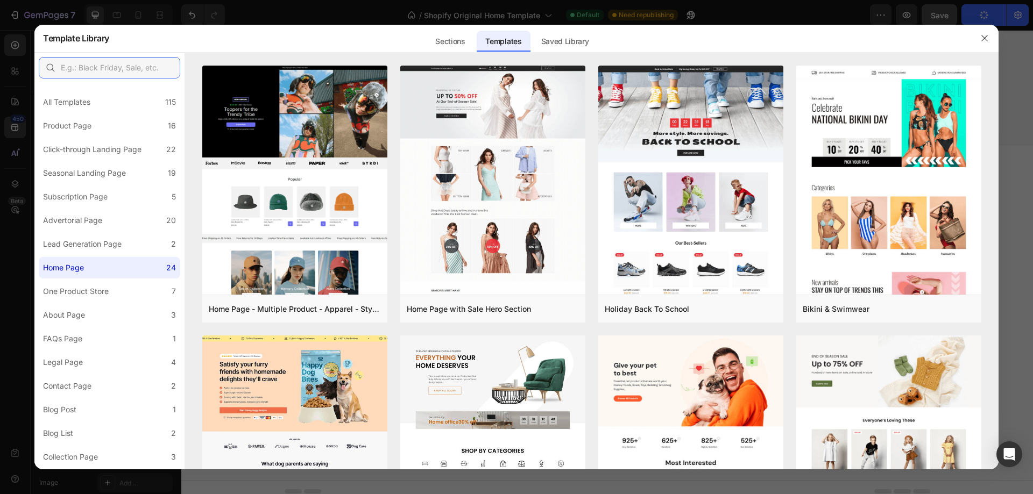
click at [123, 74] on input "text" at bounding box center [109, 68] width 141 height 22
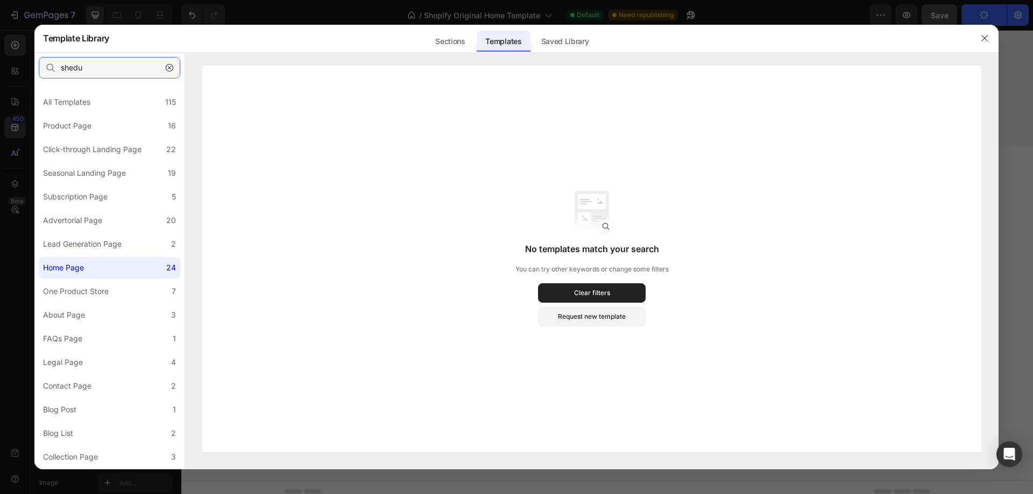
type input "shedul"
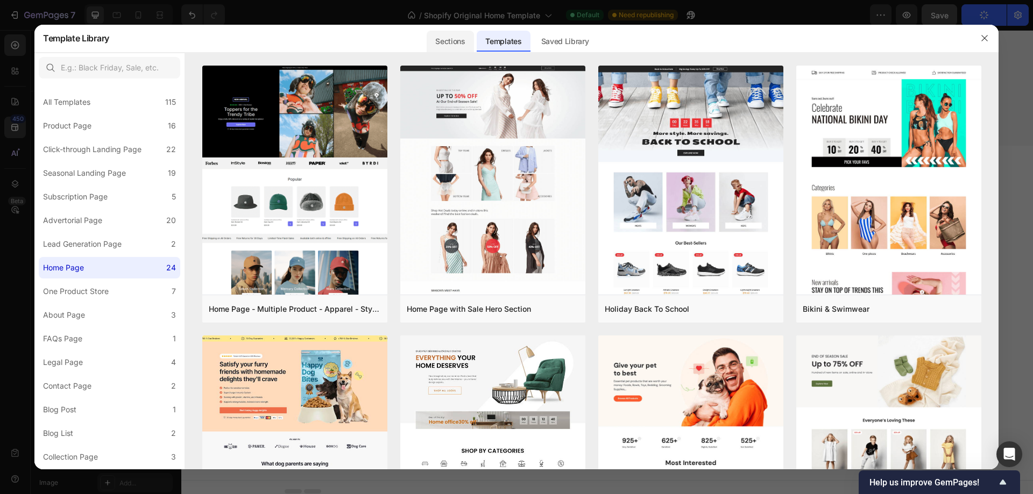
click at [452, 44] on div "Sections" at bounding box center [450, 42] width 47 height 22
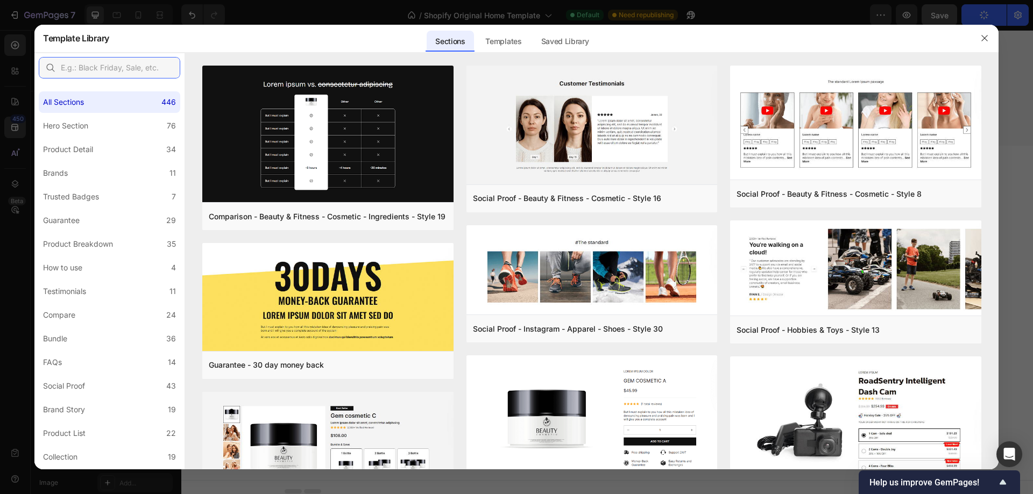
click at [100, 65] on input "text" at bounding box center [109, 68] width 141 height 22
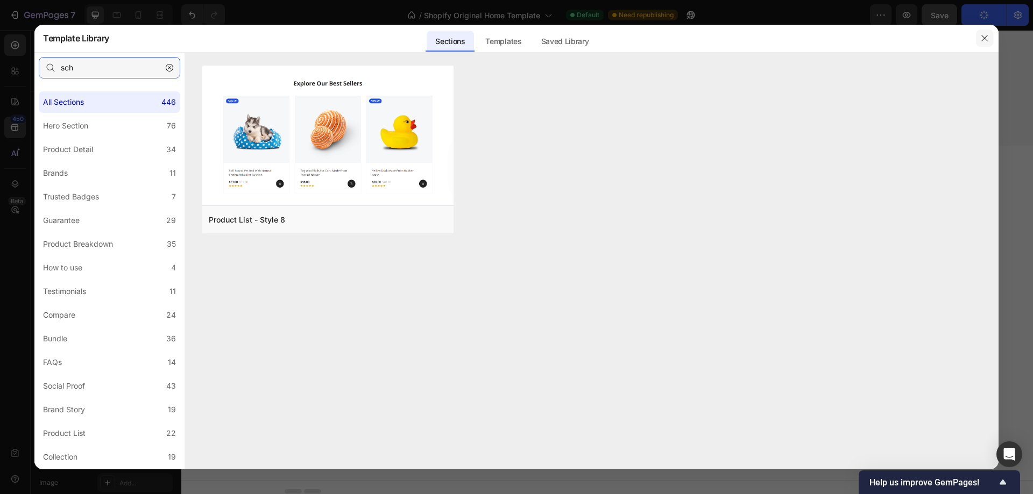
type input "sch"
click at [988, 38] on icon "button" at bounding box center [984, 38] width 9 height 9
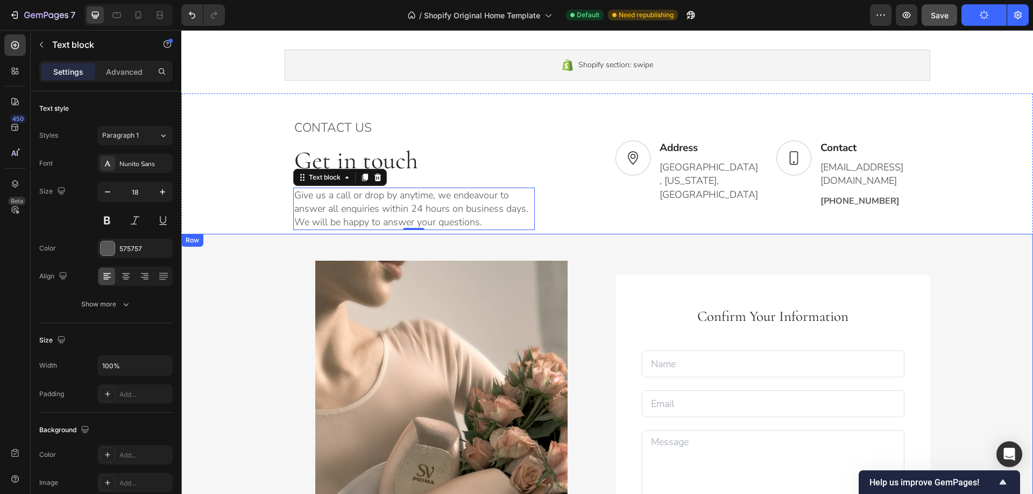
scroll to position [1130, 0]
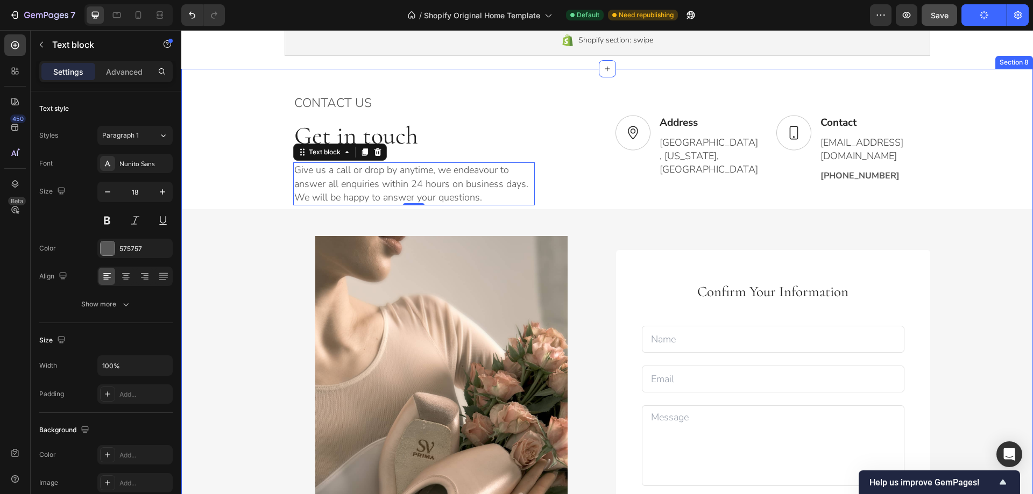
click at [975, 222] on div "CONTACT US Text block Get in touch Heading Give us a call or drop by anytime, w…" at bounding box center [607, 360] width 852 height 551
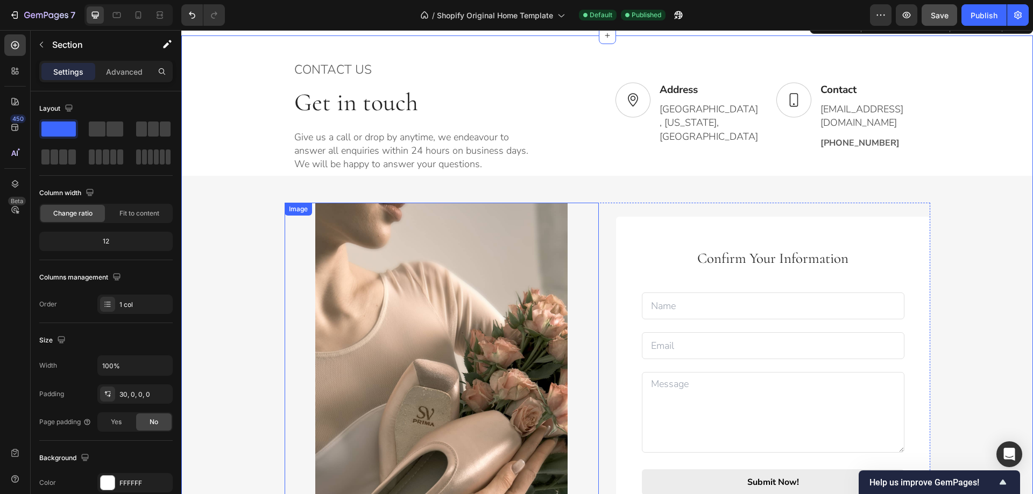
scroll to position [1192, 0]
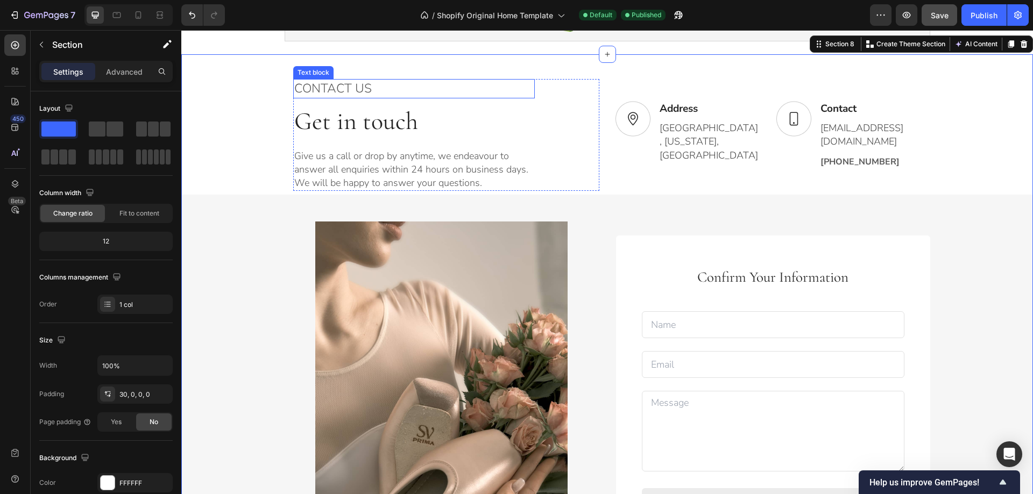
click at [342, 87] on p "CONTACT US" at bounding box center [413, 88] width 239 height 17
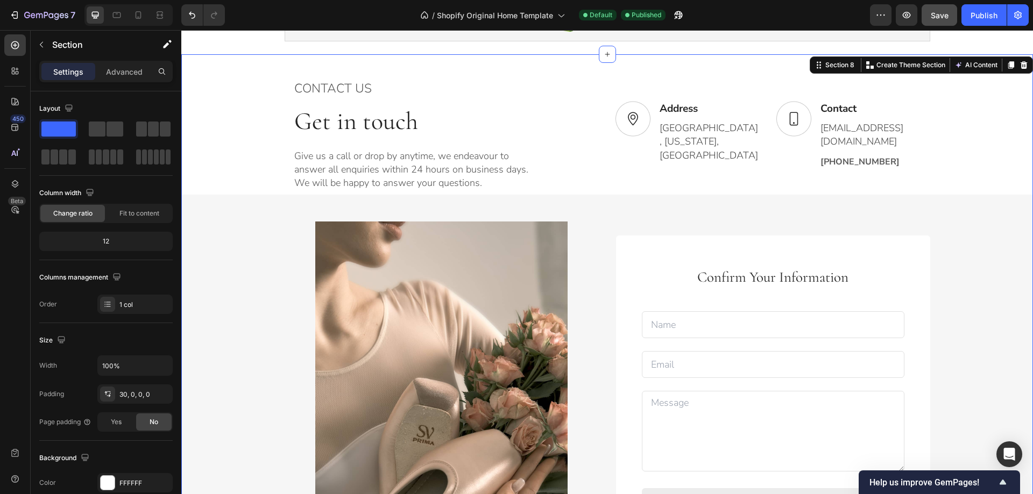
click at [201, 155] on div "CONTACT US Text block Get in touch Heading Give us a call or drop by anytime, w…" at bounding box center [607, 345] width 852 height 551
click at [603, 179] on div "CONTACT US Text block Get in touch Heading Give us a call or drop by anytime, w…" at bounding box center [608, 130] width 646 height 121
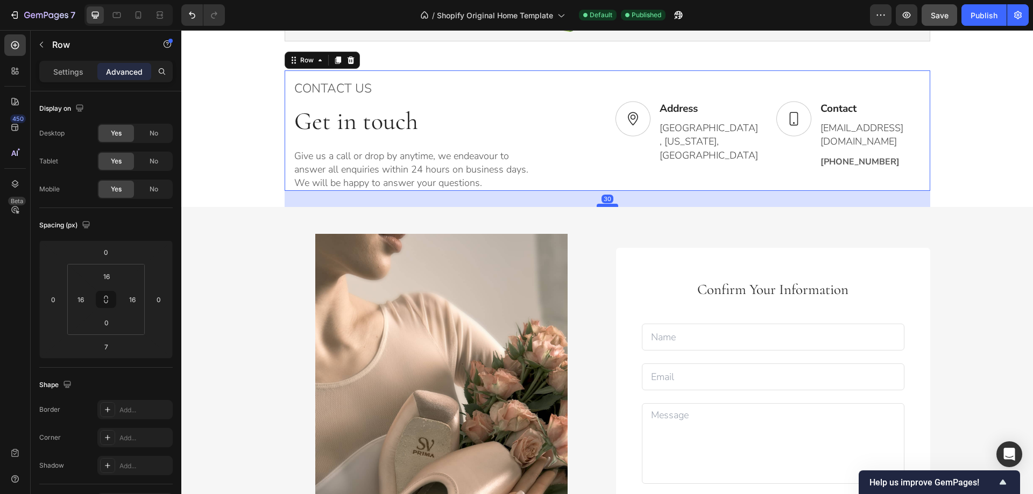
drag, startPoint x: 602, startPoint y: 194, endPoint x: 603, endPoint y: 206, distance: 12.4
click at [603, 206] on div at bounding box center [608, 205] width 22 height 3
type input "30"
click at [231, 166] on div "CONTACT US Text block Get in touch Heading Give us a call or drop by anytime, w…" at bounding box center [607, 351] width 852 height 563
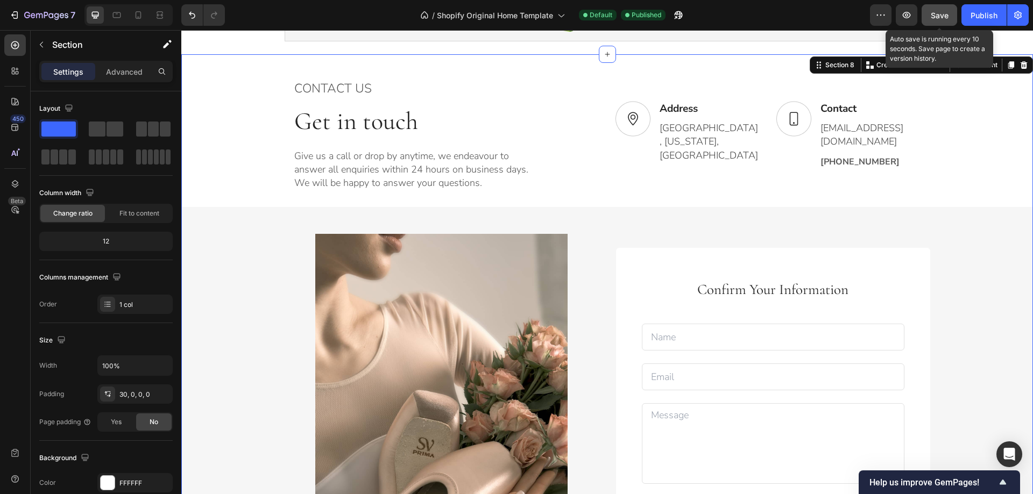
click at [943, 19] on span "Save" at bounding box center [940, 15] width 18 height 9
click at [973, 20] on div "Publish" at bounding box center [984, 15] width 27 height 11
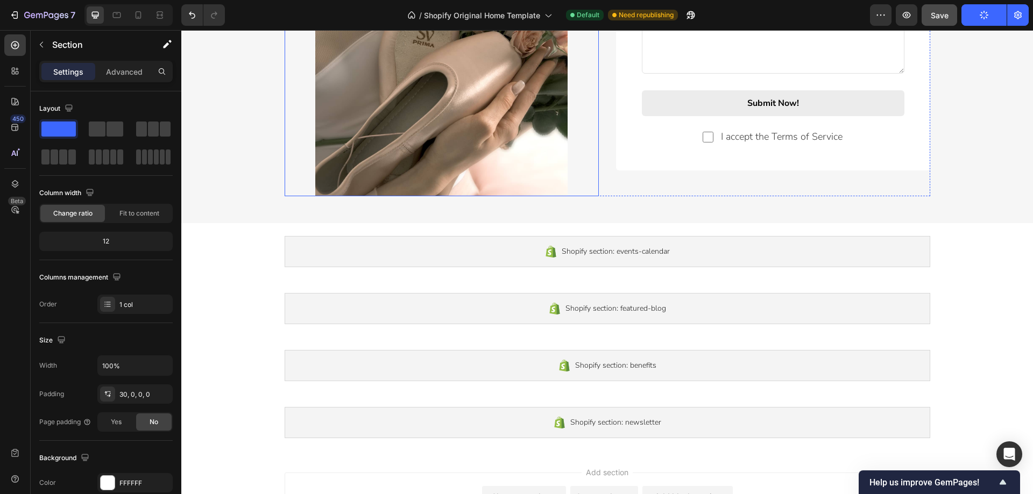
scroll to position [1689, 0]
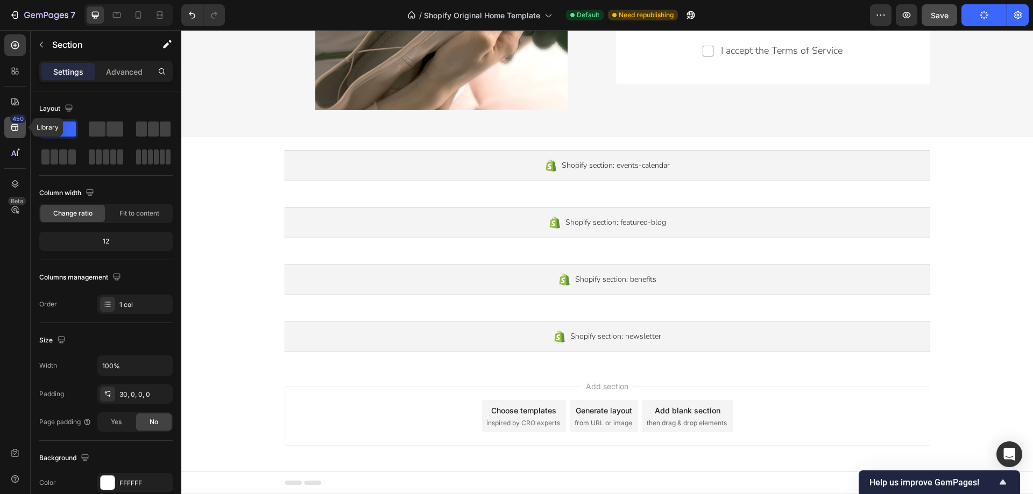
click at [18, 131] on icon at bounding box center [15, 127] width 11 height 11
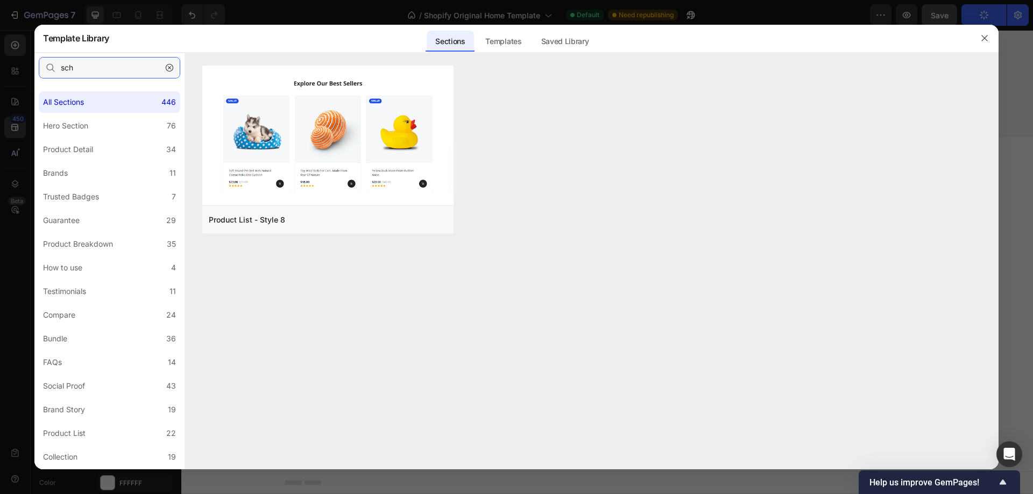
drag, startPoint x: 93, startPoint y: 69, endPoint x: 61, endPoint y: 70, distance: 31.8
click at [61, 70] on input "sch" at bounding box center [109, 68] width 141 height 22
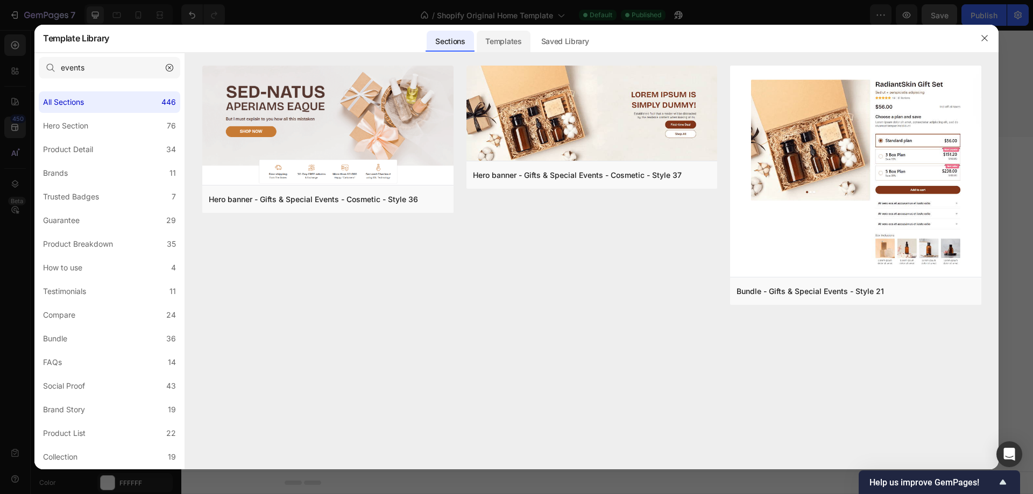
click at [501, 44] on div "Templates" at bounding box center [503, 42] width 53 height 22
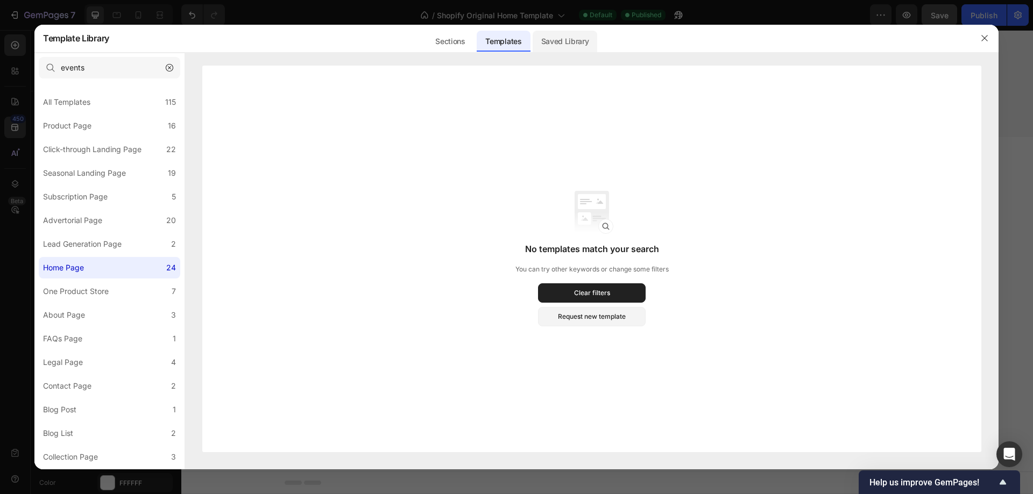
click at [553, 46] on div "Saved Library" at bounding box center [565, 42] width 65 height 22
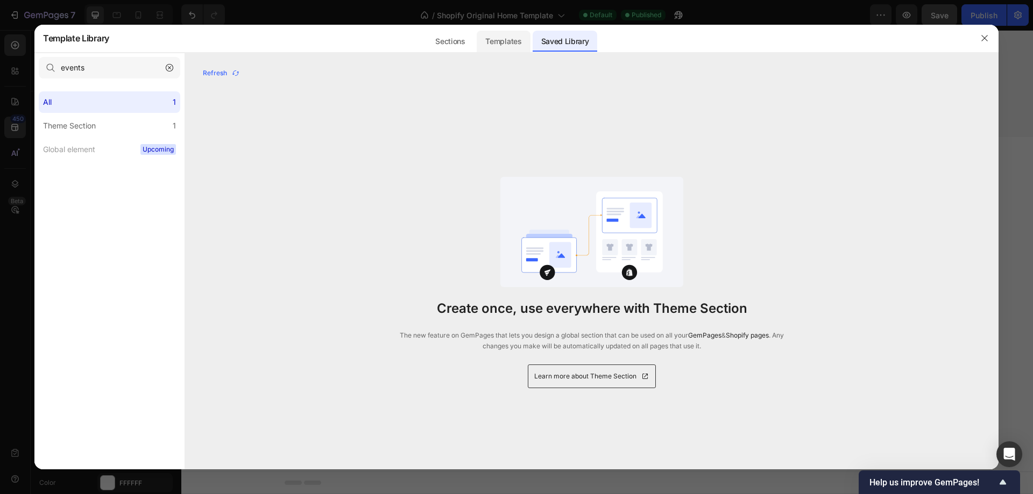
click at [518, 45] on div "Templates" at bounding box center [503, 42] width 53 height 22
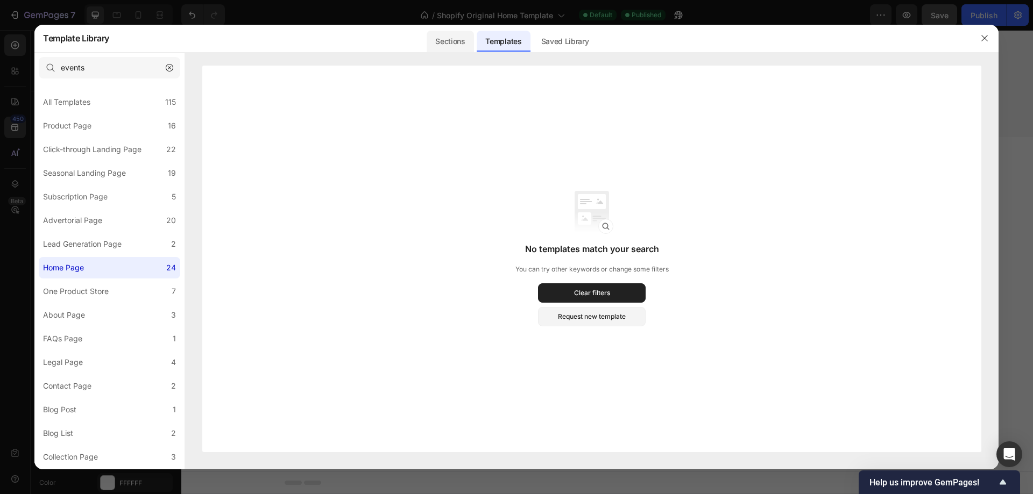
click at [458, 43] on div "Sections" at bounding box center [450, 42] width 47 height 22
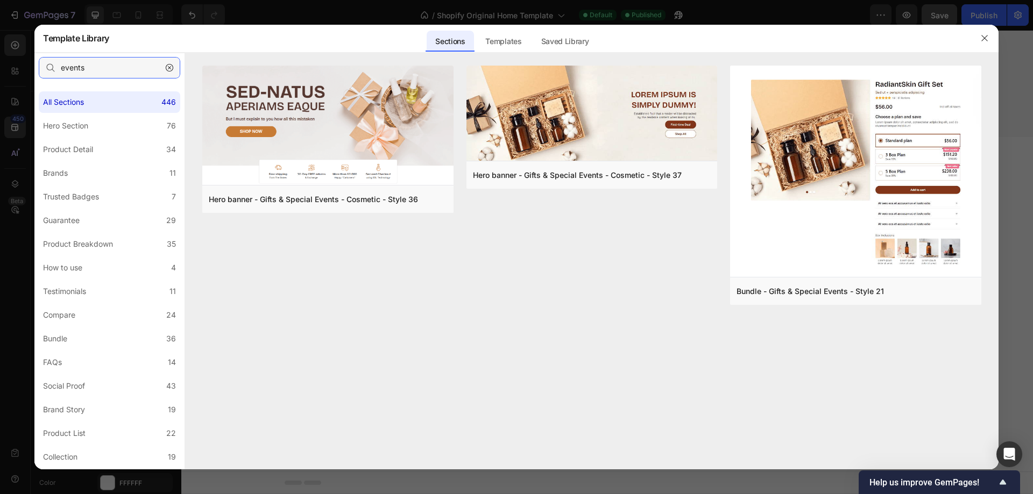
drag, startPoint x: 93, startPoint y: 67, endPoint x: 52, endPoint y: 67, distance: 40.4
click at [52, 67] on div "events" at bounding box center [109, 68] width 141 height 22
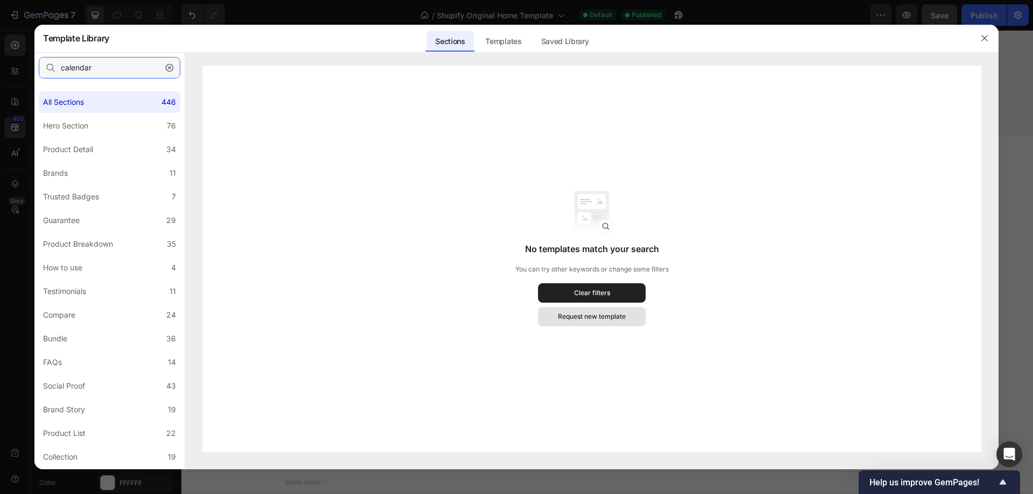
type input "calendar"
click at [545, 317] on button "Request new template" at bounding box center [592, 316] width 108 height 19
click at [77, 241] on div "Product Breakdown" at bounding box center [78, 244] width 70 height 13
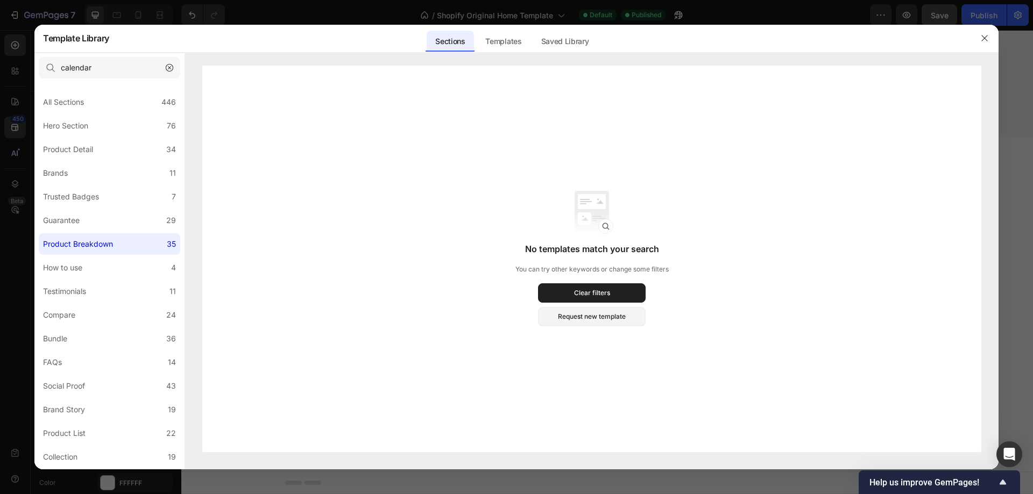
click at [171, 65] on icon "button" at bounding box center [170, 68] width 8 height 8
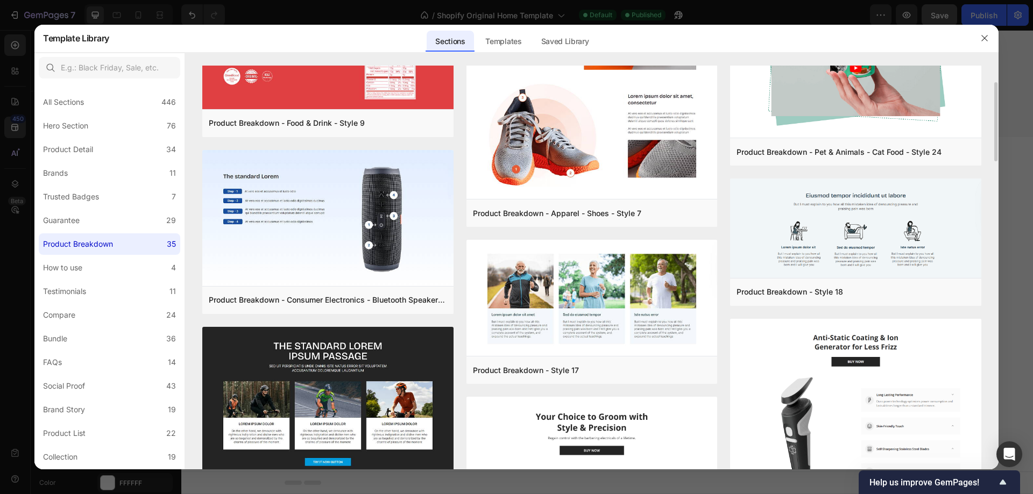
scroll to position [247, 0]
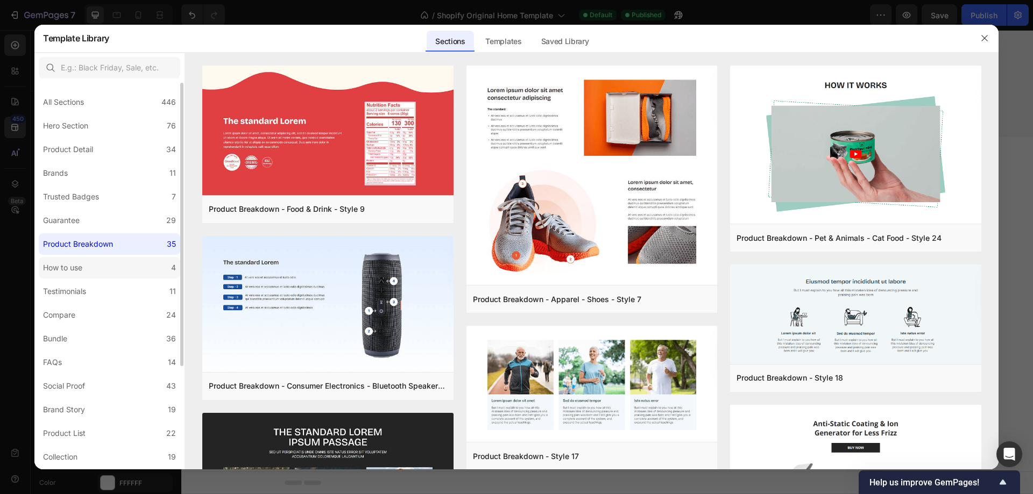
click at [95, 266] on label "How to use 4" at bounding box center [109, 268] width 141 height 22
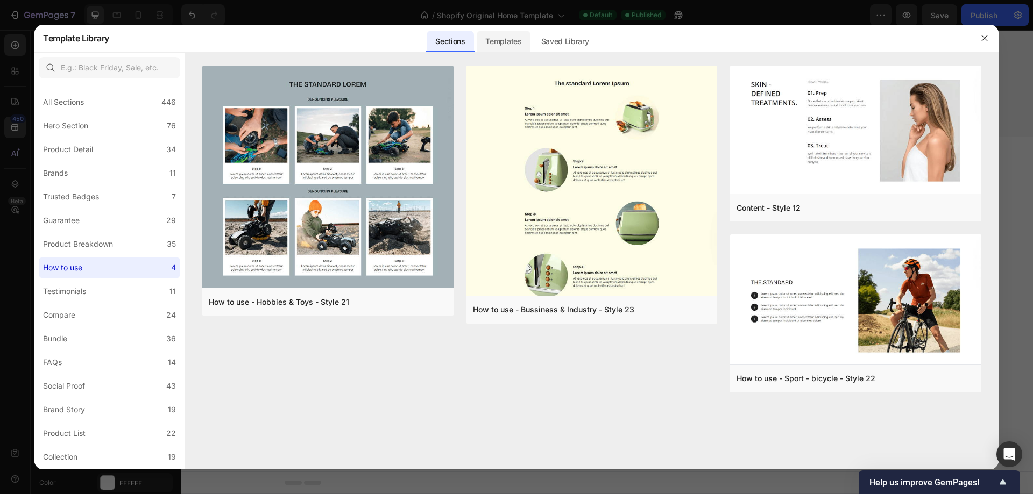
click at [509, 43] on div "Templates" at bounding box center [503, 42] width 53 height 22
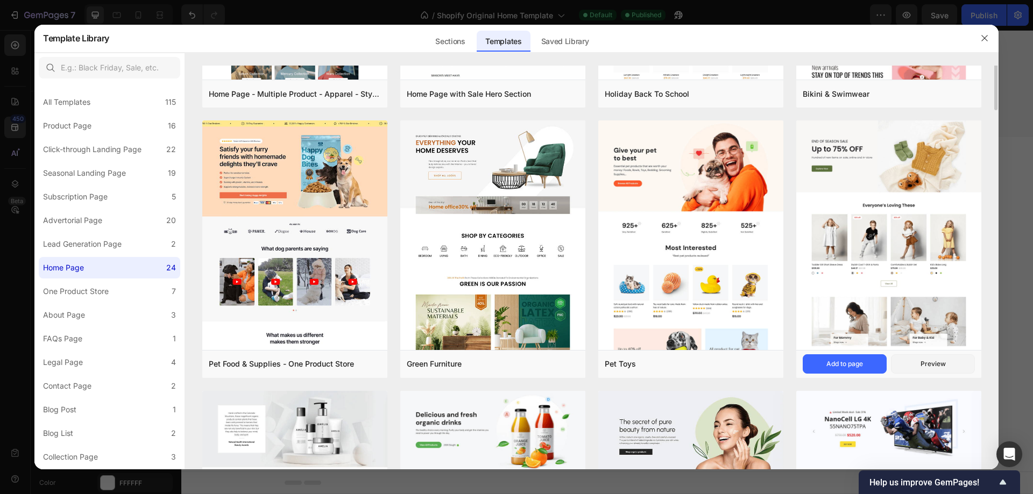
scroll to position [269, 0]
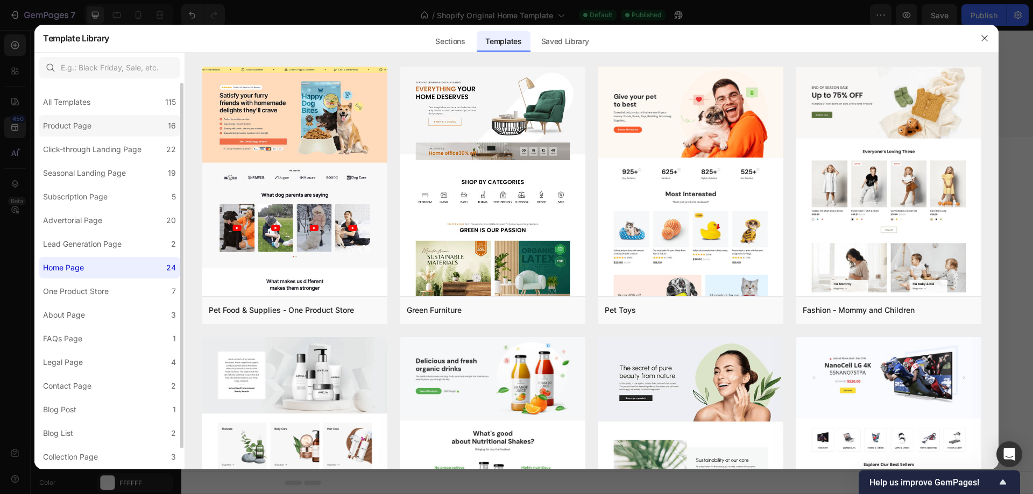
click at [107, 118] on label "Product Page 16" at bounding box center [109, 126] width 141 height 22
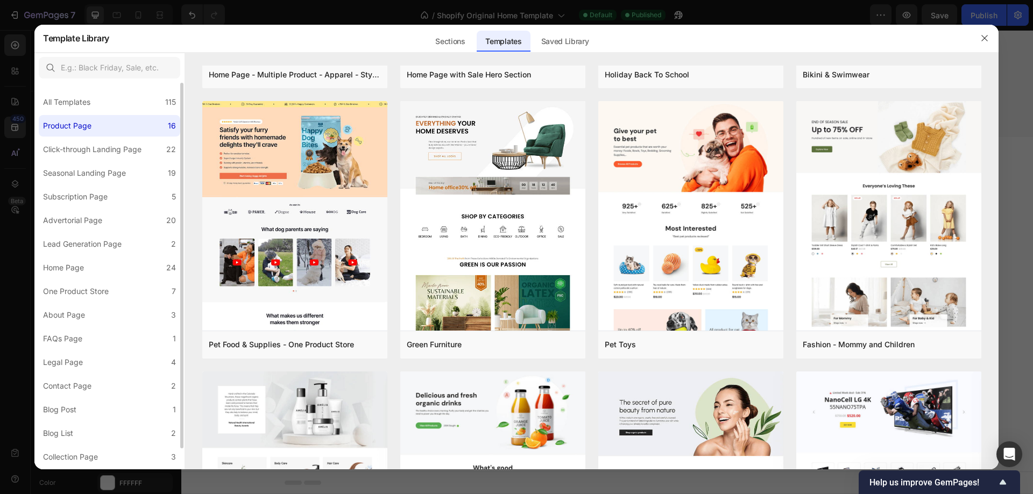
scroll to position [0, 0]
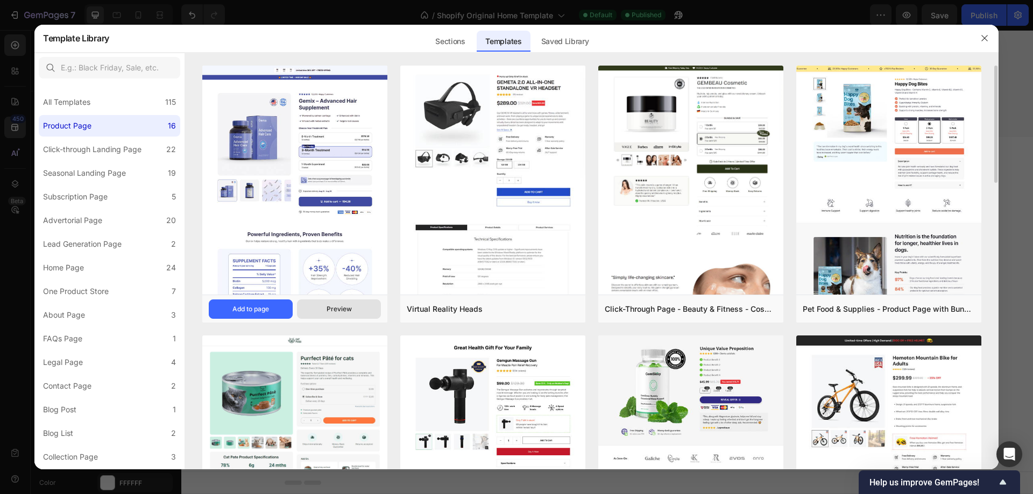
click at [325, 308] on button "Preview" at bounding box center [339, 309] width 84 height 19
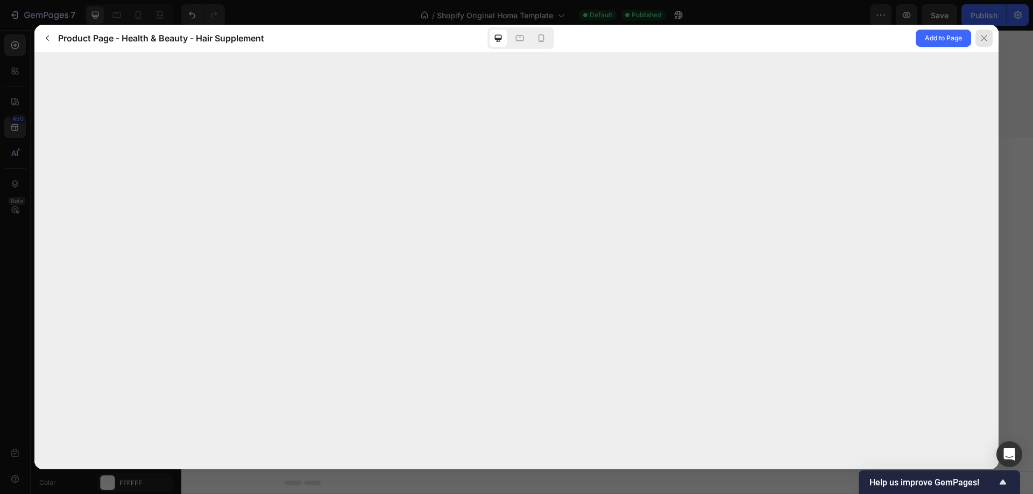
click at [984, 37] on icon at bounding box center [984, 38] width 9 height 9
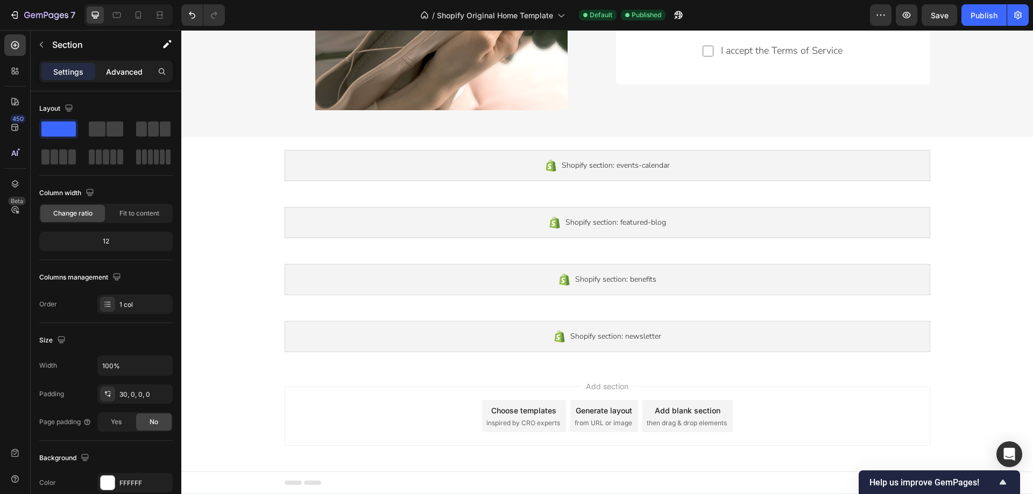
click at [129, 70] on p "Advanced" at bounding box center [124, 71] width 37 height 11
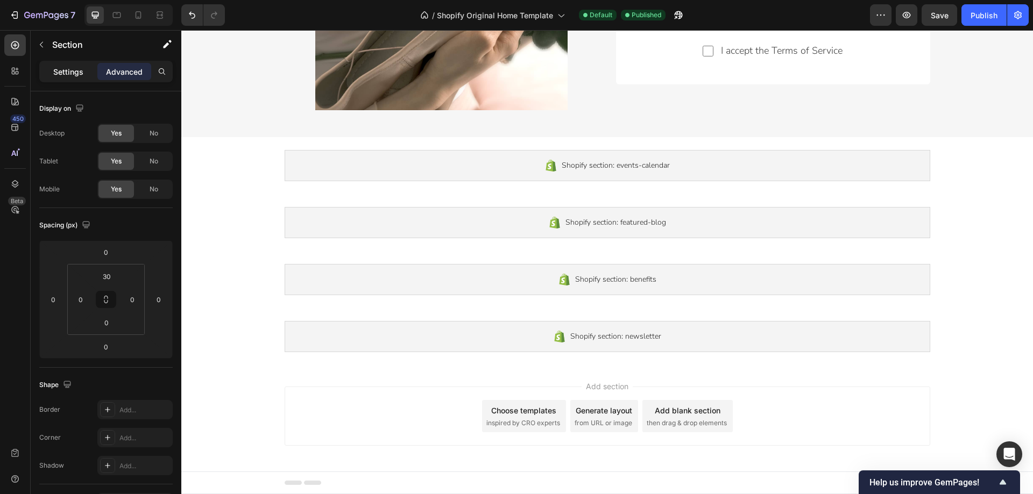
click at [64, 75] on p "Settings" at bounding box center [68, 71] width 30 height 11
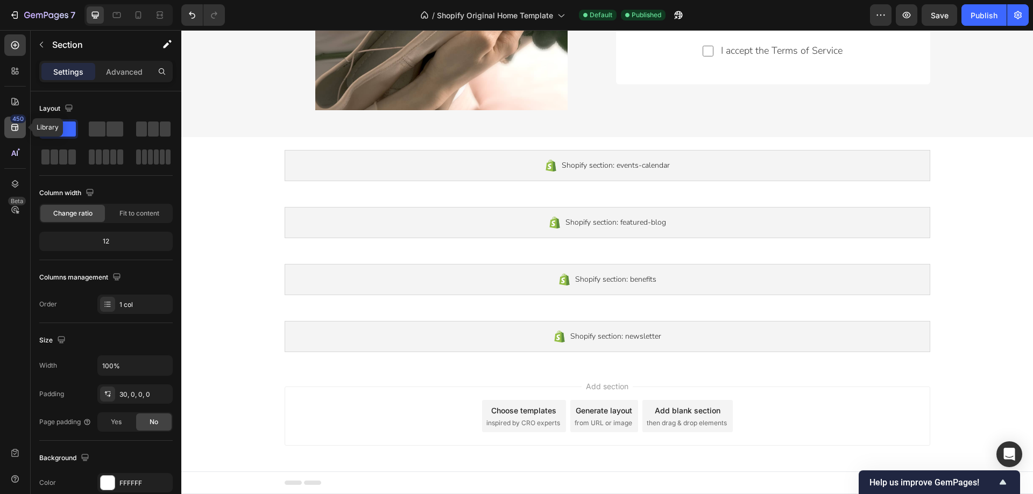
click at [19, 131] on icon at bounding box center [15, 127] width 11 height 11
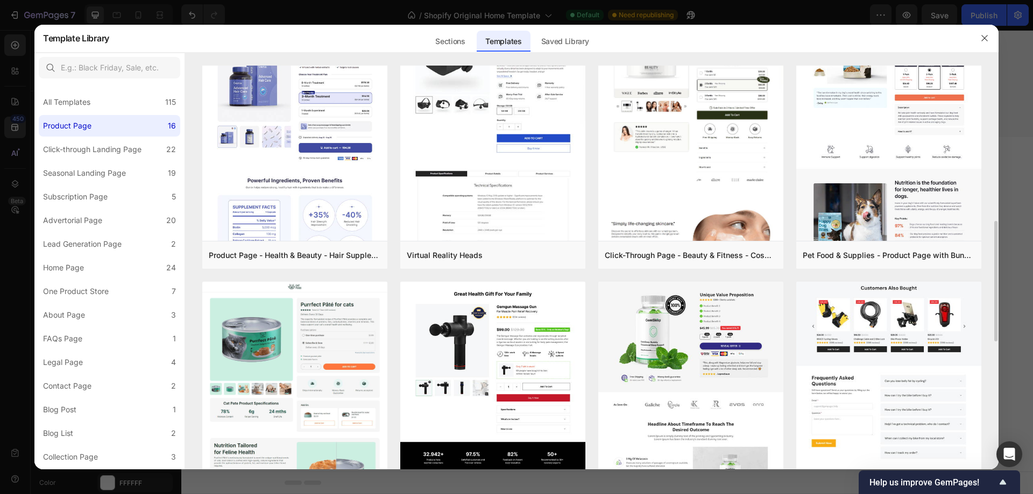
scroll to position [161, 0]
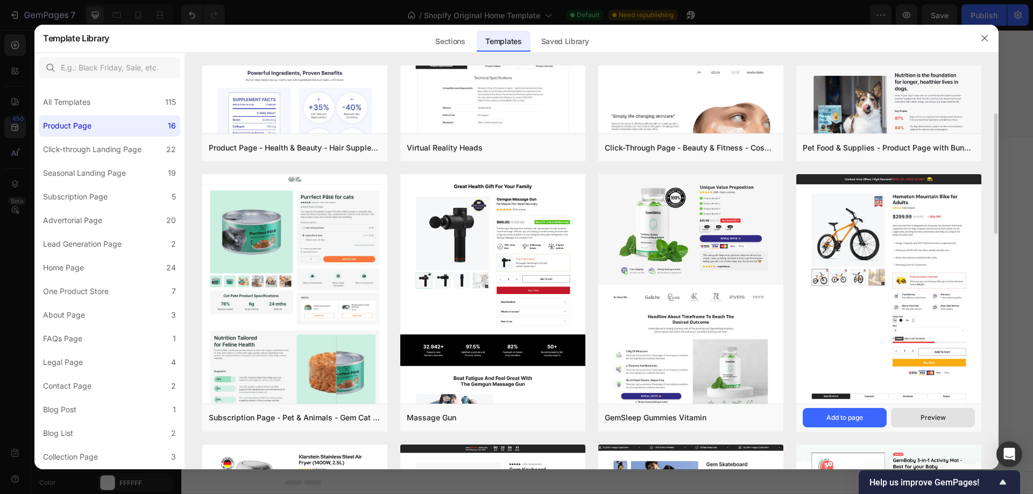
click at [916, 417] on button "Preview" at bounding box center [933, 417] width 84 height 19
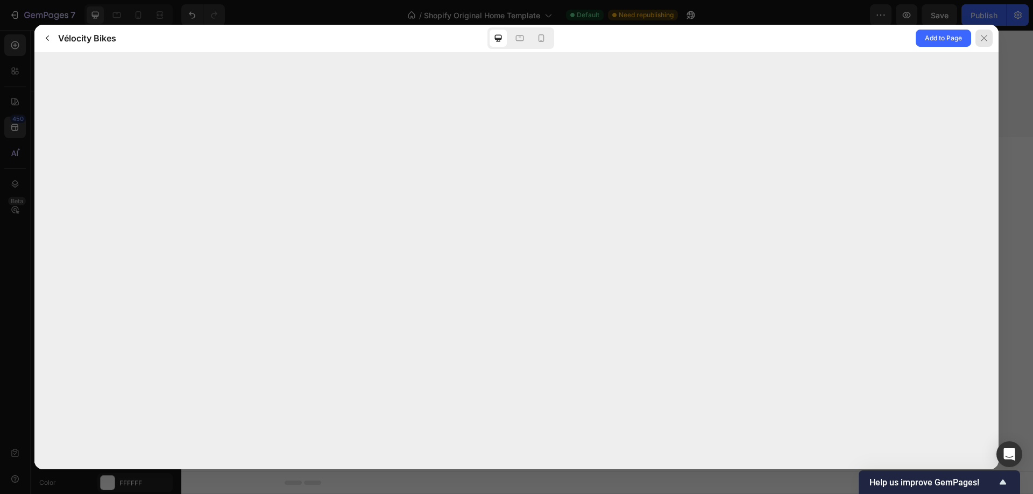
click at [980, 37] on icon at bounding box center [984, 38] width 9 height 9
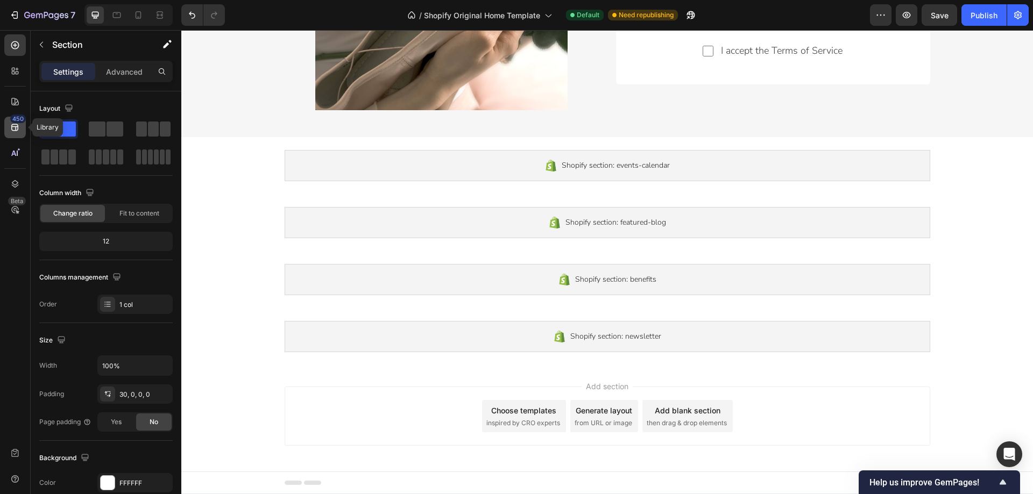
click at [16, 129] on icon at bounding box center [14, 127] width 7 height 7
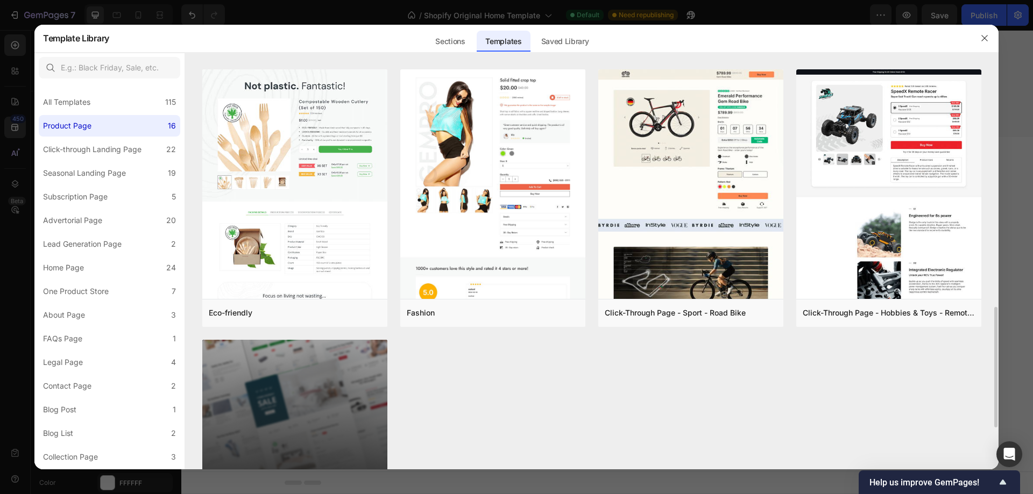
scroll to position [947, 0]
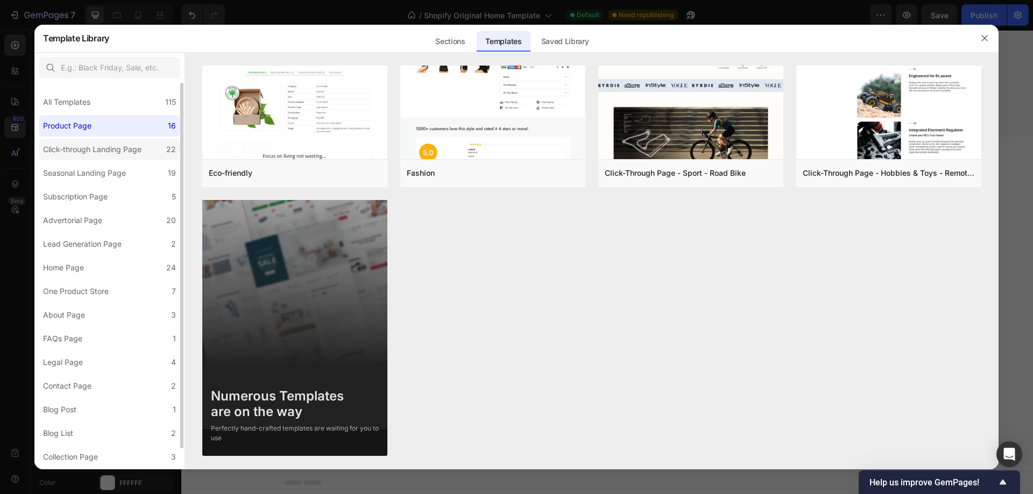
click at [126, 152] on div "Click-through Landing Page" at bounding box center [92, 149] width 98 height 13
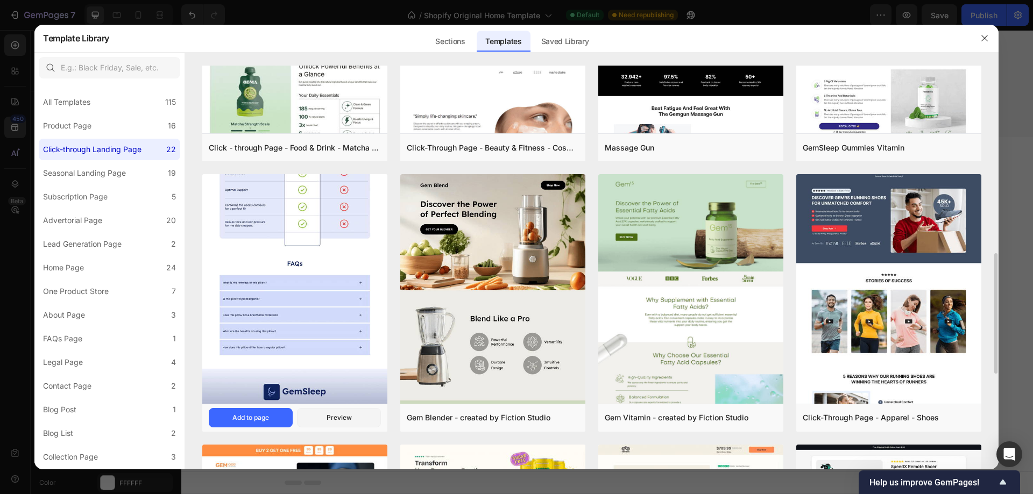
scroll to position [269, 0]
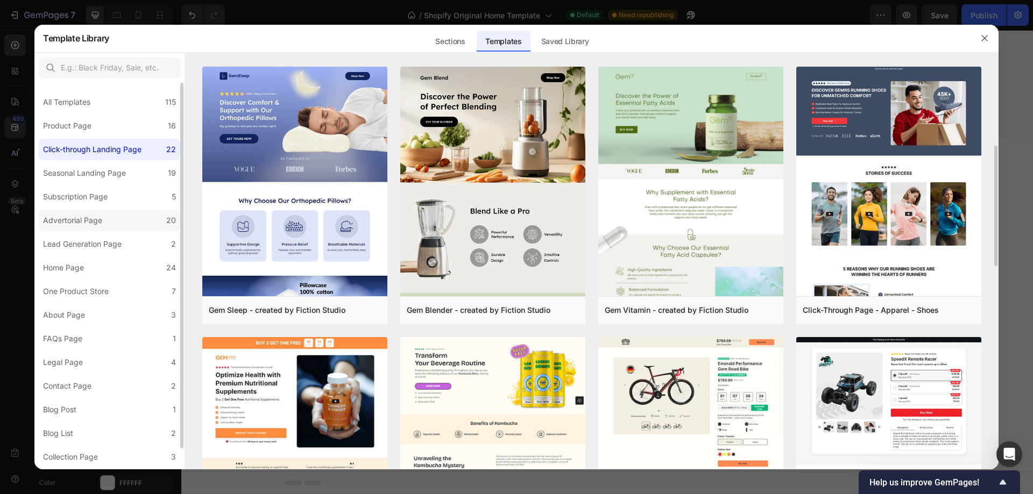
click at [129, 216] on label "Advertorial Page 20" at bounding box center [109, 221] width 141 height 22
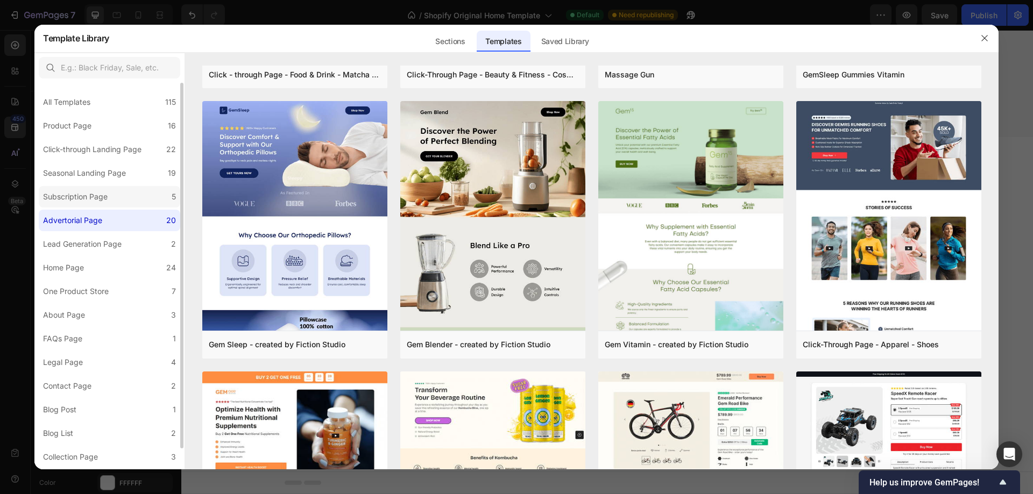
scroll to position [0, 0]
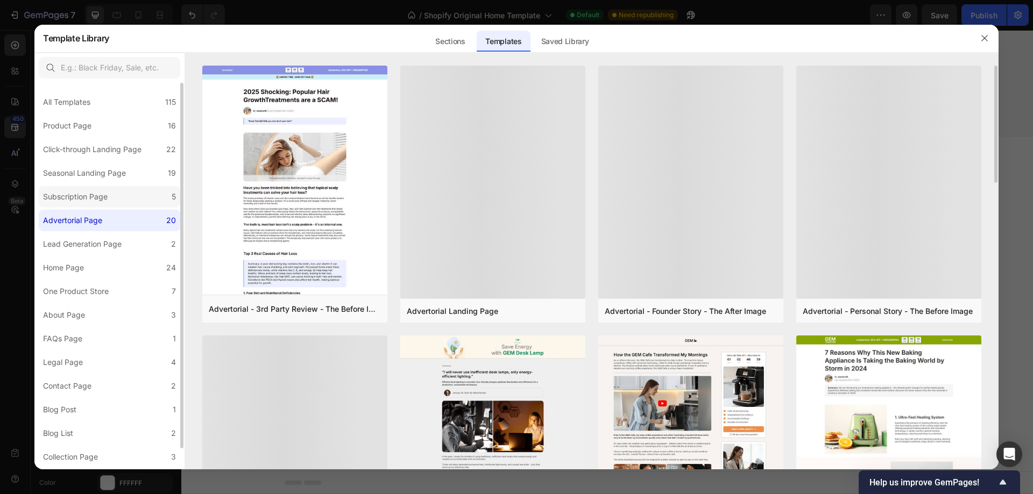
click at [128, 193] on label "Subscription Page 5" at bounding box center [109, 197] width 141 height 22
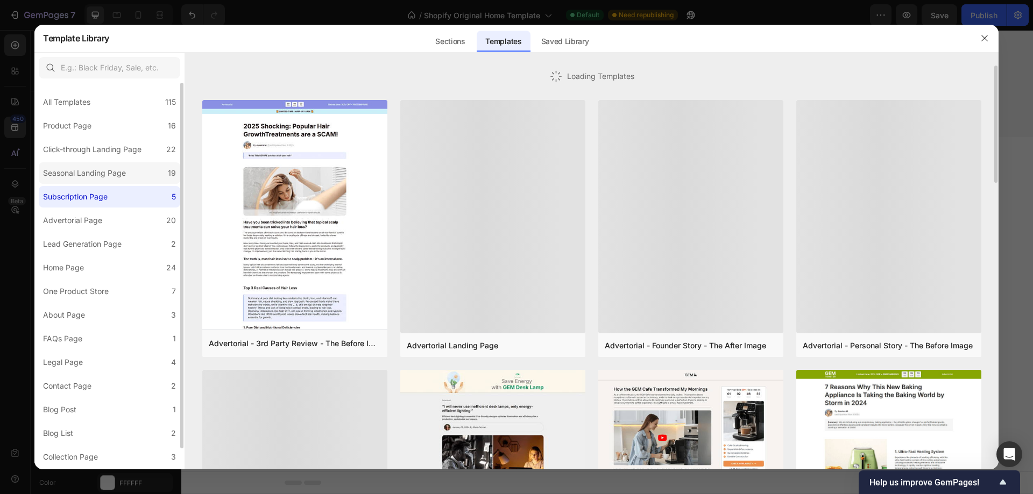
click at [131, 173] on label "Seasonal Landing Page 19" at bounding box center [109, 173] width 141 height 22
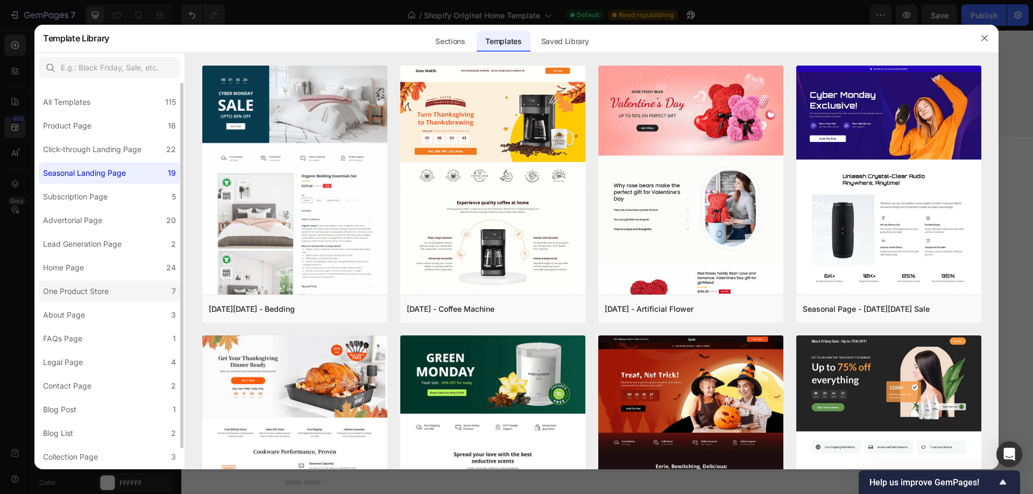
click at [124, 285] on label "One Product Store 7" at bounding box center [109, 292] width 141 height 22
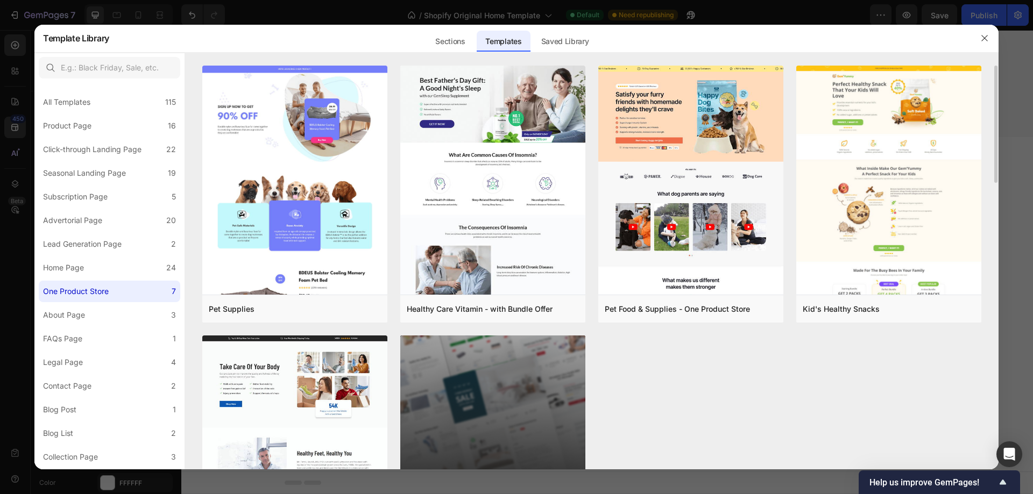
scroll to position [108, 0]
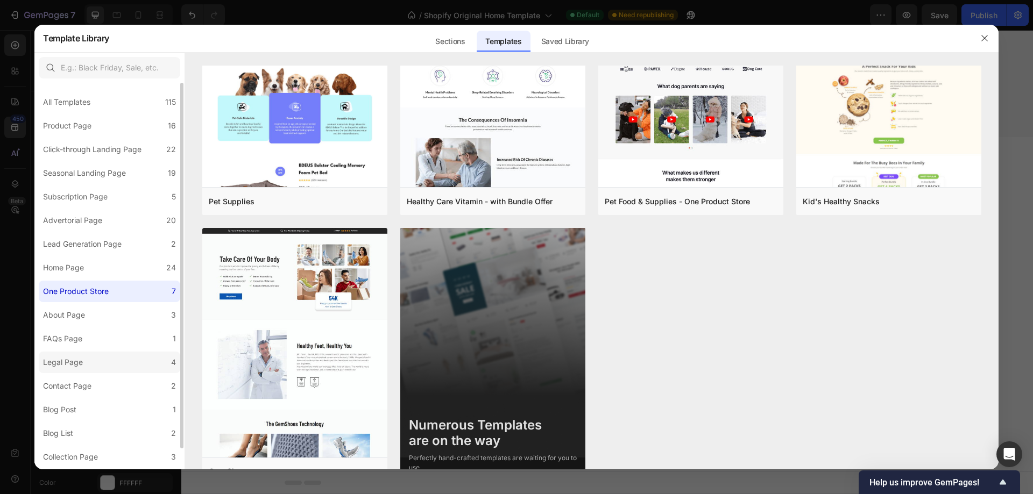
click at [123, 359] on label "Legal Page 4" at bounding box center [109, 363] width 141 height 22
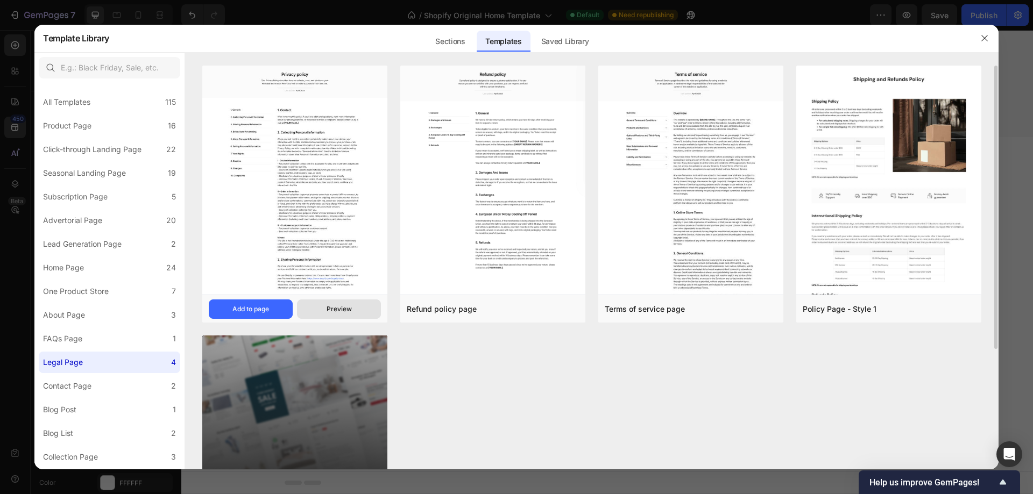
click at [363, 313] on button "Preview" at bounding box center [339, 309] width 84 height 19
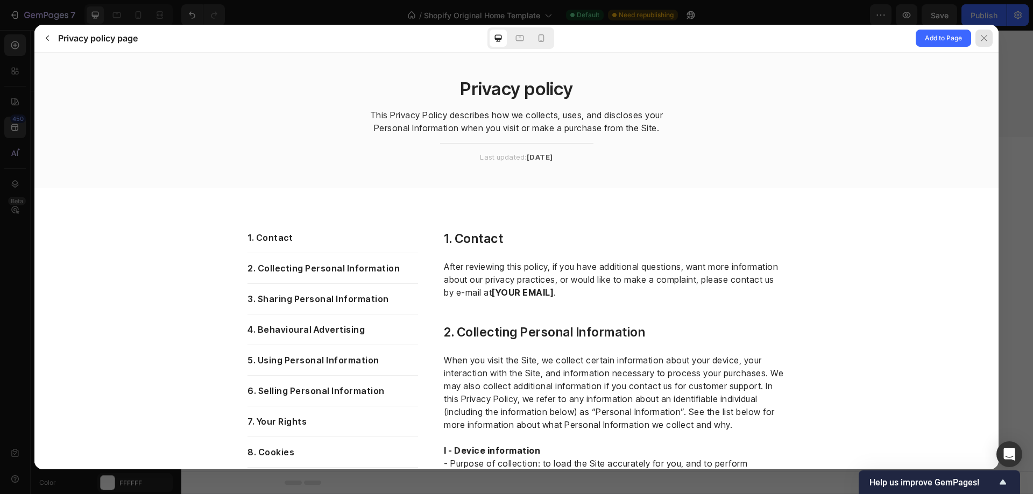
scroll to position [2851, 0]
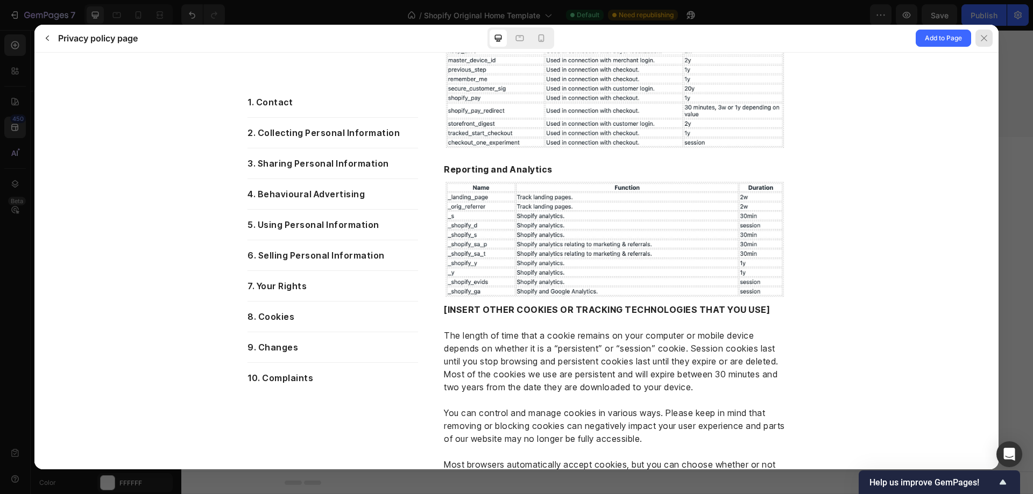
click at [989, 40] on div at bounding box center [983, 38] width 17 height 17
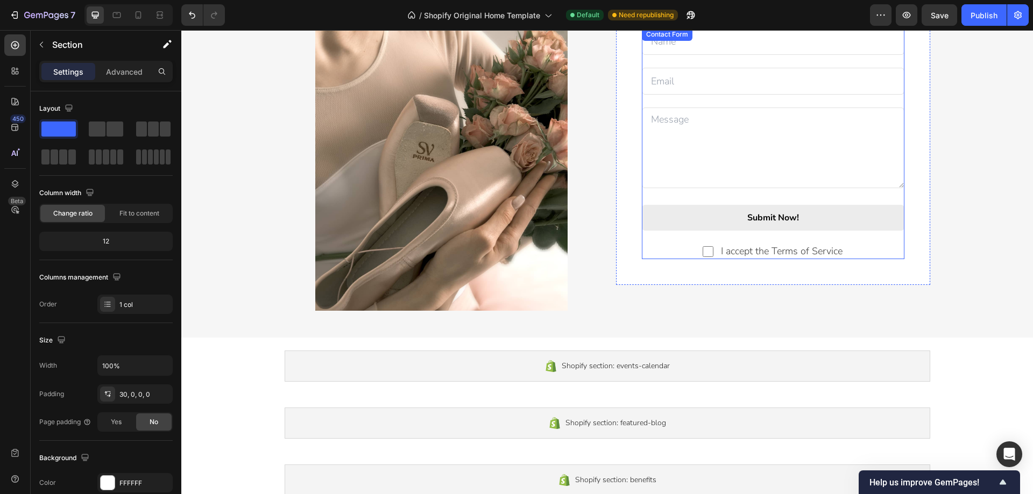
scroll to position [1474, 0]
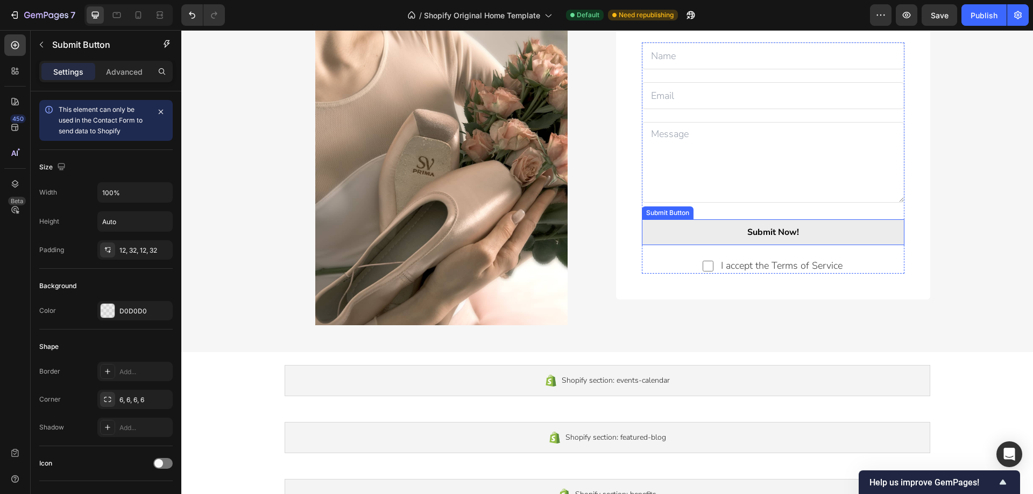
click at [810, 229] on button "Submit Now!" at bounding box center [773, 233] width 263 height 26
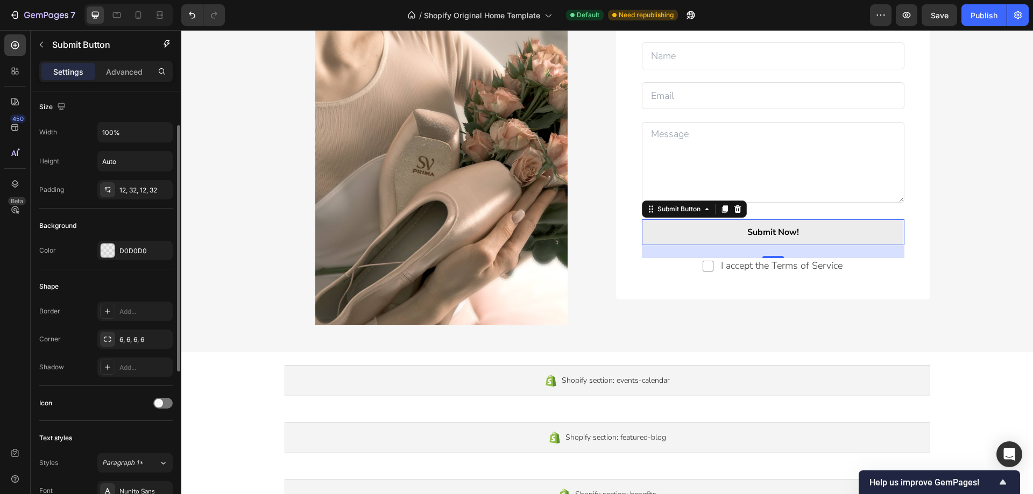
scroll to position [0, 0]
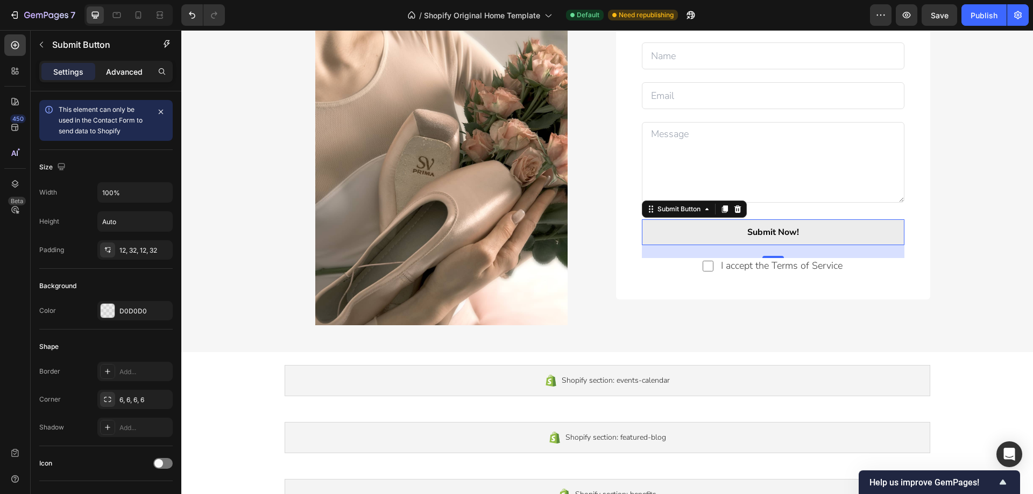
click at [127, 73] on p "Advanced" at bounding box center [124, 71] width 37 height 11
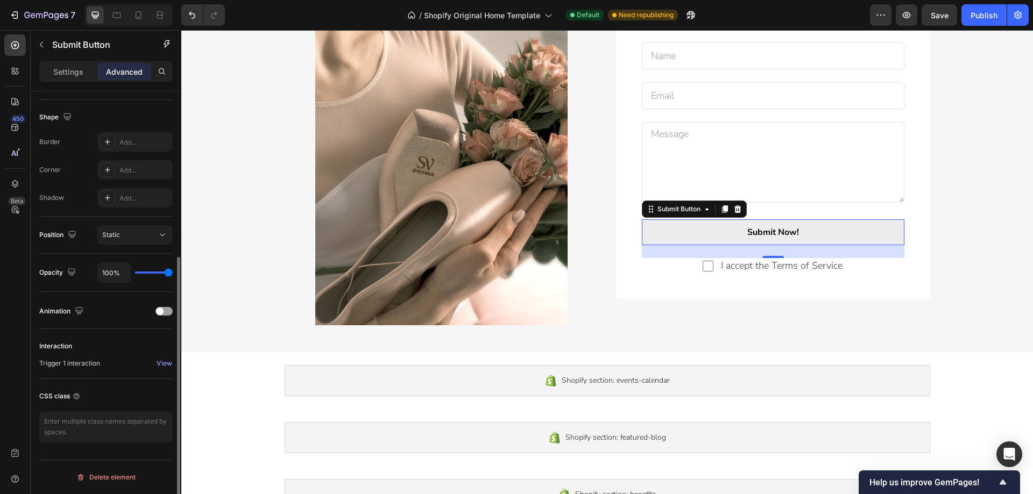
scroll to position [53, 0]
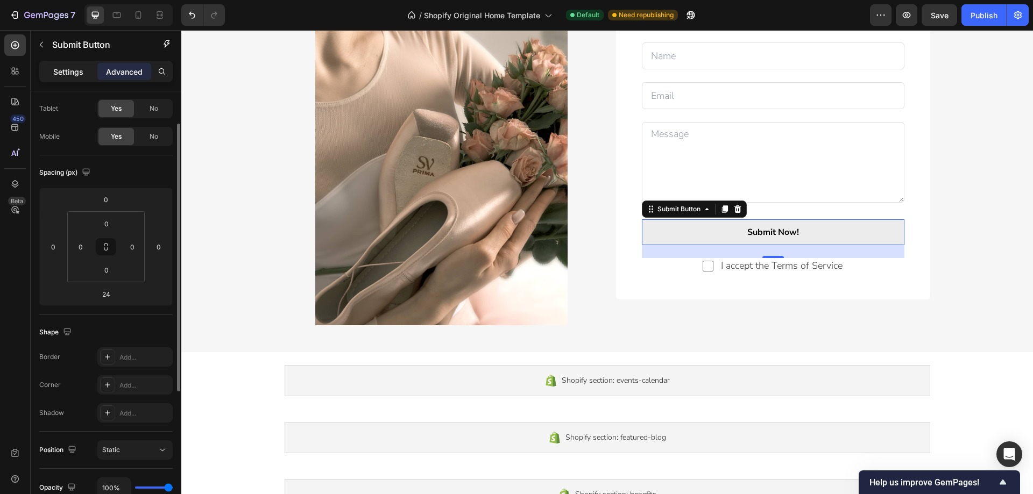
click at [75, 74] on p "Settings" at bounding box center [68, 71] width 30 height 11
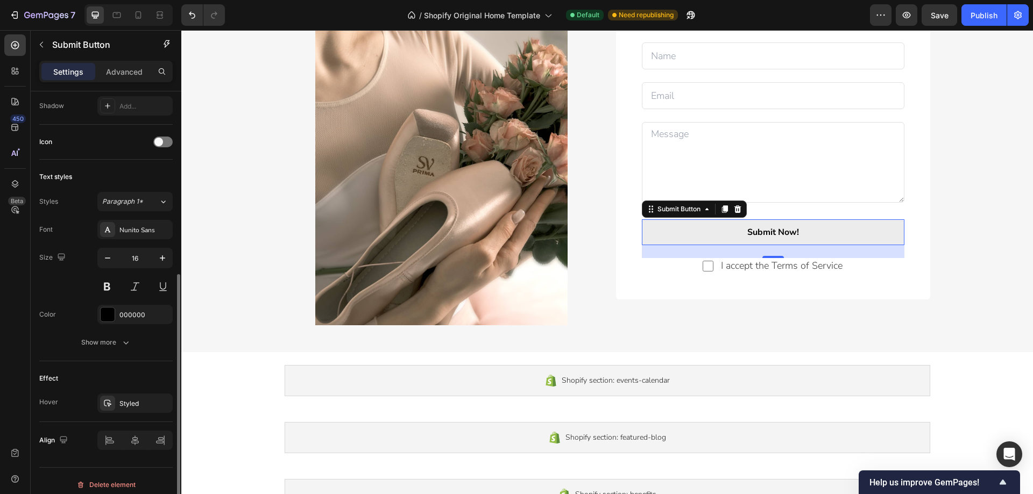
scroll to position [329, 0]
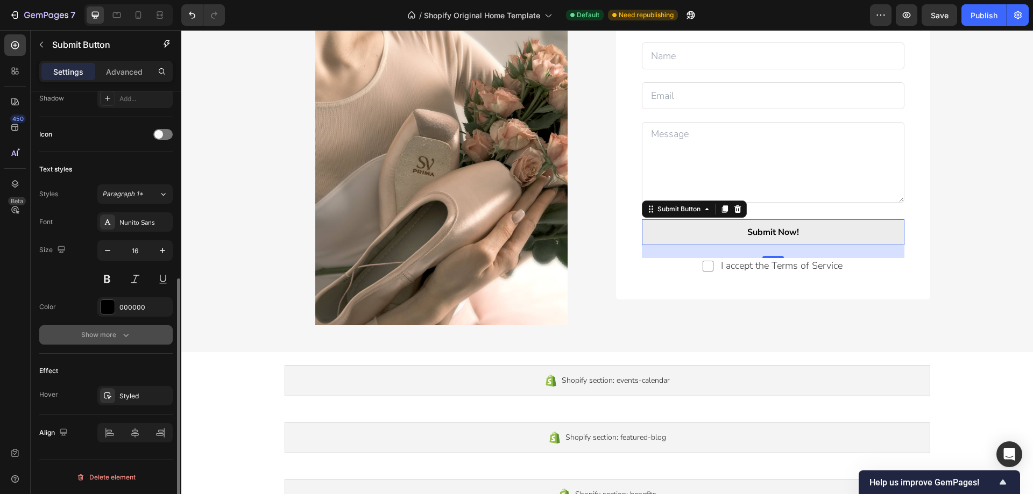
click at [132, 330] on button "Show more" at bounding box center [105, 334] width 133 height 19
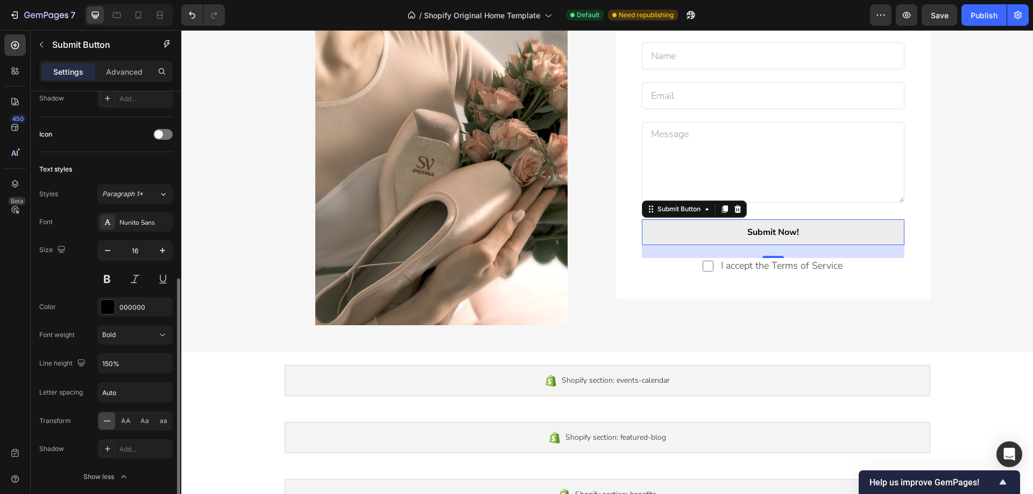
scroll to position [471, 0]
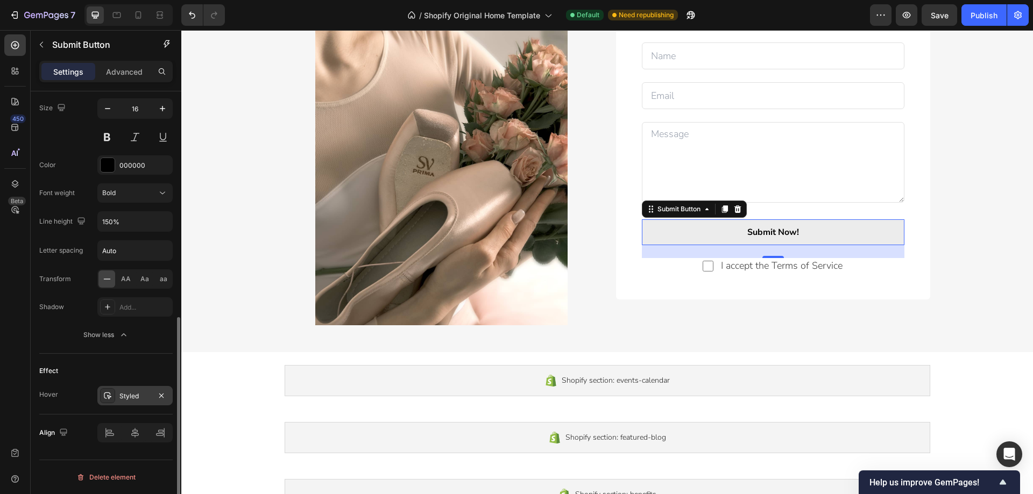
click at [145, 397] on div "Styled" at bounding box center [134, 397] width 31 height 10
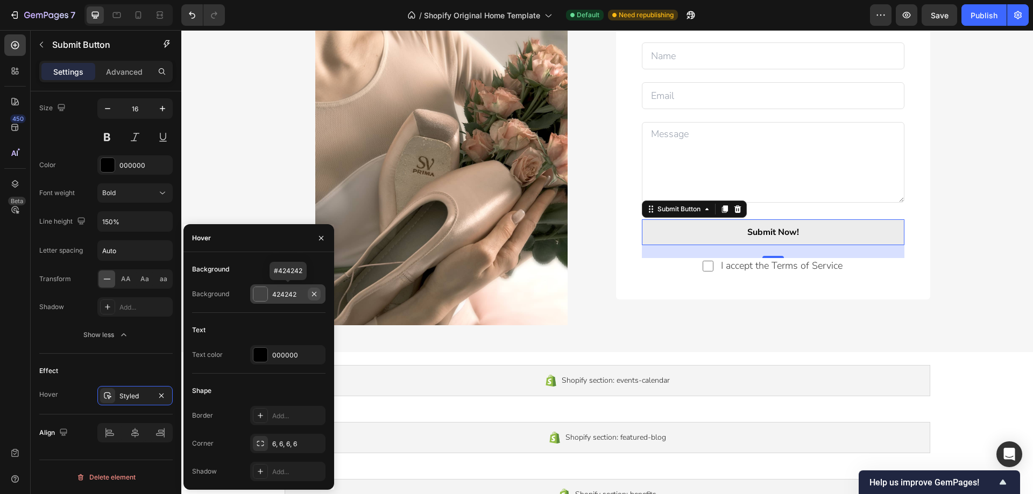
click at [312, 293] on icon "button" at bounding box center [314, 294] width 9 height 9
click at [287, 297] on div "Add..." at bounding box center [297, 295] width 51 height 10
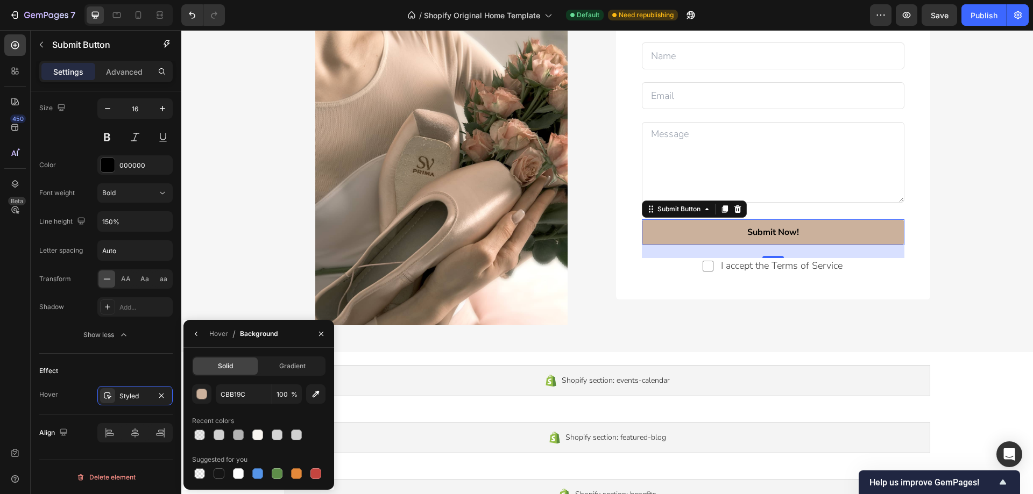
click at [685, 237] on button "Submit Now!" at bounding box center [773, 233] width 263 height 26
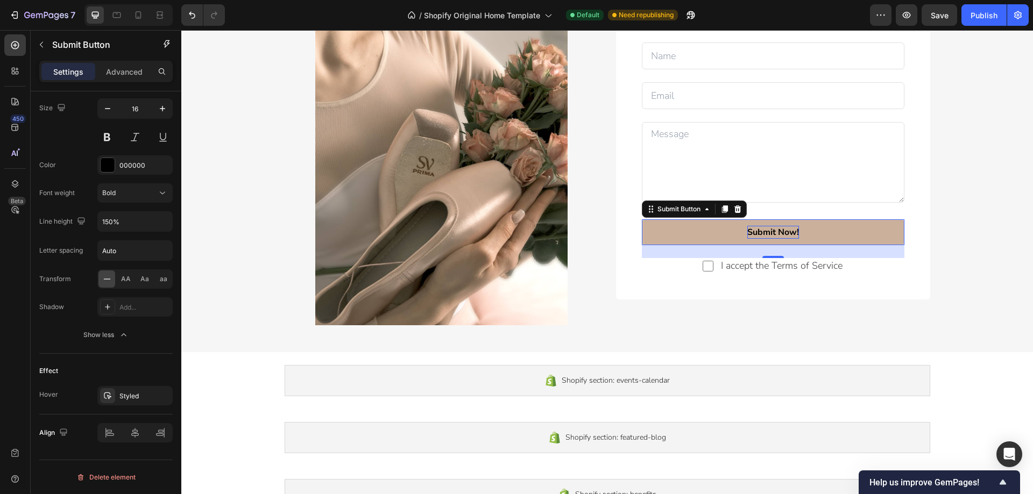
click at [783, 232] on div "Submit Now!" at bounding box center [773, 232] width 52 height 13
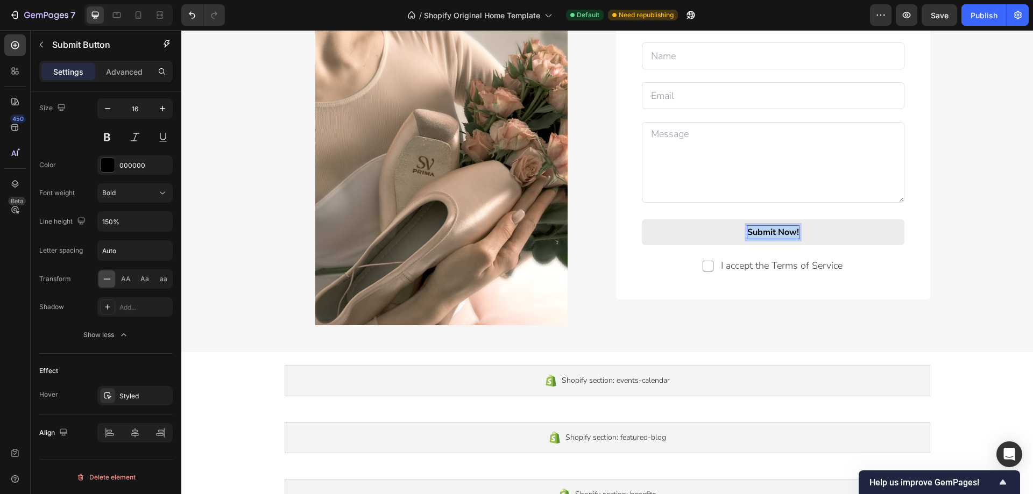
click at [788, 232] on p "Submit Now!" at bounding box center [773, 232] width 52 height 13
click at [642, 220] on button "SUBMIT" at bounding box center [773, 233] width 263 height 26
click at [653, 278] on div "Confirm Your Information Text block Text Field Email Field Row Text Area SEND S…" at bounding box center [773, 133] width 314 height 333
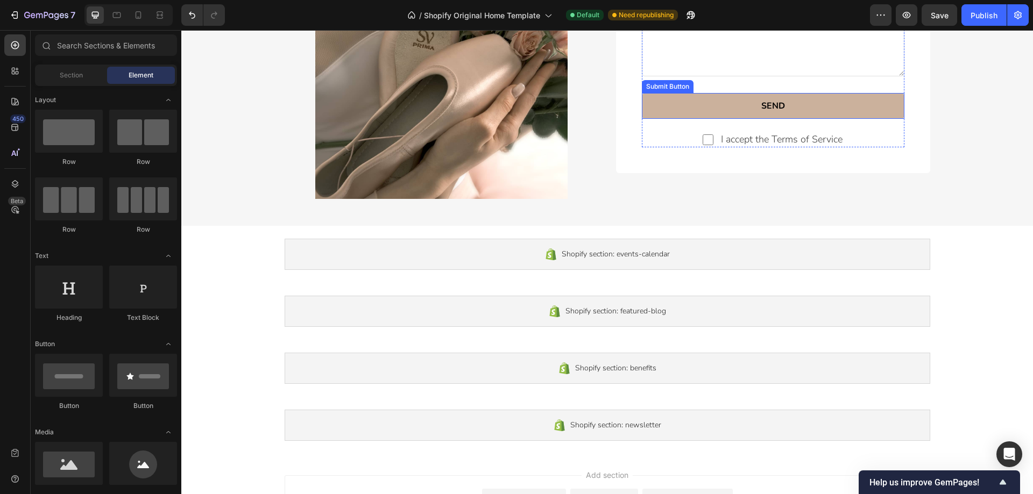
scroll to position [1506, 0]
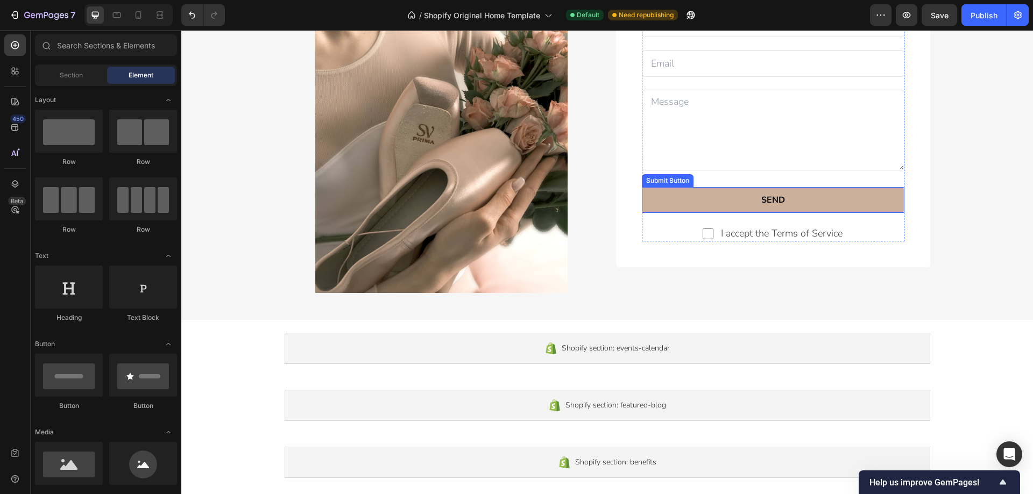
click at [696, 205] on button "SEND" at bounding box center [773, 200] width 263 height 26
click at [698, 201] on button "SEND" at bounding box center [773, 200] width 263 height 26
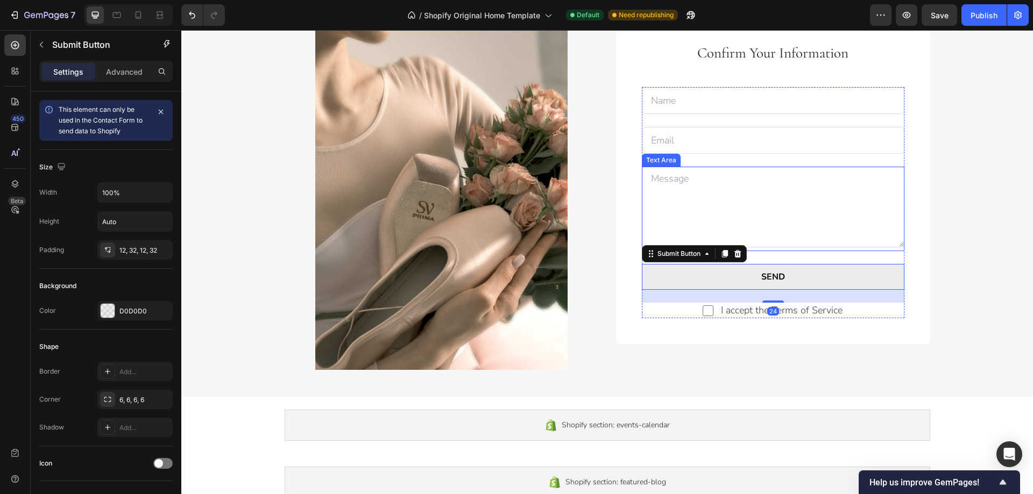
scroll to position [1452, 0]
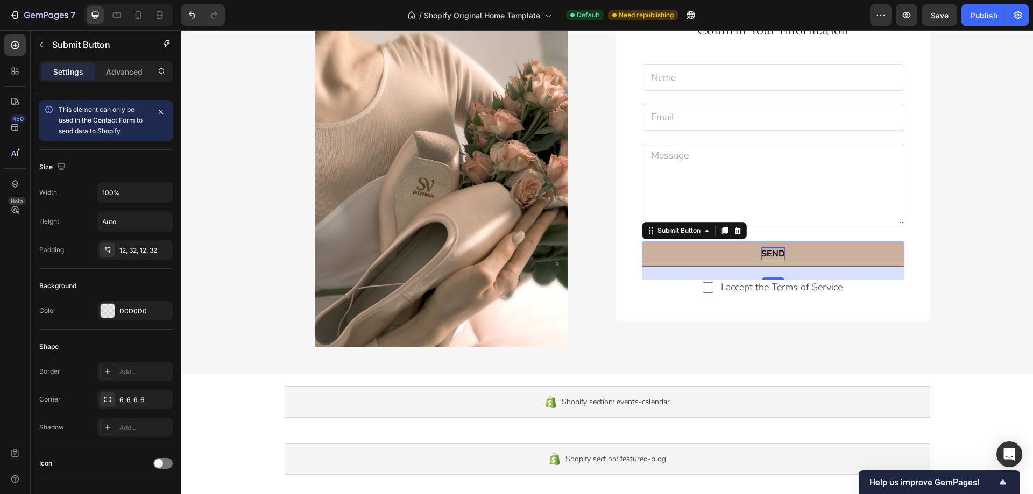
click at [761, 254] on div "SEND" at bounding box center [773, 253] width 24 height 13
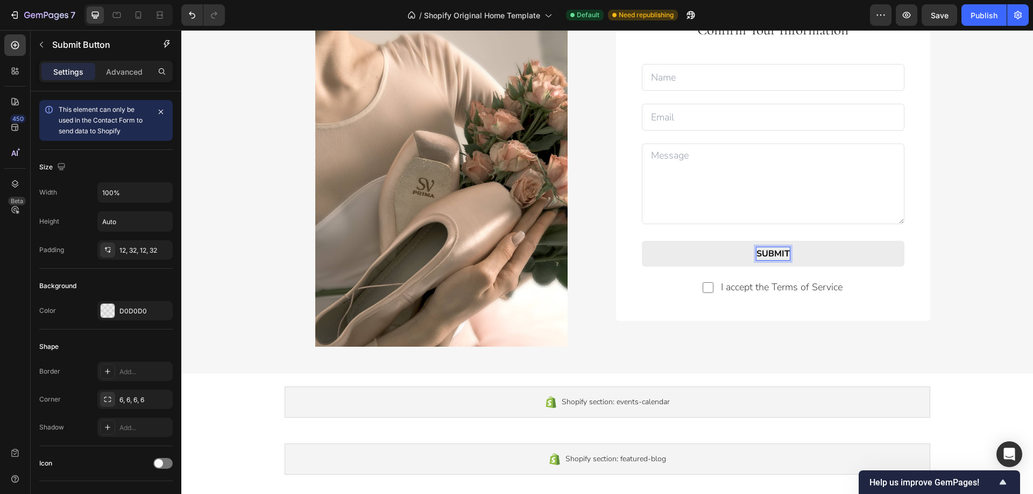
click at [642, 241] on button "SUBMIT" at bounding box center [773, 254] width 263 height 26
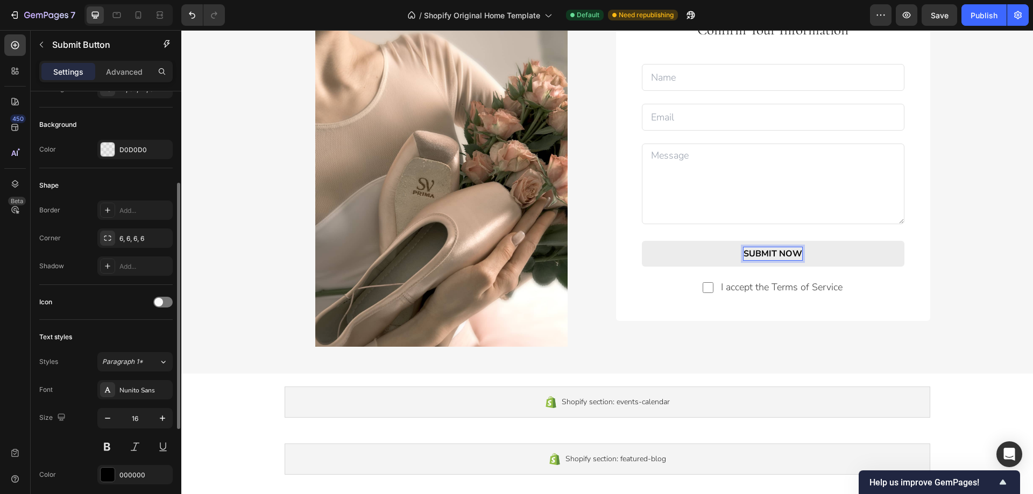
scroll to position [269, 0]
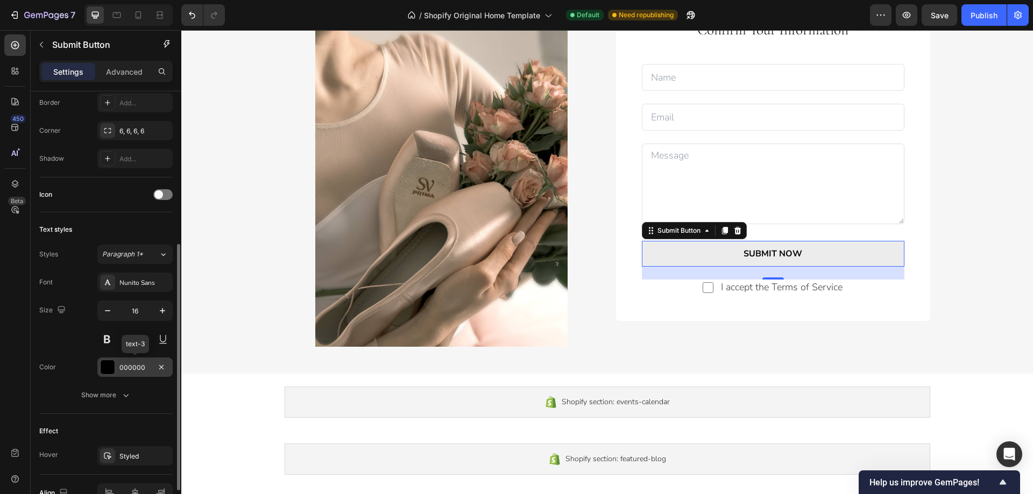
click at [103, 368] on div at bounding box center [108, 367] width 14 height 14
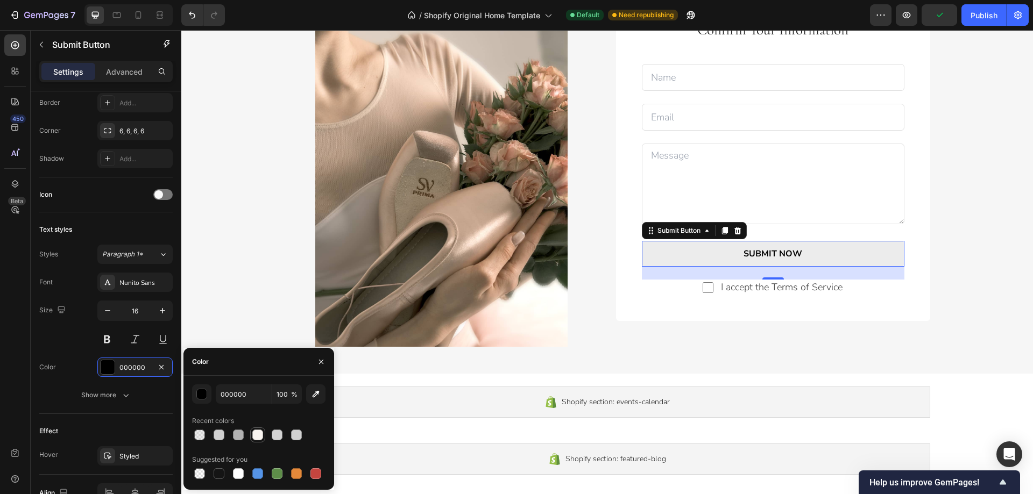
click at [258, 436] on div at bounding box center [257, 435] width 11 height 11
type input "F9F5F0"
click at [196, 393] on div "button" at bounding box center [201, 394] width 11 height 11
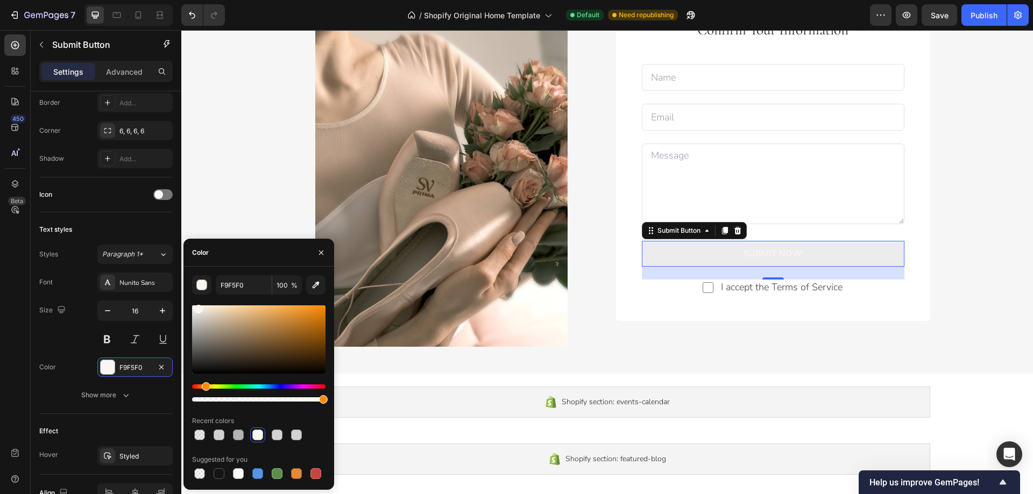
click at [201, 393] on div at bounding box center [258, 393] width 133 height 17
click at [186, 307] on div "F9F5F0 100 % Recent colors Suggested for you" at bounding box center [258, 378] width 151 height 206
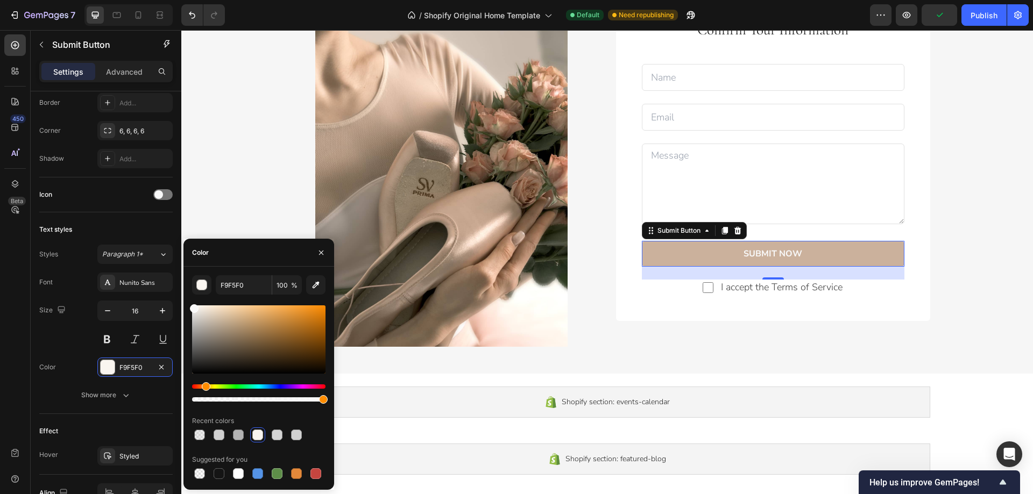
click at [696, 253] on button "SUBMIT NOW" at bounding box center [773, 254] width 263 height 26
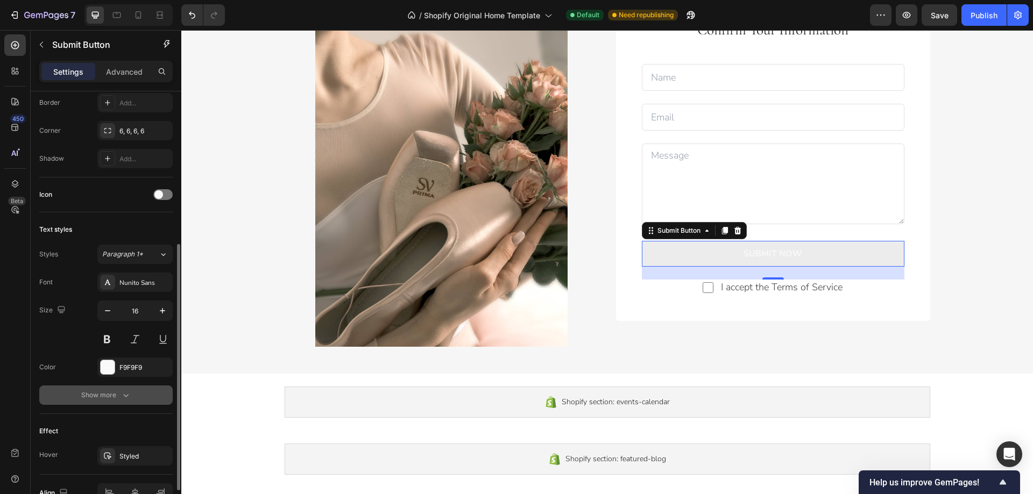
click at [128, 399] on icon "button" at bounding box center [126, 395] width 11 height 11
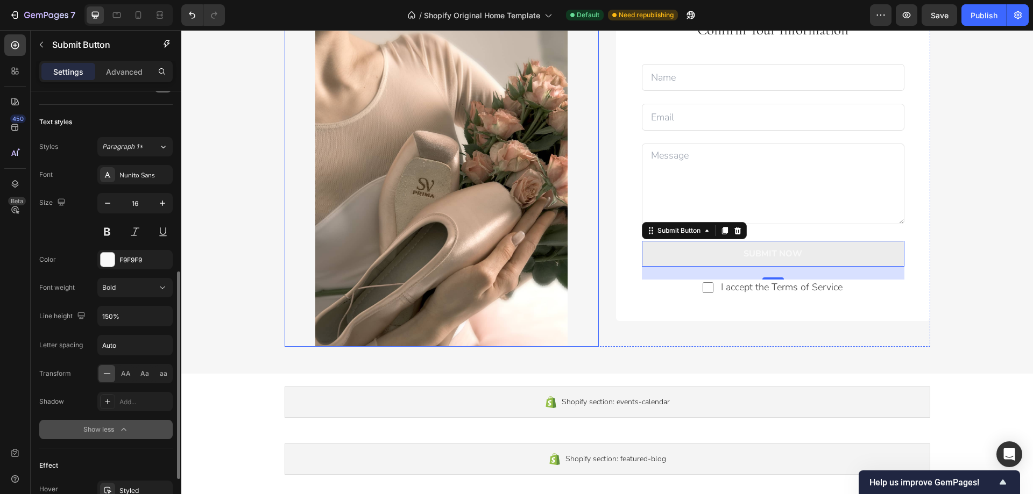
scroll to position [1398, 0]
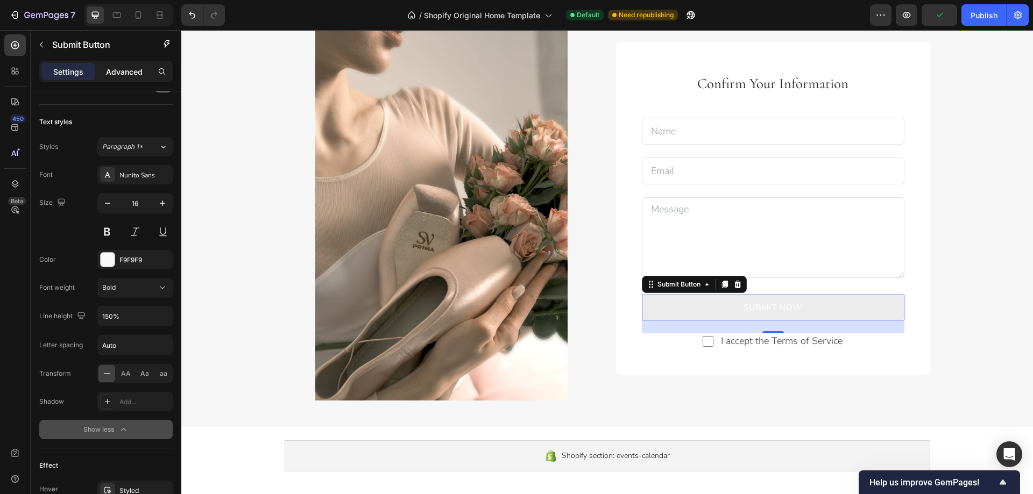
click at [130, 75] on p "Advanced" at bounding box center [124, 71] width 37 height 11
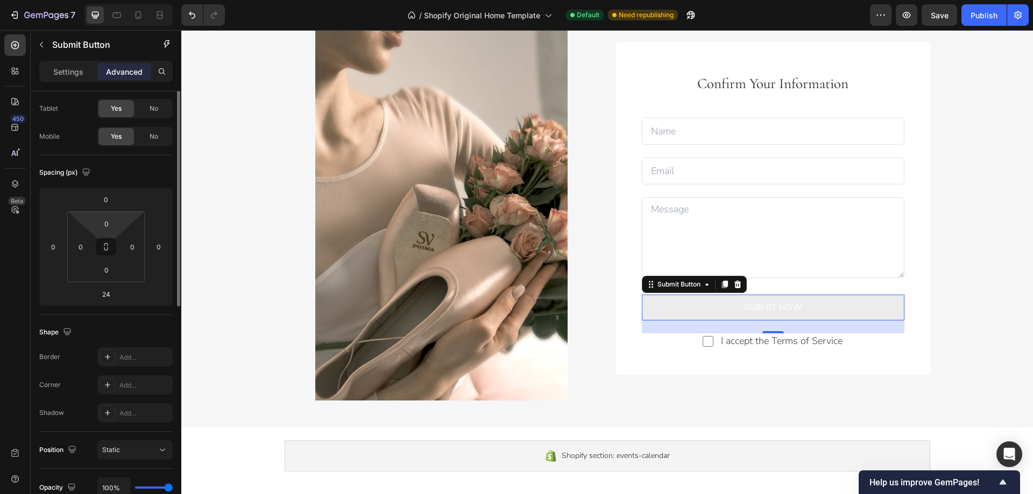
scroll to position [0, 0]
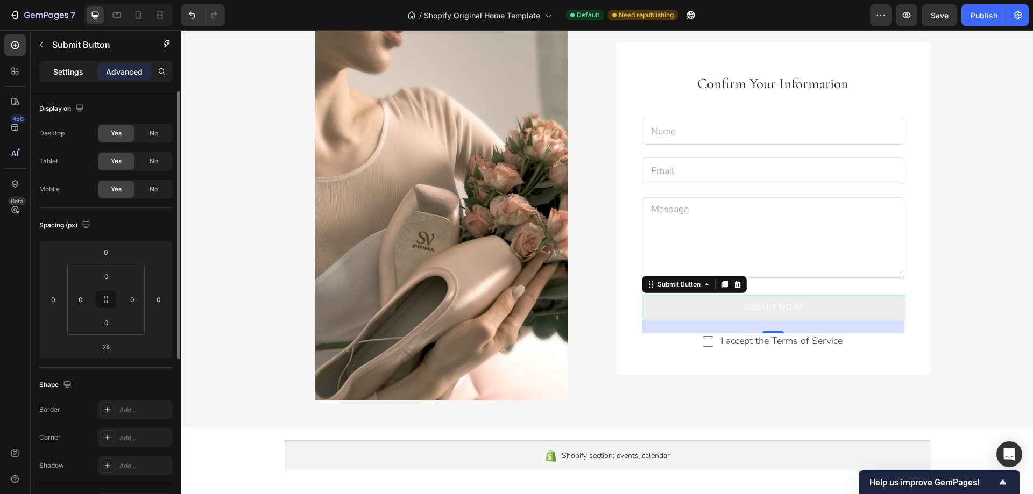
click at [70, 75] on p "Settings" at bounding box center [68, 71] width 30 height 11
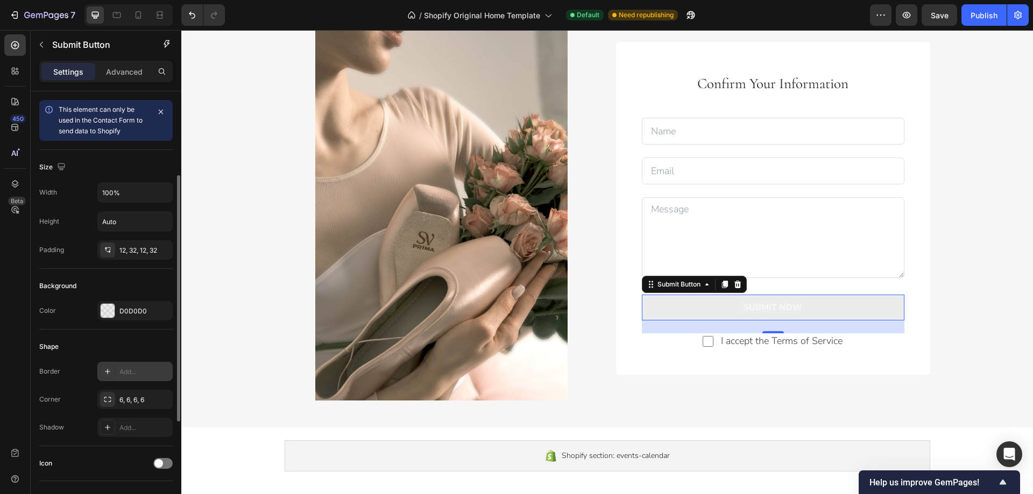
scroll to position [108, 0]
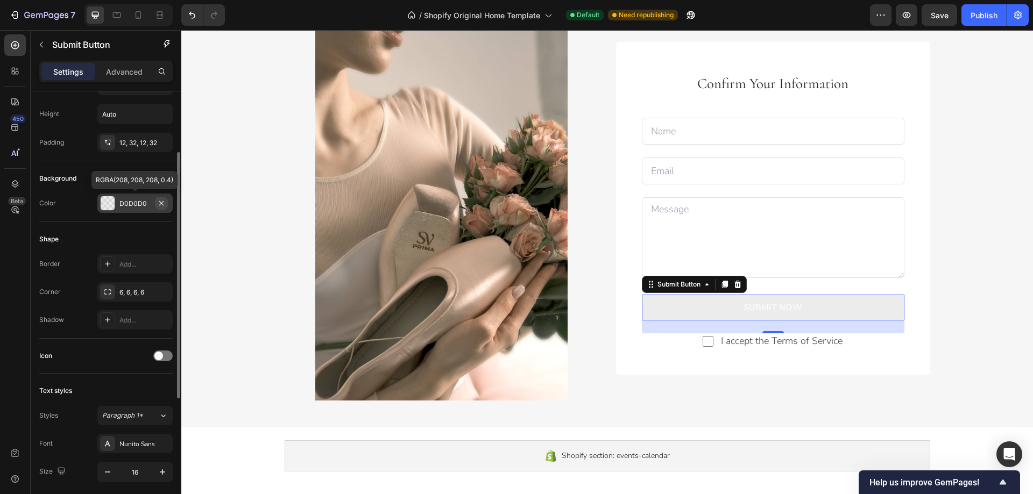
click at [163, 202] on icon "button" at bounding box center [161, 203] width 4 height 4
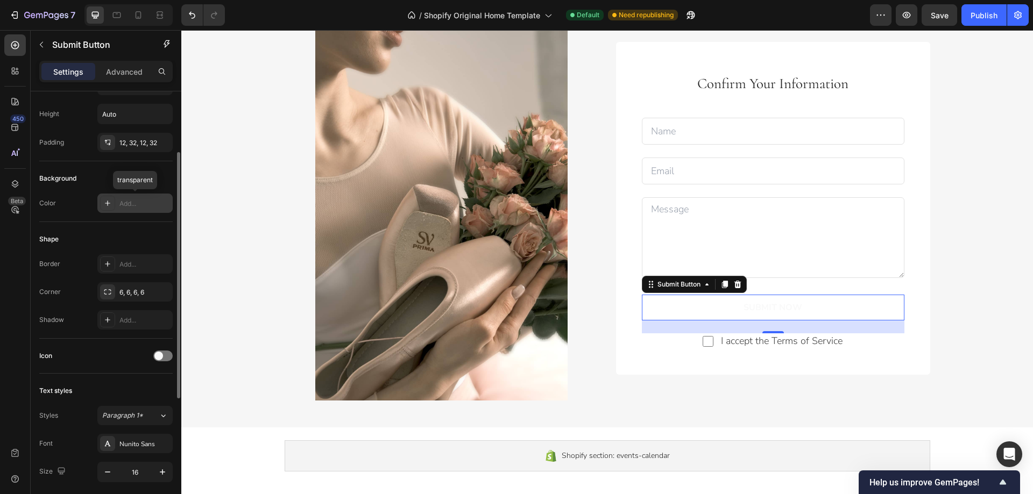
click at [122, 206] on div "Add..." at bounding box center [144, 204] width 51 height 10
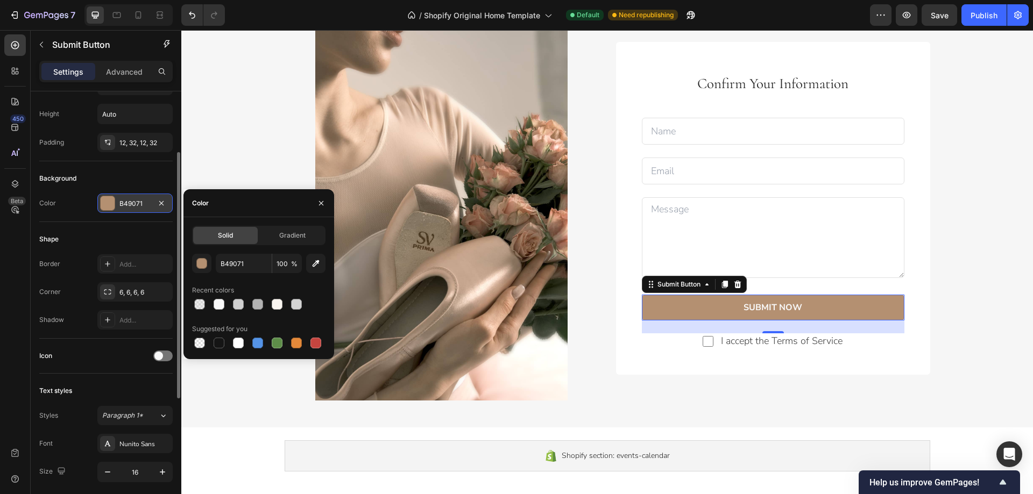
click at [152, 175] on div "Background" at bounding box center [105, 178] width 133 height 17
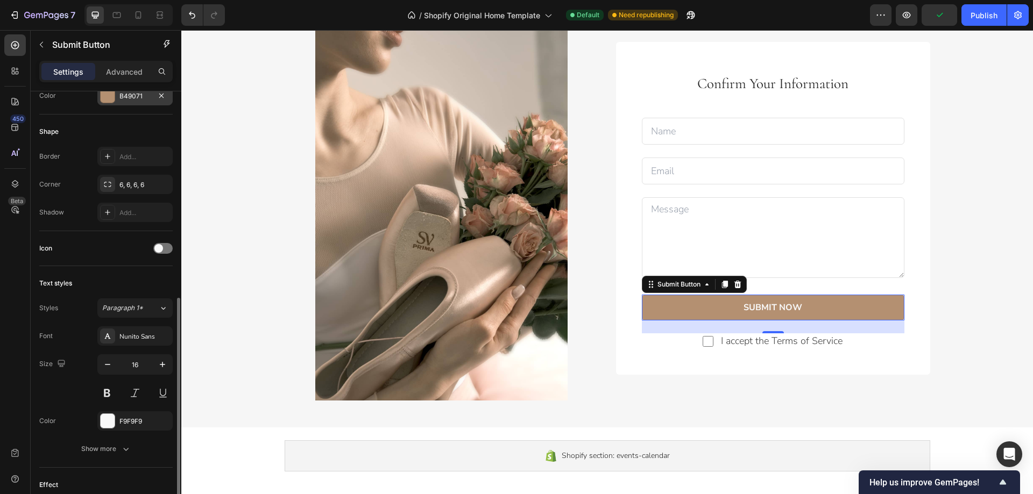
scroll to position [269, 0]
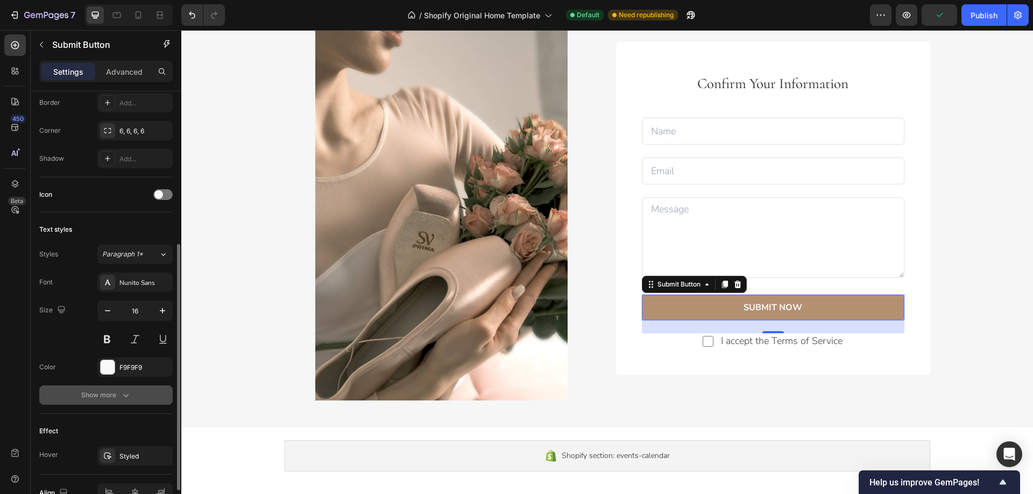
click at [129, 394] on icon "button" at bounding box center [126, 395] width 11 height 11
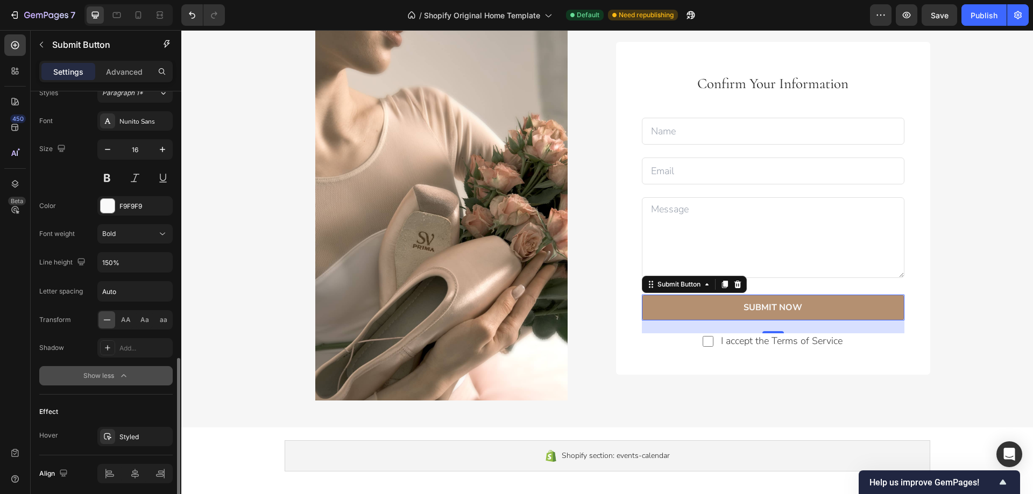
scroll to position [471, 0]
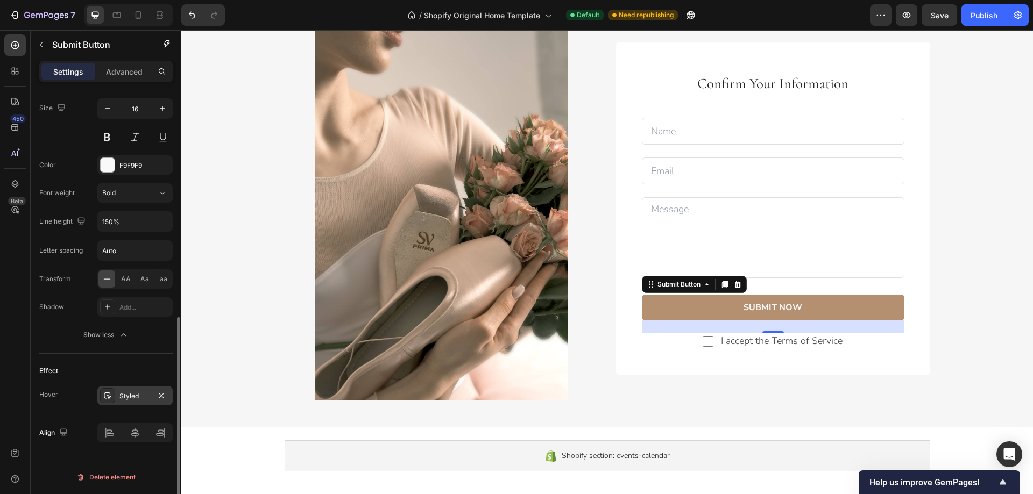
click at [131, 392] on div "Styled" at bounding box center [134, 397] width 31 height 10
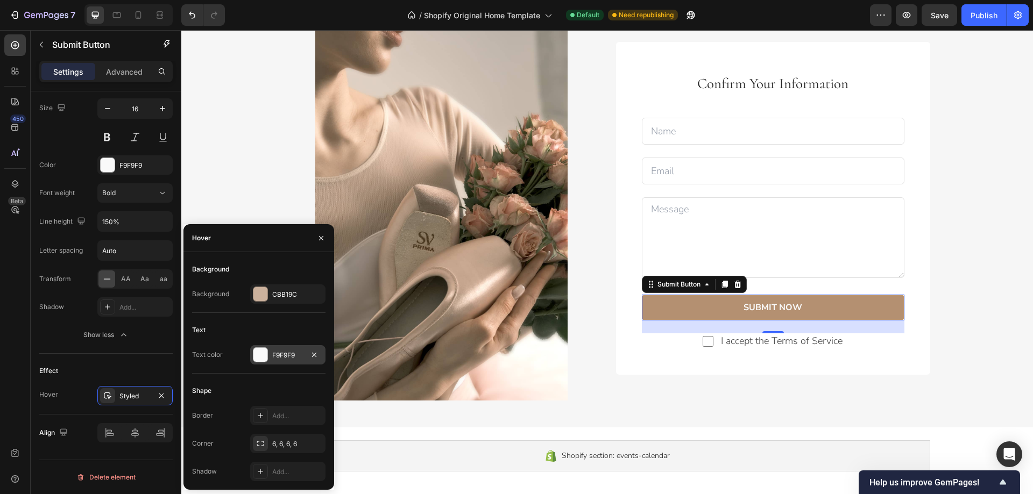
click at [262, 354] on div at bounding box center [260, 355] width 14 height 14
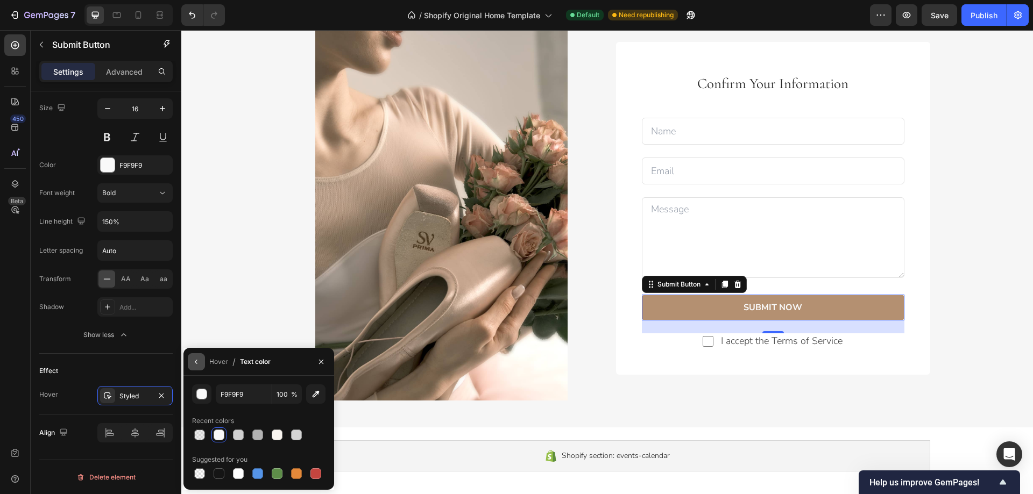
click at [198, 363] on icon "button" at bounding box center [196, 362] width 9 height 9
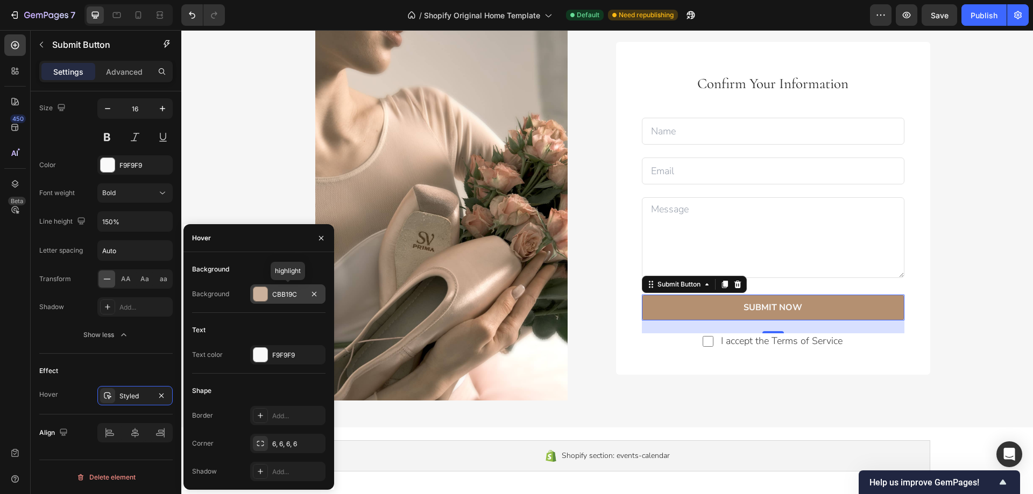
click at [298, 294] on div "CBB19C" at bounding box center [287, 295] width 31 height 10
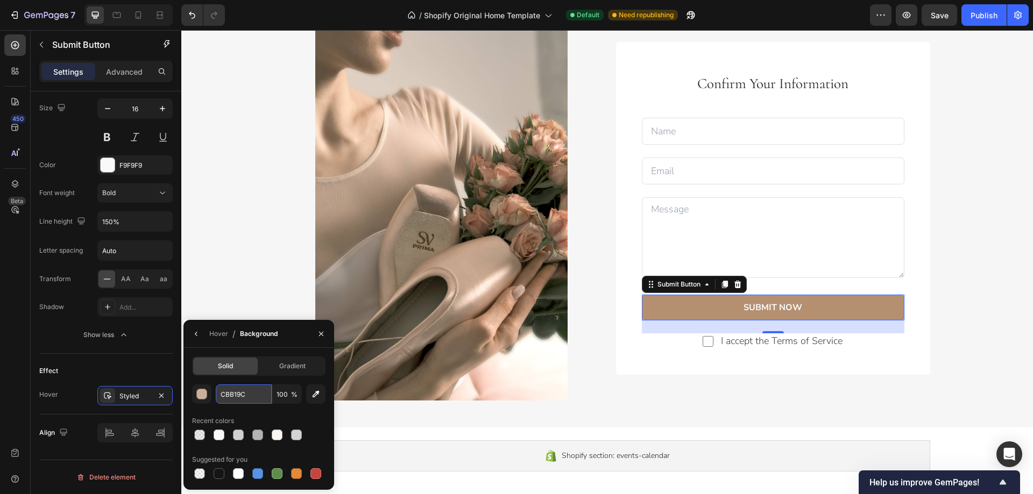
paste input "8F7259"
type input "8F7259"
click at [321, 332] on icon "button" at bounding box center [321, 334] width 9 height 9
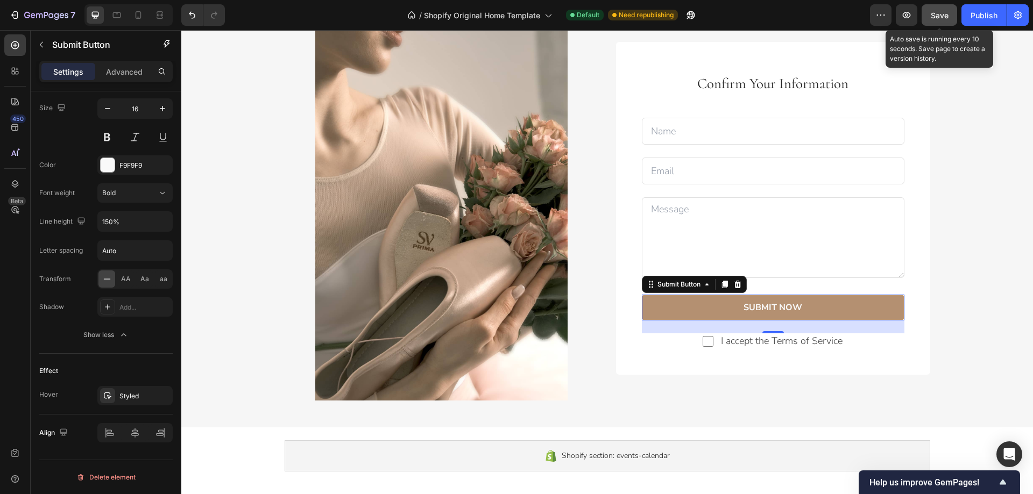
click at [944, 14] on span "Save" at bounding box center [940, 15] width 18 height 9
click at [976, 13] on div "Publish" at bounding box center [984, 15] width 27 height 11
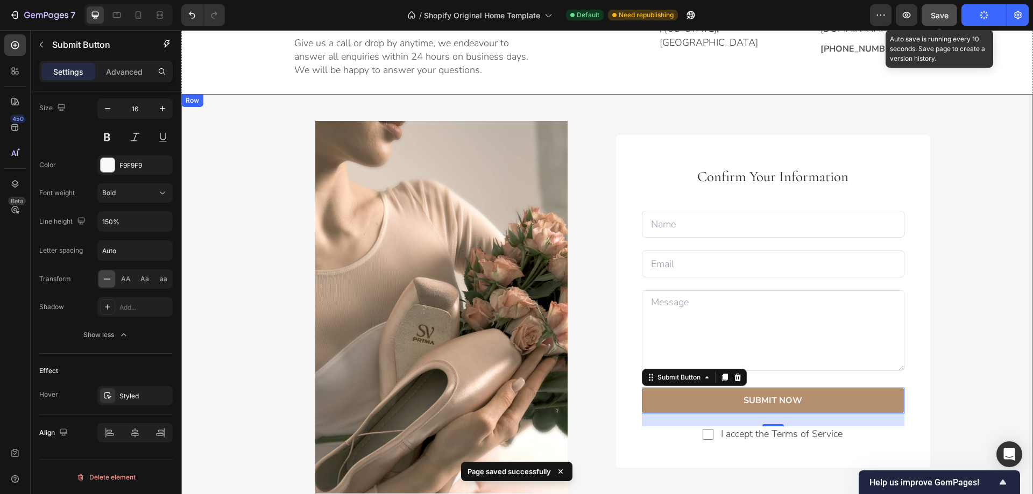
scroll to position [1291, 0]
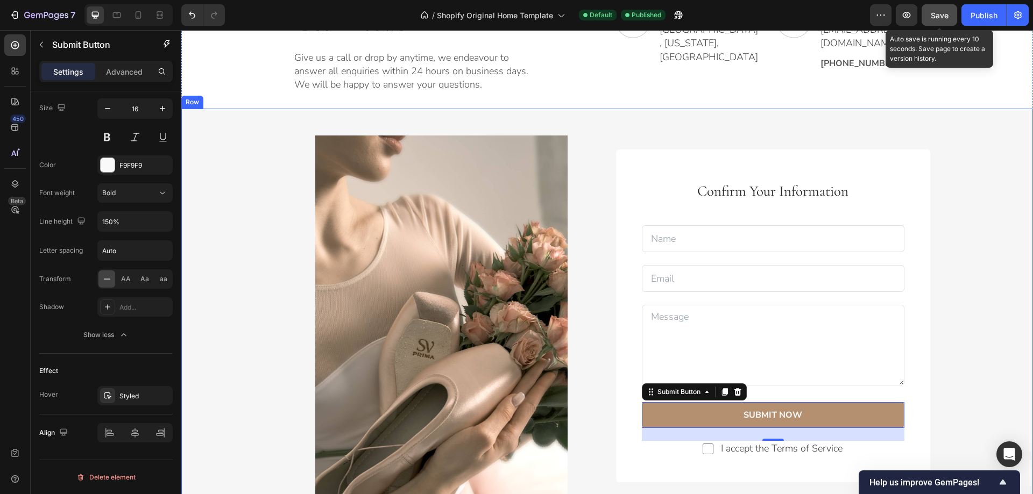
click at [198, 148] on div "Image Confirm Your Information Text block Text Field Email Field Row Text Area …" at bounding box center [607, 322] width 852 height 373
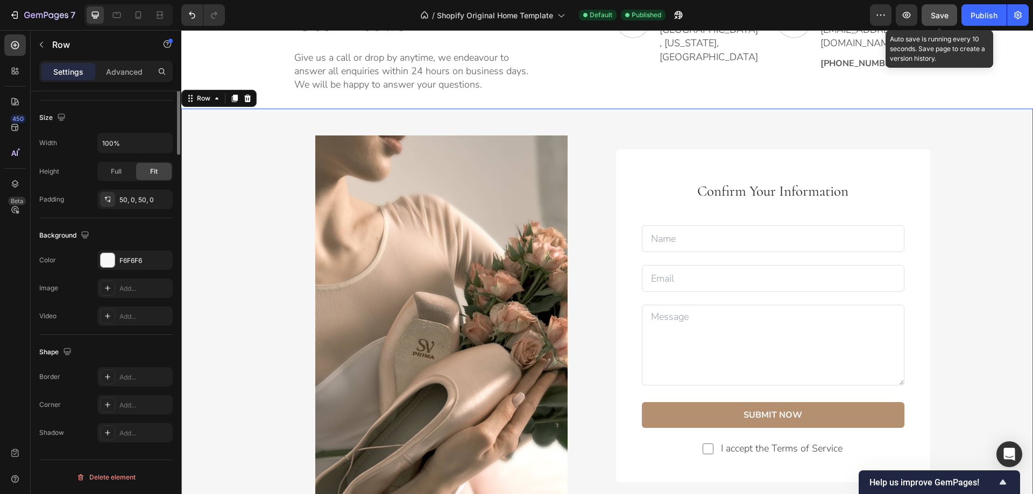
scroll to position [0, 0]
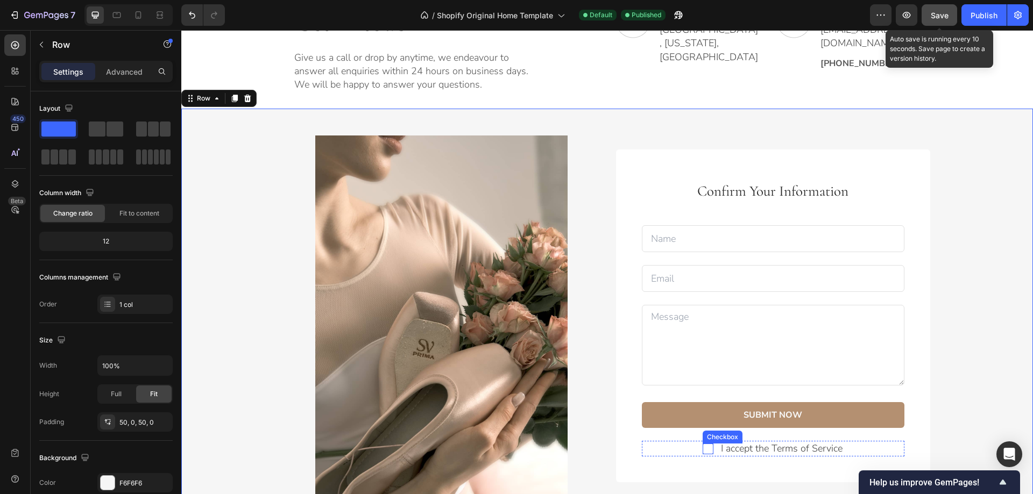
click at [704, 452] on input "checkbox" at bounding box center [708, 449] width 11 height 11
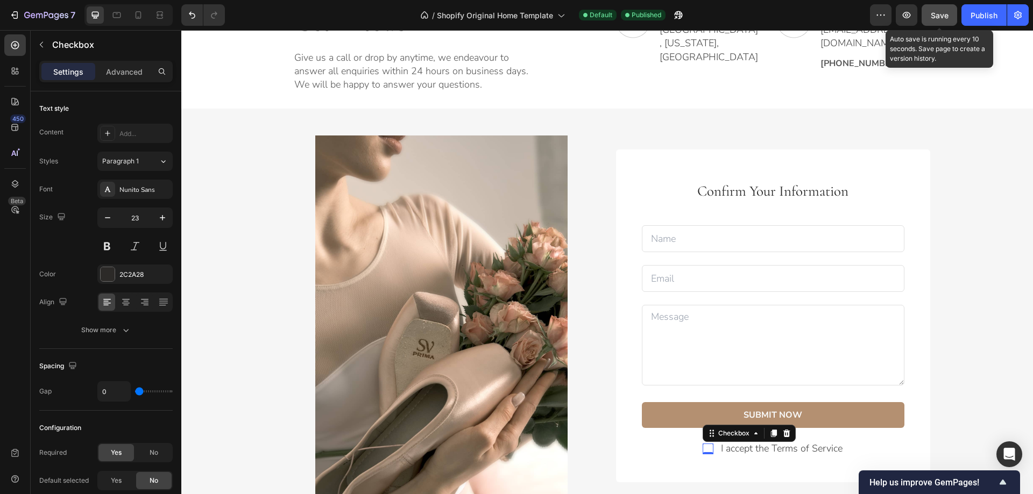
click at [704, 449] on input "checkbox" at bounding box center [708, 449] width 11 height 11
checkbox input "false"
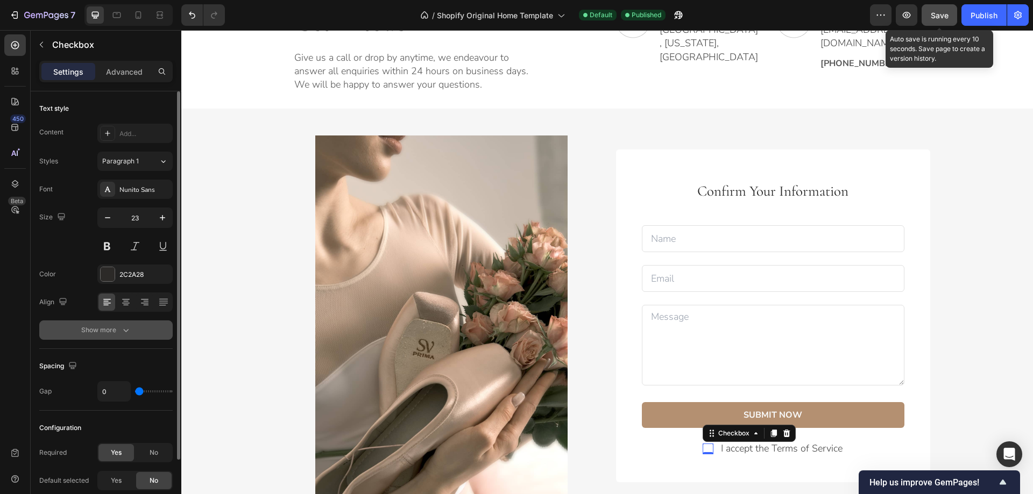
click at [118, 334] on div "Show more" at bounding box center [106, 330] width 50 height 11
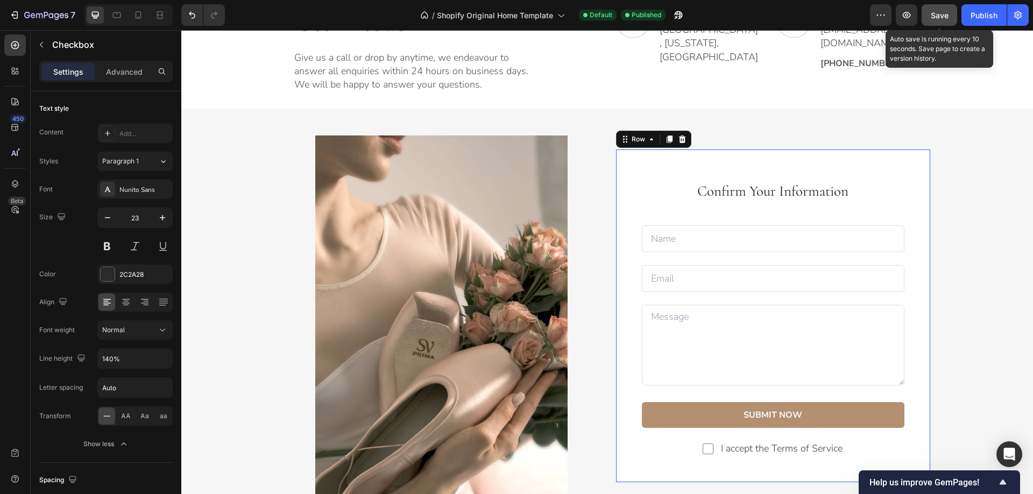
click at [622, 386] on div "Confirm Your Information Text block Text Field Email Field Row Text Area SUBMIT…" at bounding box center [773, 316] width 314 height 333
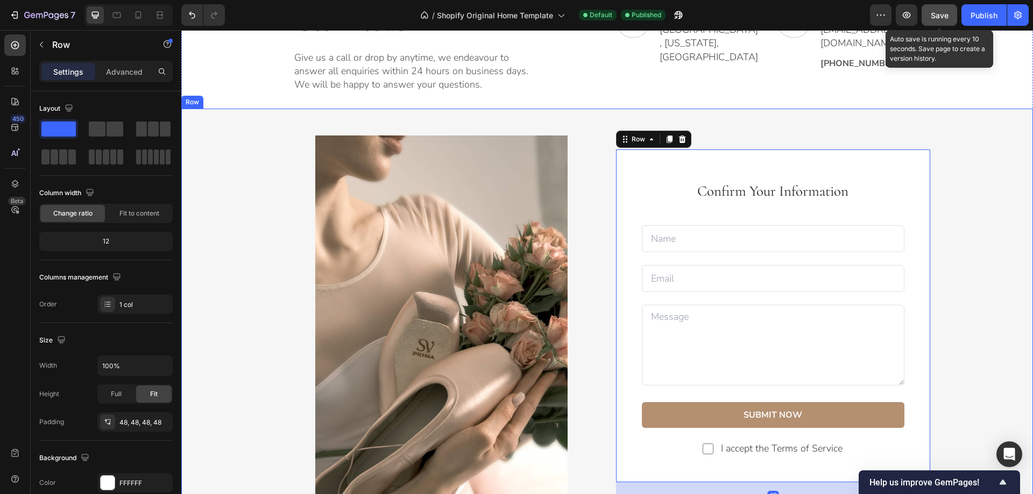
click at [980, 266] on div "Image Confirm Your Information Text block Text Field Email Field Row Text Area …" at bounding box center [607, 322] width 852 height 373
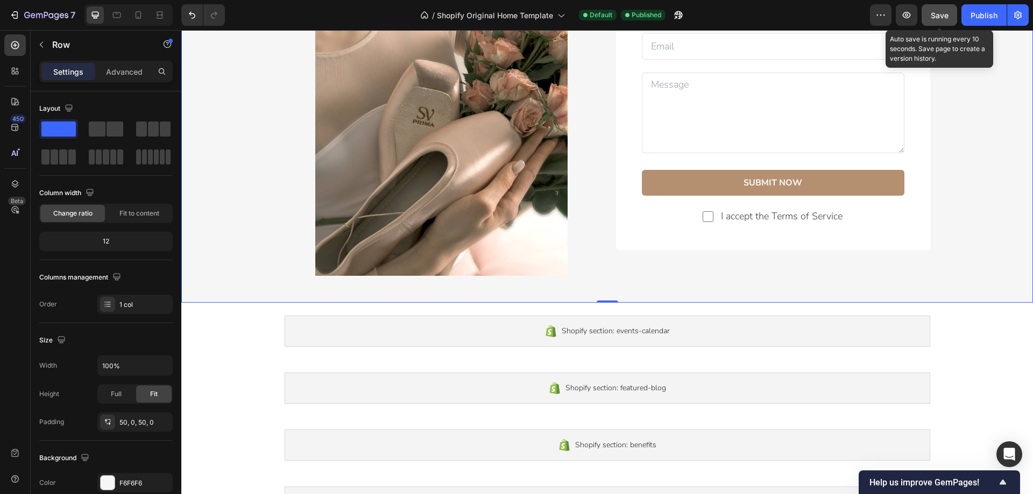
scroll to position [1527, 0]
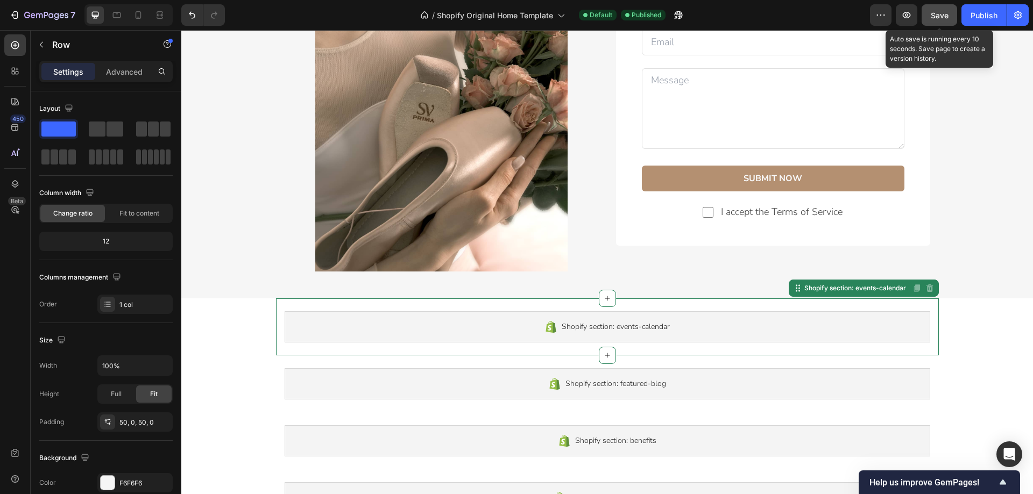
click at [661, 339] on div "Shopify section: events-calendar" at bounding box center [608, 327] width 646 height 31
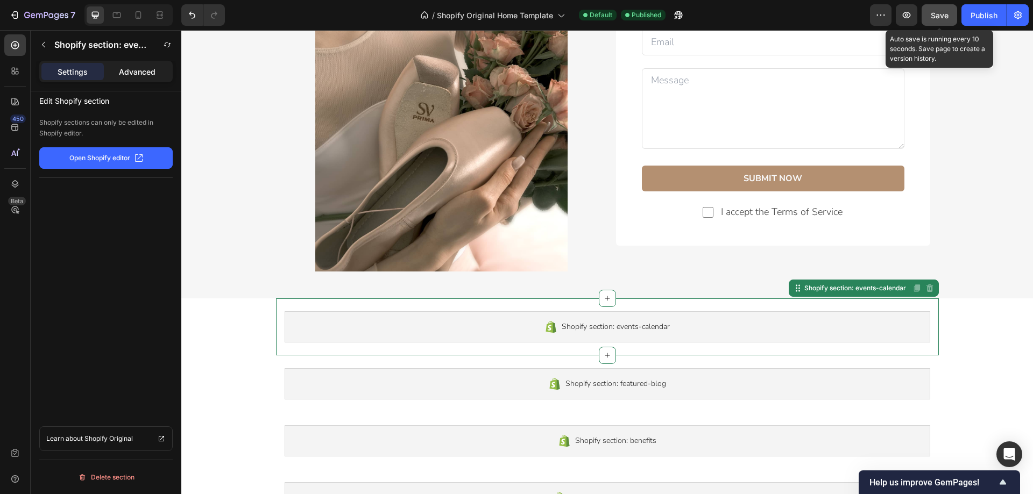
click at [136, 72] on p "Advanced" at bounding box center [137, 71] width 37 height 11
click at [67, 75] on p "Settings" at bounding box center [73, 71] width 30 height 11
